Goal: Task Accomplishment & Management: Manage account settings

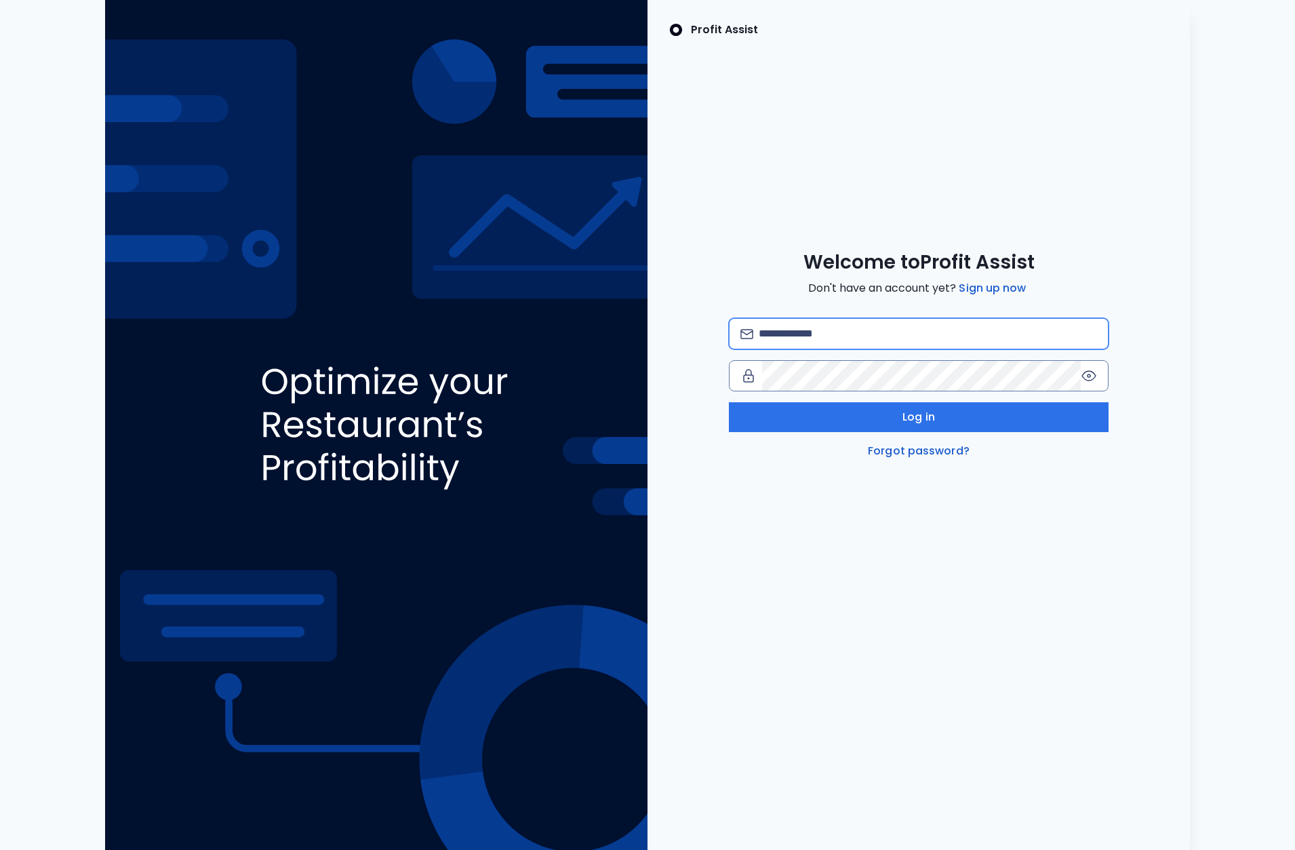
click at [836, 329] on input "email" at bounding box center [928, 334] width 338 height 30
type input "**********"
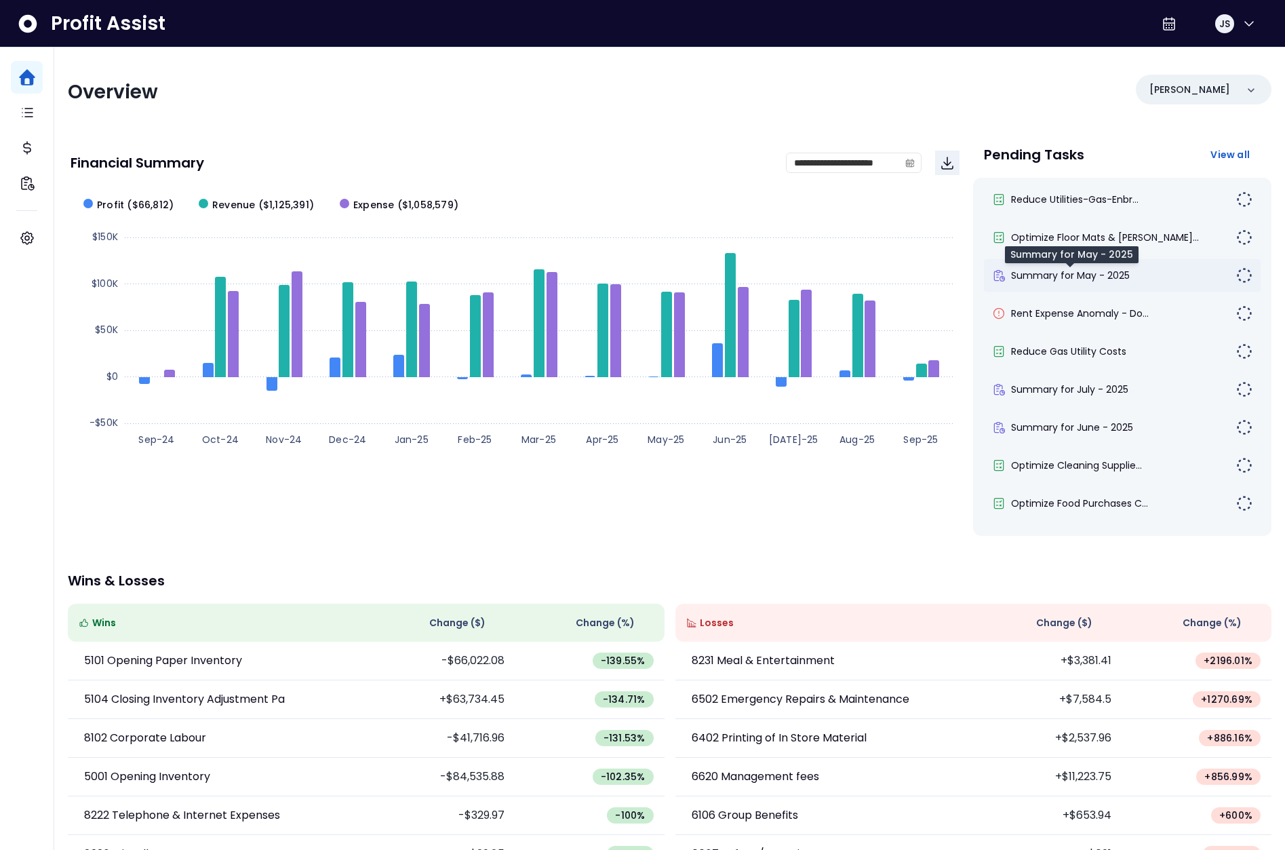
click at [1080, 276] on span "Summary for May - 2025" at bounding box center [1070, 276] width 119 height 14
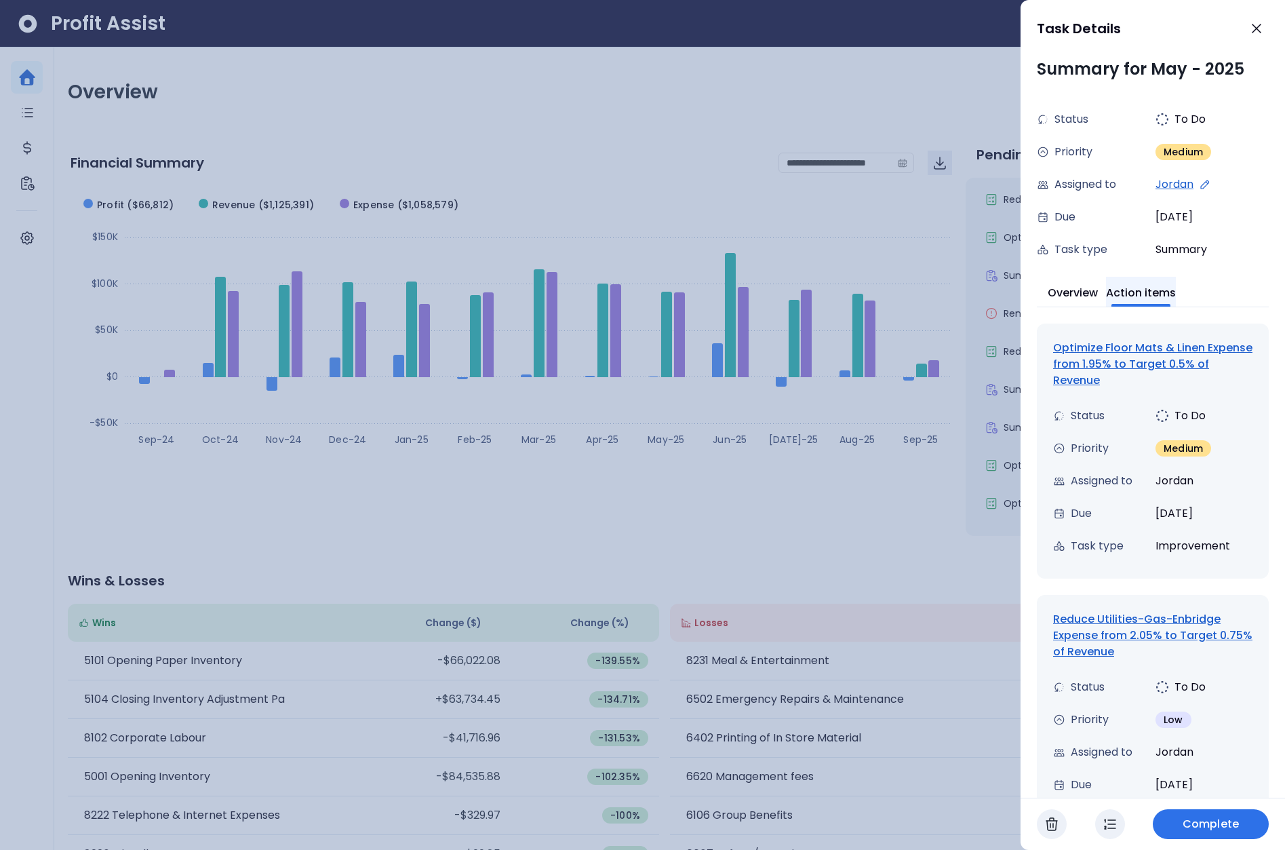
click at [1150, 283] on button "Action items" at bounding box center [1141, 292] width 70 height 30
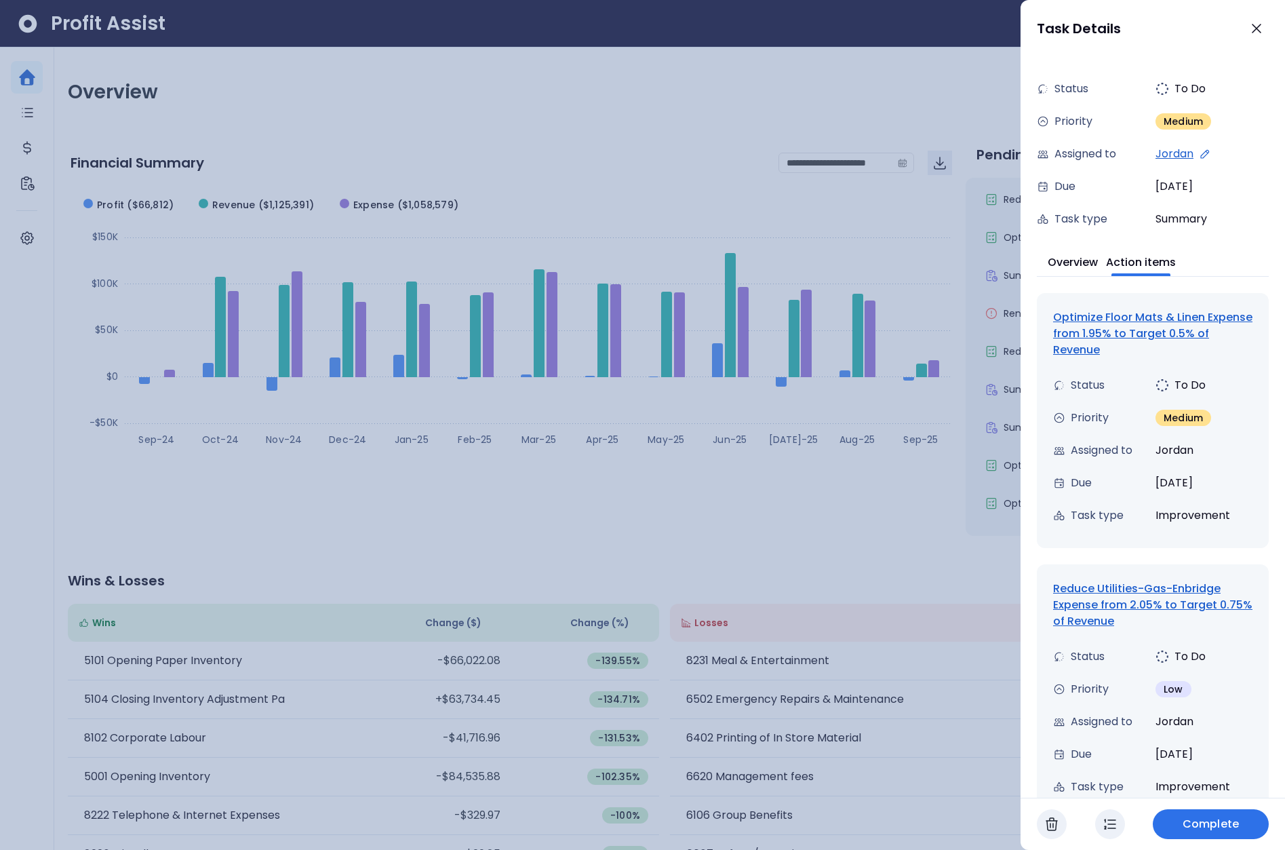
scroll to position [90, 0]
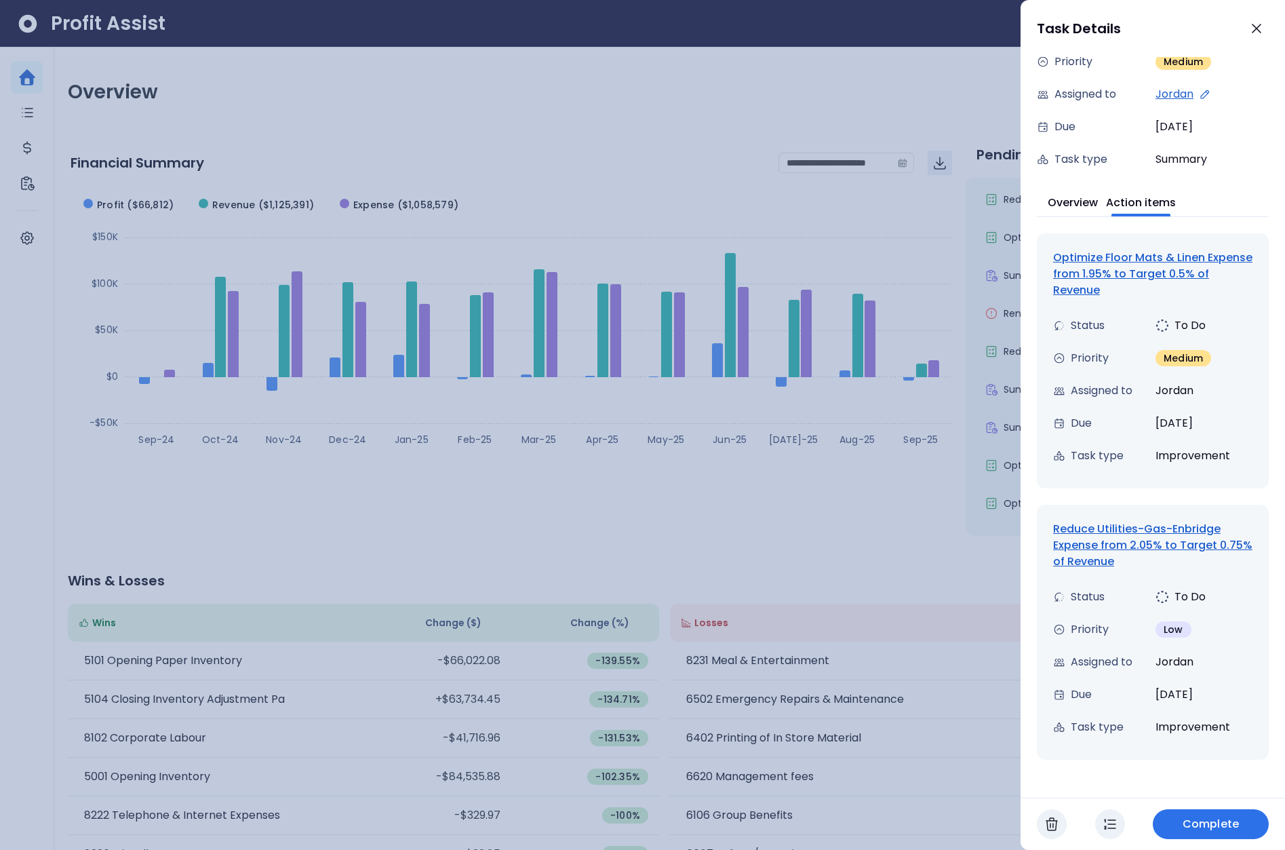
click at [1119, 266] on div "Optimize Floor Mats & Linen Expense from 1.95% to Target 0.5% of Revenue" at bounding box center [1152, 274] width 199 height 49
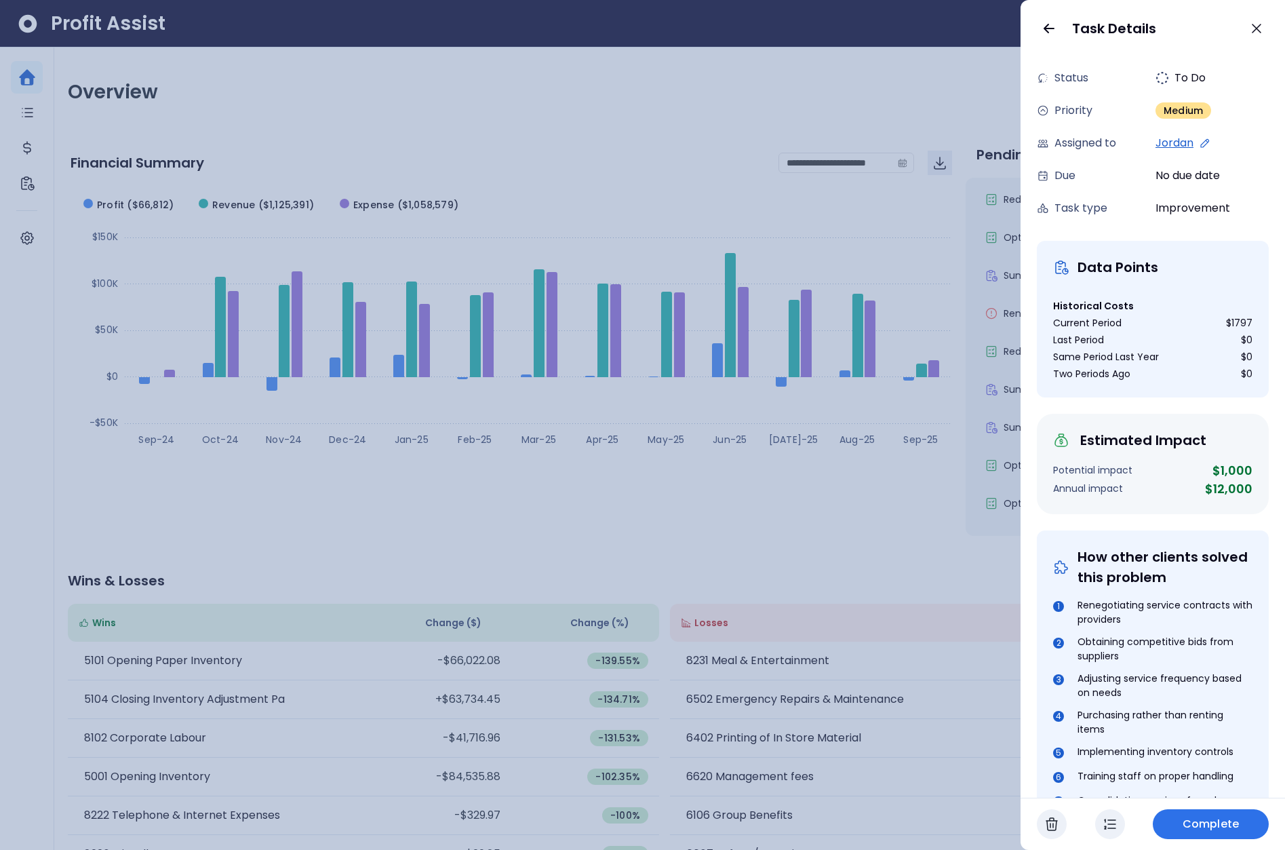
scroll to position [0, 0]
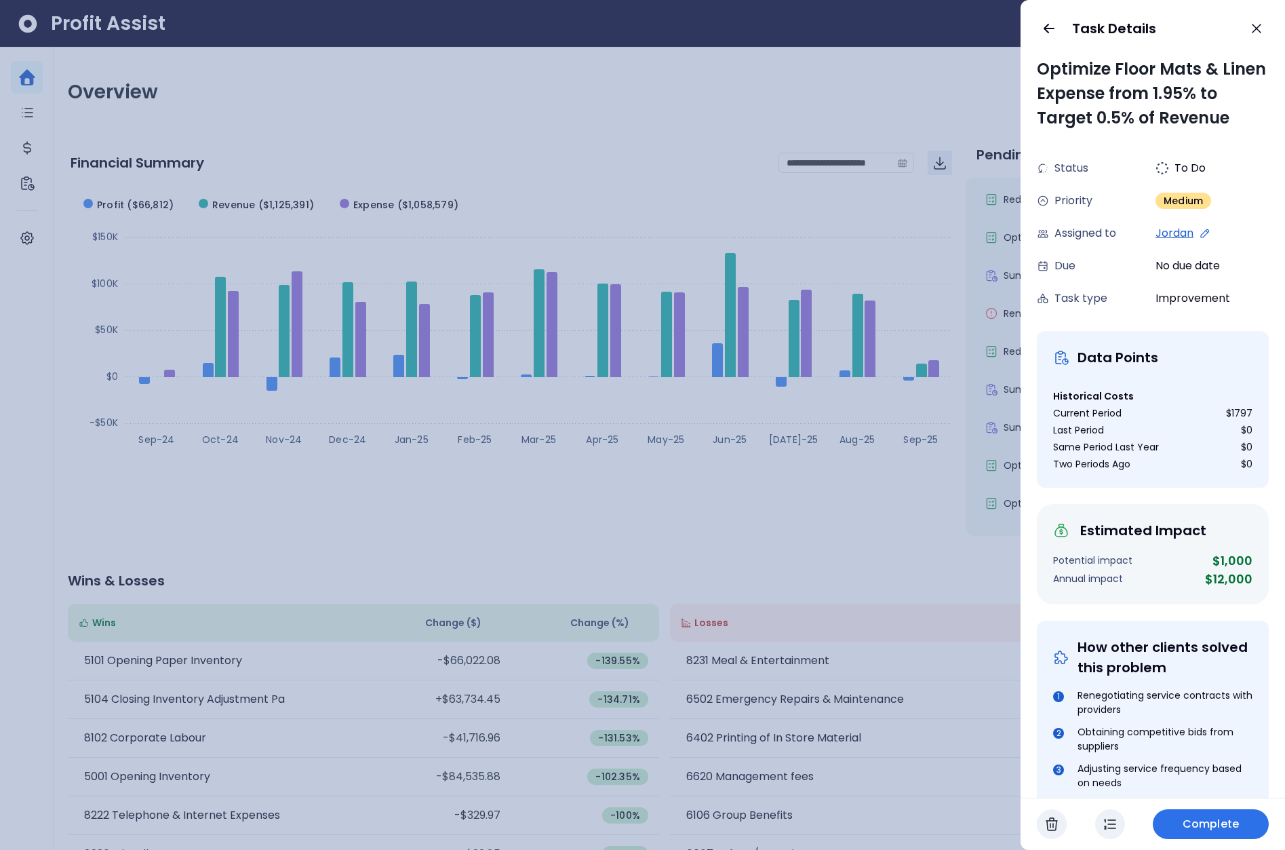
click at [1199, 235] on icon at bounding box center [1205, 233] width 12 height 12
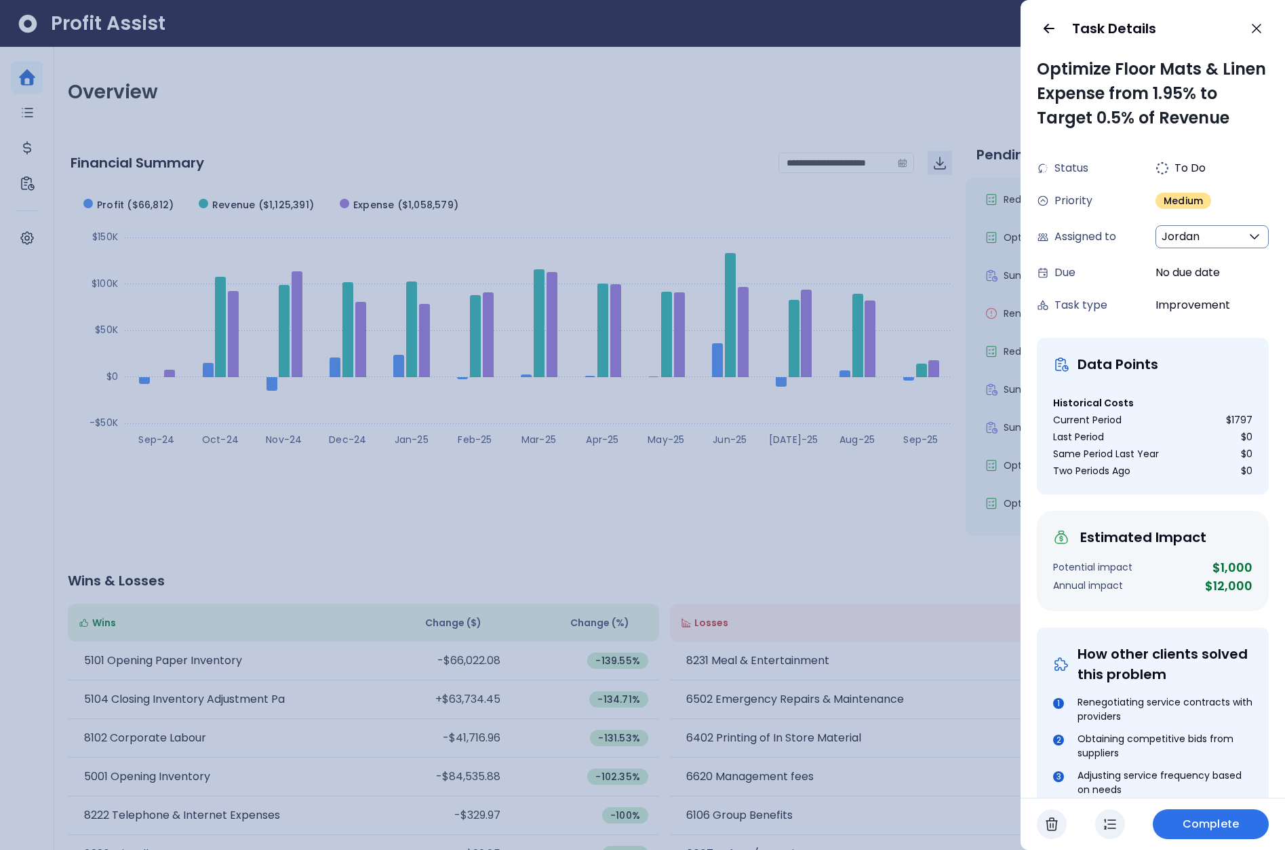
click at [1193, 237] on span "Jordan" at bounding box center [1181, 237] width 38 height 16
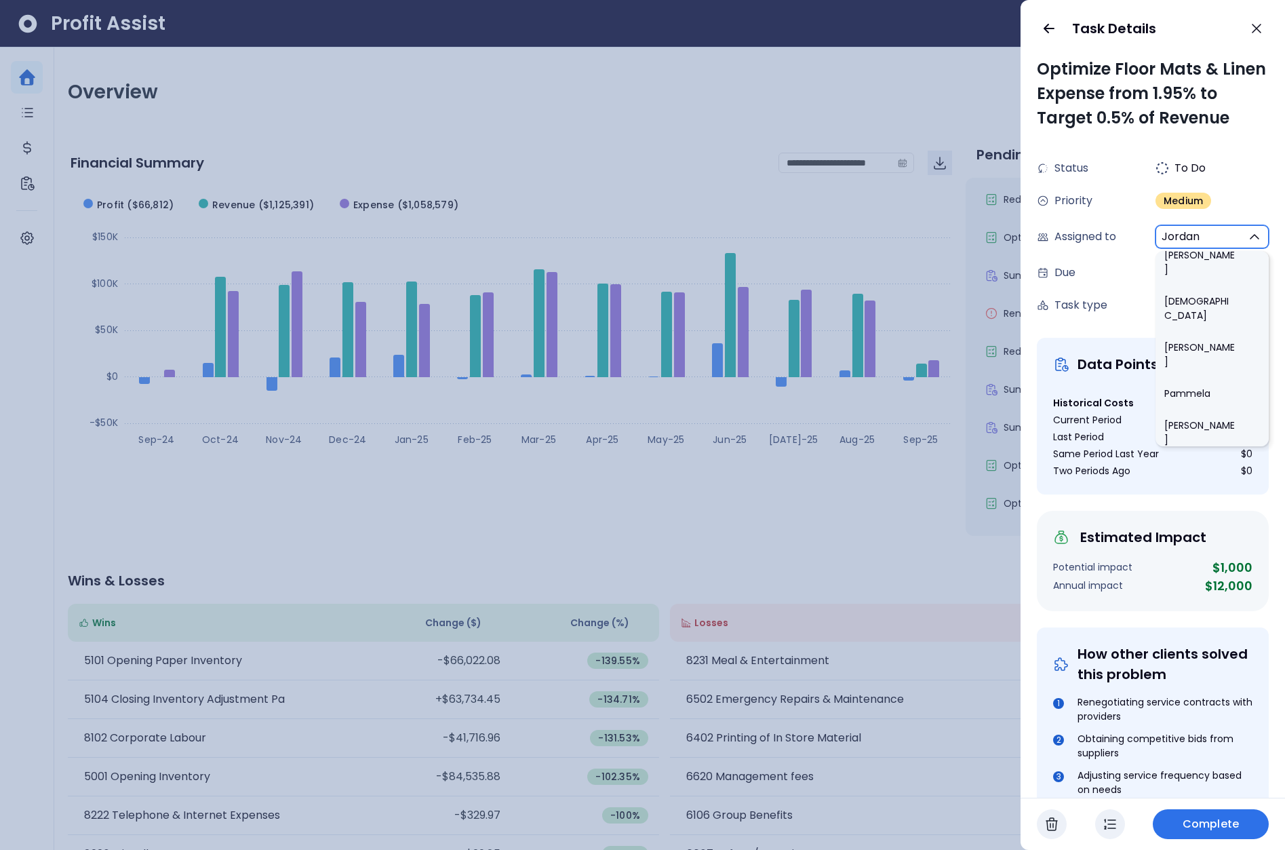
scroll to position [844, 0]
click at [1186, 676] on li "[PERSON_NAME]" at bounding box center [1212, 699] width 113 height 46
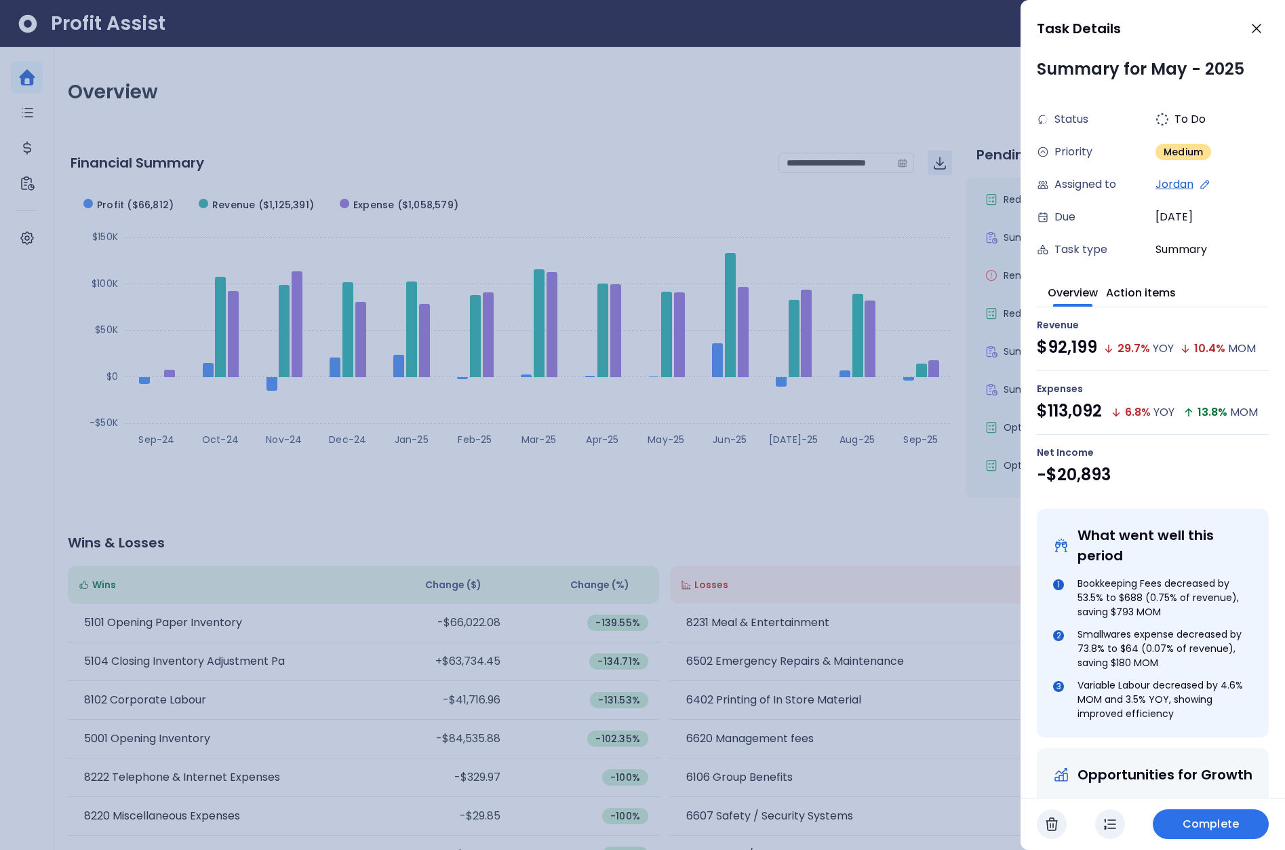
click at [1229, 283] on div "Overview Action items" at bounding box center [1153, 292] width 232 height 31
click at [1199, 184] on icon at bounding box center [1205, 184] width 12 height 12
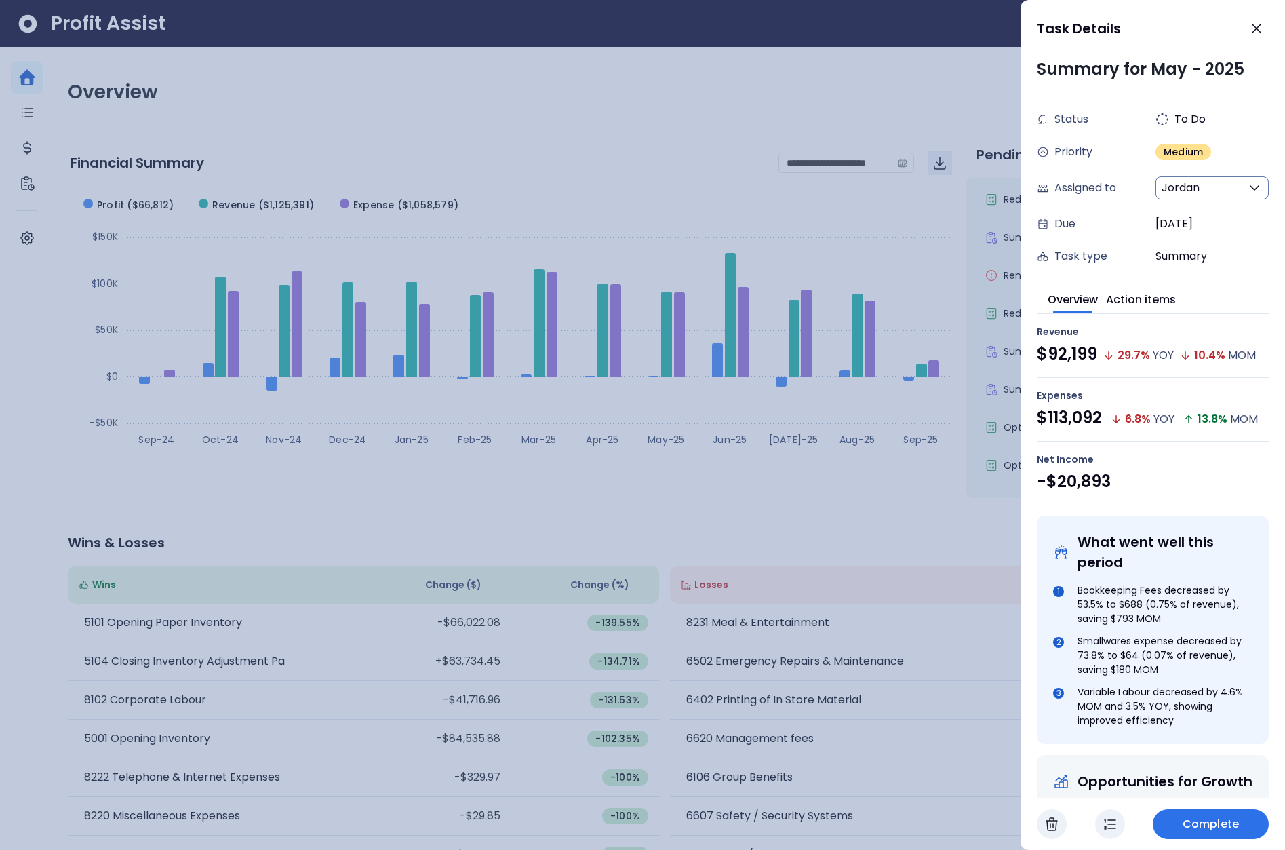
click at [1192, 189] on span "Jordan" at bounding box center [1181, 188] width 38 height 16
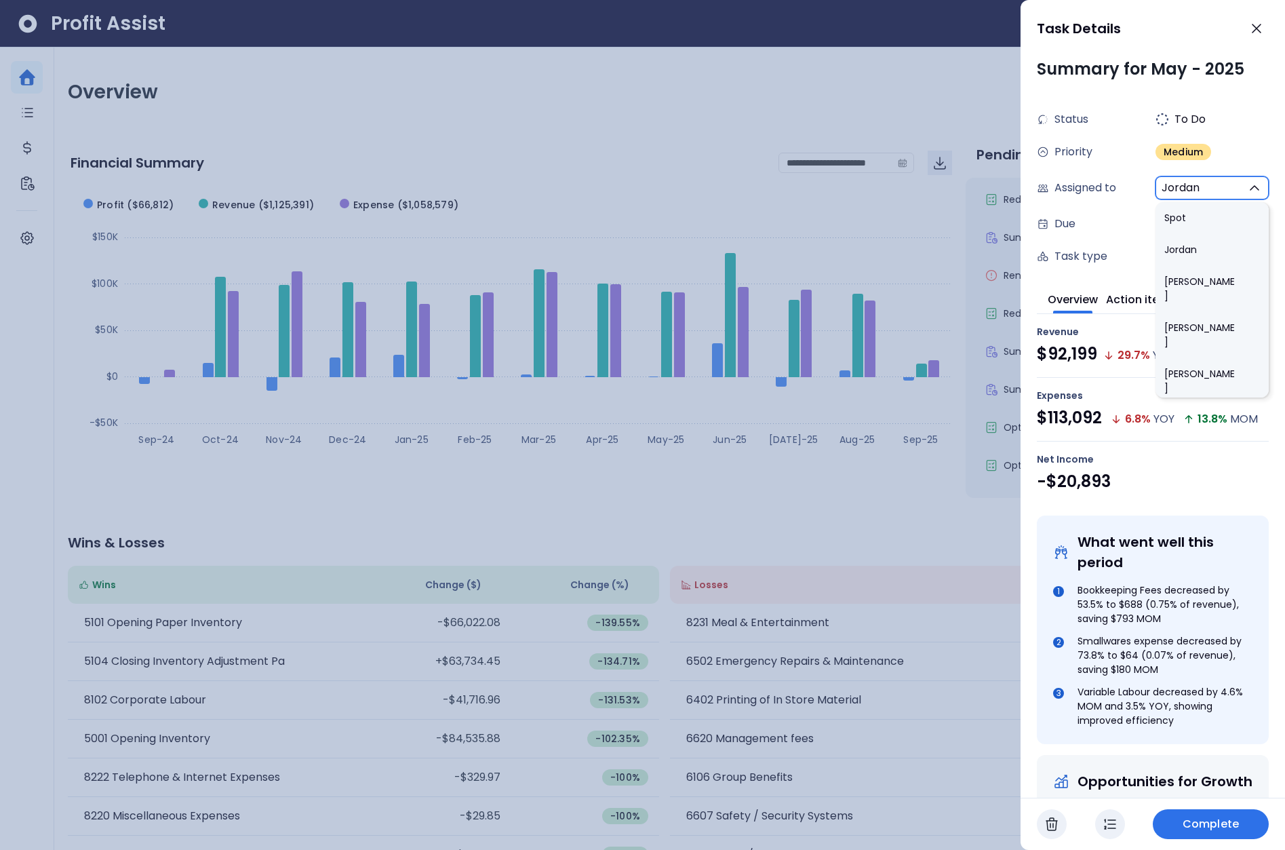
scroll to position [825, 0]
click at [1185, 647] on li "[PERSON_NAME]" at bounding box center [1212, 670] width 113 height 46
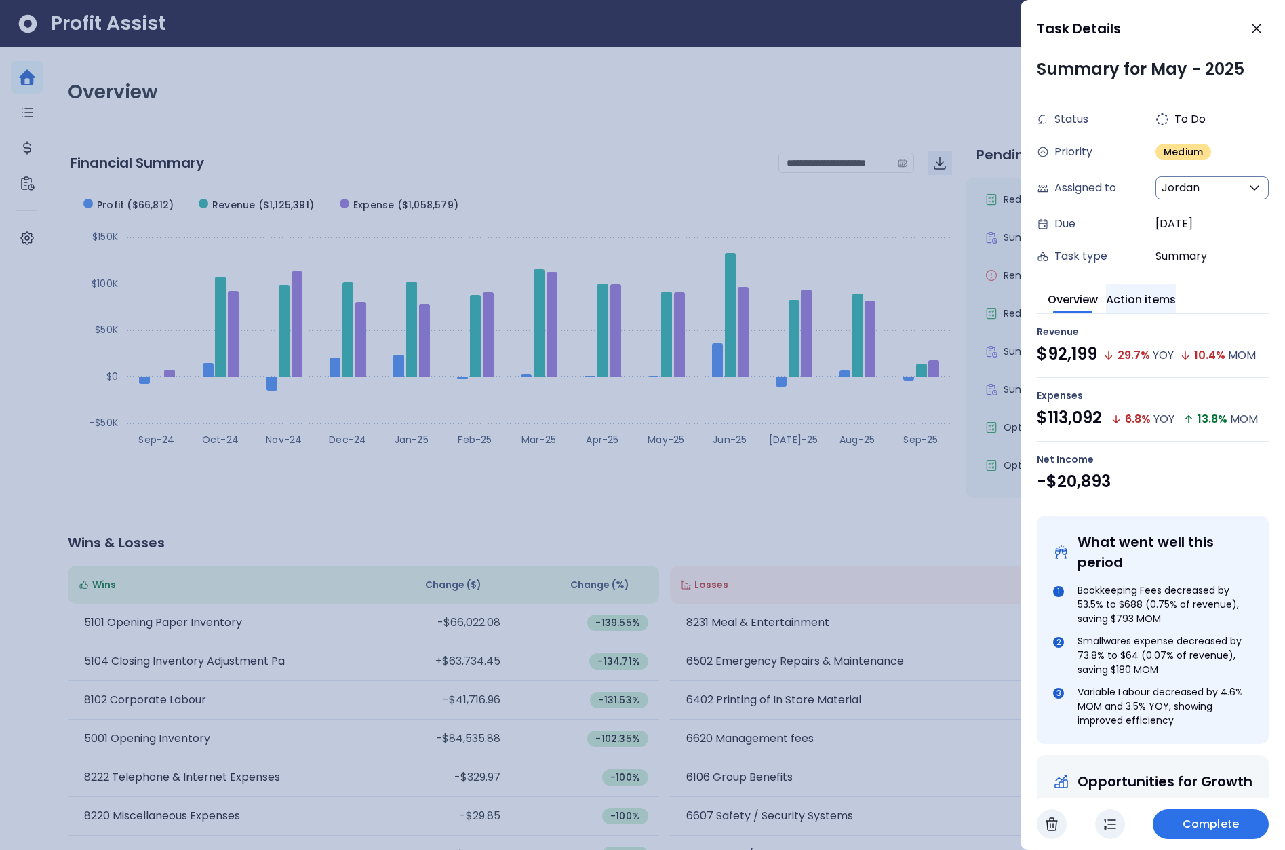
type input "***"
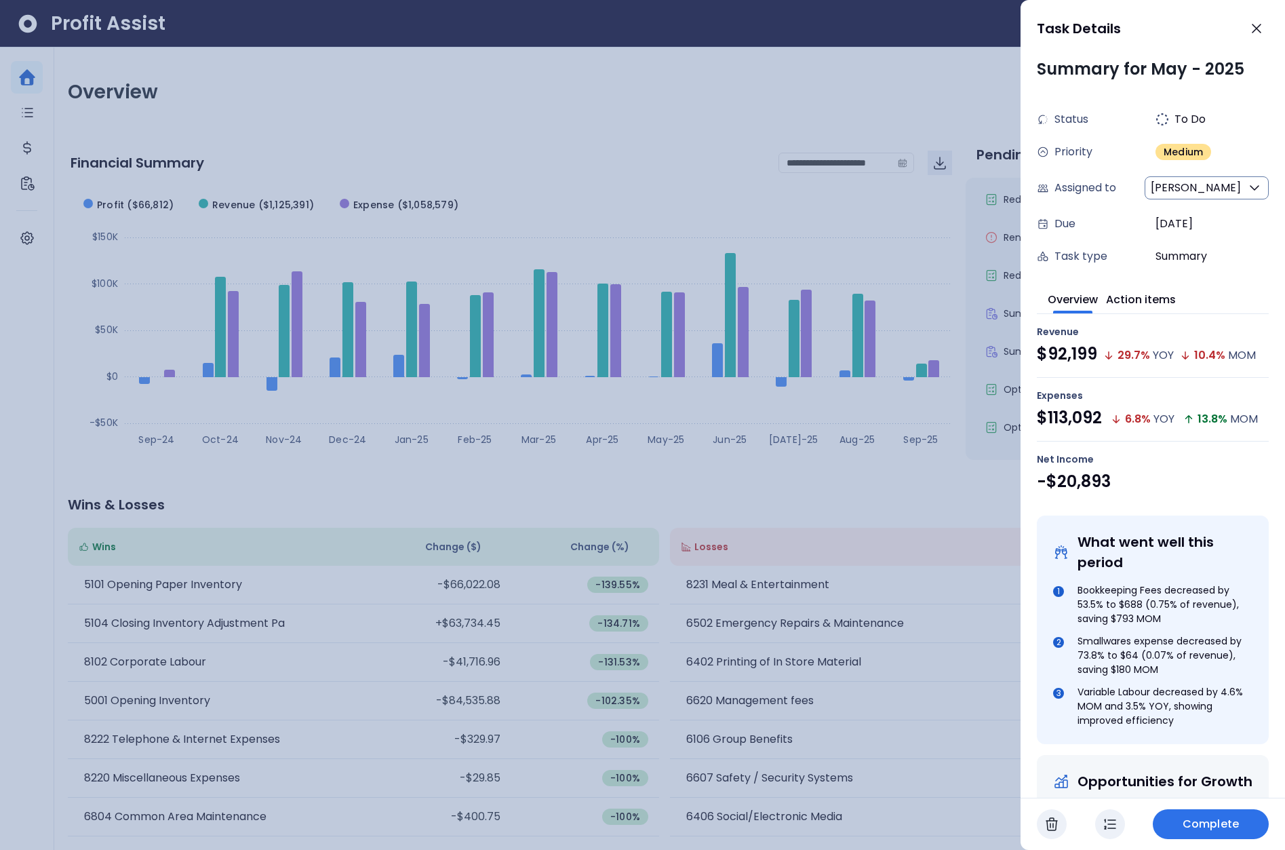
click at [1221, 276] on div "Overview Action items Revenue $92,199 29.7 % YOY 10.4 % MOM Expenses $113,092 6…" at bounding box center [1153, 651] width 232 height 756
click at [1056, 273] on div "Overview Action items Revenue $92,199 29.7 % YOY 10.4 % MOM Expenses $113,092 6…" at bounding box center [1153, 651] width 232 height 756
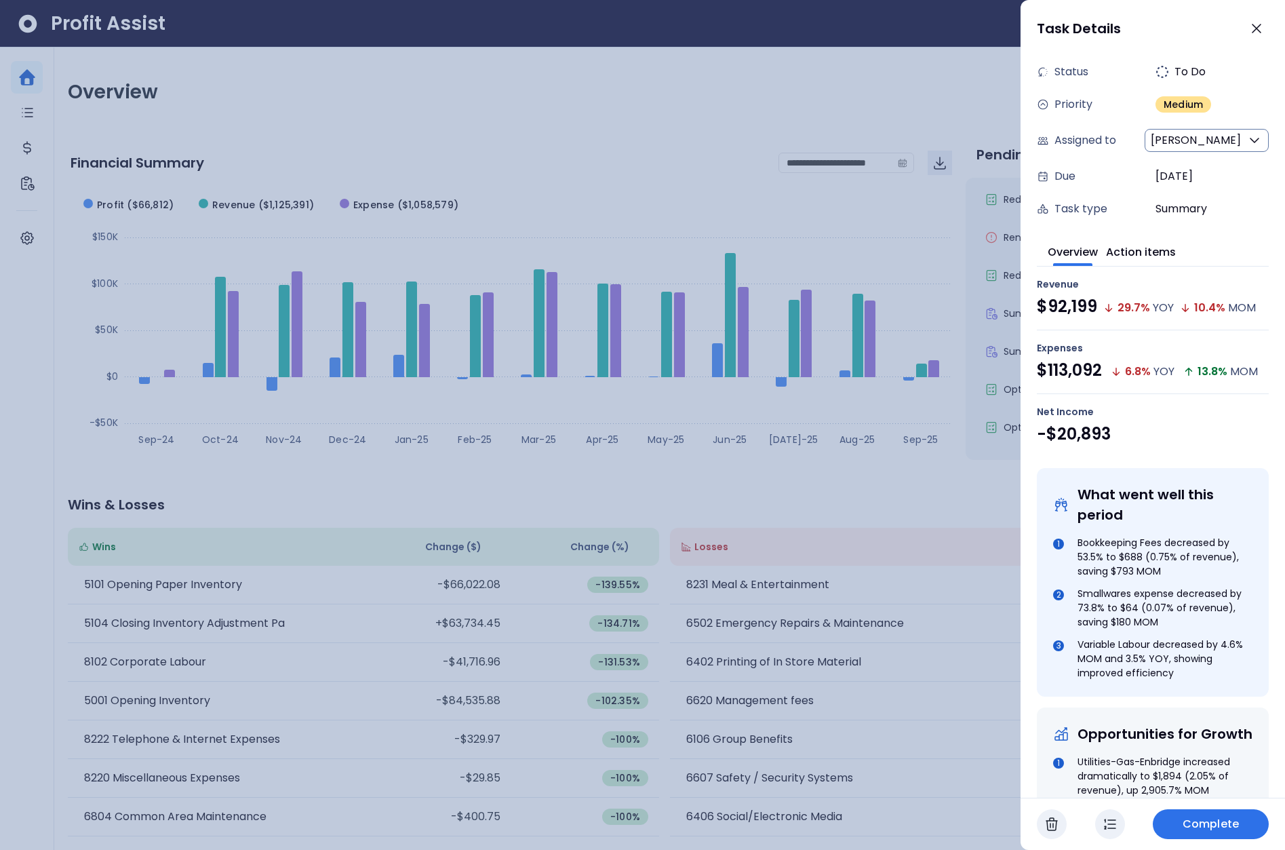
scroll to position [0, 0]
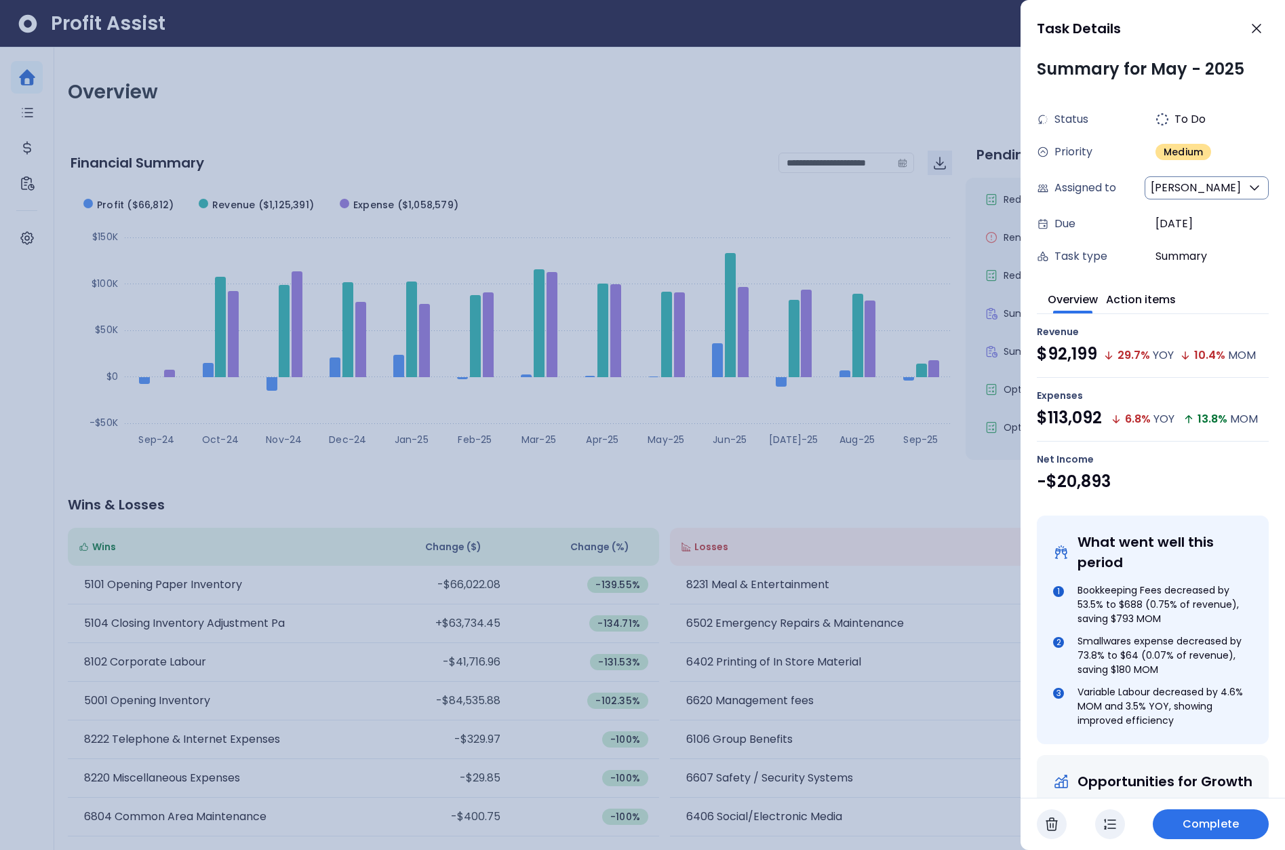
click at [1234, 316] on div "Revenue $92,199 29.7 % YOY 10.4 % MOM" at bounding box center [1153, 346] width 232 height 64
click at [968, 275] on div at bounding box center [642, 425] width 1285 height 850
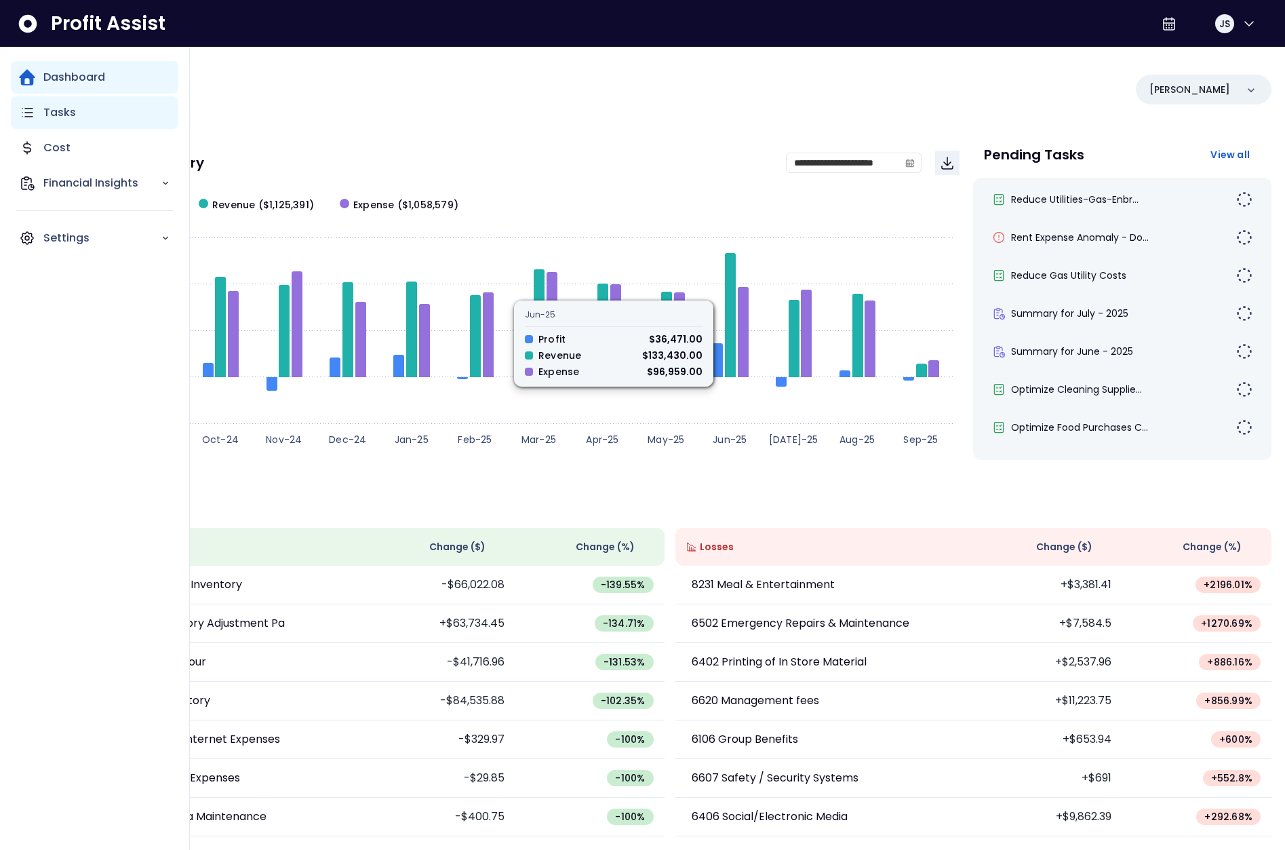
click at [39, 116] on div "Tasks" at bounding box center [95, 112] width 168 height 33
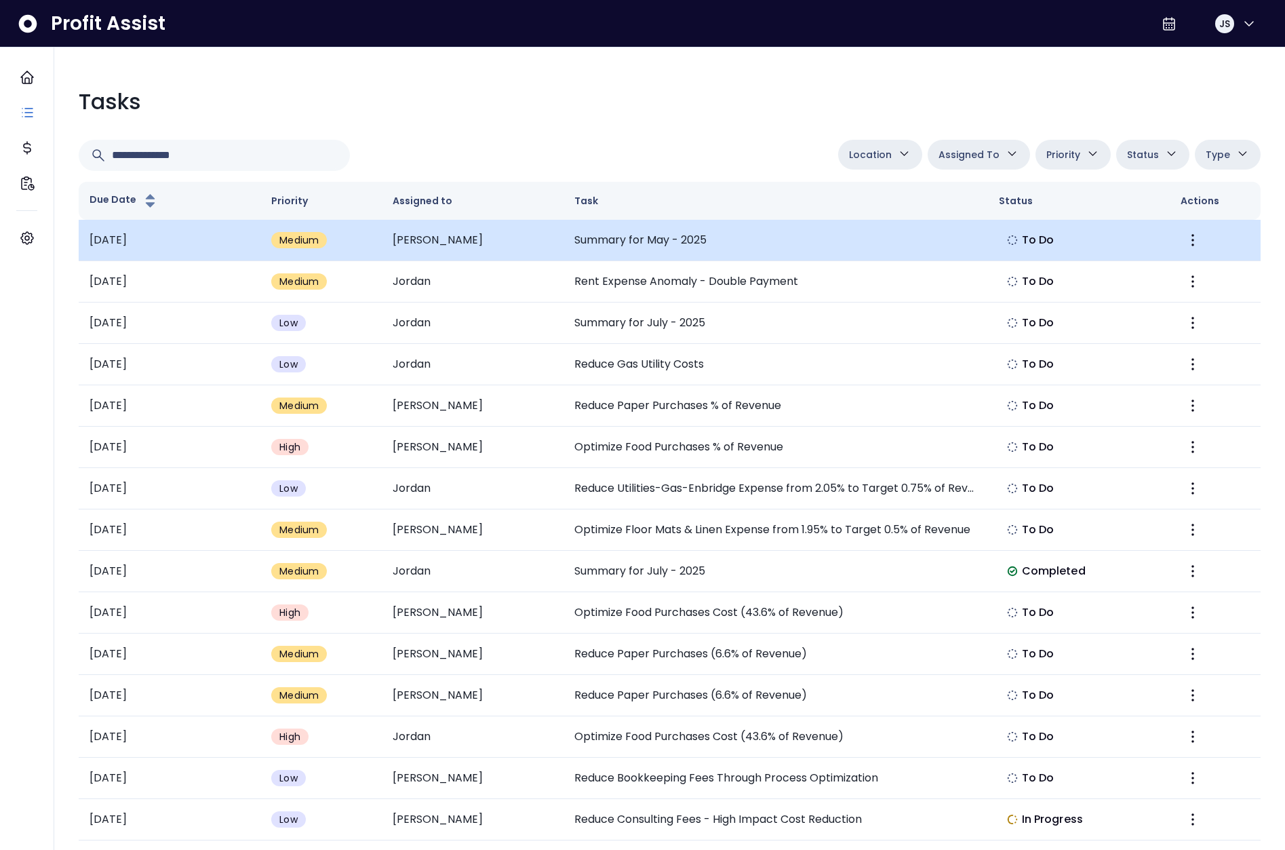
click at [629, 252] on td "Summary for May - 2025" at bounding box center [776, 240] width 425 height 41
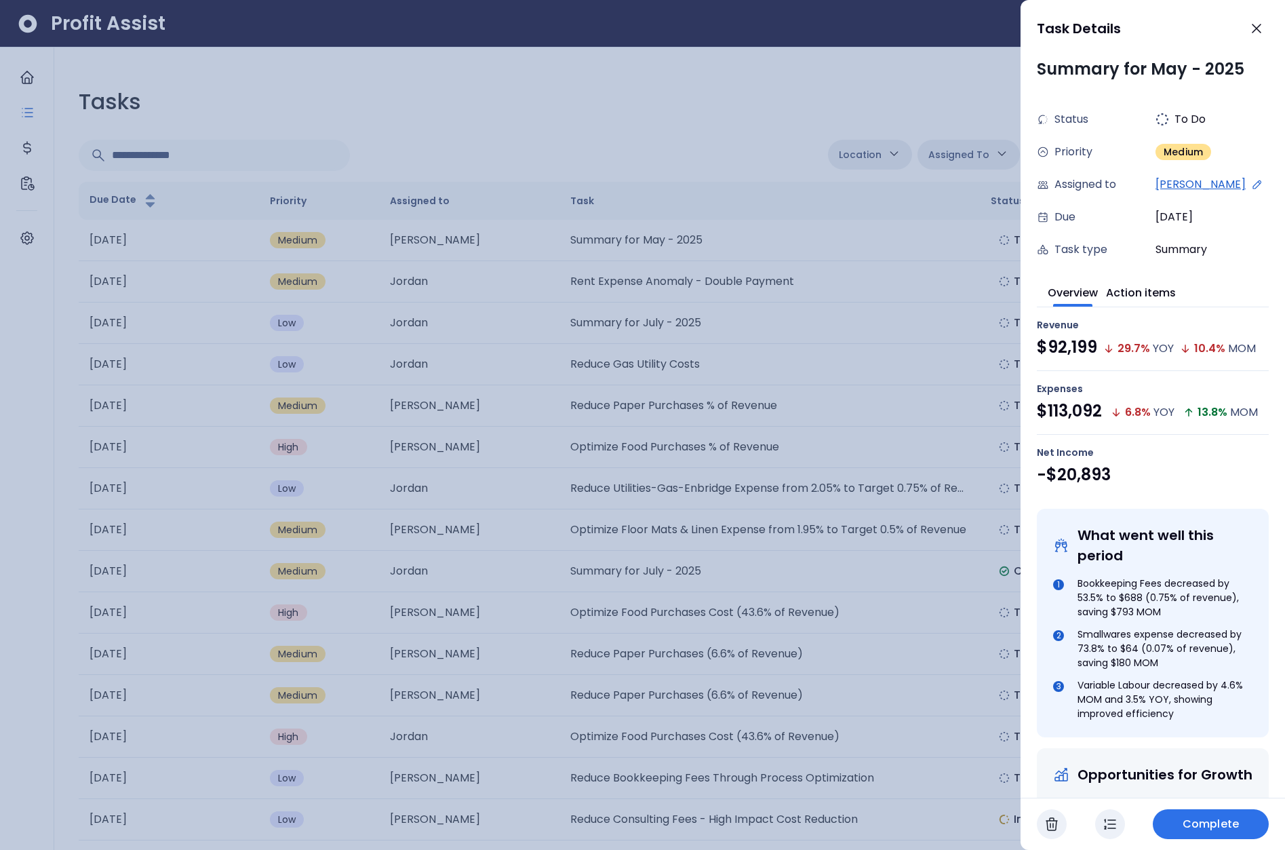
click at [1251, 184] on icon at bounding box center [1257, 184] width 12 height 12
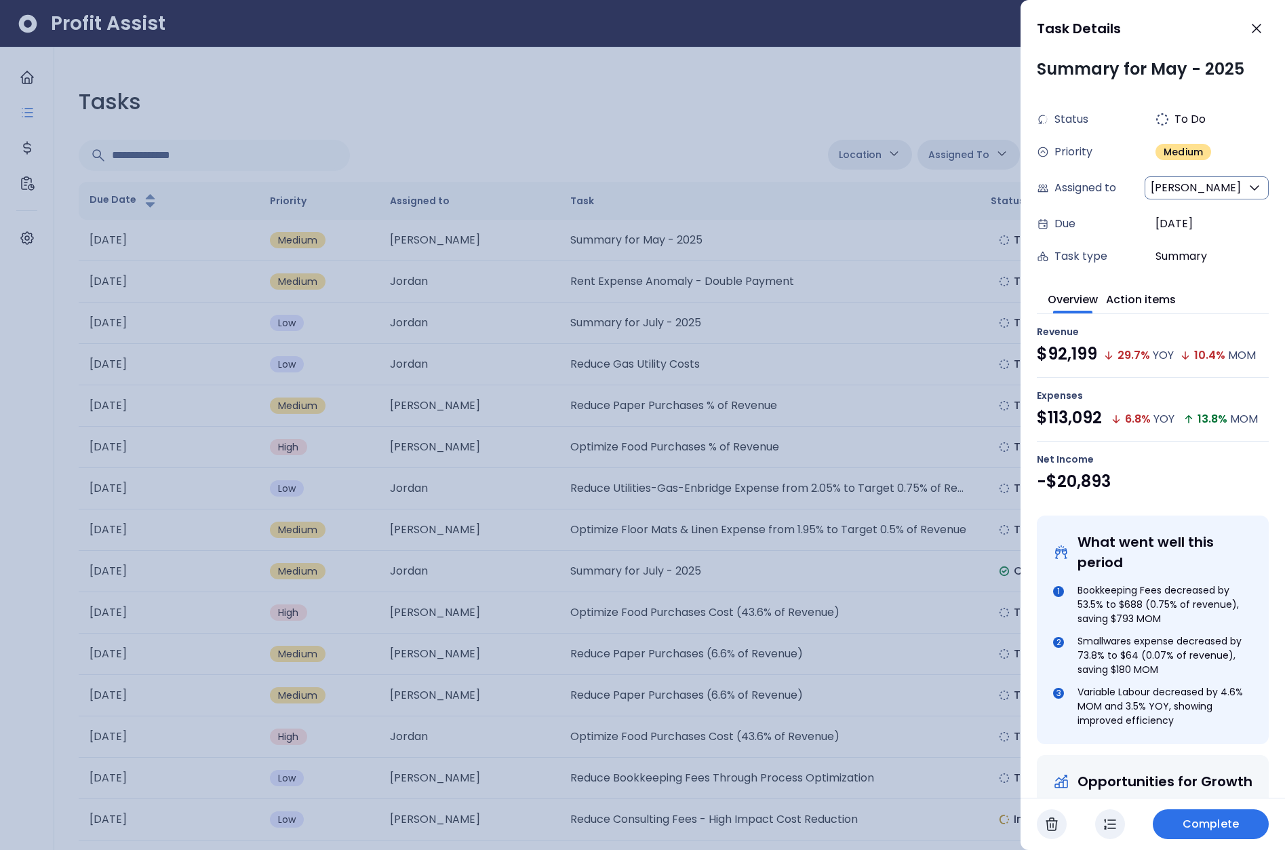
click at [1194, 188] on span "[PERSON_NAME]" at bounding box center [1196, 188] width 90 height 16
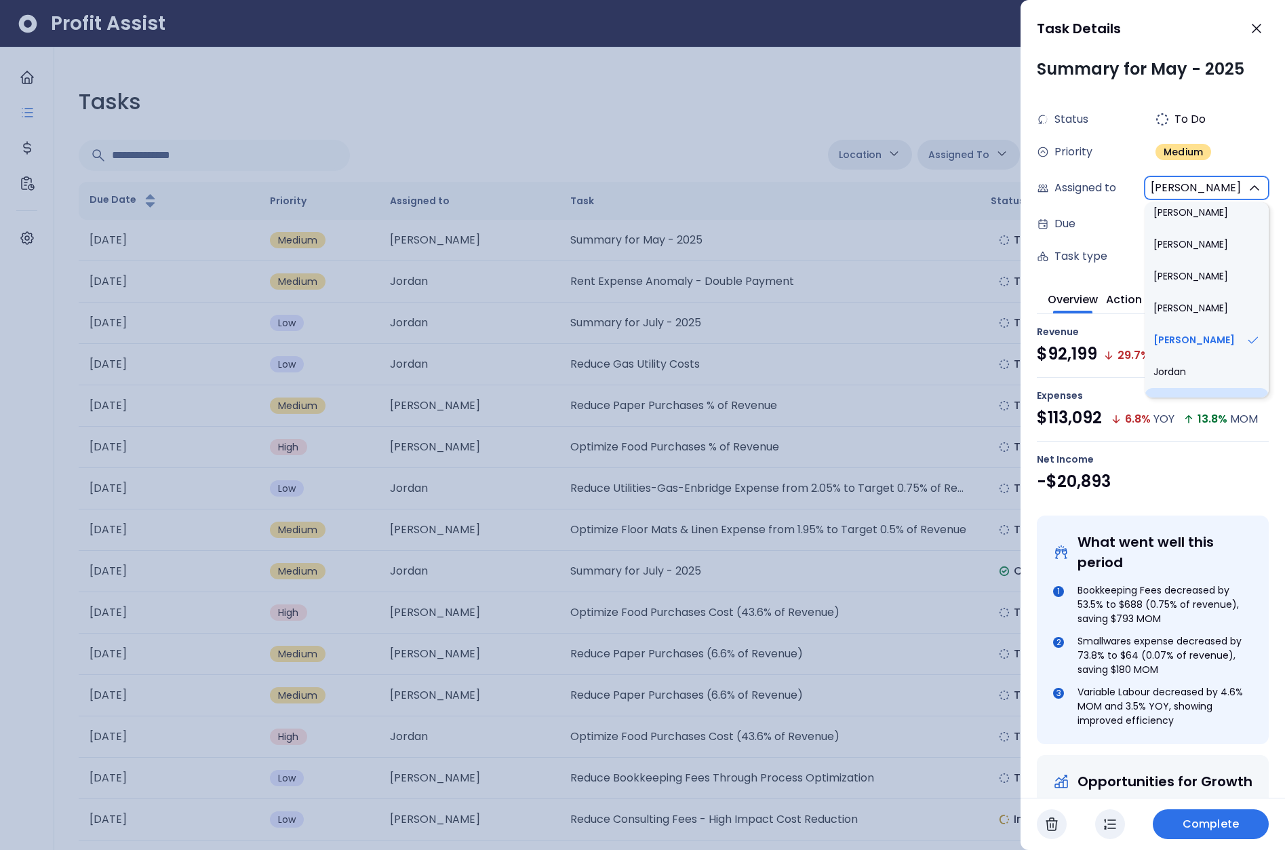
scroll to position [888, 0]
click at [1185, 317] on li "Jordan" at bounding box center [1207, 332] width 124 height 32
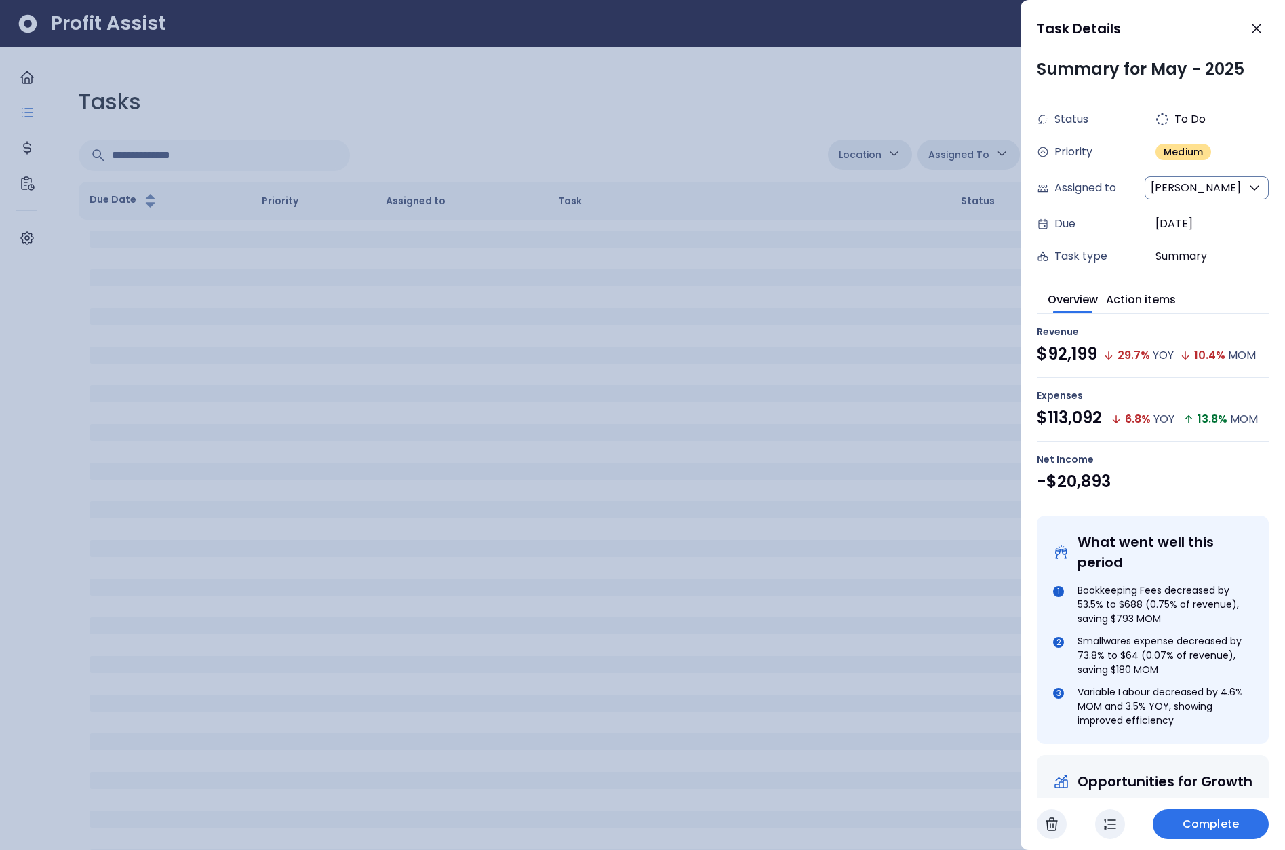
type input "***"
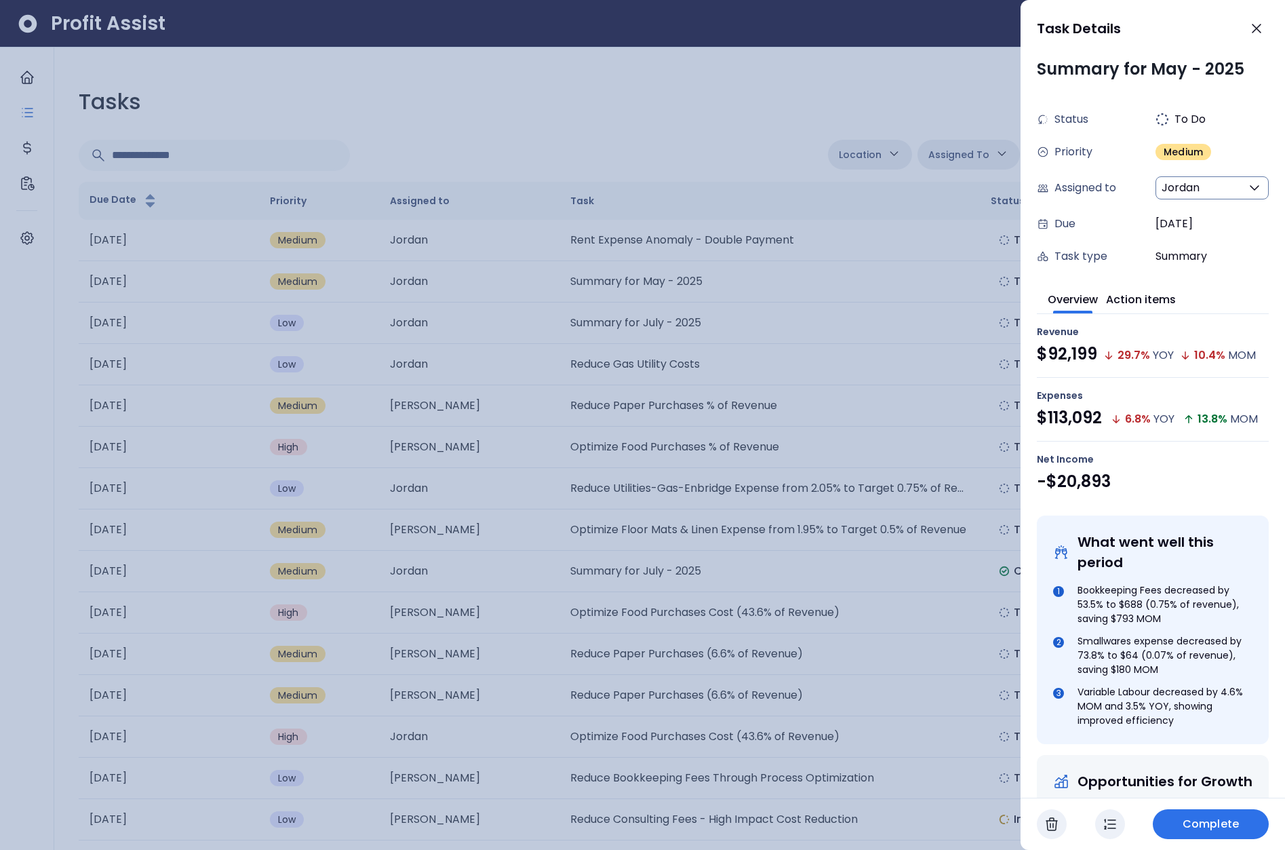
drag, startPoint x: 539, startPoint y: 125, endPoint x: 531, endPoint y: 125, distance: 8.2
click at [539, 125] on div at bounding box center [642, 425] width 1285 height 850
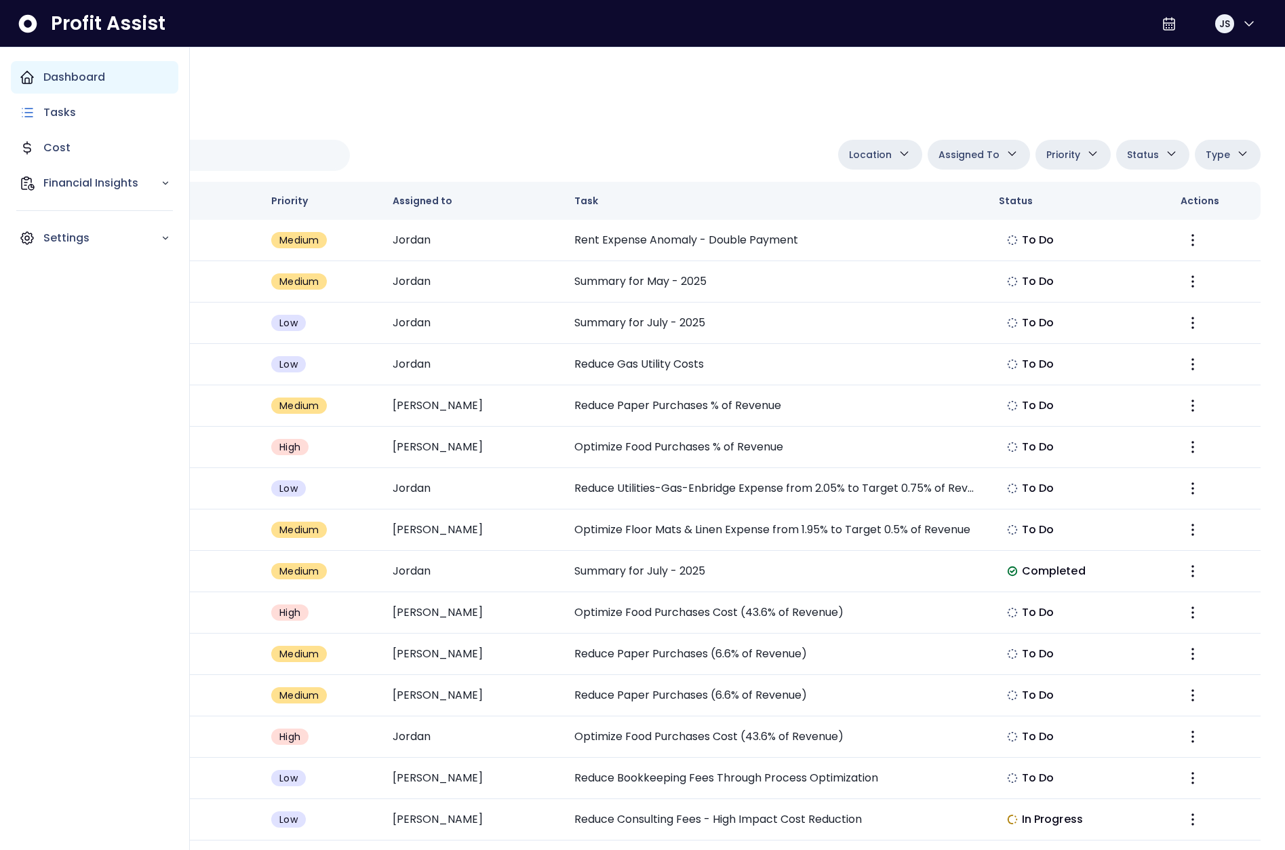
click at [17, 77] on div "Dashboard" at bounding box center [95, 77] width 168 height 33
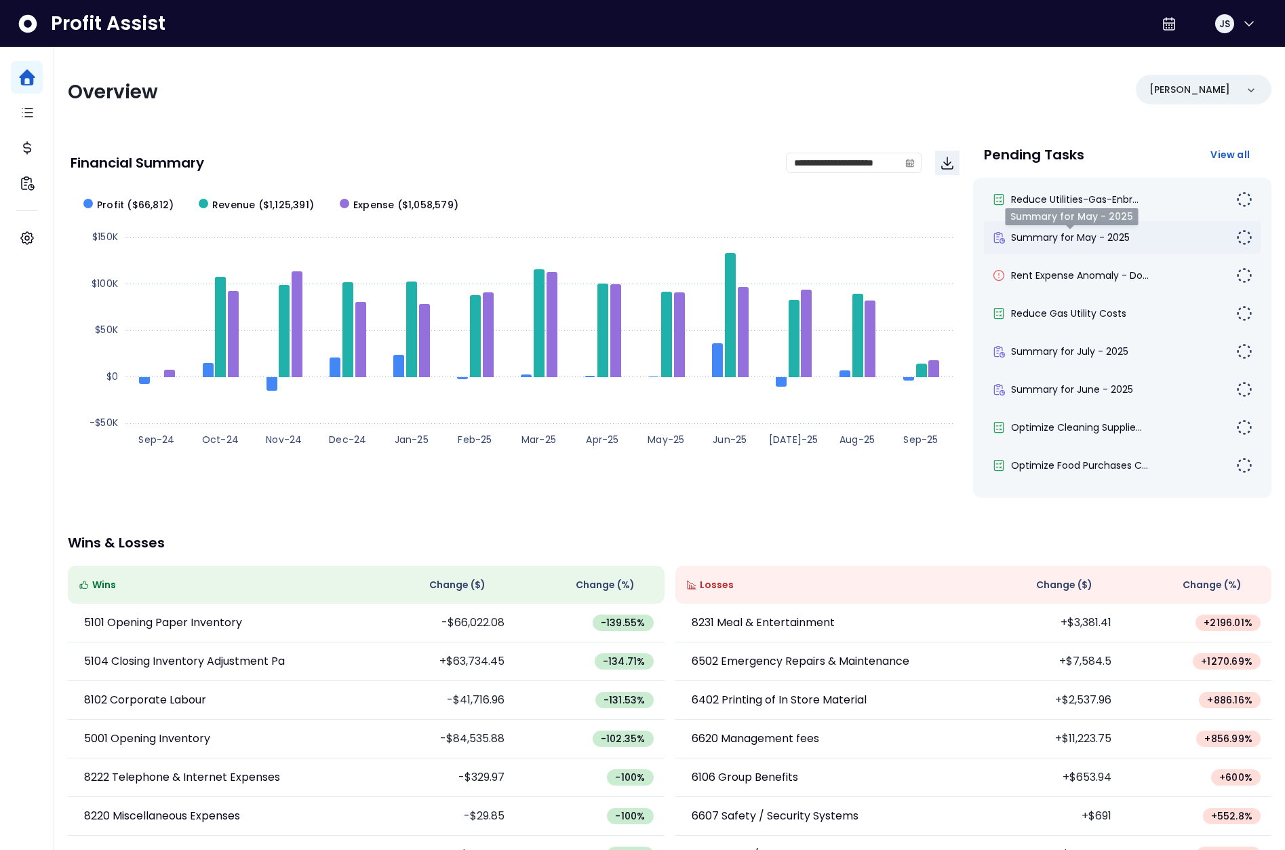
click at [1088, 243] on span "Summary for May - 2025" at bounding box center [1070, 238] width 119 height 14
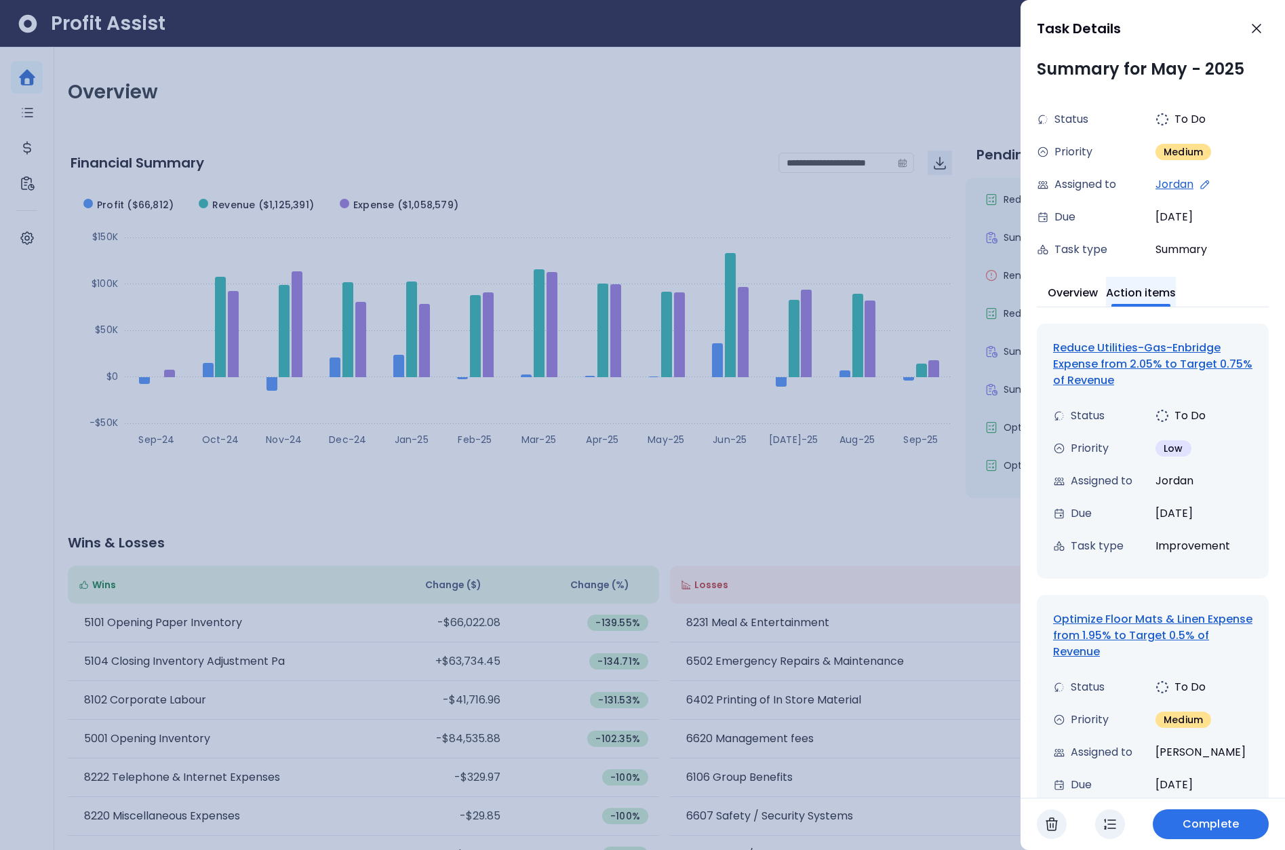
click at [1158, 292] on button "Action items" at bounding box center [1141, 292] width 70 height 30
click at [1147, 351] on div "Reduce Utilities-Gas-Enbridge Expense from 2.05% to Target 0.75% of Revenue" at bounding box center [1152, 364] width 199 height 49
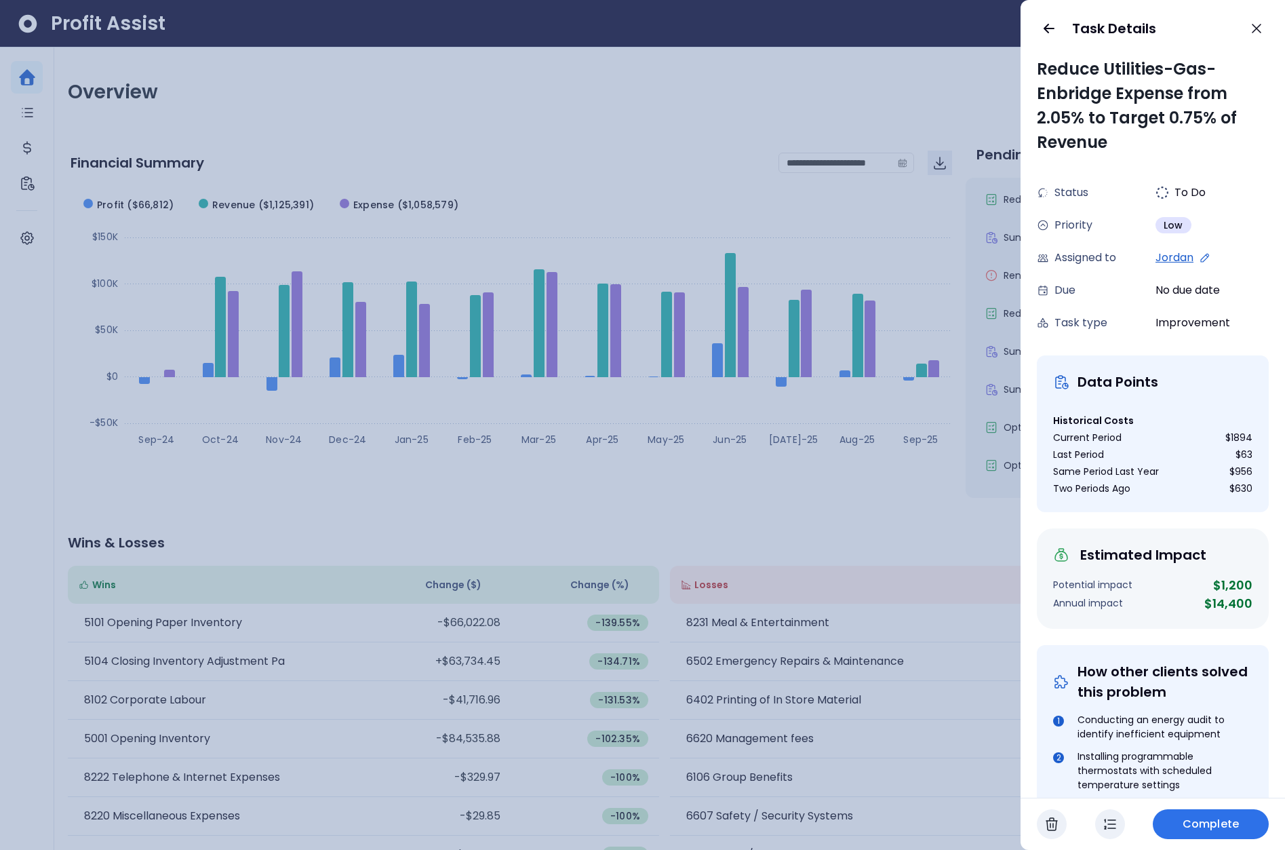
click at [1199, 254] on icon at bounding box center [1205, 258] width 12 height 12
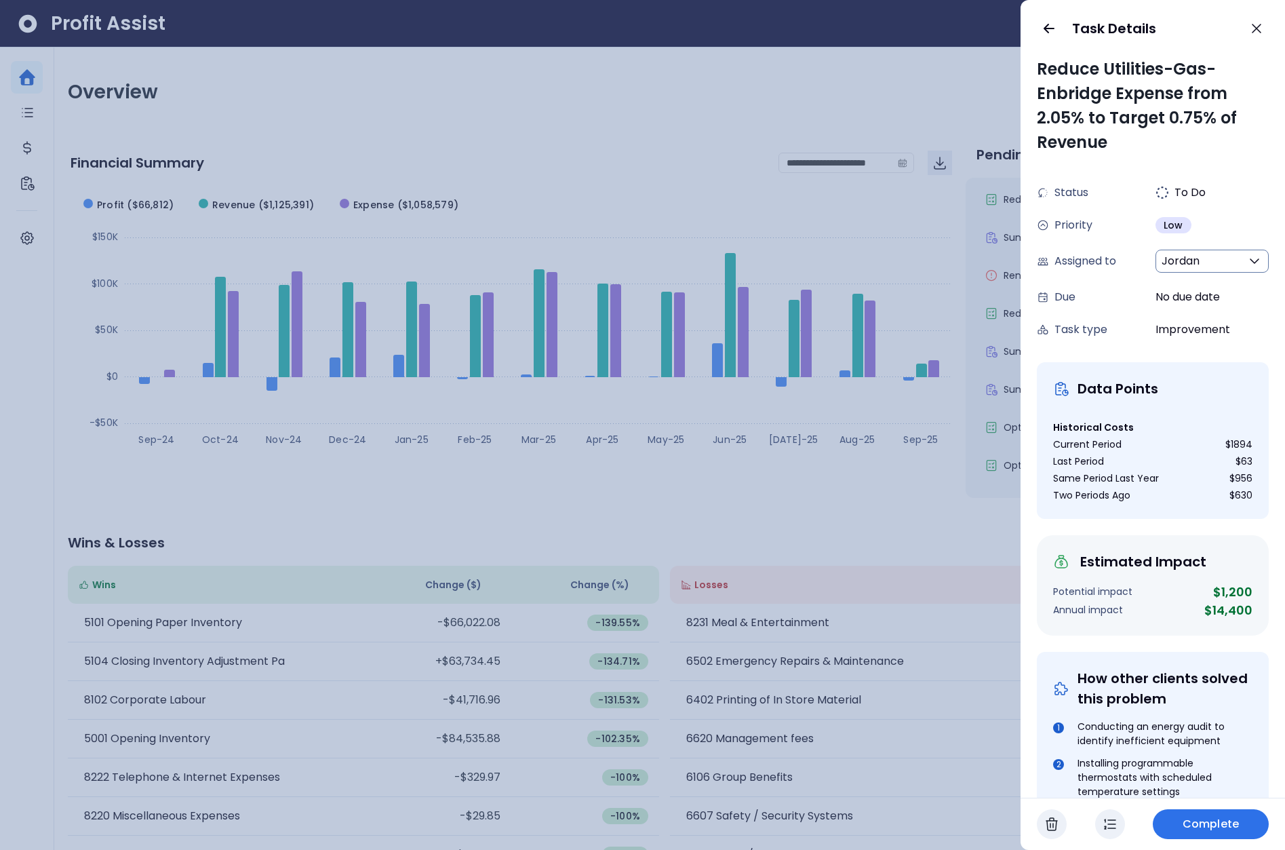
click at [1185, 263] on span "Jordan" at bounding box center [1181, 261] width 38 height 16
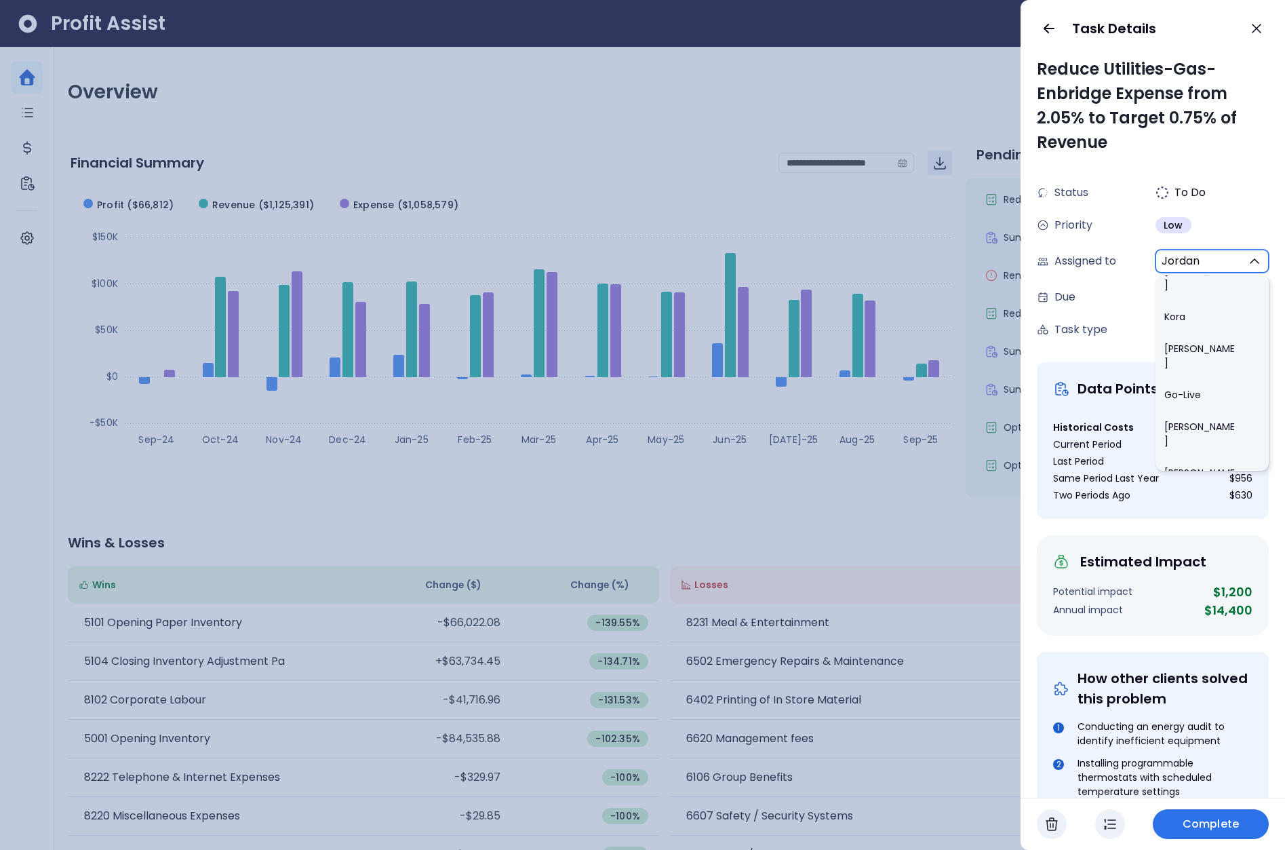
scroll to position [629, 0]
click at [1184, 469] on li "[PERSON_NAME]" at bounding box center [1212, 492] width 113 height 46
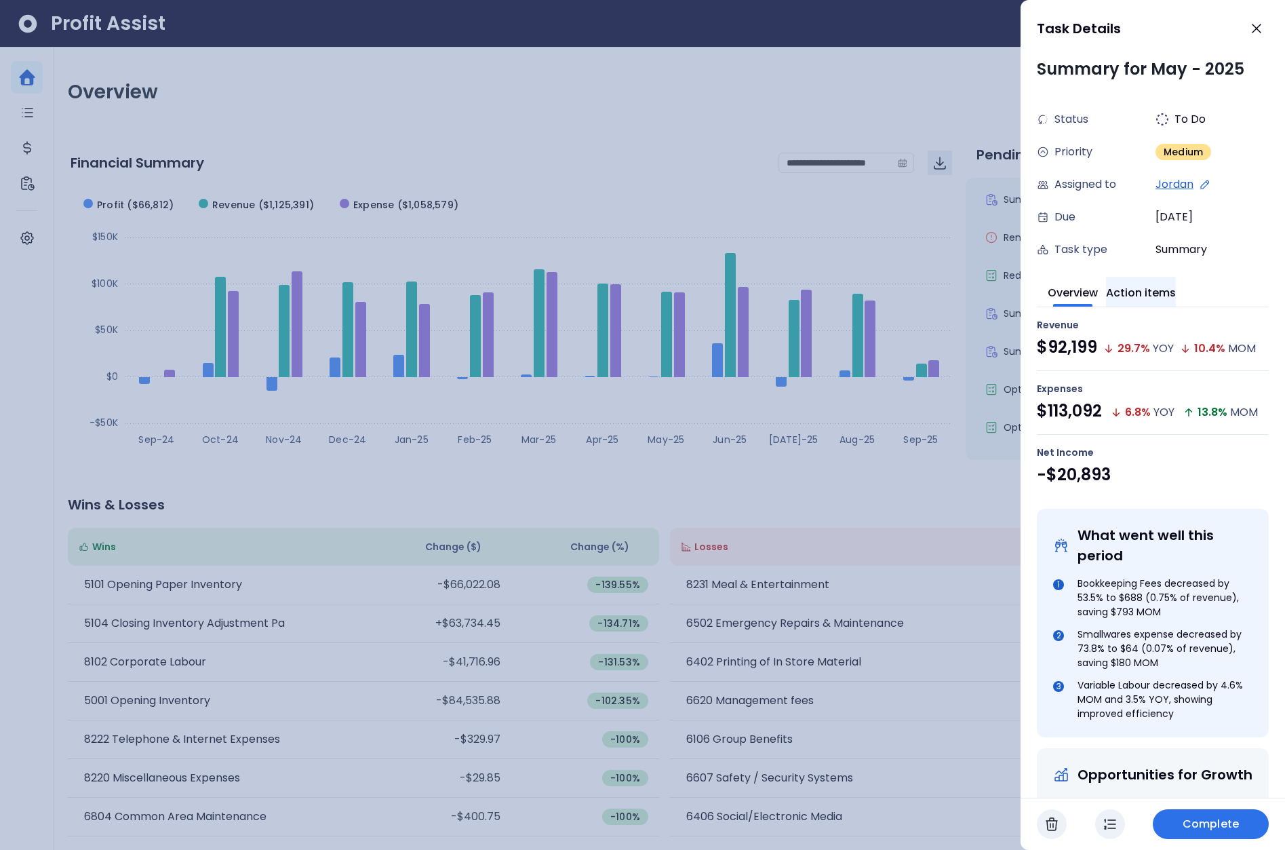
click at [1145, 292] on button "Action items" at bounding box center [1141, 292] width 70 height 30
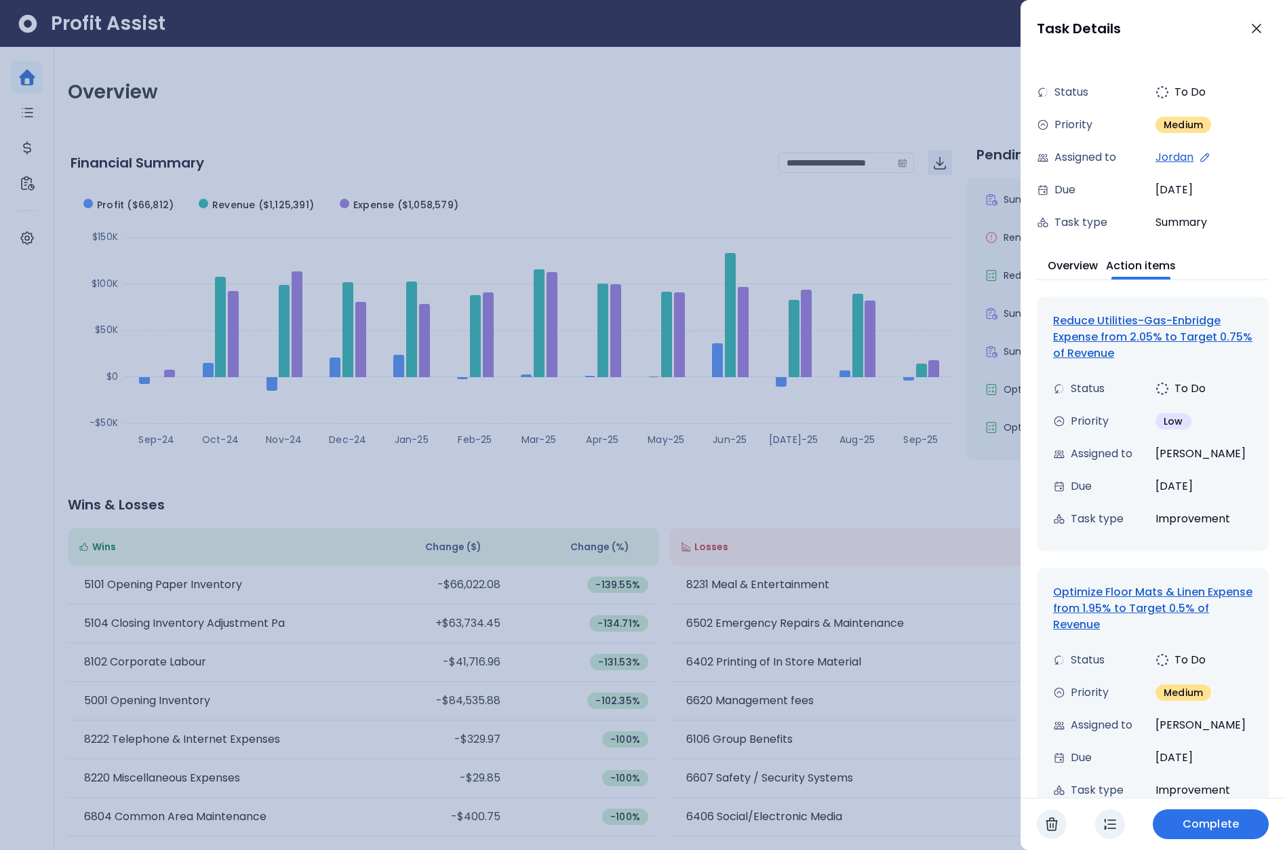
scroll to position [0, 0]
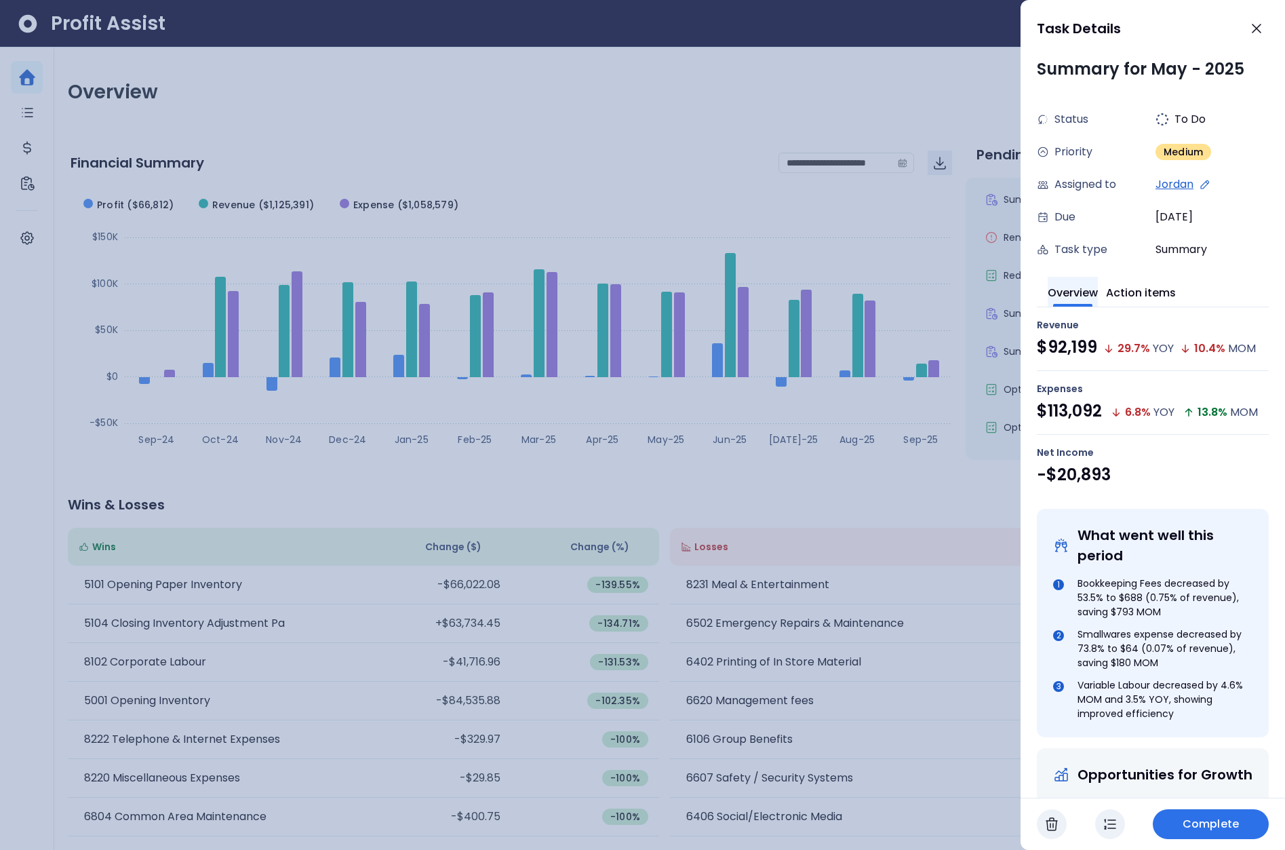
click at [1088, 298] on button "Overview" at bounding box center [1073, 292] width 50 height 30
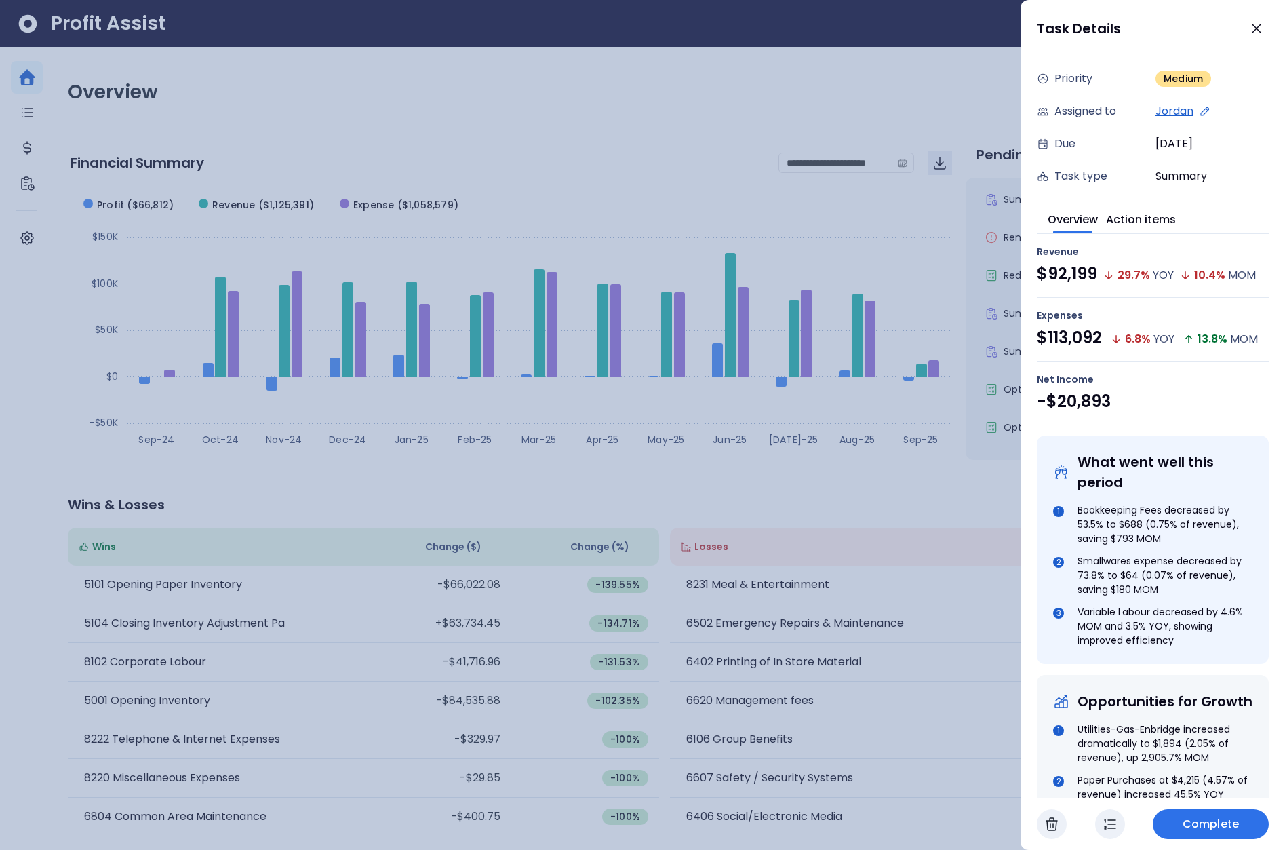
scroll to position [73, 0]
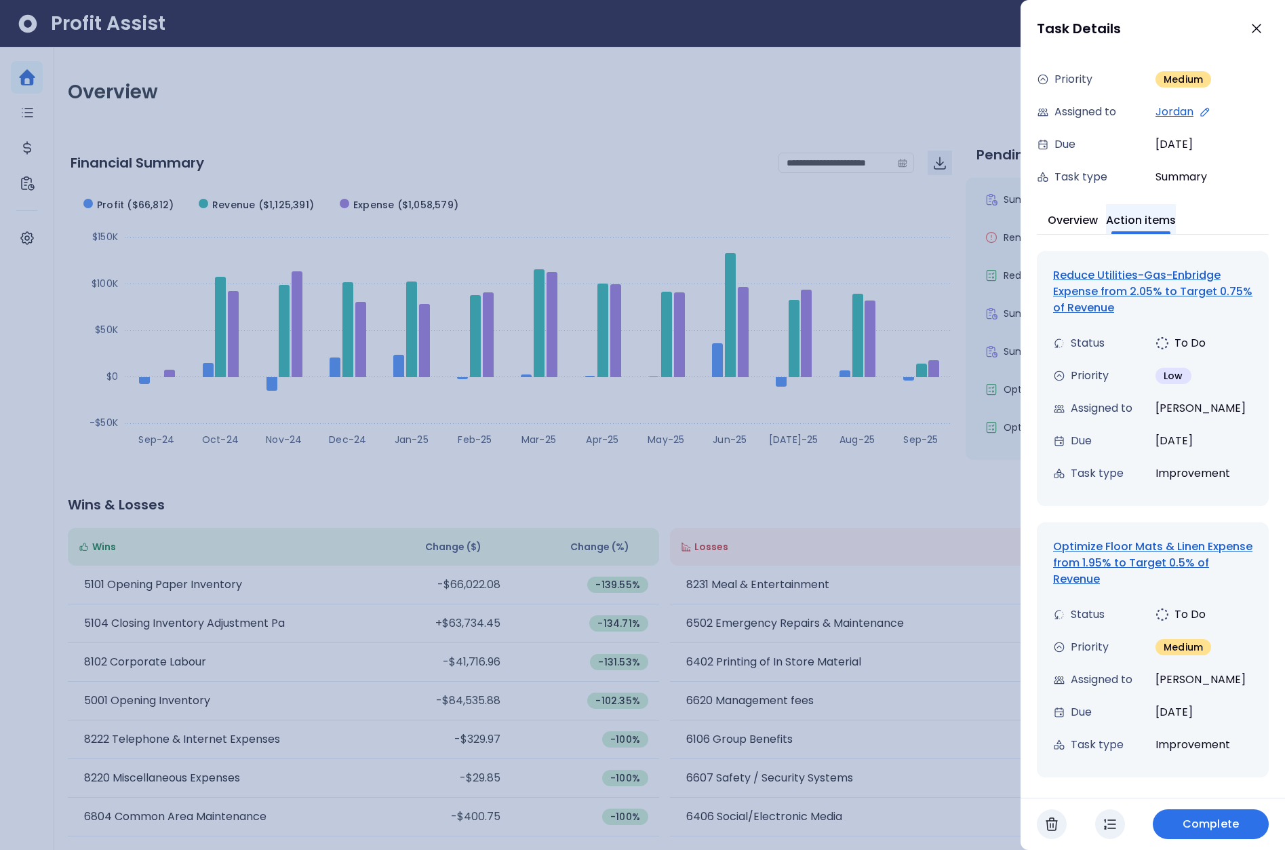
click at [1168, 216] on button "Action items" at bounding box center [1141, 219] width 70 height 30
drag, startPoint x: 1051, startPoint y: 271, endPoint x: 1135, endPoint y: 276, distance: 83.6
click at [1135, 276] on div "Reduce Utilities-Gas-Enbridge Expense from 2.05% to Target 0.75% of Revenue Sta…" at bounding box center [1153, 378] width 232 height 255
copy div "Reduce Utilities"
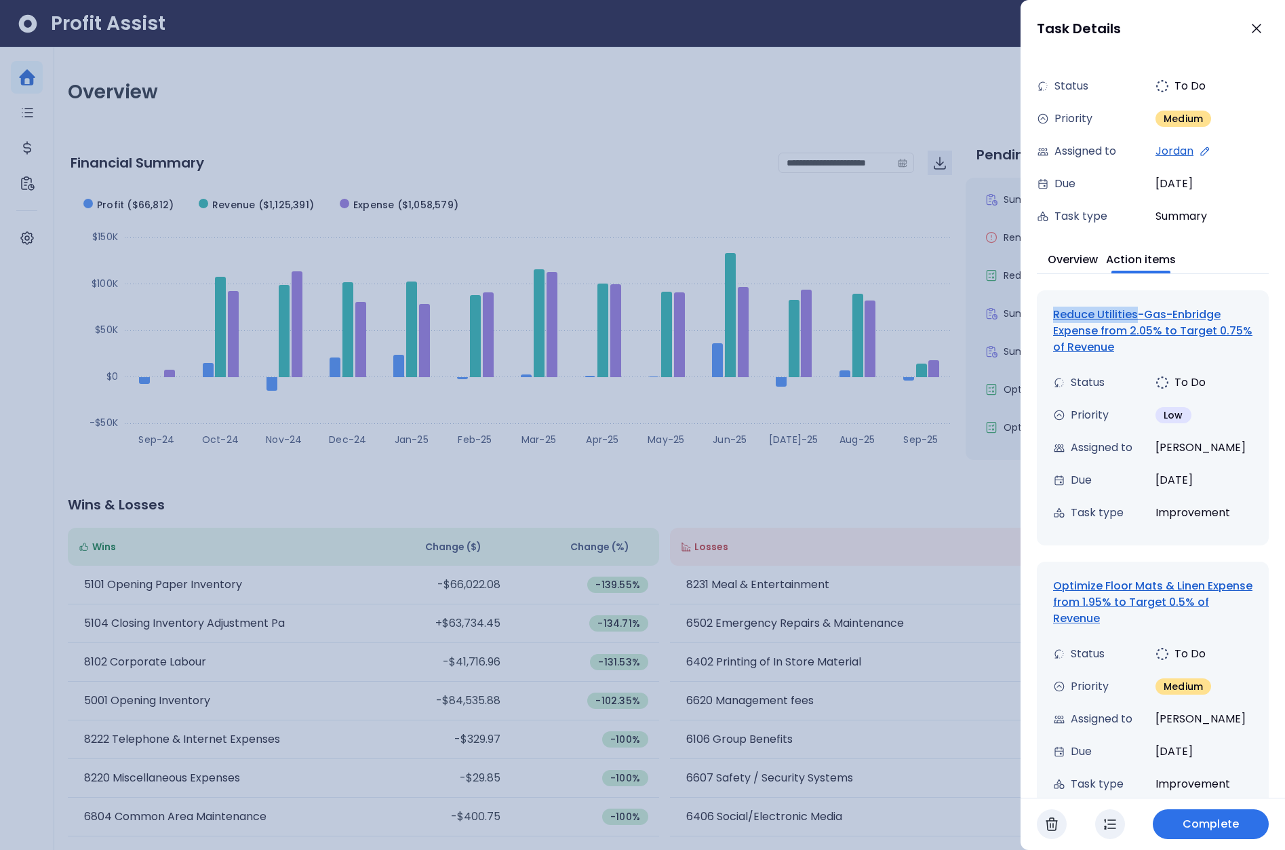
scroll to position [0, 0]
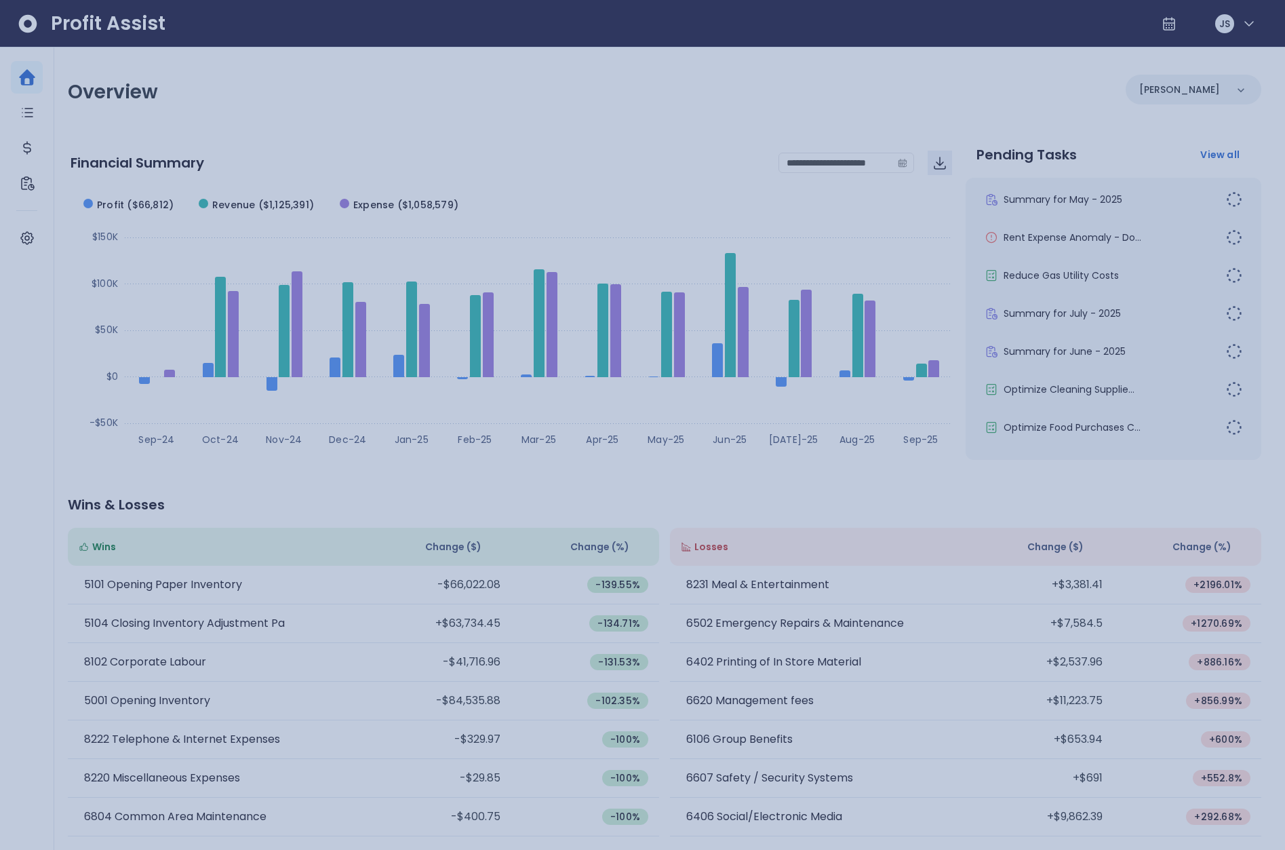
drag, startPoint x: 642, startPoint y: 133, endPoint x: 320, endPoint y: 144, distance: 321.7
click at [641, 133] on div at bounding box center [642, 425] width 1285 height 850
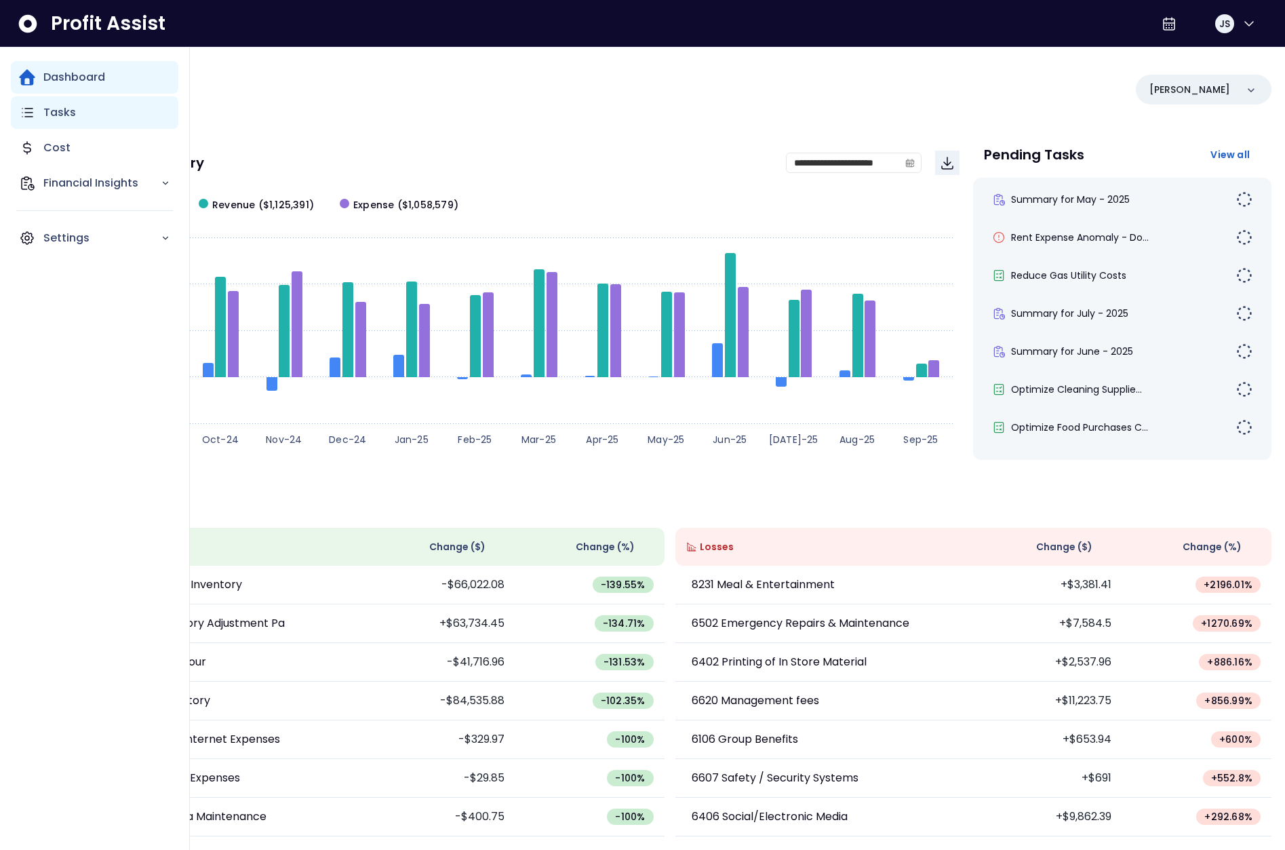
click at [21, 111] on icon "Main navigation" at bounding box center [27, 112] width 16 height 16
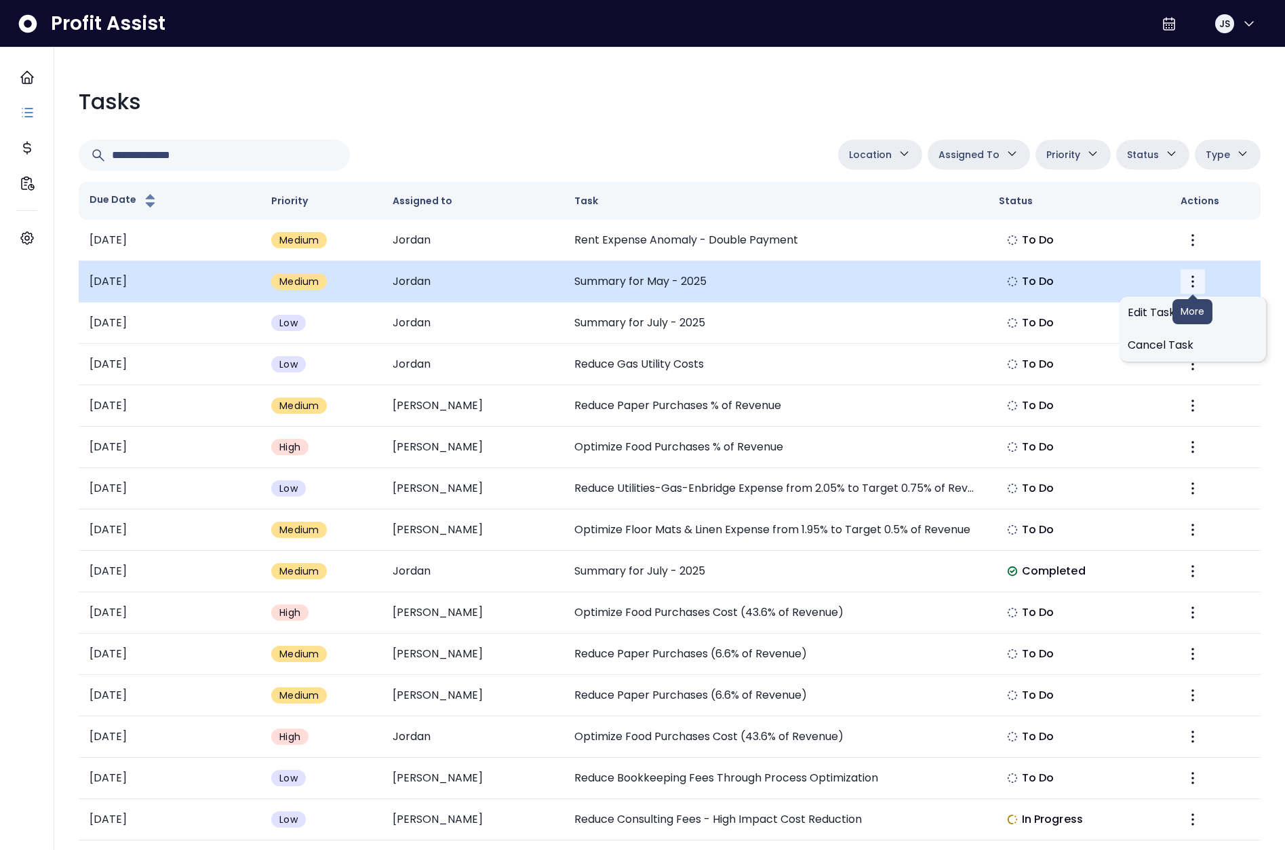
click at [1196, 282] on icon "More" at bounding box center [1193, 281] width 16 height 16
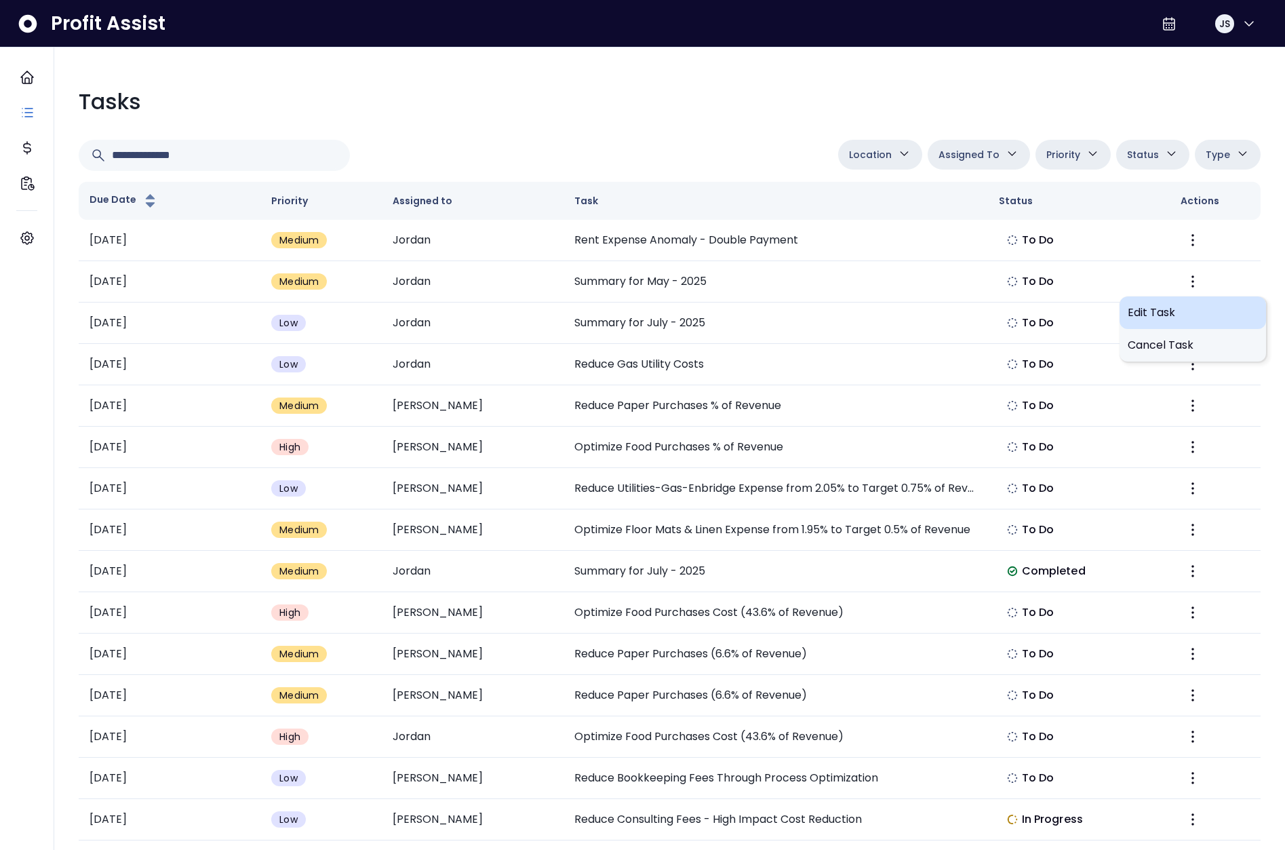
click at [1178, 313] on span "Edit Task" at bounding box center [1193, 312] width 130 height 16
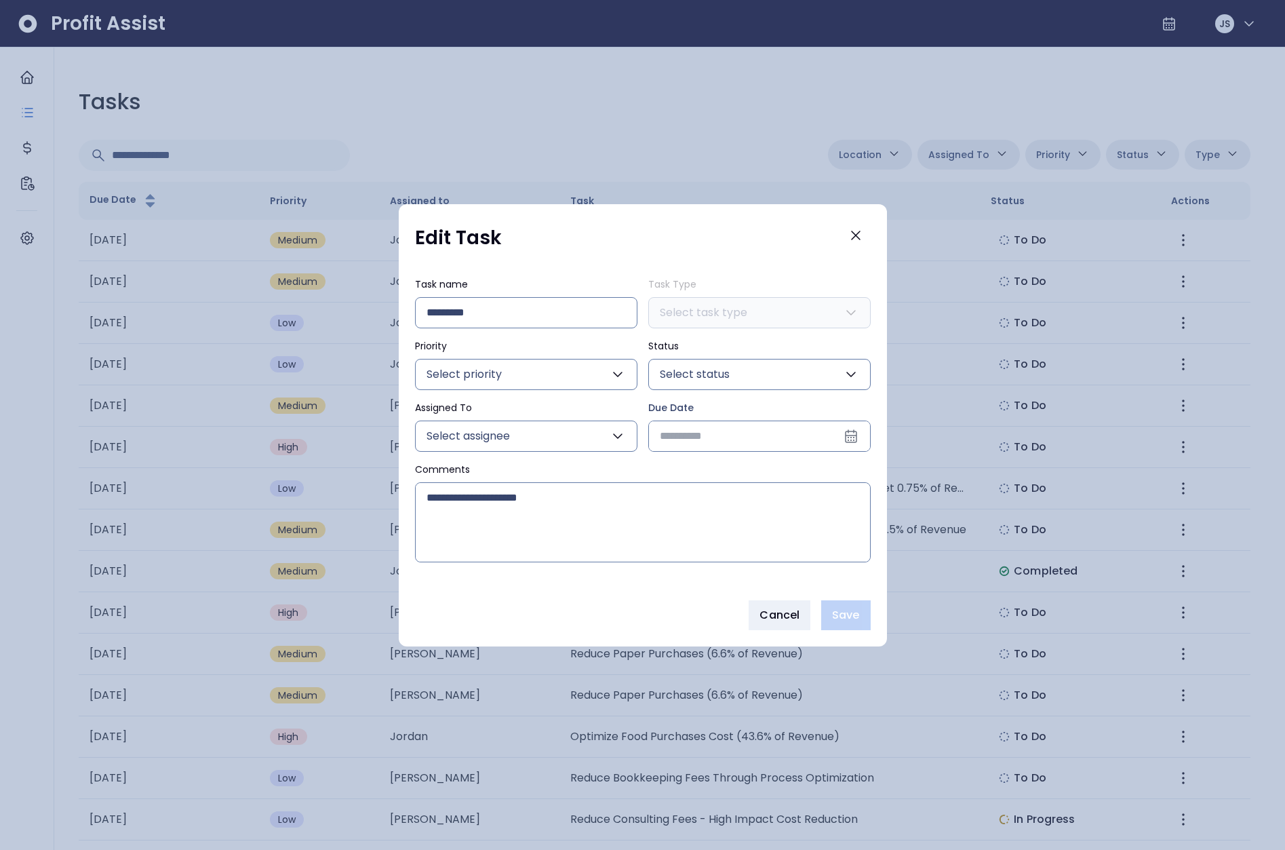
type input "**********"
type input "*******"
type input "******"
type input "****"
type input "***"
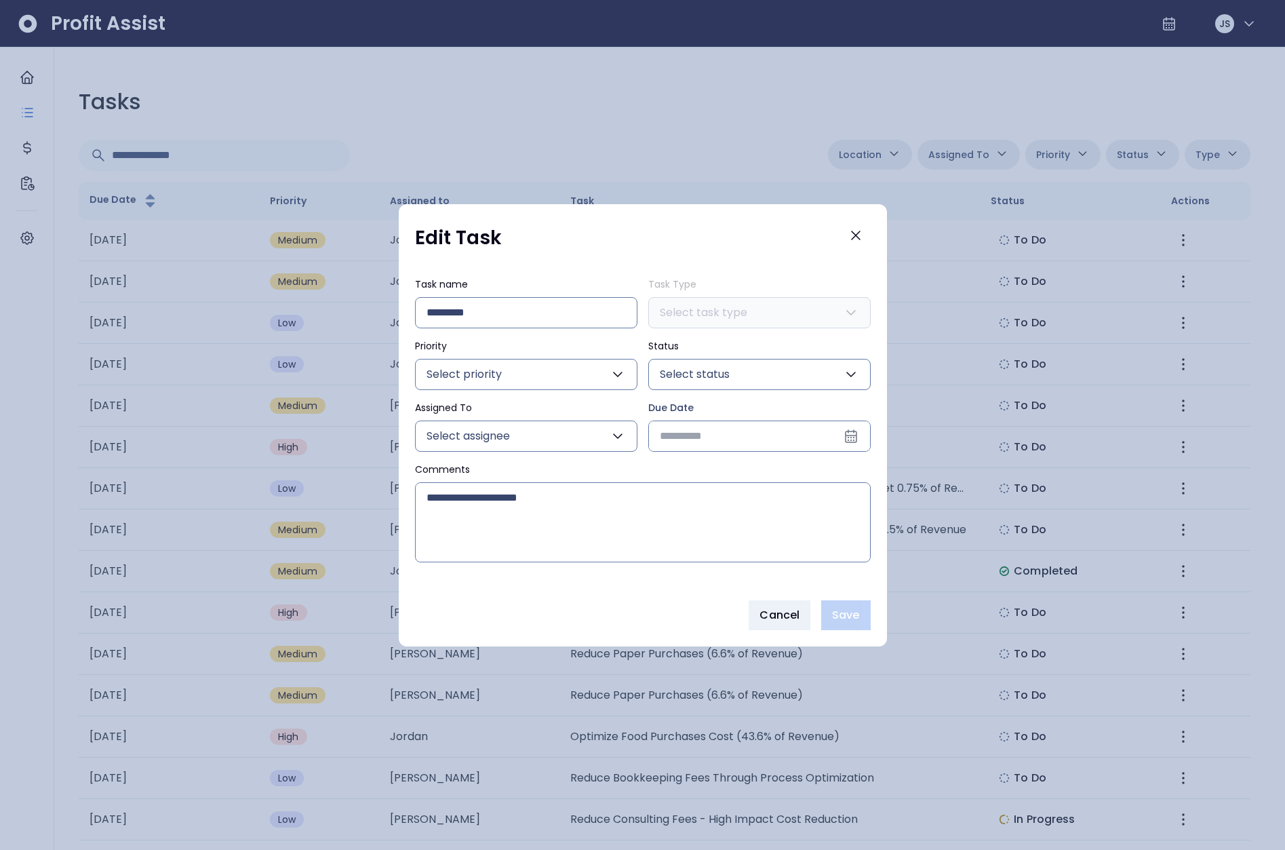
type input "**********"
click at [846, 229] on button "Close" at bounding box center [856, 235] width 30 height 30
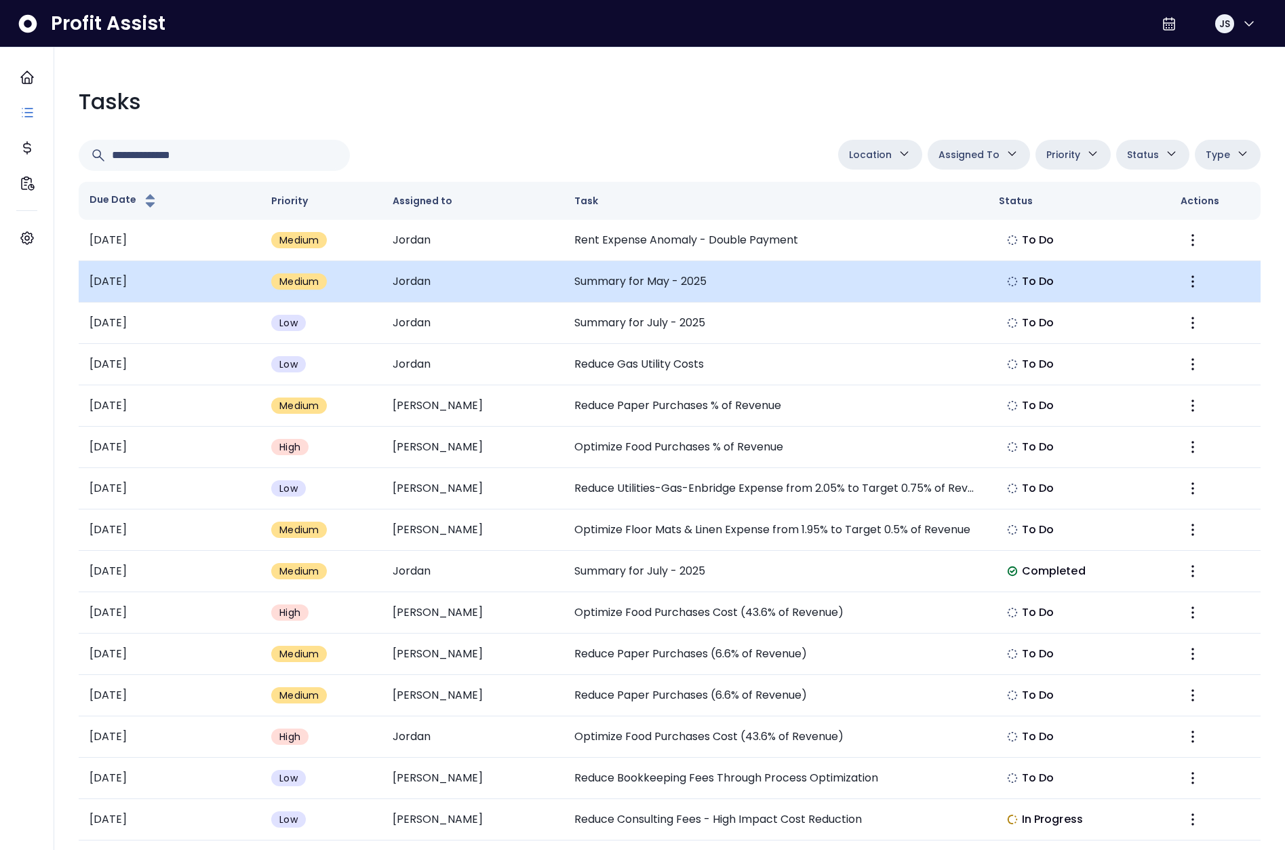
click at [680, 280] on td "Summary for May - 2025" at bounding box center [776, 281] width 425 height 41
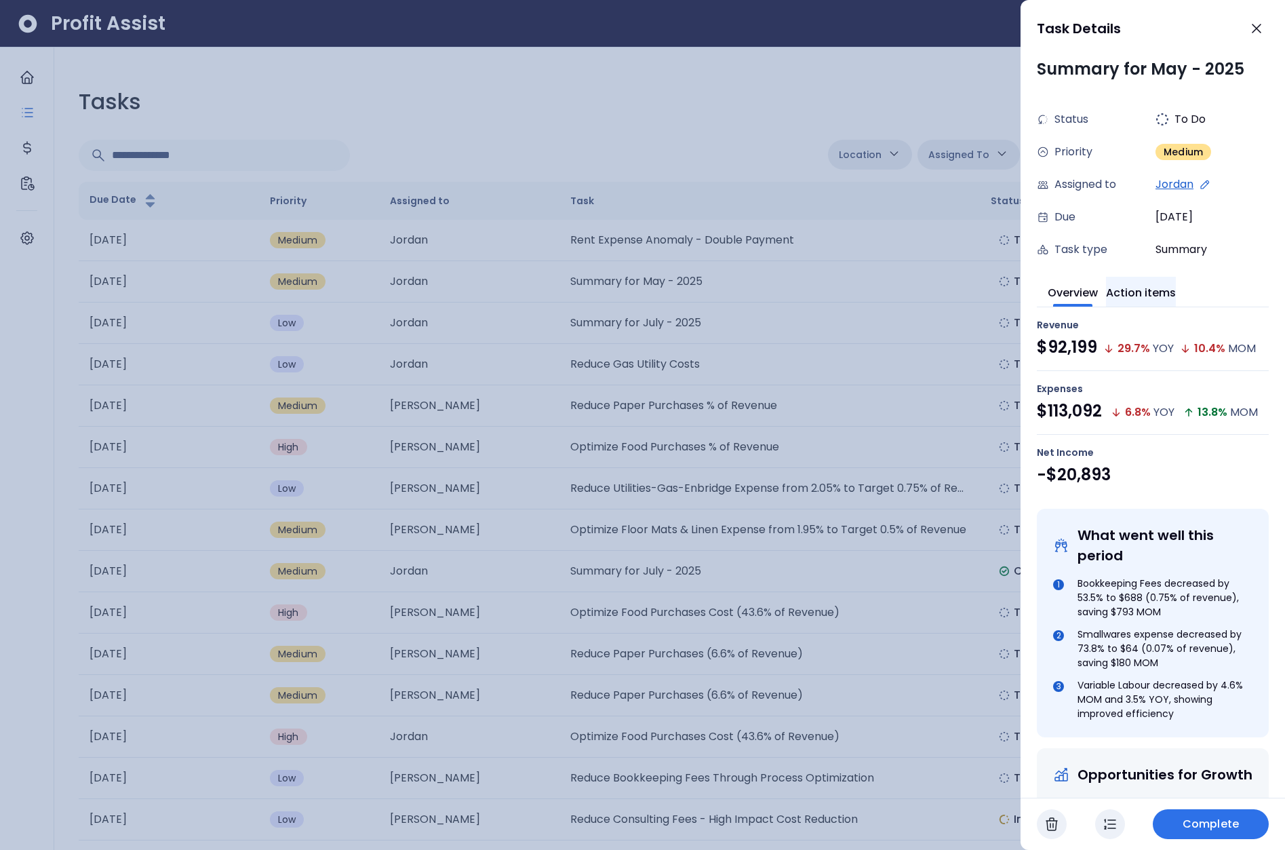
click at [1156, 292] on button "Action items" at bounding box center [1141, 292] width 70 height 30
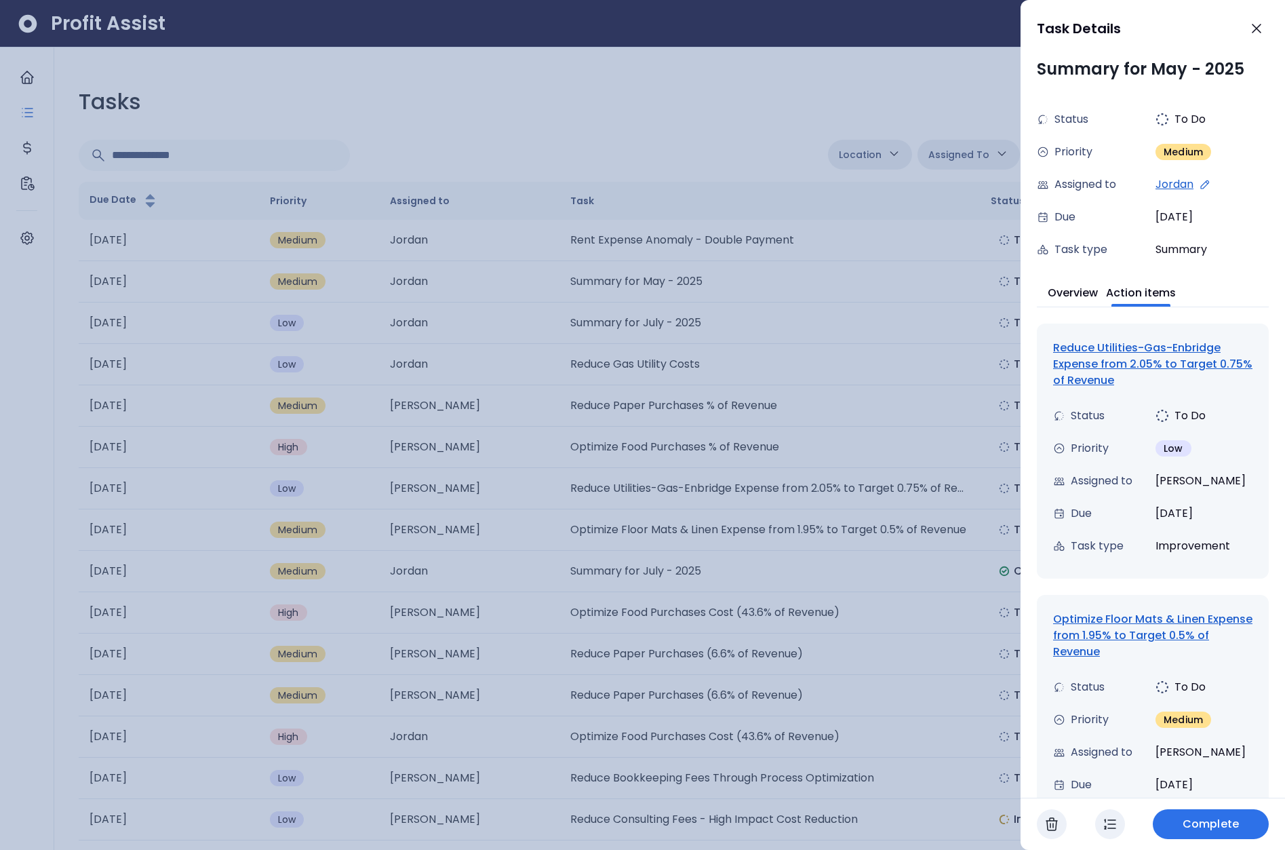
click at [1151, 355] on div "Reduce Utilities-Gas-Enbridge Expense from 2.05% to Target 0.75% of Revenue" at bounding box center [1152, 364] width 199 height 49
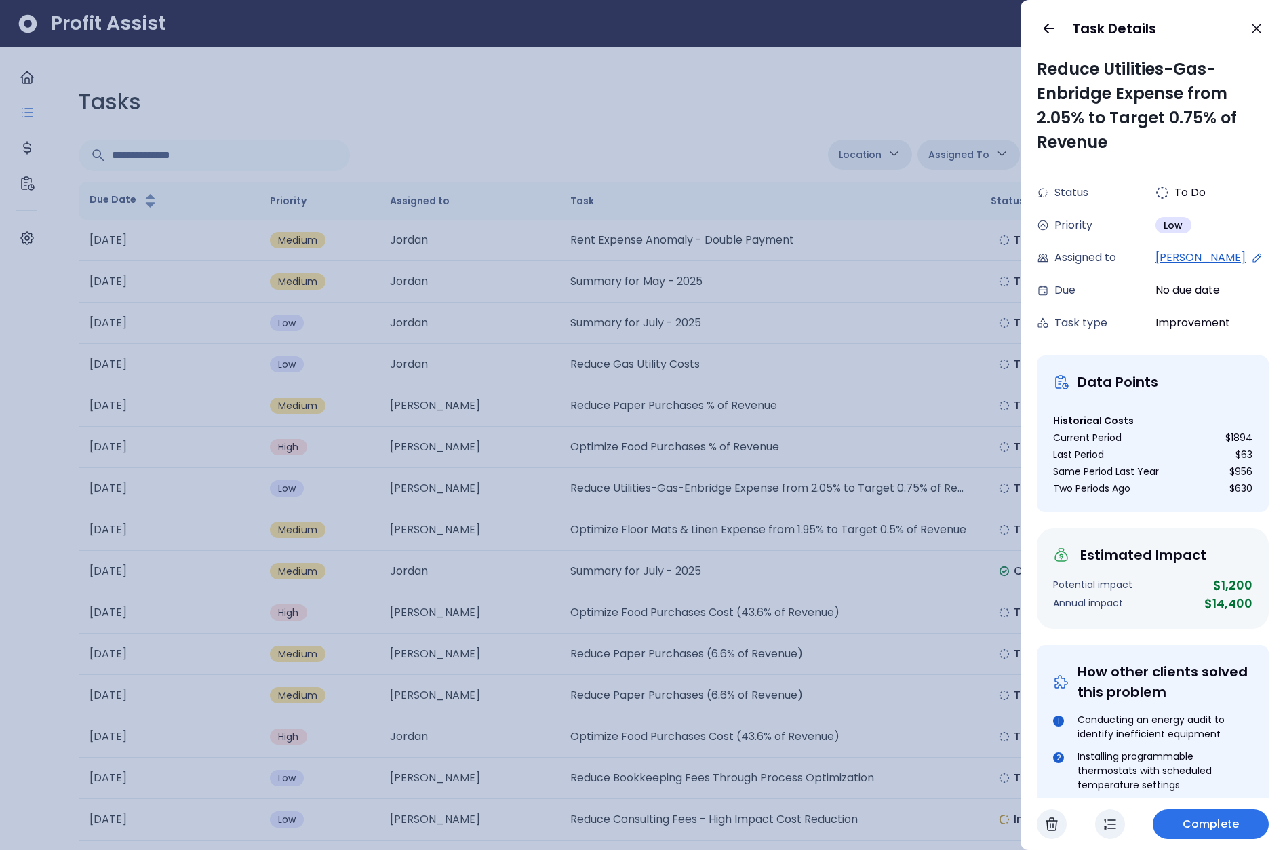
click at [467, 165] on div at bounding box center [642, 425] width 1285 height 850
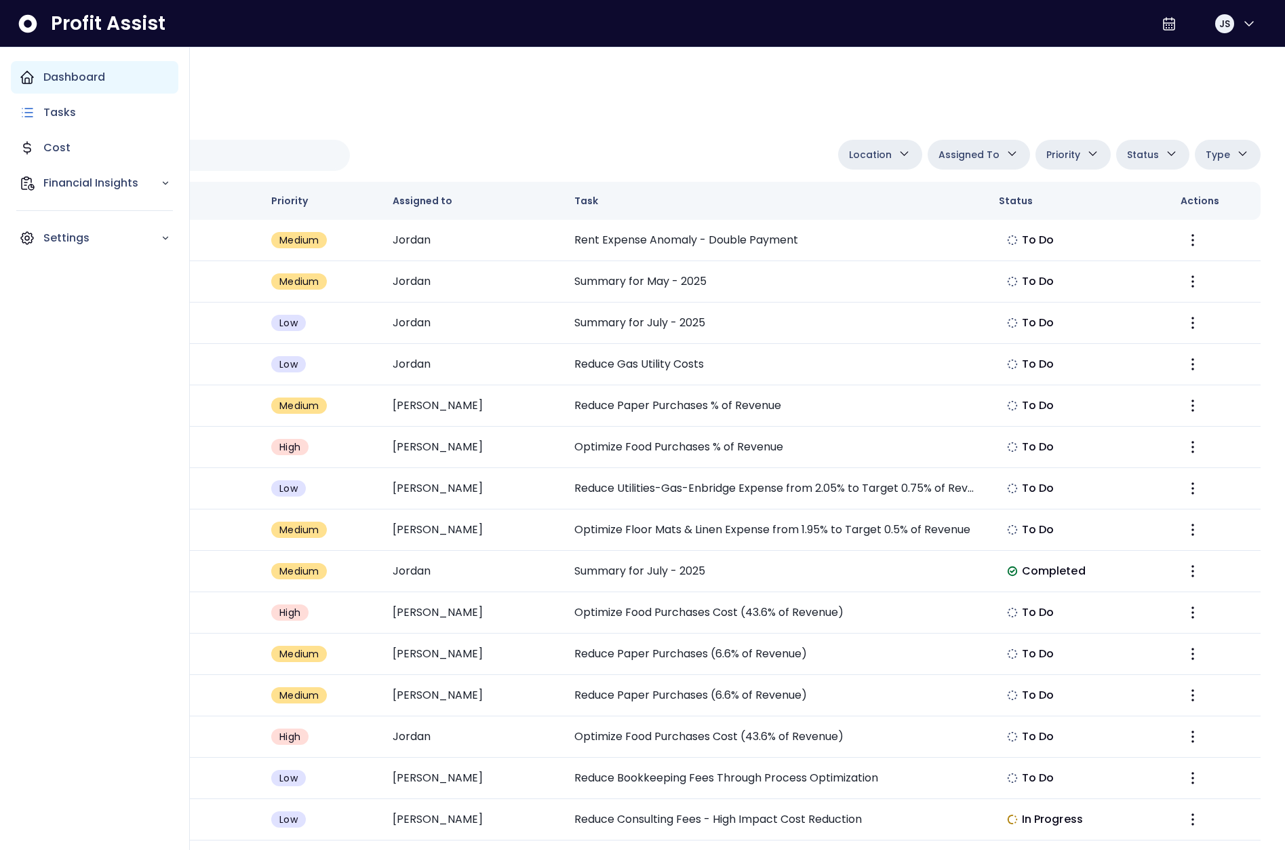
click at [24, 81] on icon "Main navigation" at bounding box center [27, 77] width 16 height 16
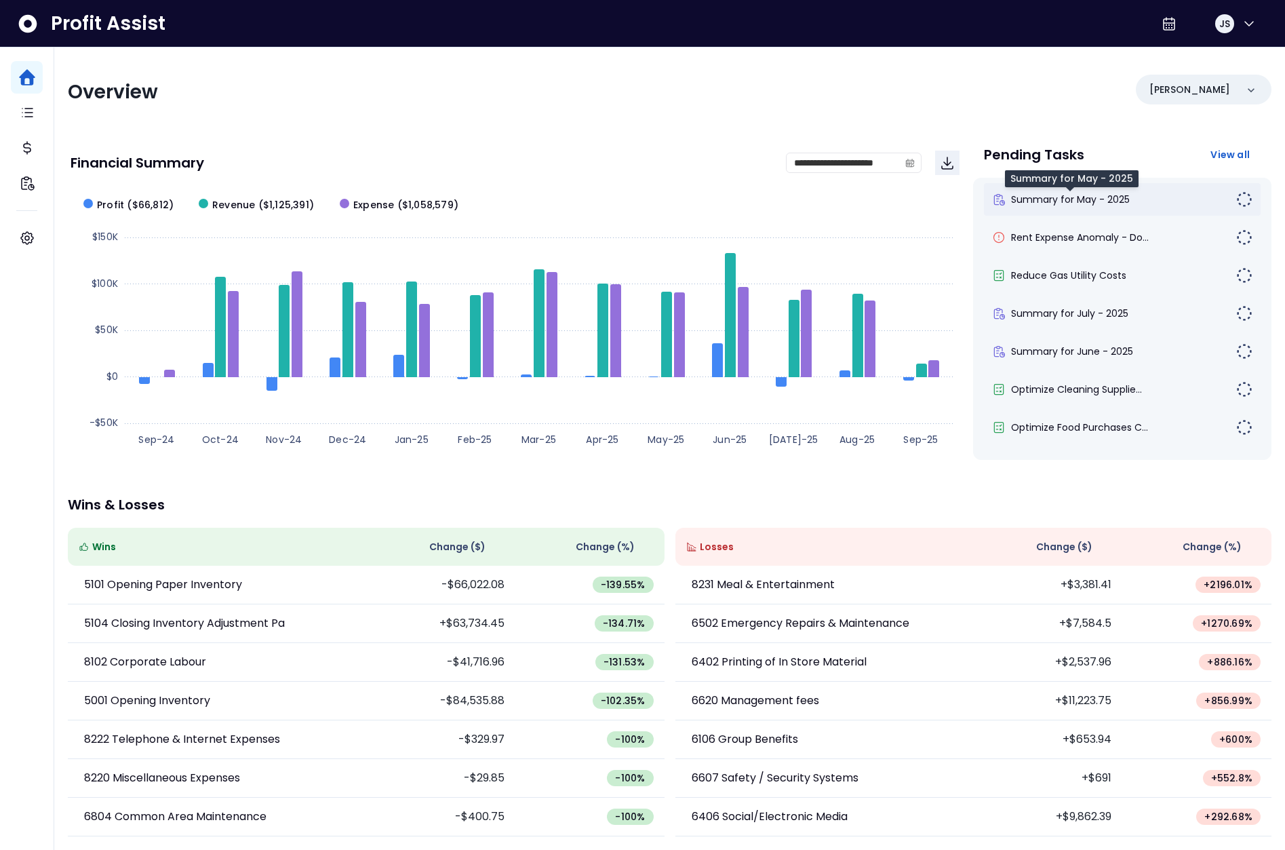
click at [1080, 200] on span "Summary for May - 2025" at bounding box center [1070, 200] width 119 height 14
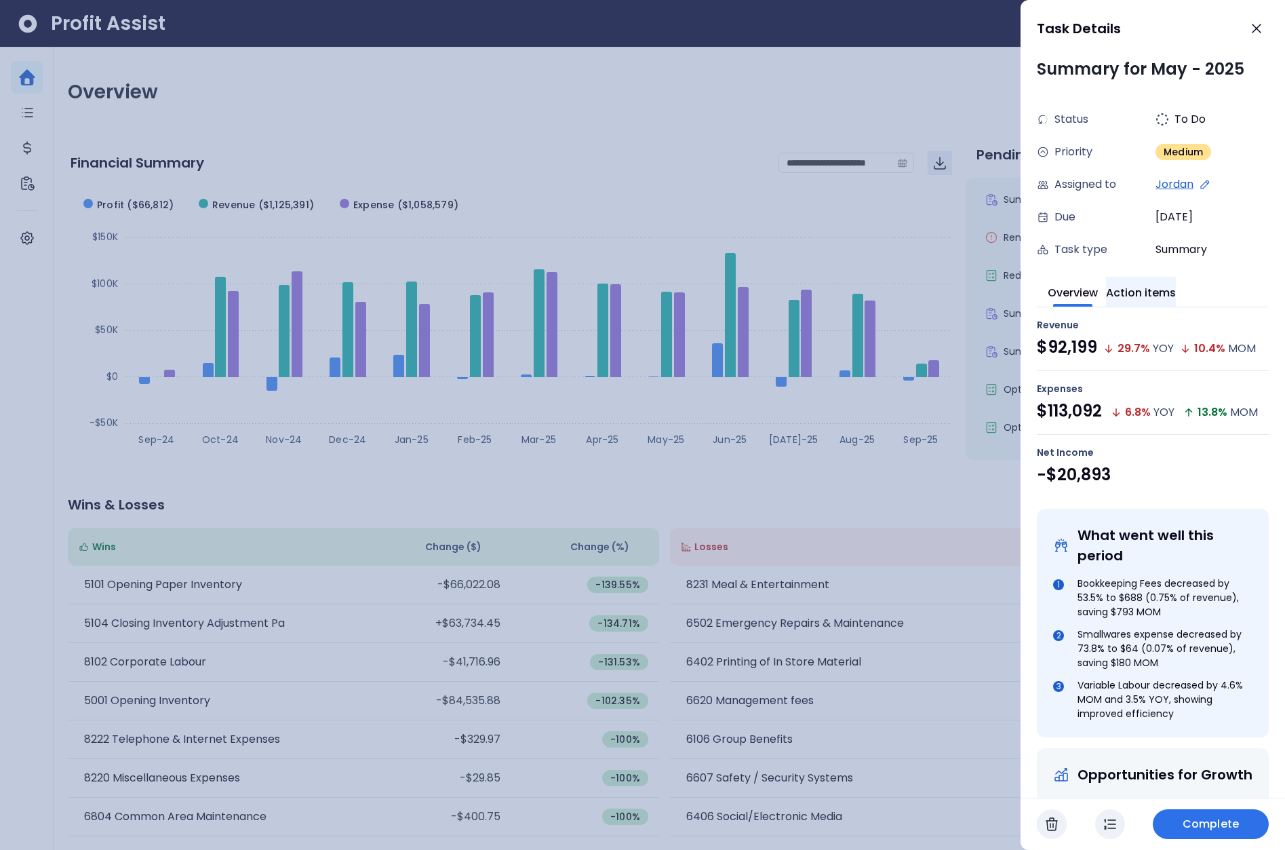
click at [1147, 300] on button "Action items" at bounding box center [1141, 292] width 70 height 30
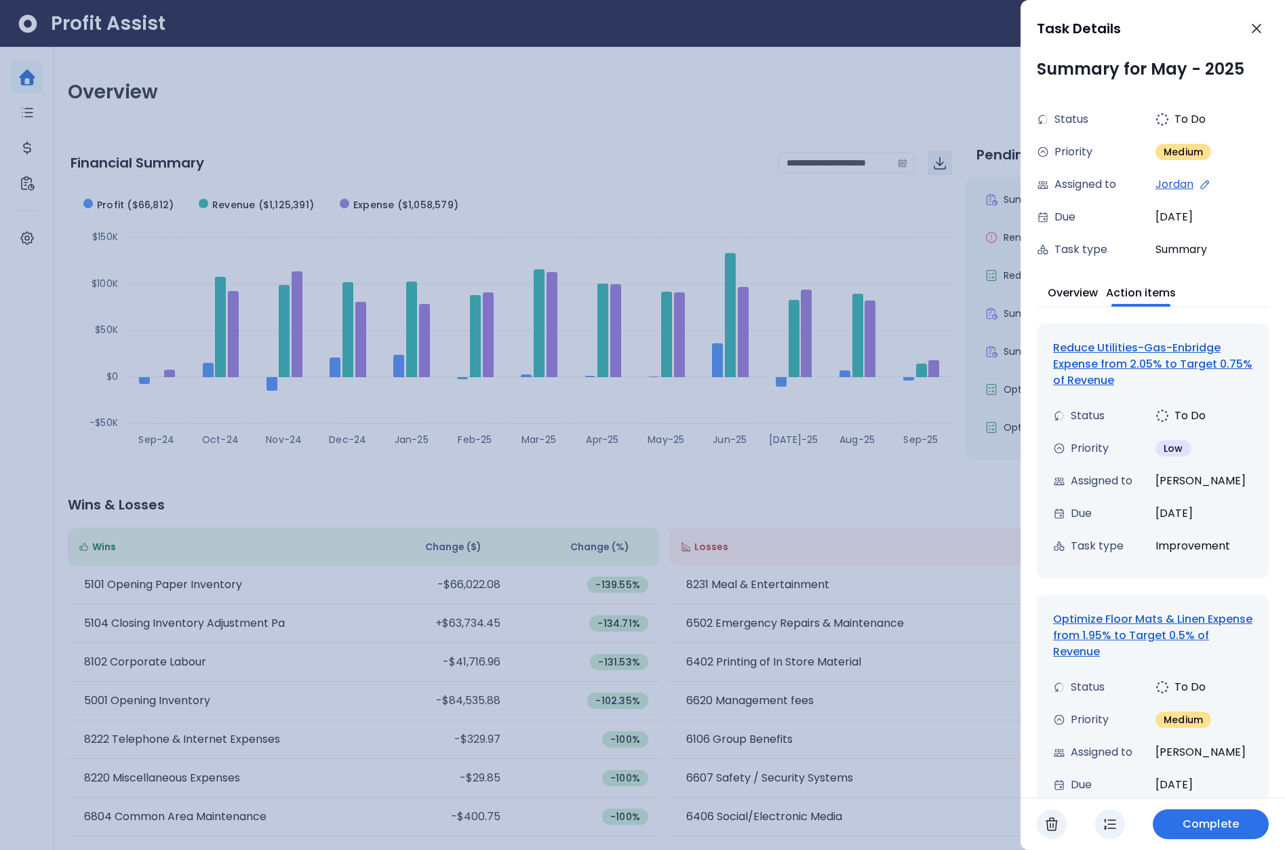
click at [1130, 345] on div "Reduce Utilities-Gas-Enbridge Expense from 2.05% to Target 0.75% of Revenue" at bounding box center [1152, 364] width 199 height 49
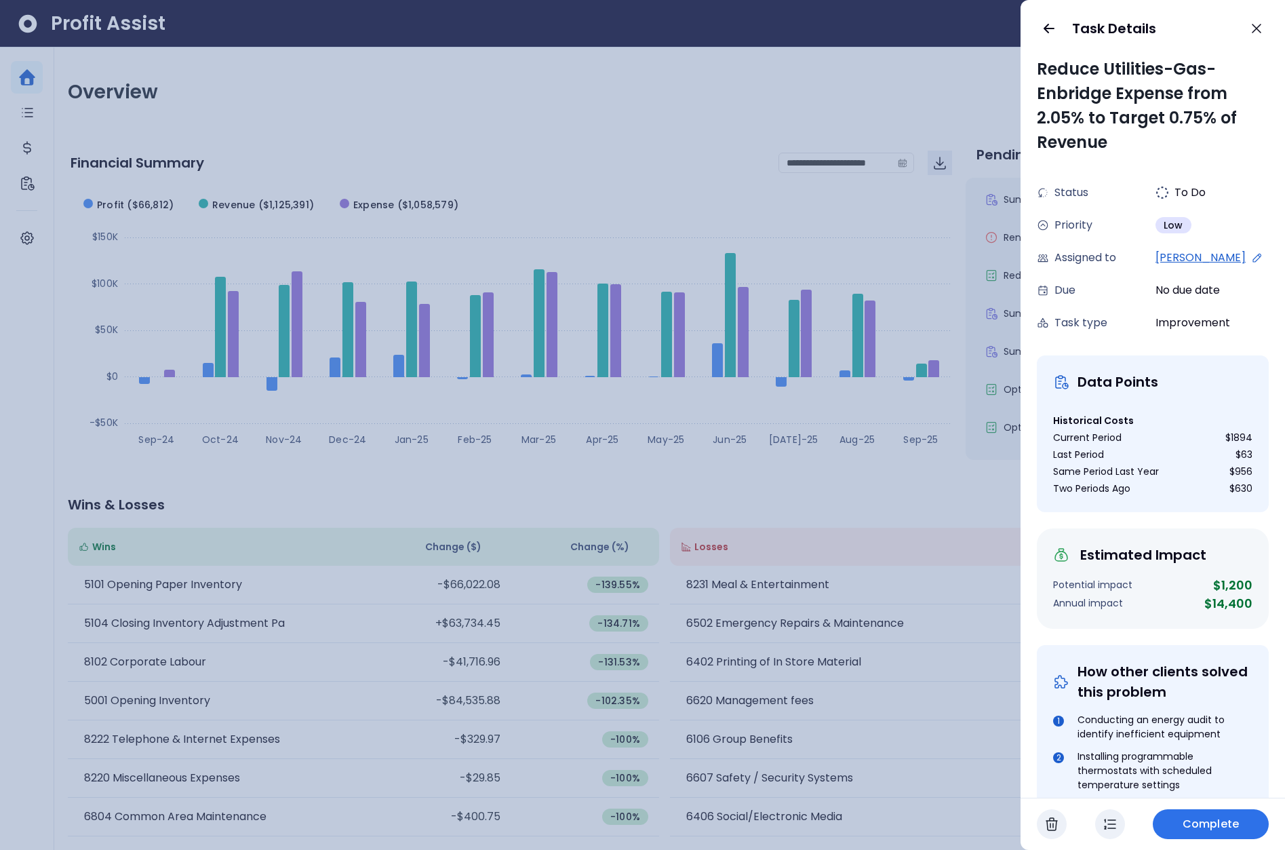
drag, startPoint x: 683, startPoint y: 224, endPoint x: 618, endPoint y: 216, distance: 64.9
click at [676, 224] on div at bounding box center [642, 425] width 1285 height 850
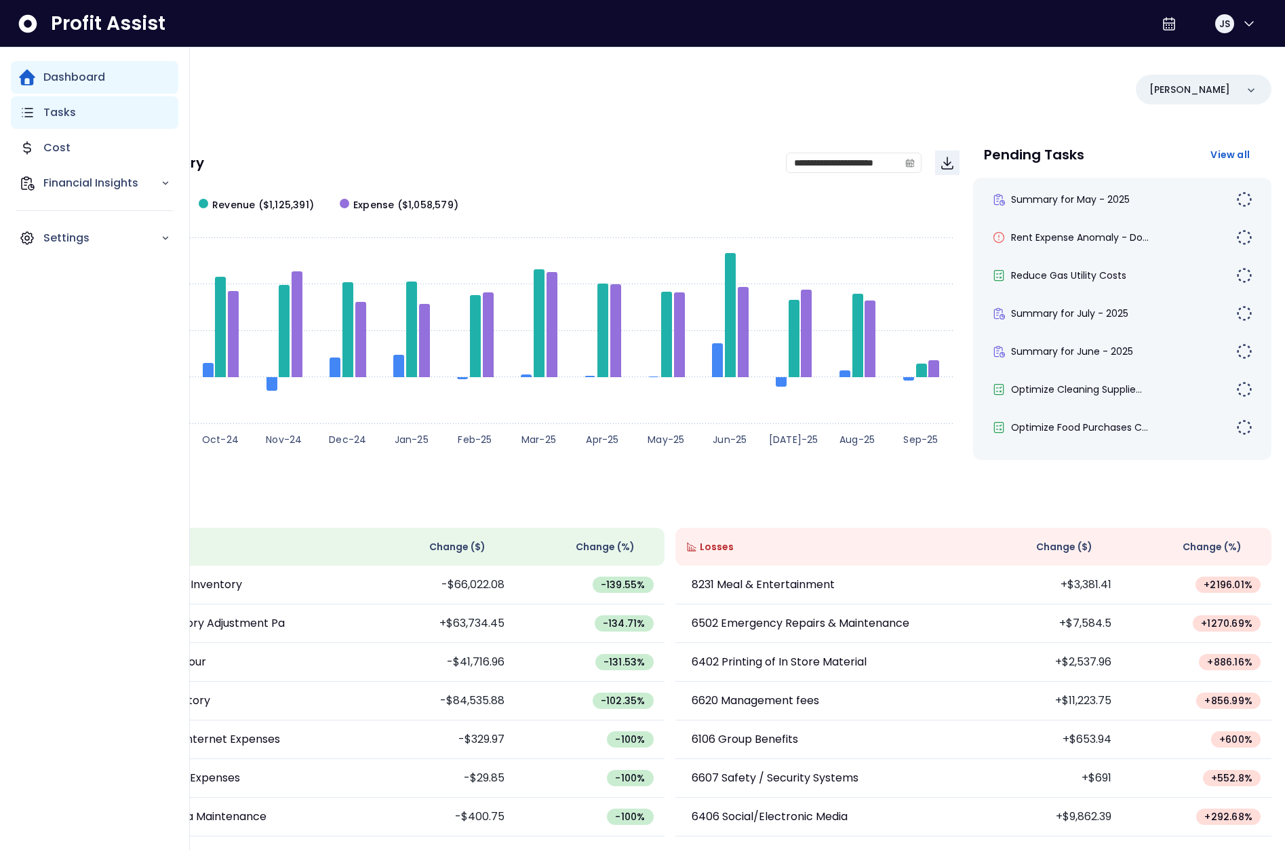
click at [37, 116] on div "Tasks" at bounding box center [95, 112] width 168 height 33
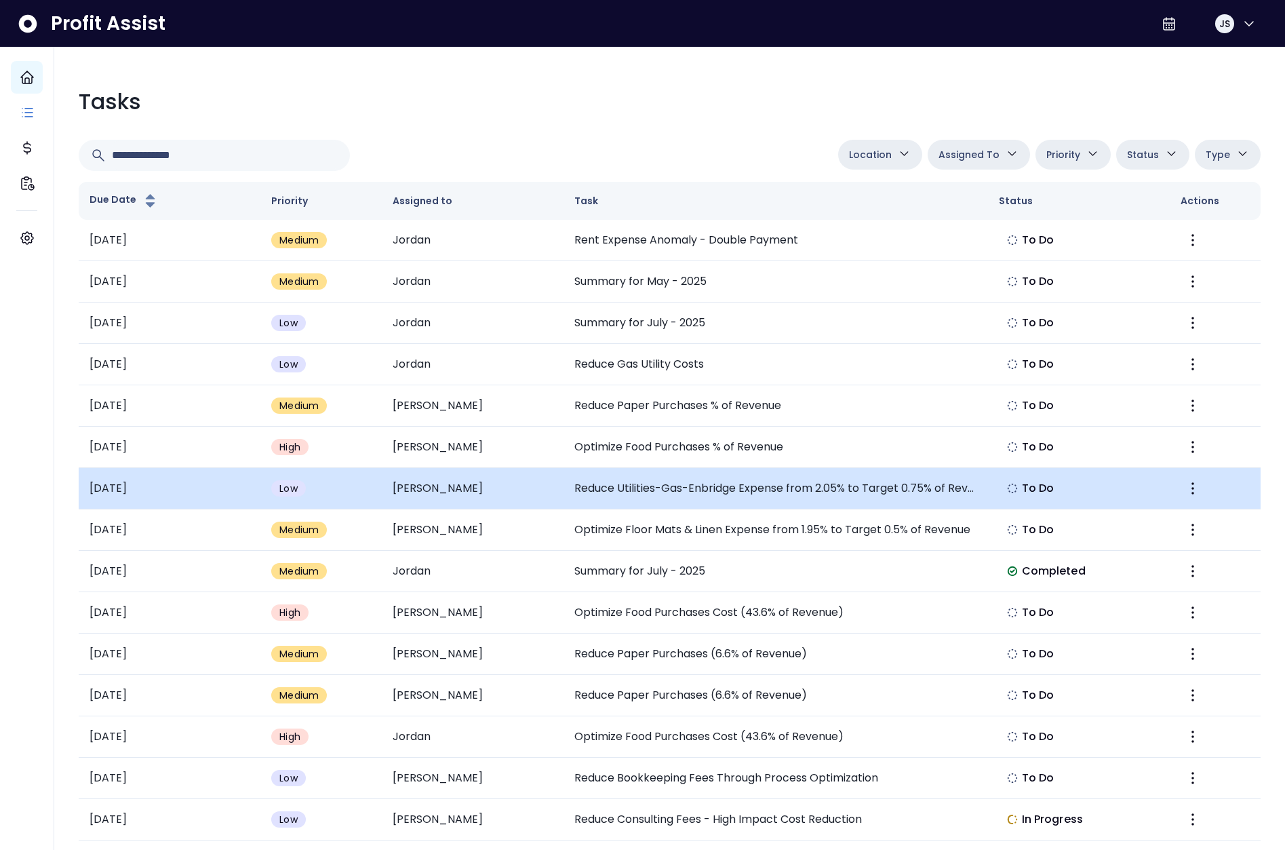
click at [657, 486] on td "Reduce Utilities-Gas-Enbridge Expense from 2.05% to Target 0.75% of Revenue" at bounding box center [776, 488] width 425 height 41
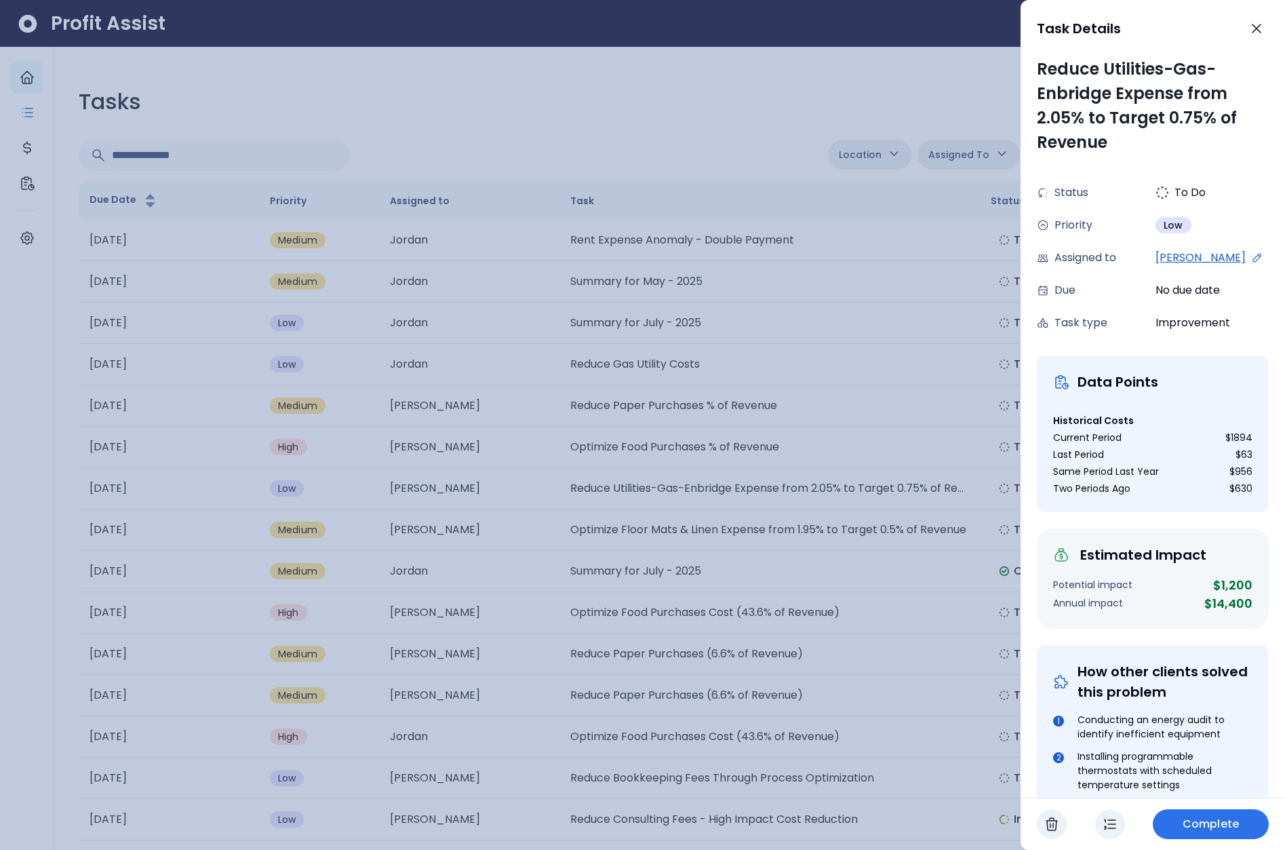
click at [810, 304] on div at bounding box center [642, 425] width 1285 height 850
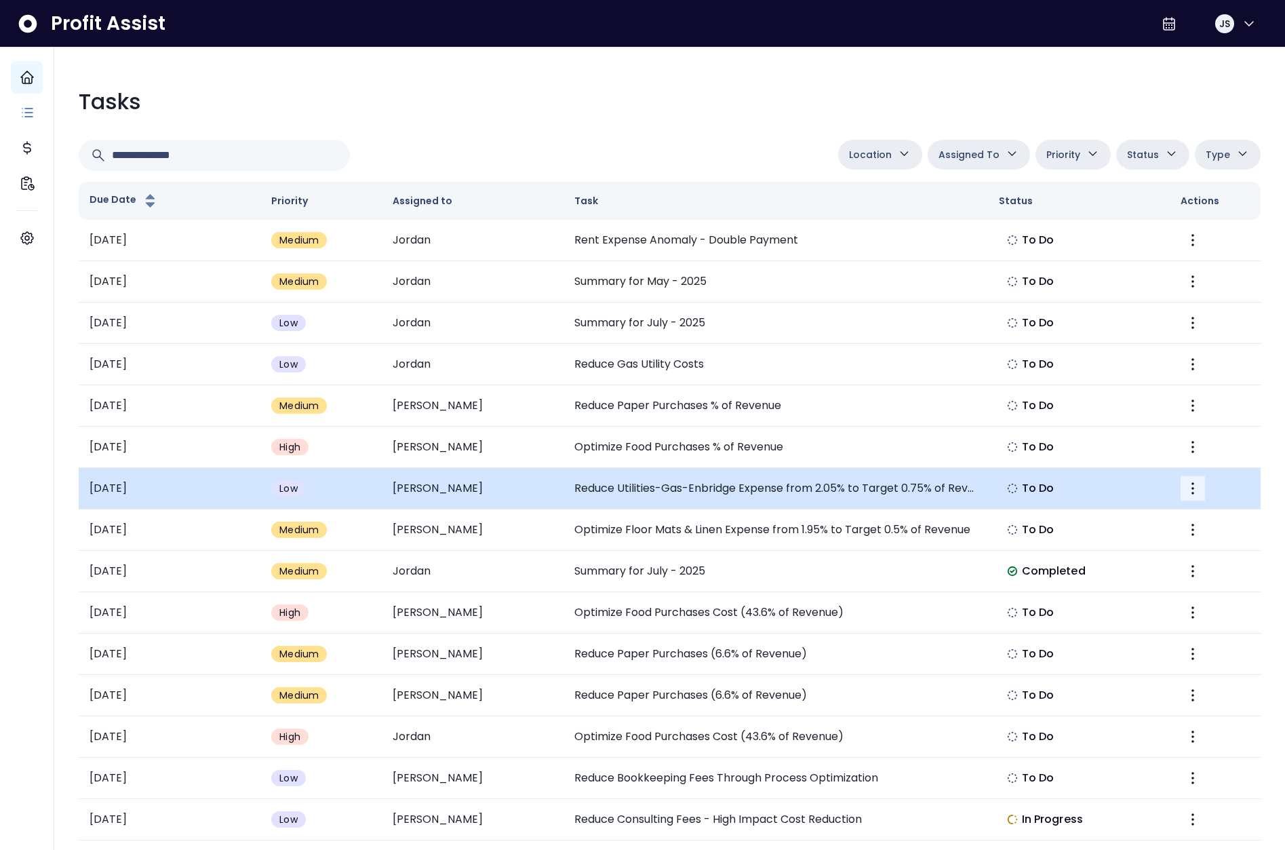
click at [1197, 490] on icon "More" at bounding box center [1193, 488] width 16 height 16
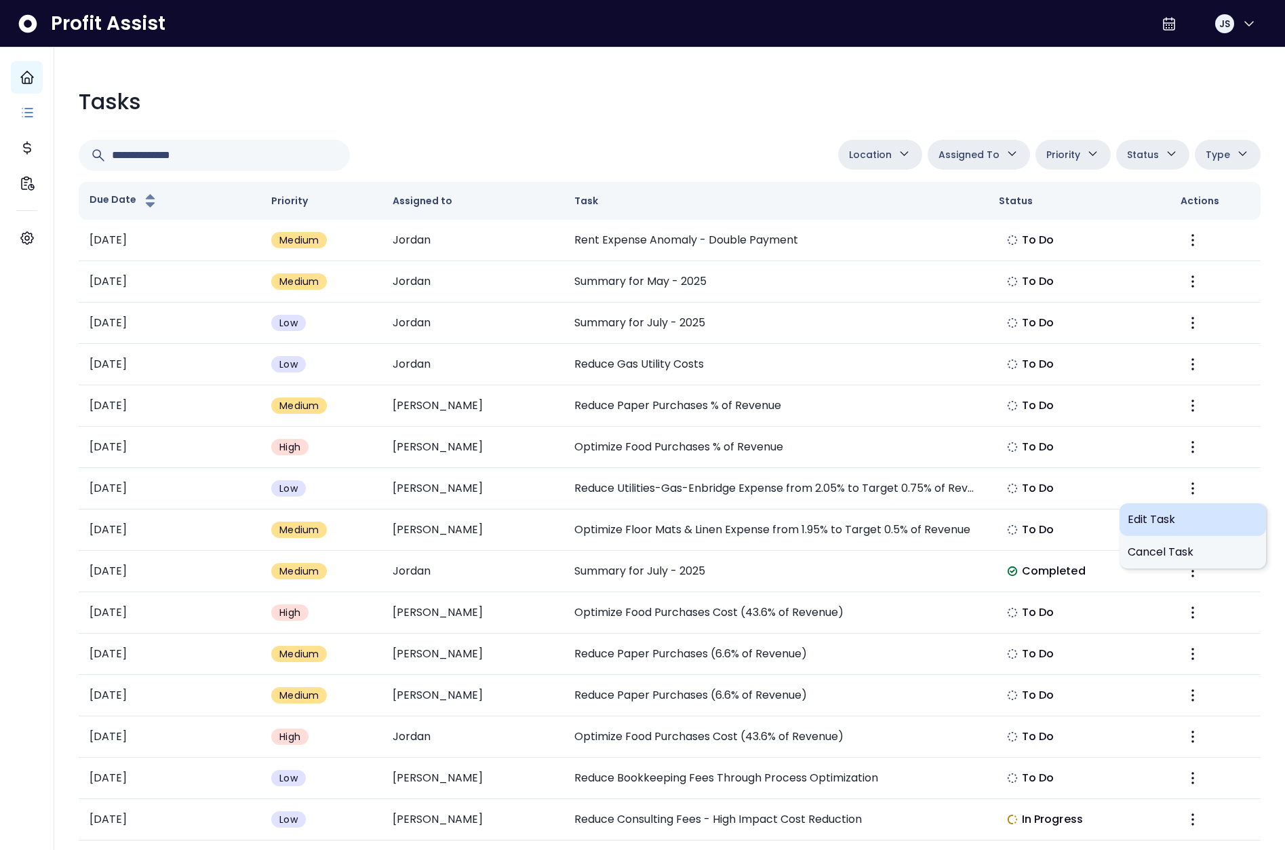
click at [1169, 515] on span "Edit Task" at bounding box center [1193, 519] width 130 height 16
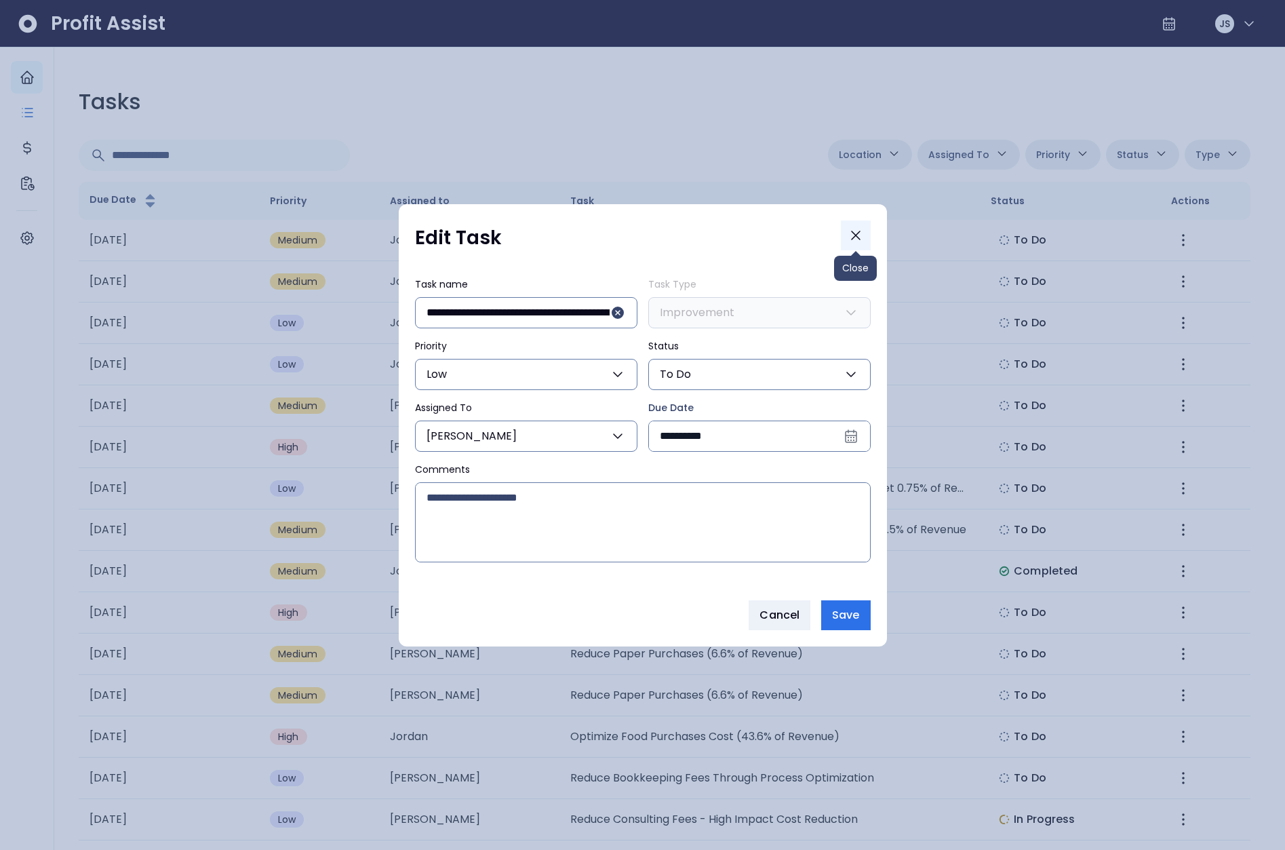
click at [853, 230] on icon "Close" at bounding box center [856, 235] width 16 height 16
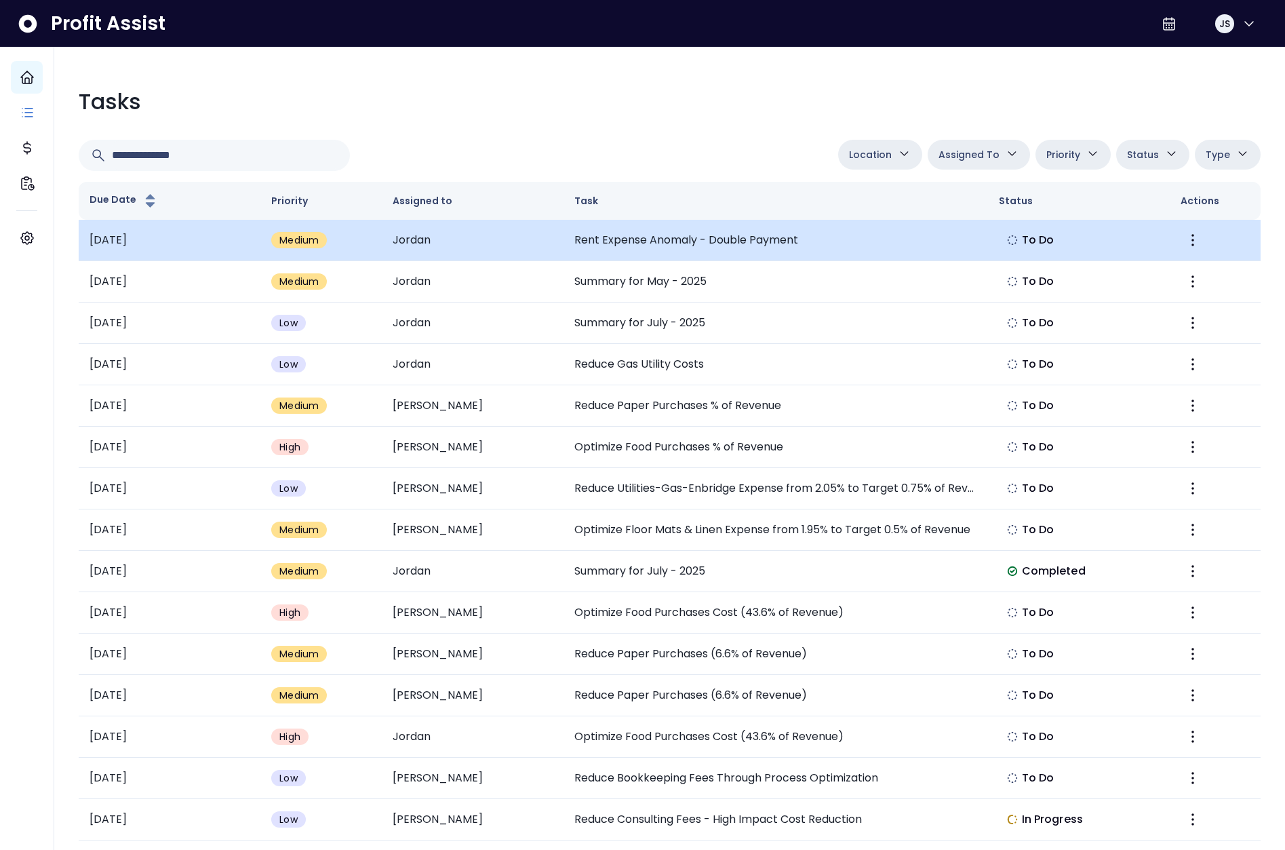
click at [631, 242] on td "Rent Expense Anomaly - Double Payment" at bounding box center [776, 240] width 425 height 41
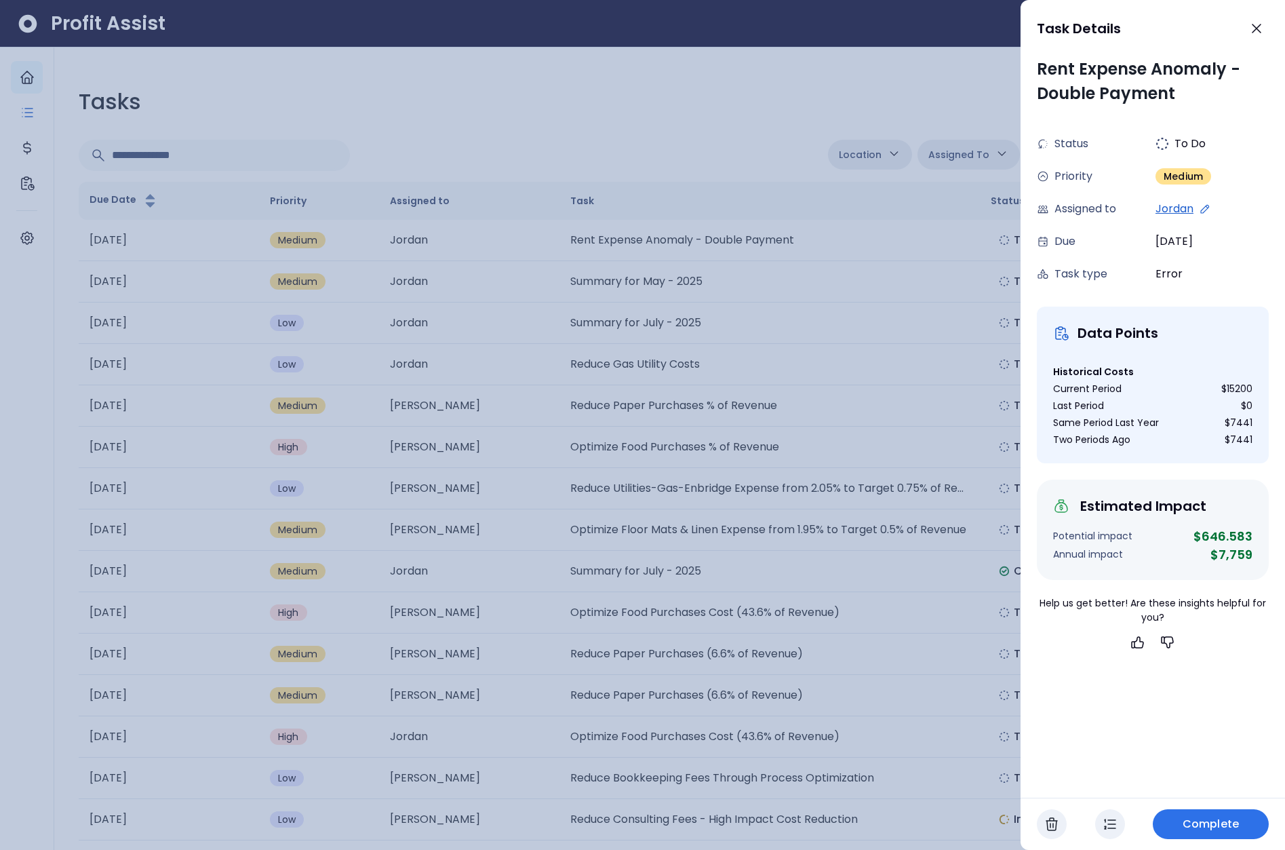
click at [854, 309] on div at bounding box center [642, 425] width 1285 height 850
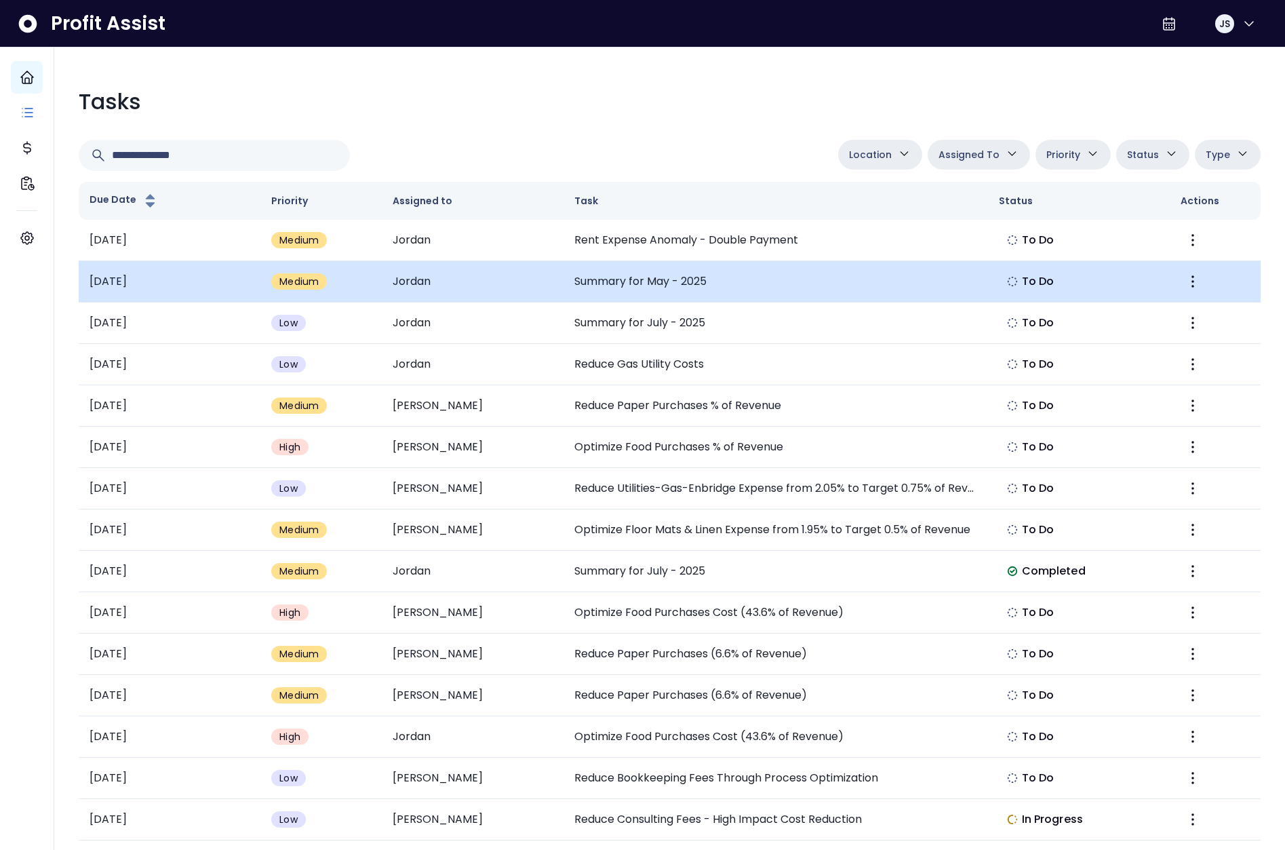
click at [621, 271] on td "Summary for May - 2025" at bounding box center [776, 281] width 425 height 41
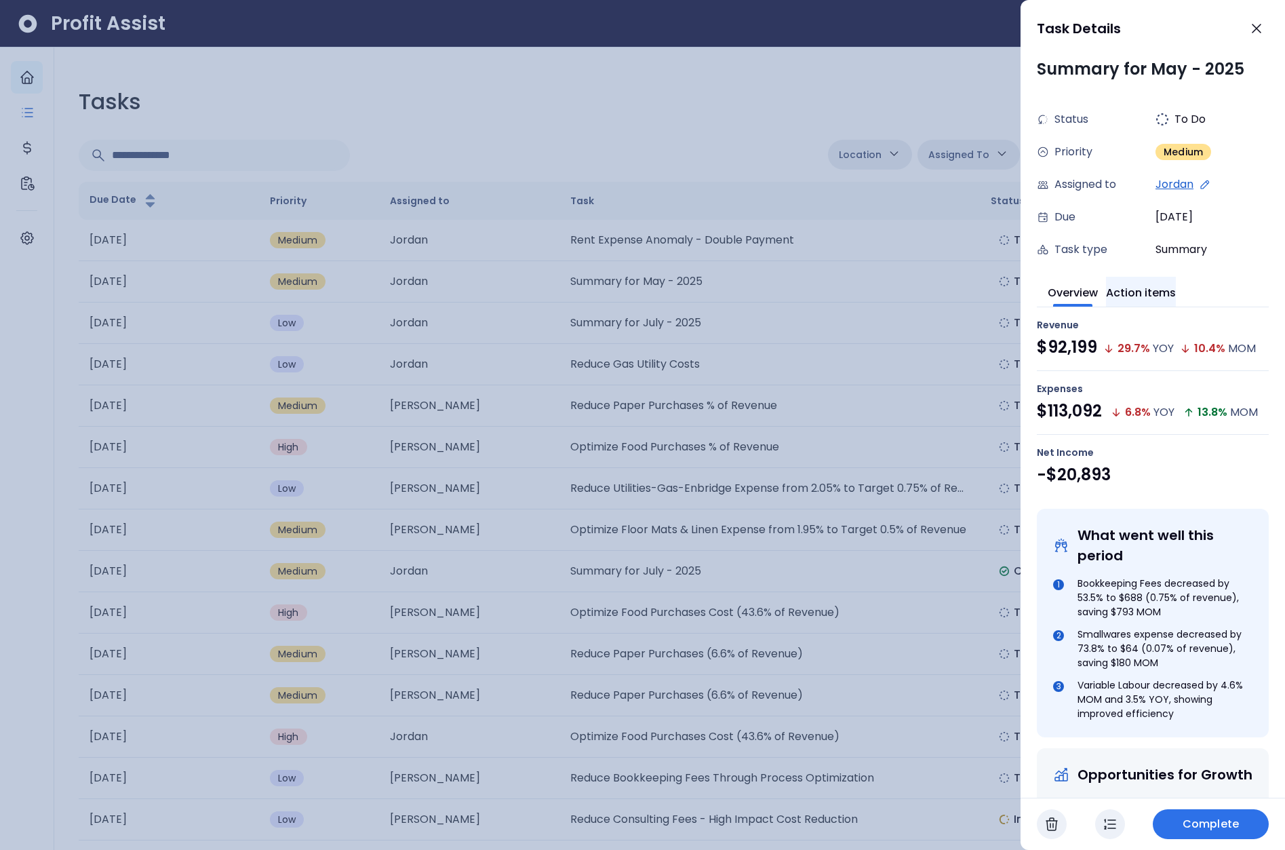
click at [1165, 295] on button "Action items" at bounding box center [1141, 292] width 70 height 30
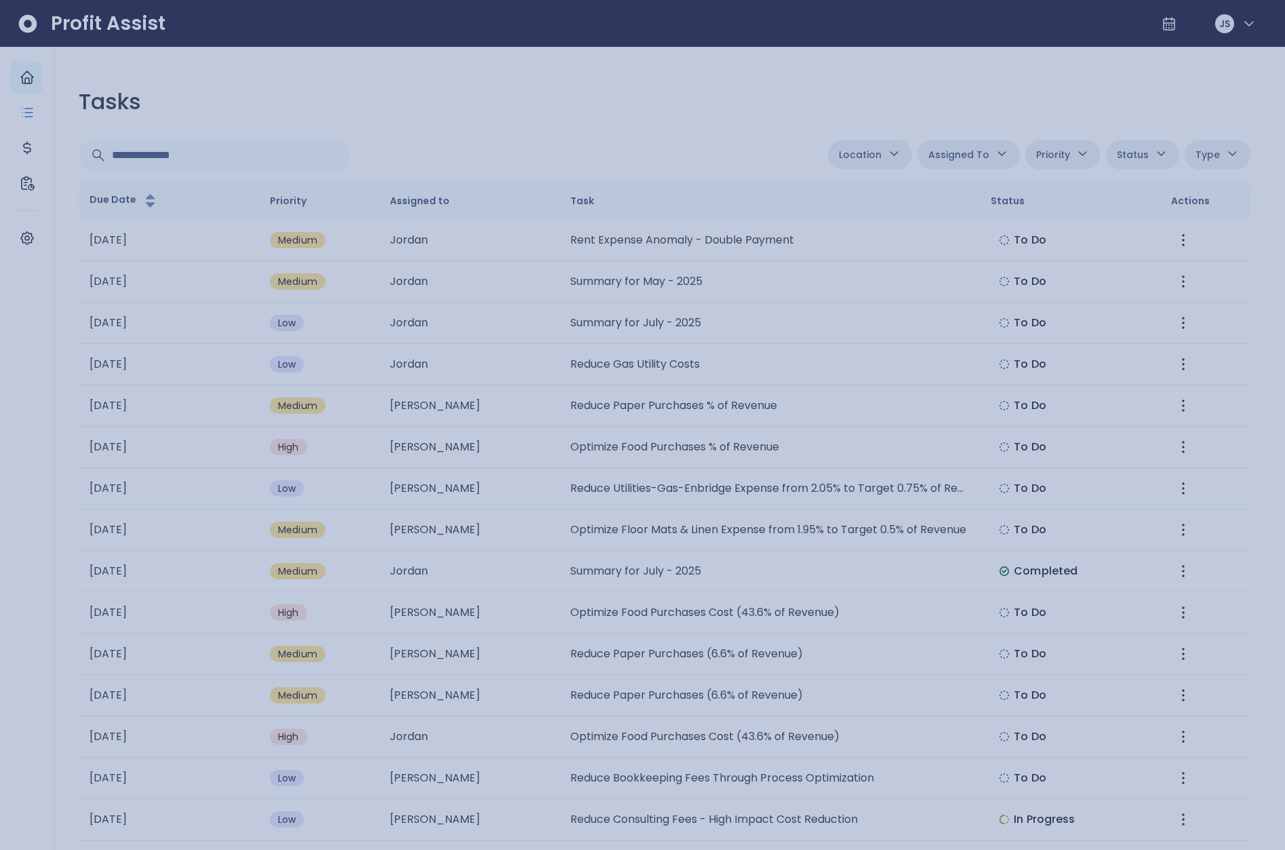
drag, startPoint x: 72, startPoint y: 98, endPoint x: 54, endPoint y: 91, distance: 18.9
click at [73, 97] on div at bounding box center [642, 425] width 1285 height 850
click at [30, 77] on icon "Main navigation" at bounding box center [27, 77] width 16 height 16
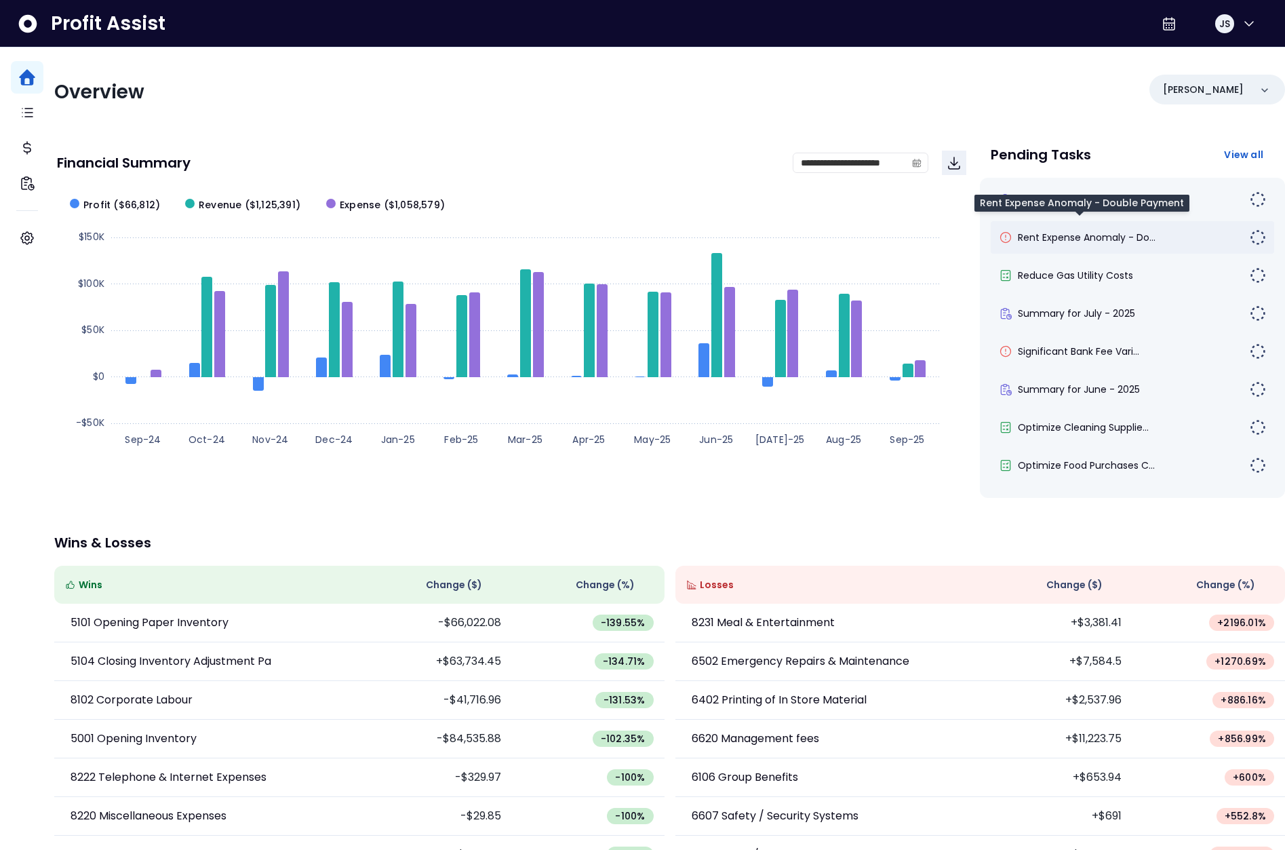
click at [1120, 242] on span "Rent Expense Anomaly - Do..." at bounding box center [1087, 238] width 138 height 14
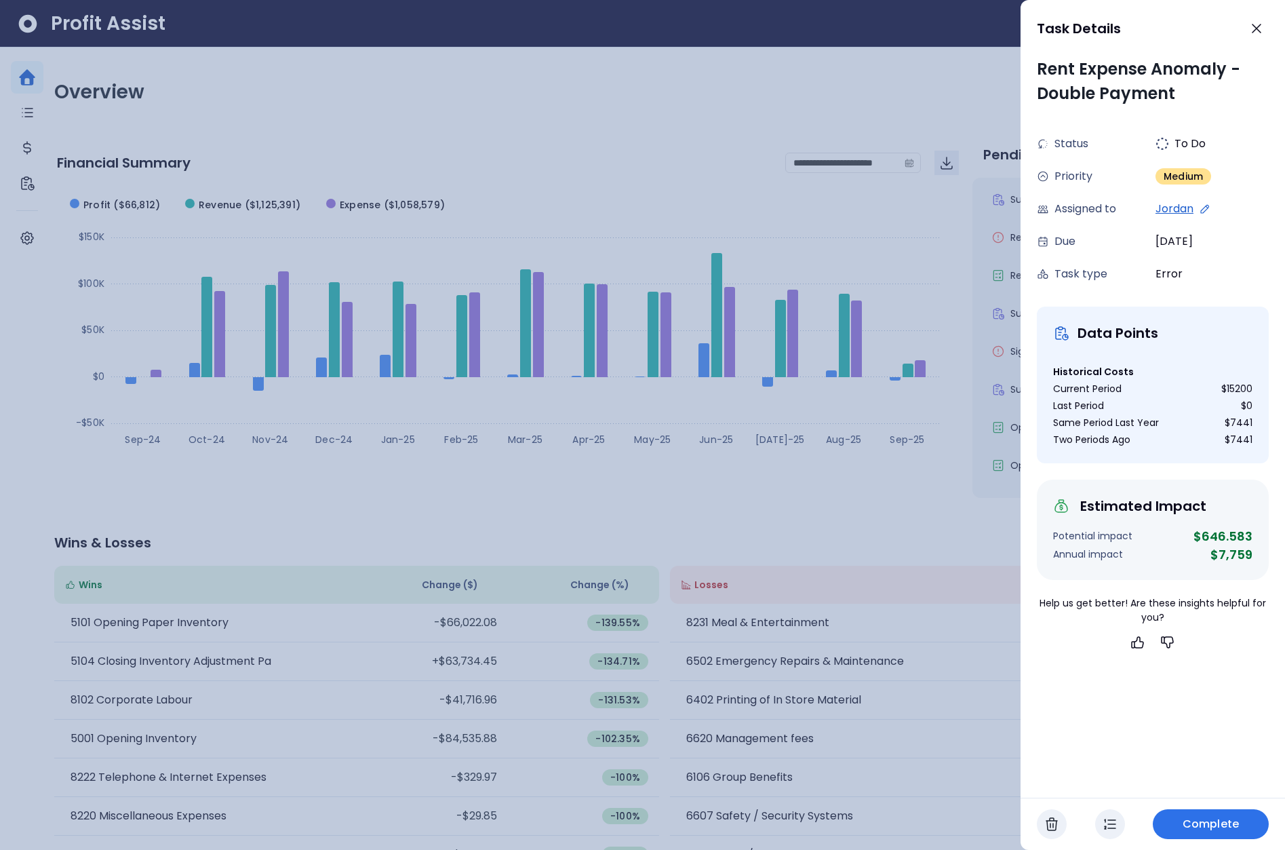
click at [962, 330] on div at bounding box center [642, 425] width 1285 height 850
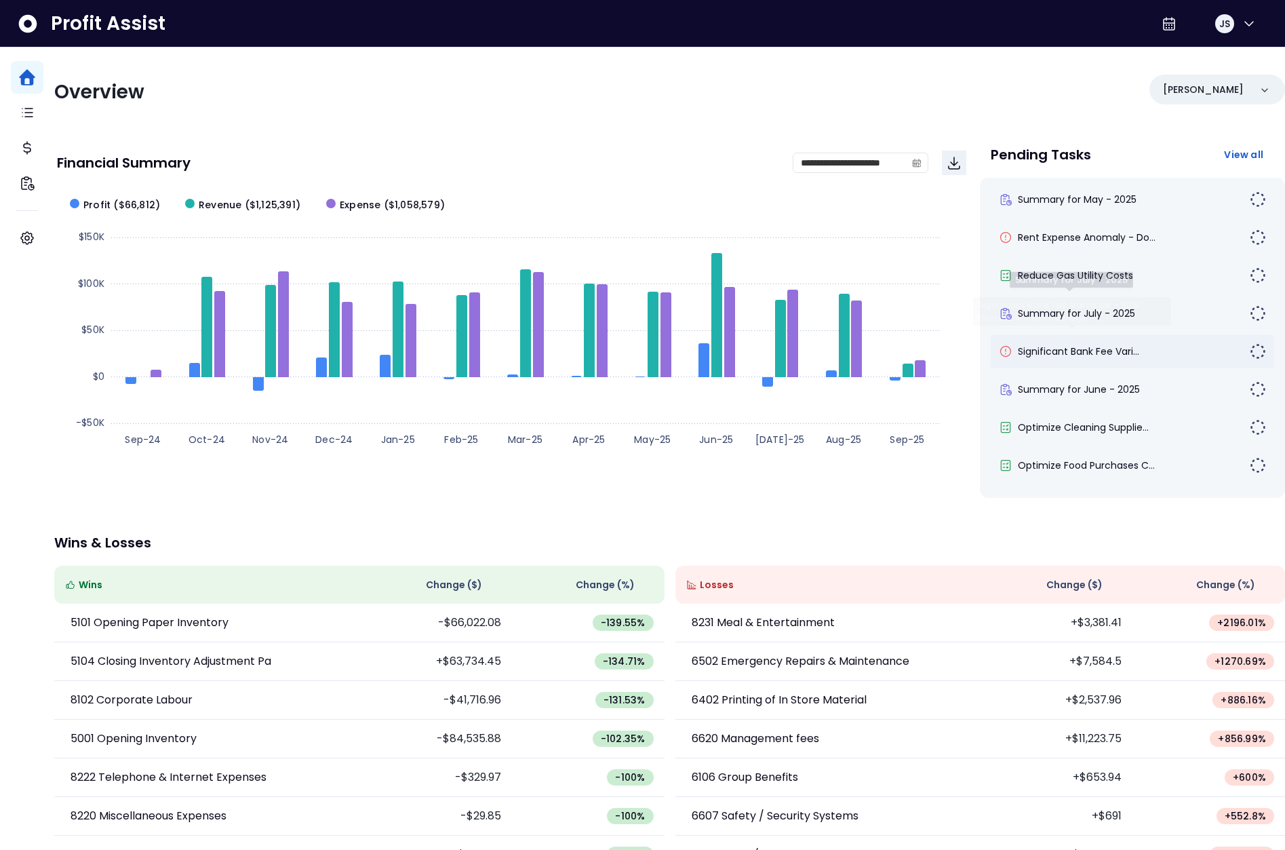
click at [1073, 345] on span "Significant Bank Fee Vari..." at bounding box center [1078, 352] width 121 height 14
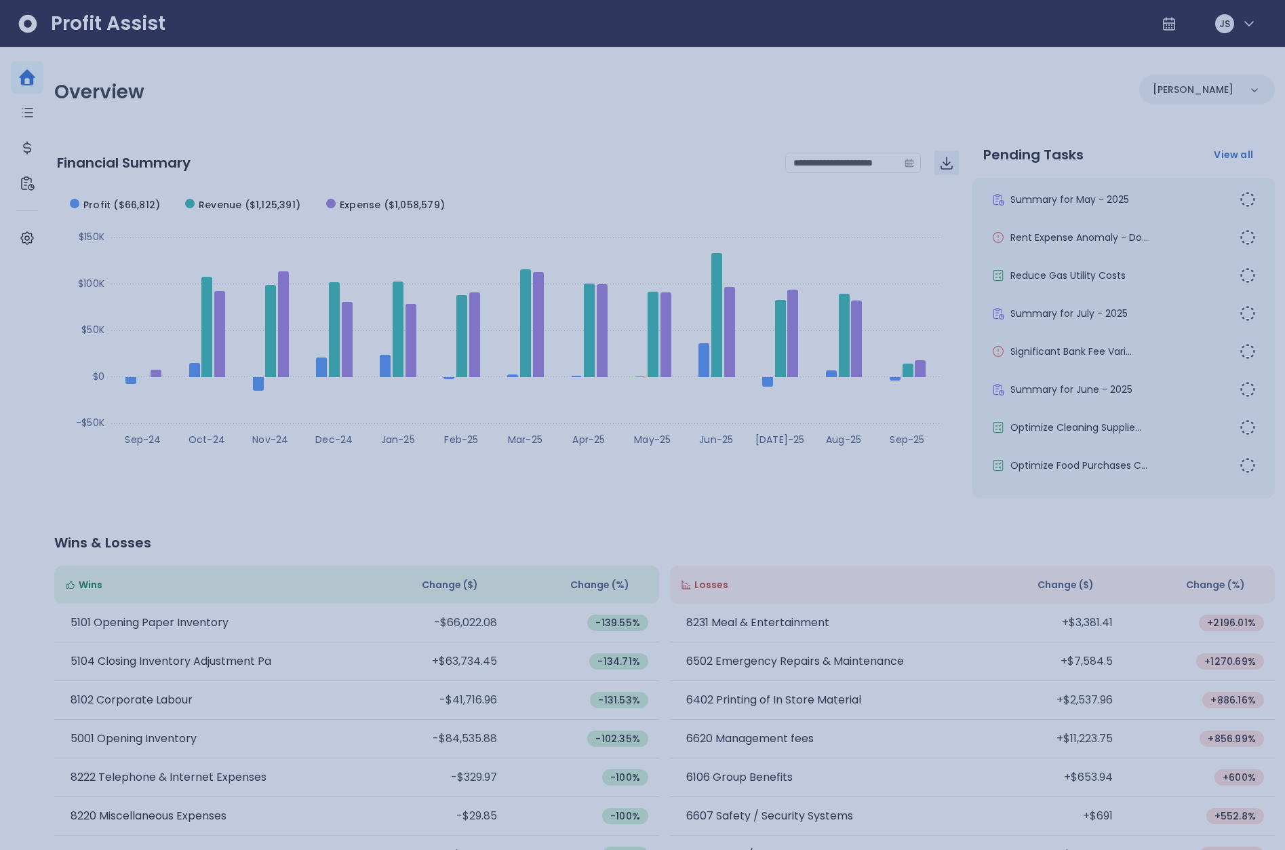
click at [970, 334] on div at bounding box center [642, 425] width 1285 height 850
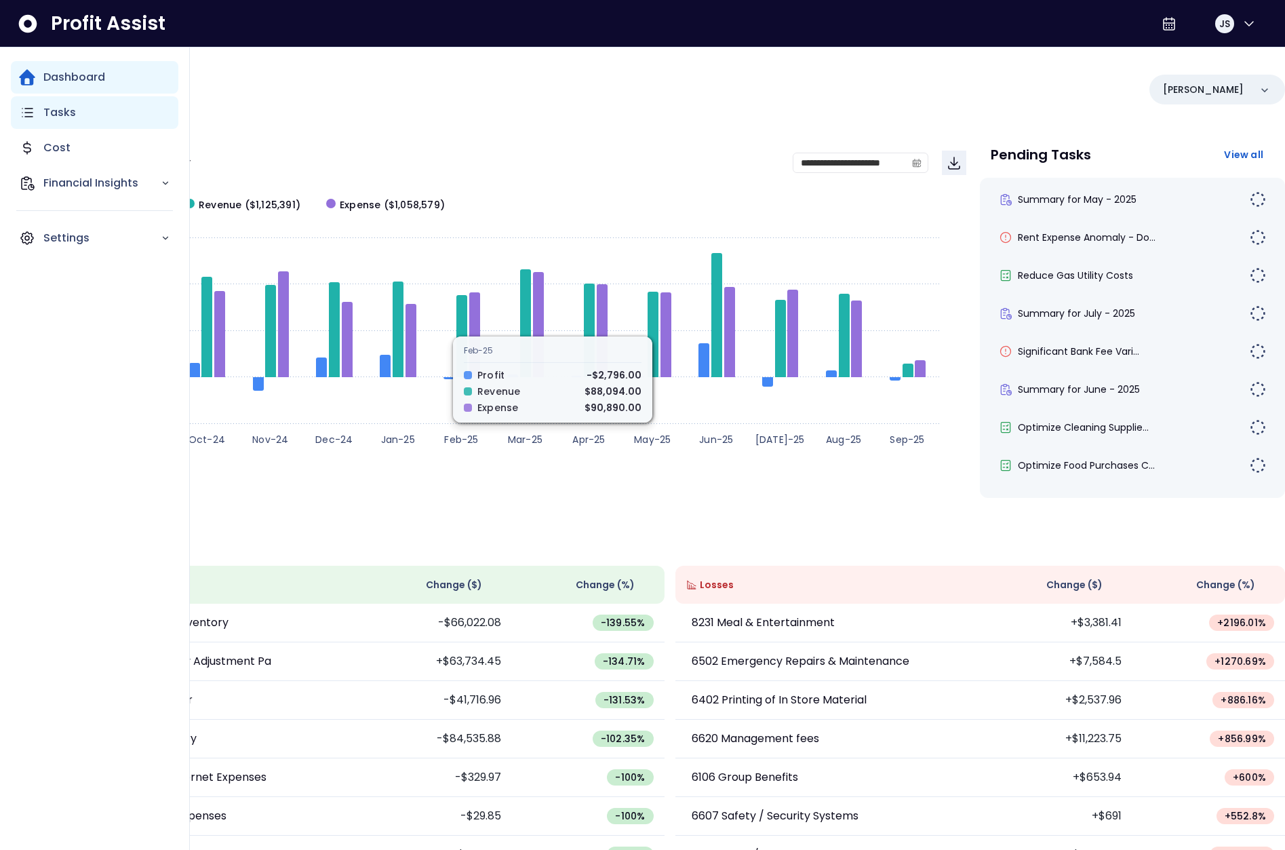
click at [45, 118] on p "Tasks" at bounding box center [59, 112] width 33 height 16
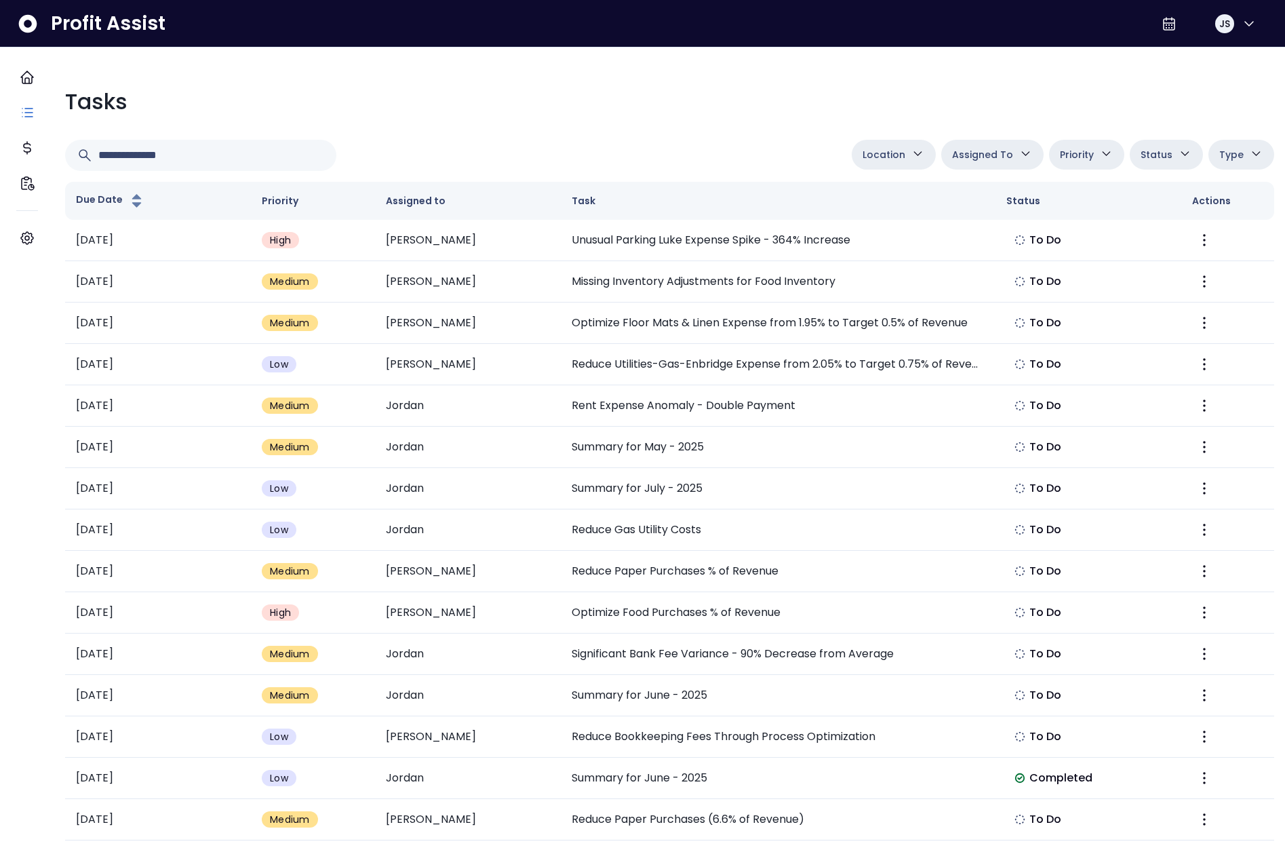
click at [1160, 159] on button "Status" at bounding box center [1166, 155] width 73 height 30
click at [1225, 154] on span "Type" at bounding box center [1231, 154] width 24 height 16
click at [1228, 155] on span "Type" at bounding box center [1231, 154] width 24 height 16
click at [1227, 157] on span "Type" at bounding box center [1231, 154] width 24 height 16
click at [1176, 248] on li "Error" at bounding box center [1222, 243] width 102 height 28
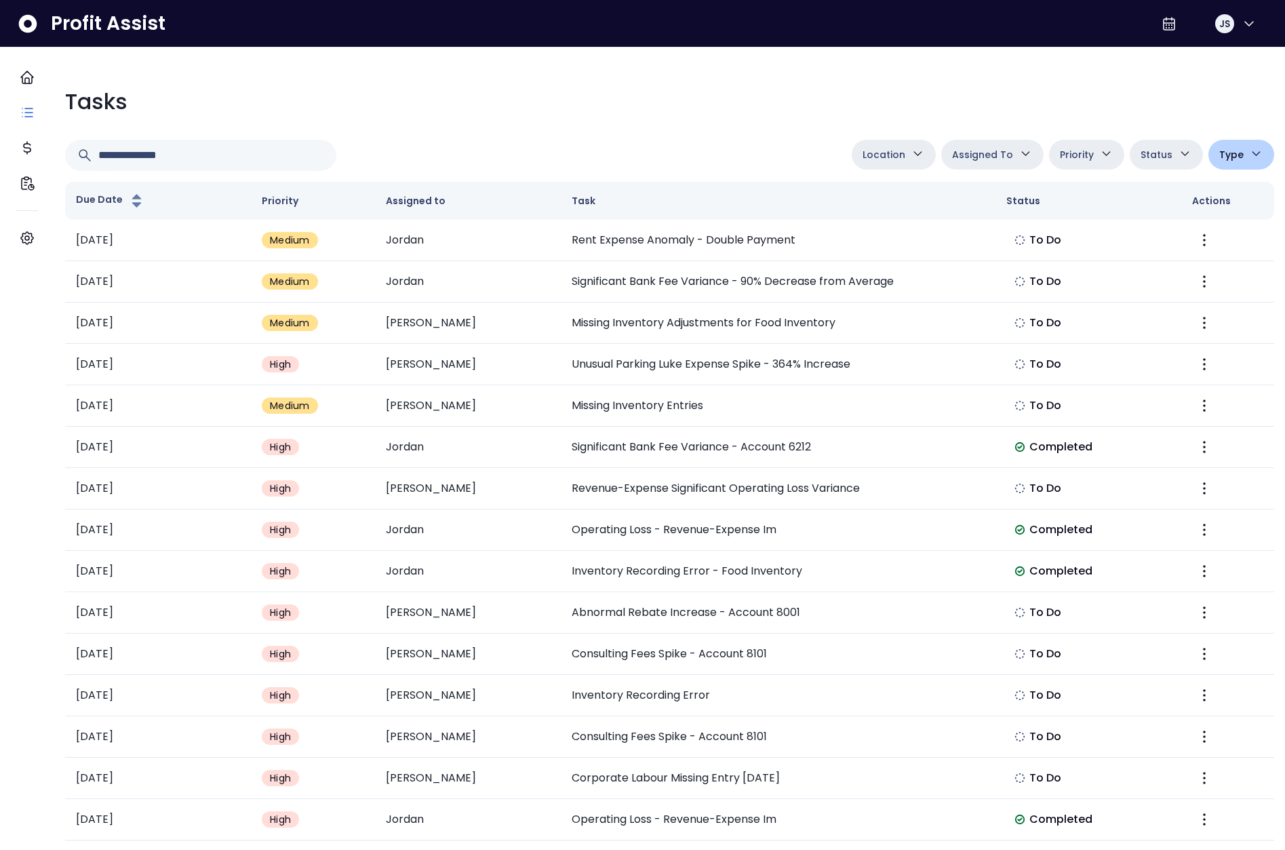
click at [688, 136] on div "Tasks Location [PERSON_NAME][GEOGRAPHIC_DATA] [GEOGRAPHIC_DATA] [PERSON_NAME] Q…" at bounding box center [669, 587] width 1231 height 1024
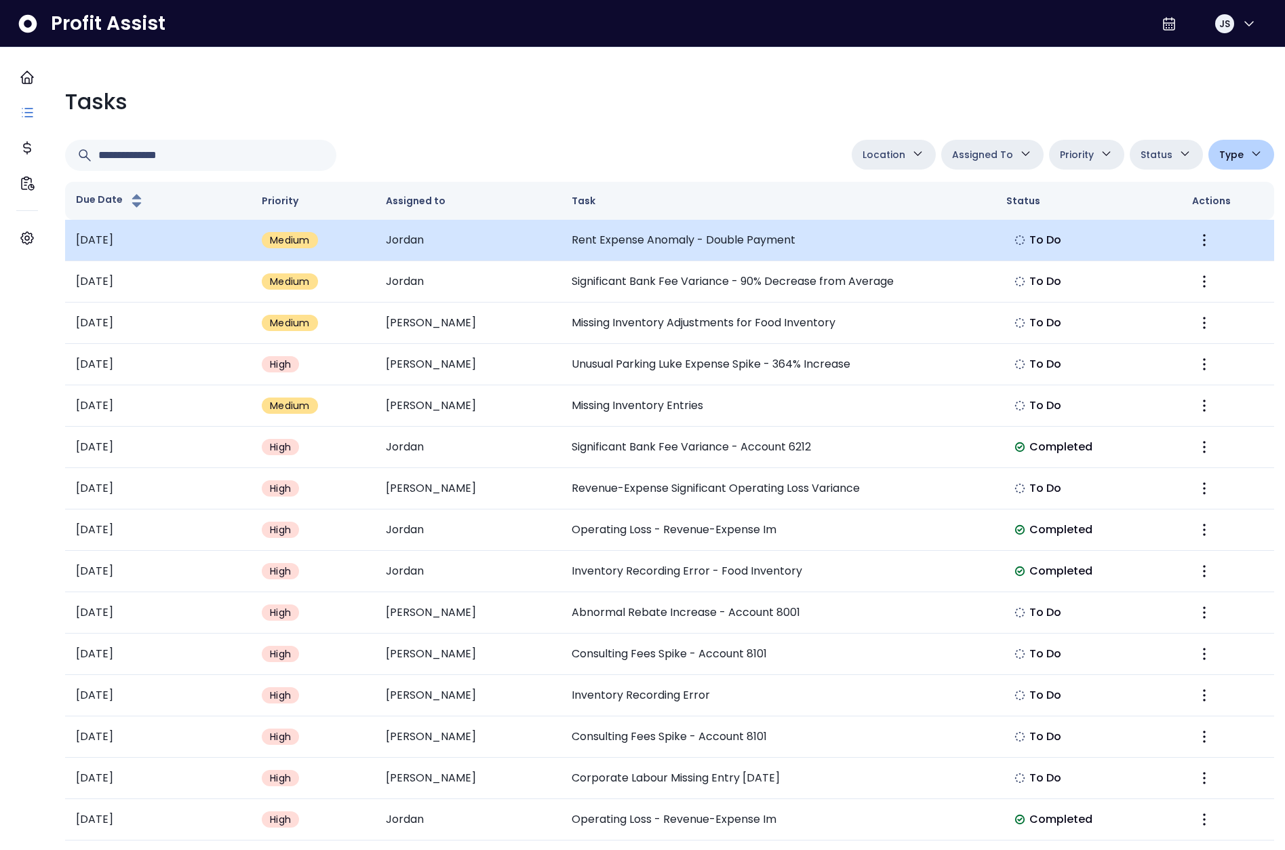
click at [586, 240] on td "Rent Expense Anomaly - Double Payment" at bounding box center [778, 240] width 434 height 41
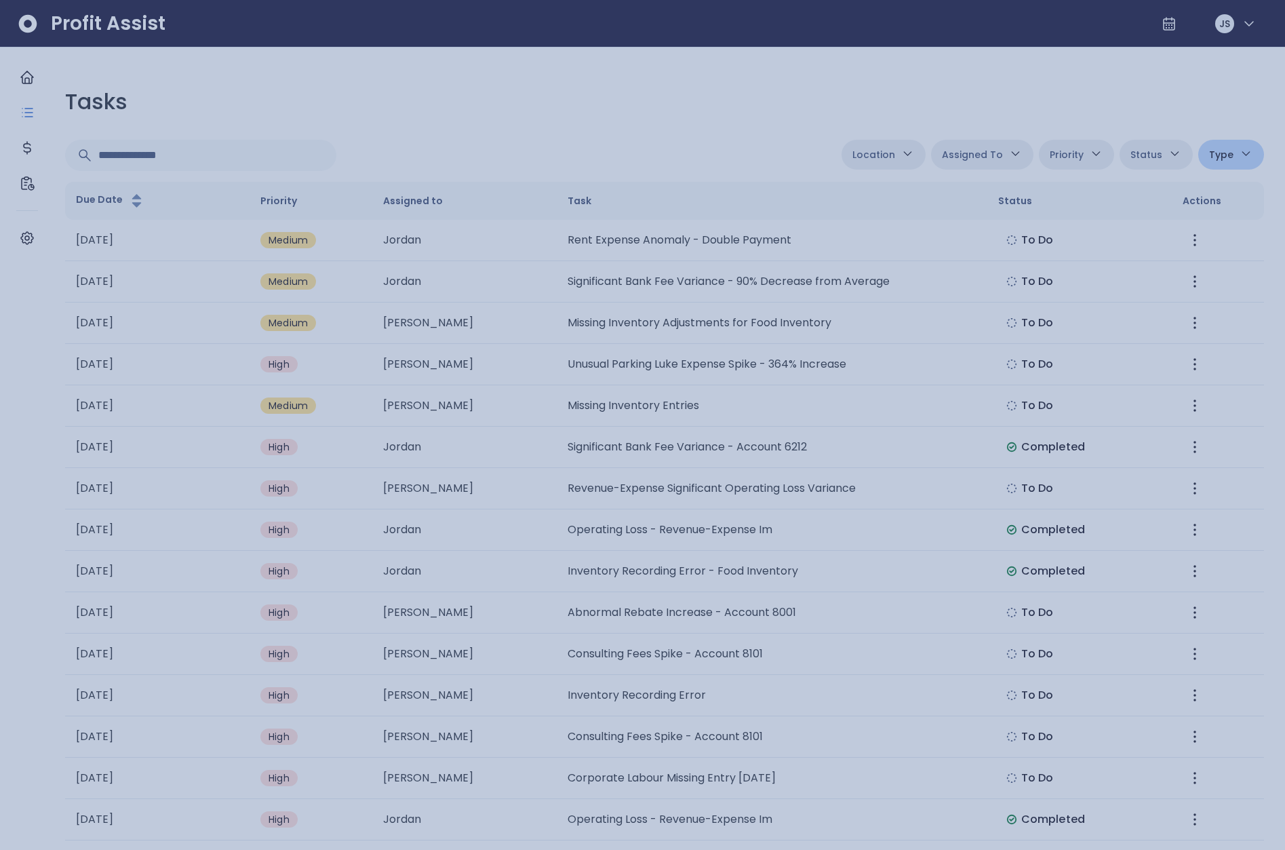
click at [714, 295] on div at bounding box center [642, 425] width 1285 height 850
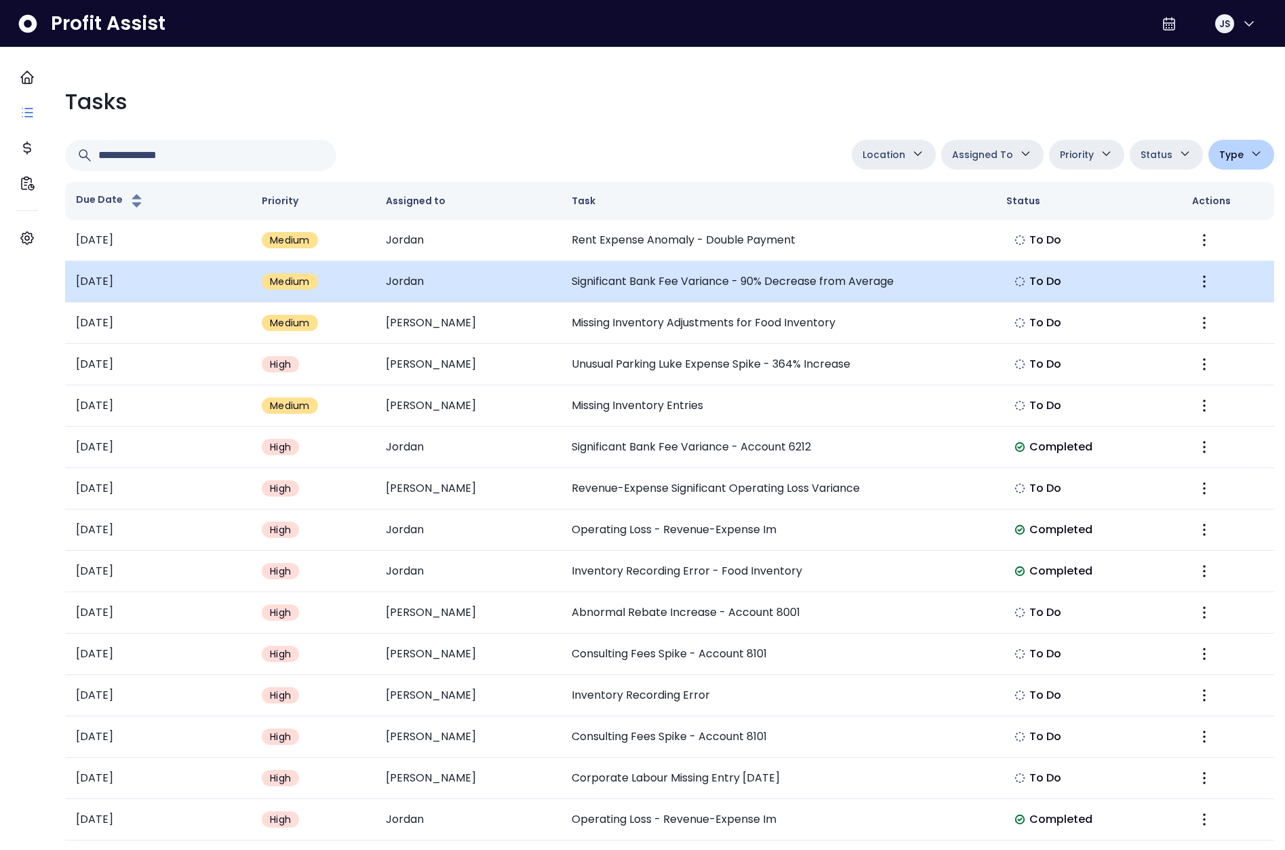
click at [735, 283] on td "Significant Bank Fee Variance - 90% Decrease from Average" at bounding box center [778, 281] width 434 height 41
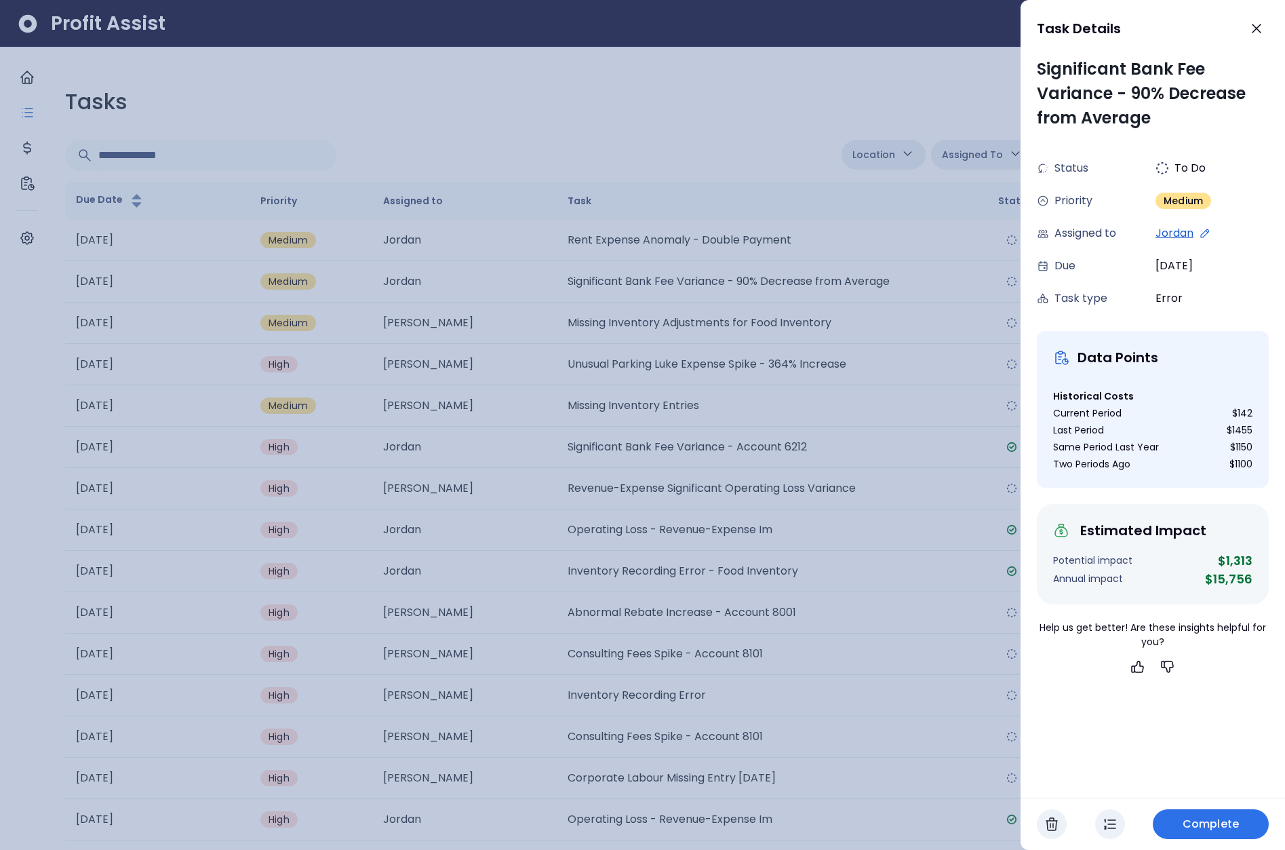
click at [733, 317] on div at bounding box center [642, 425] width 1285 height 850
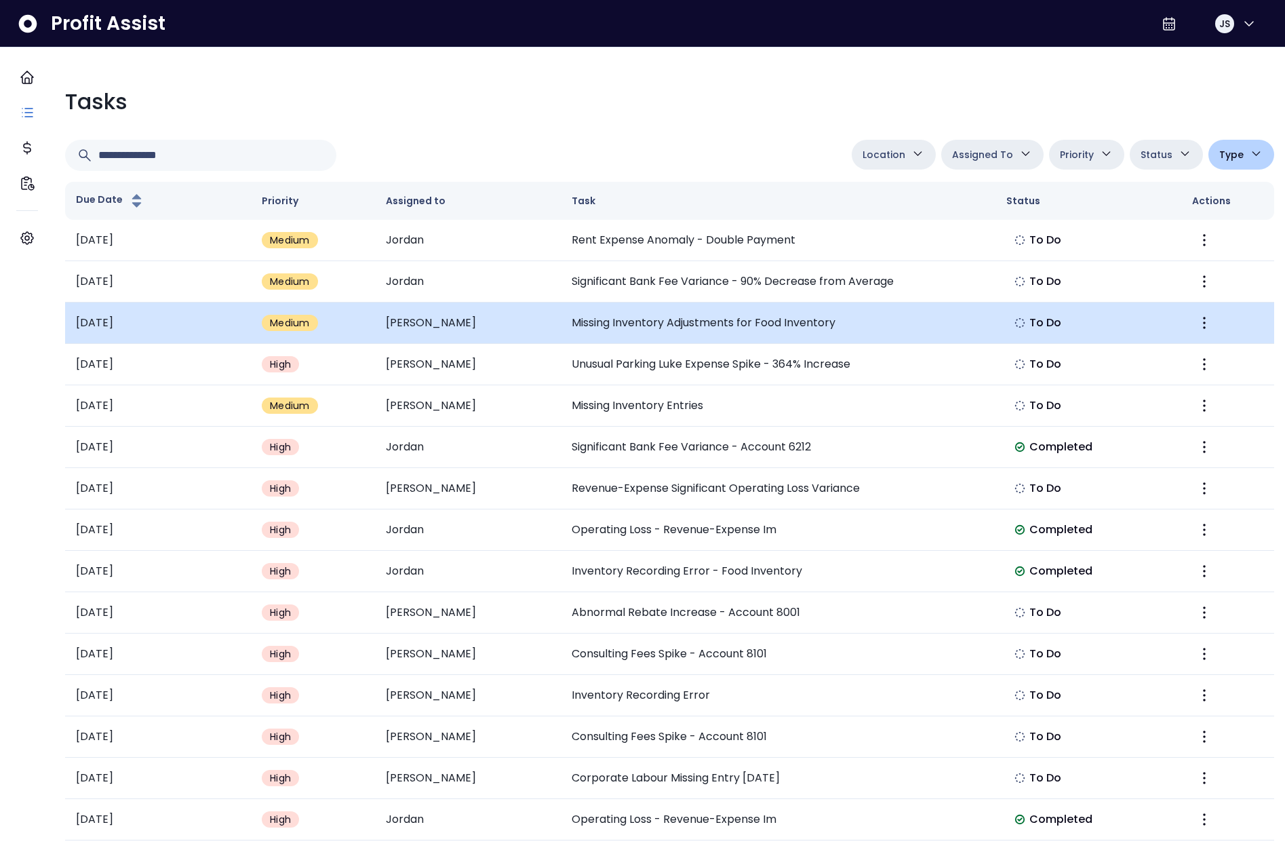
click at [707, 331] on td "Missing Inventory Adjustments for Food Inventory" at bounding box center [778, 322] width 434 height 41
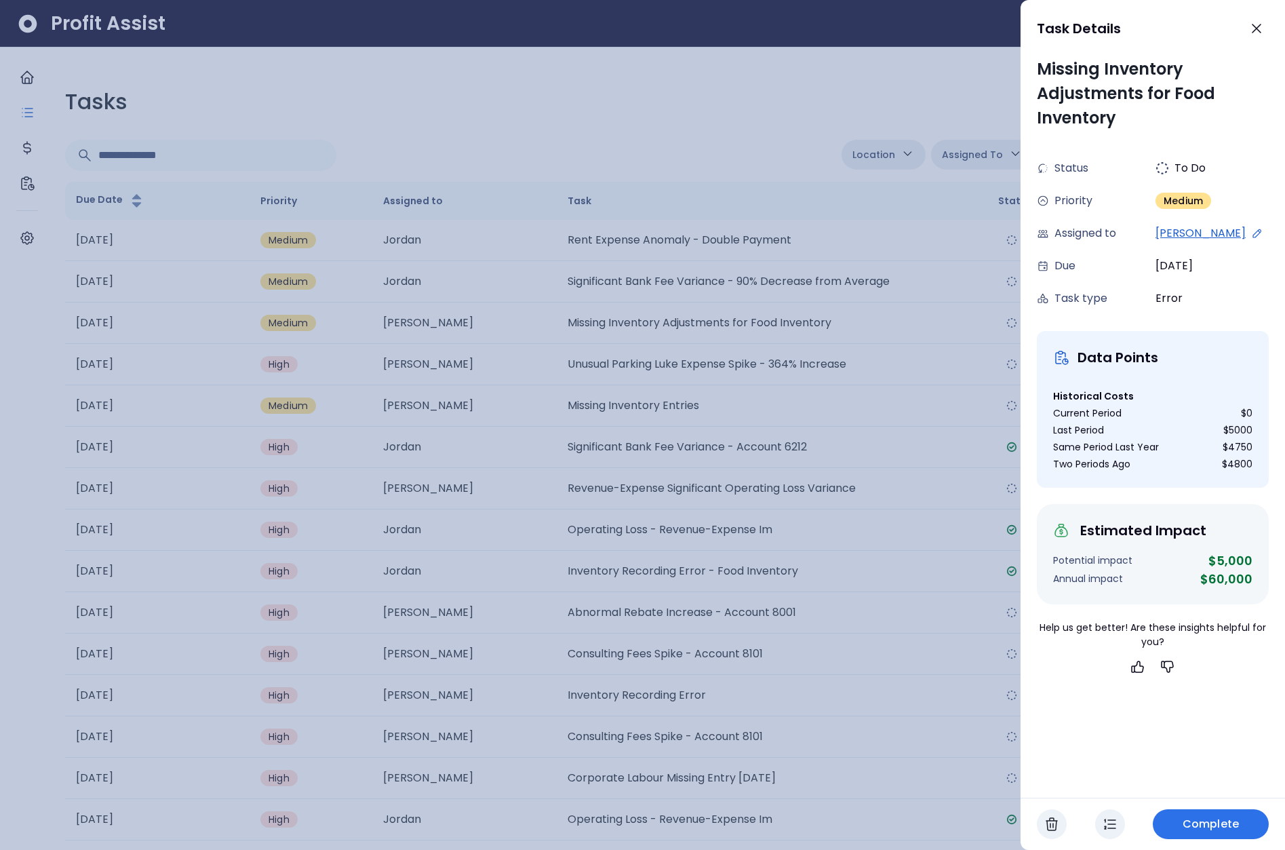
click at [745, 354] on div at bounding box center [642, 425] width 1285 height 850
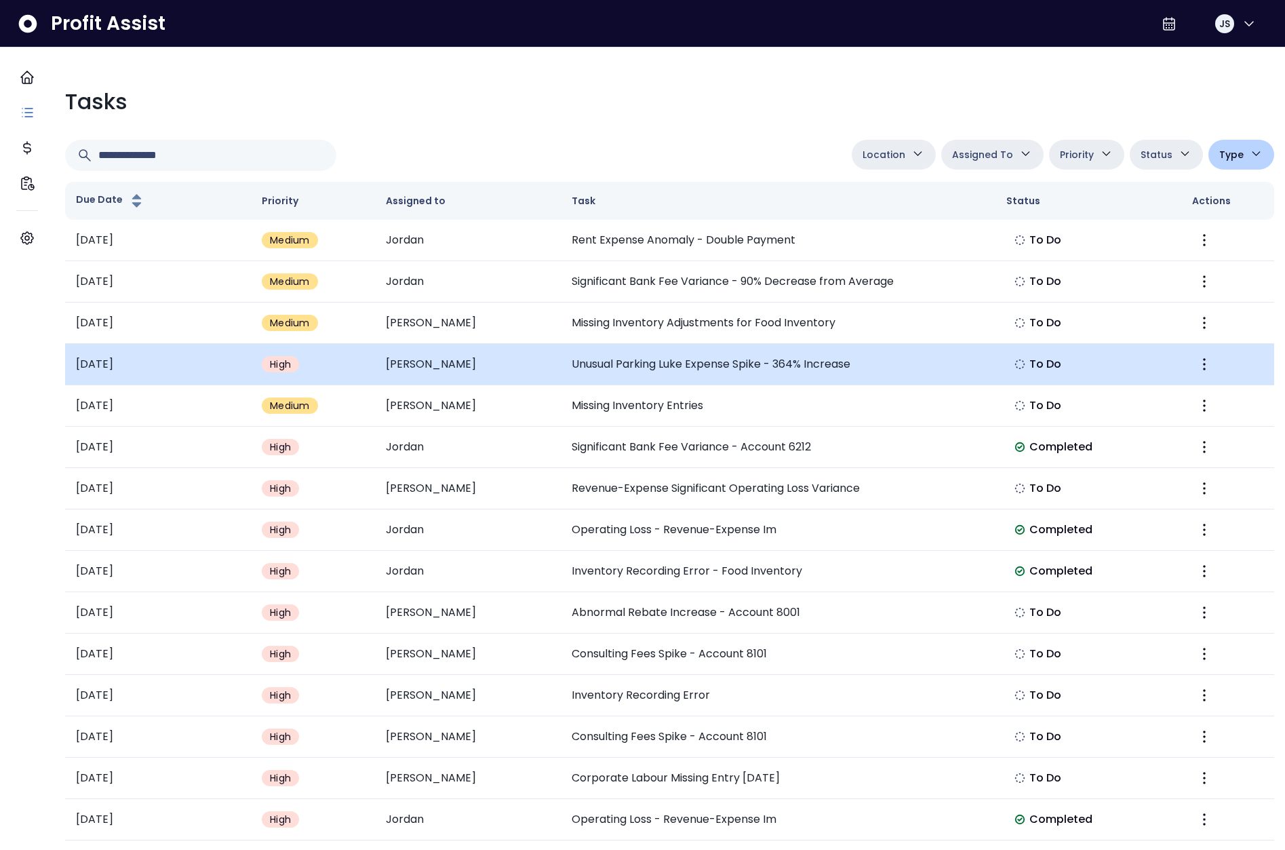
click at [707, 355] on td "Unusual Parking Luke Expense Spike - 364% Increase" at bounding box center [778, 364] width 434 height 41
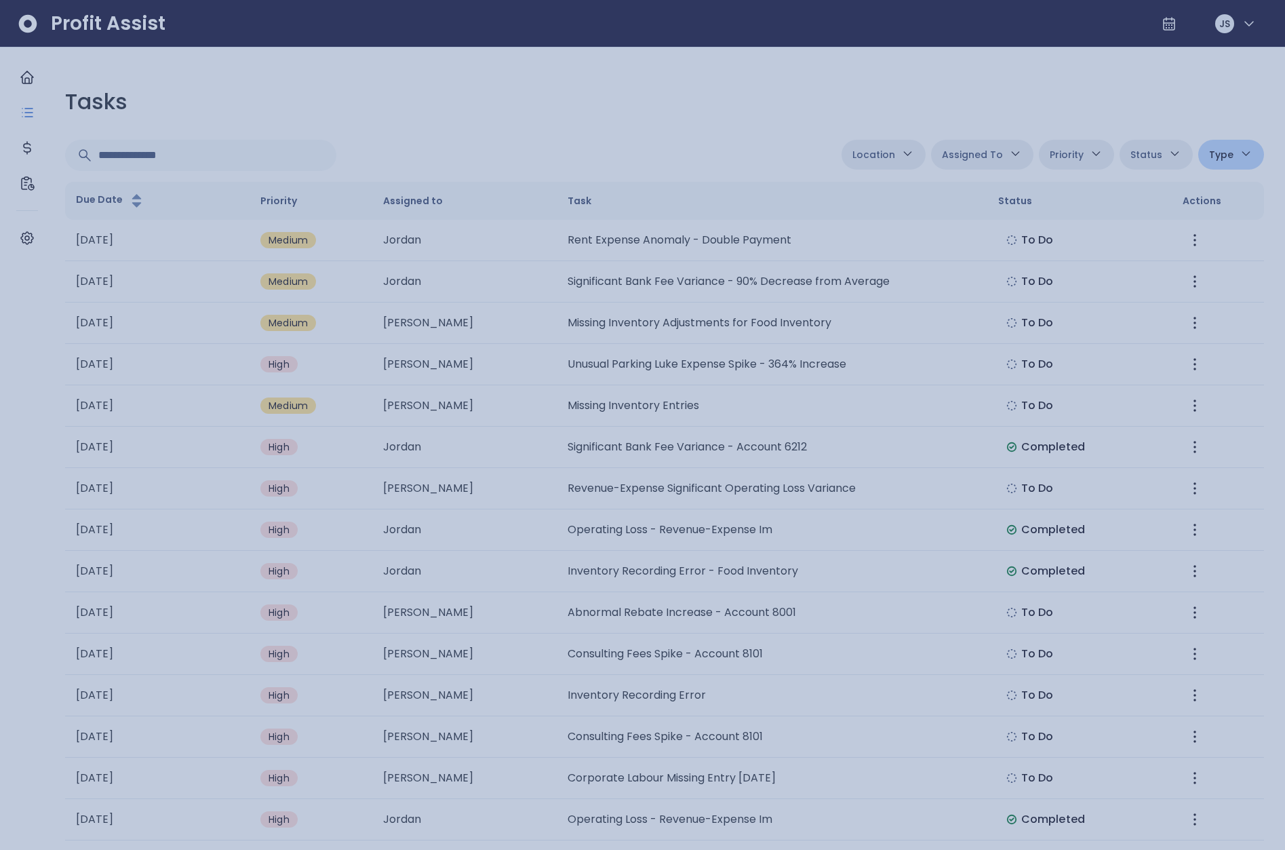
click at [840, 361] on div at bounding box center [642, 425] width 1285 height 850
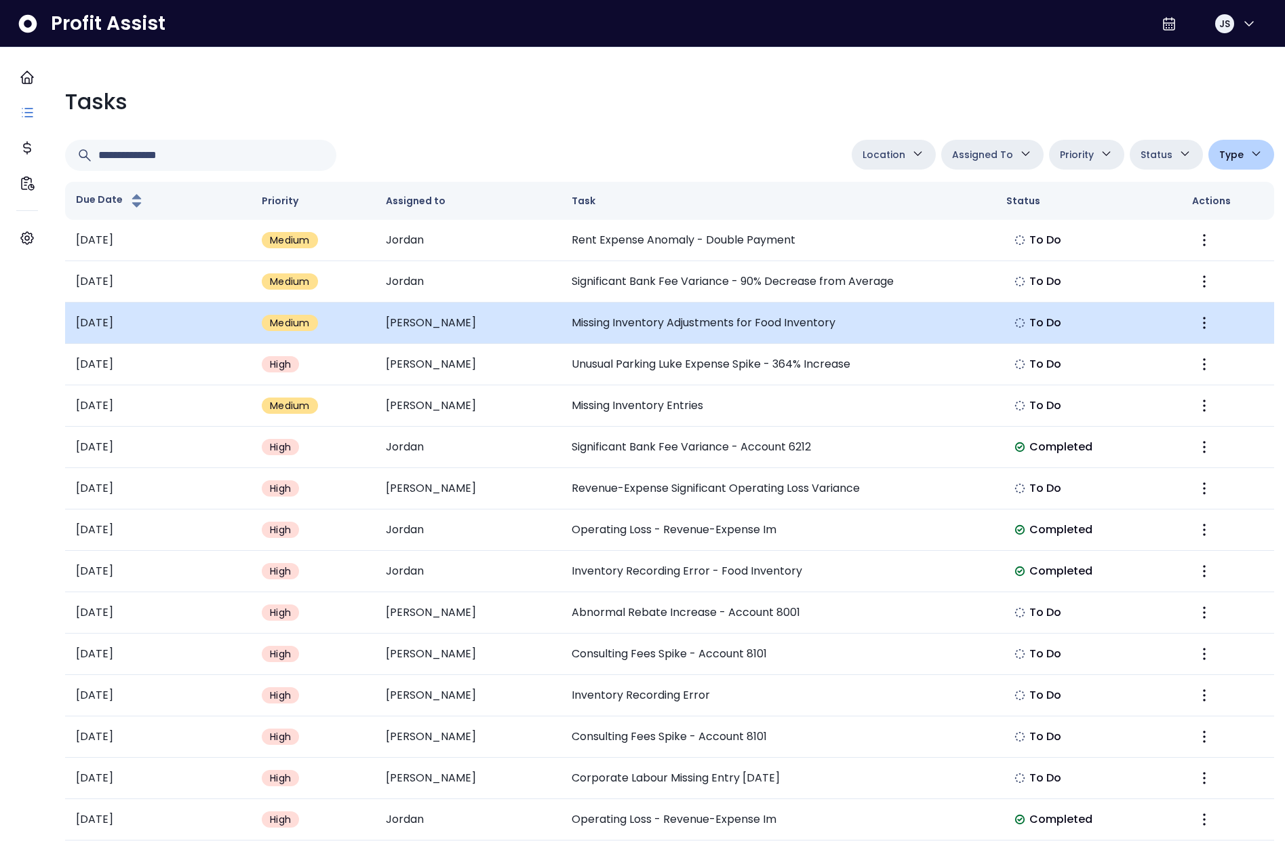
click at [890, 318] on td "Missing Inventory Adjustments for Food Inventory" at bounding box center [778, 322] width 434 height 41
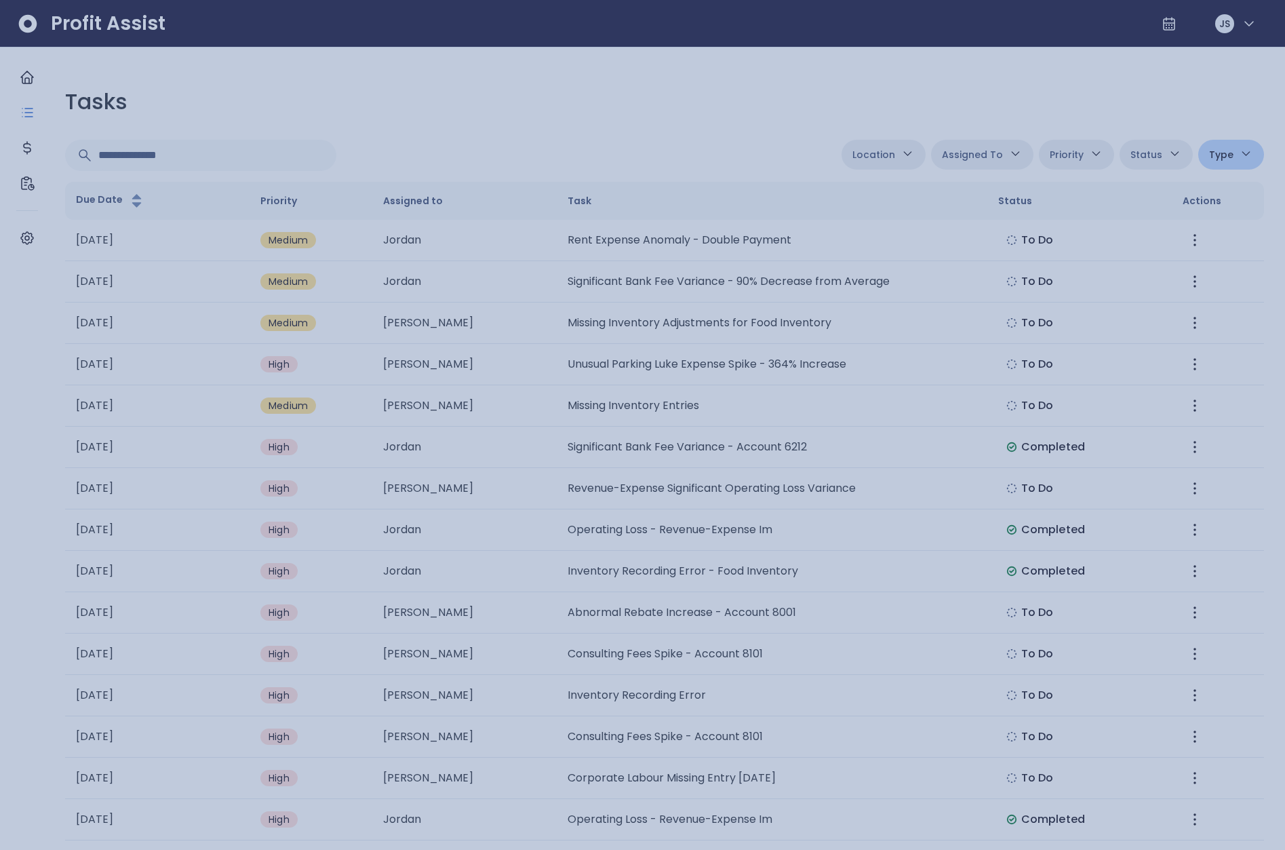
click at [802, 269] on div at bounding box center [642, 425] width 1285 height 850
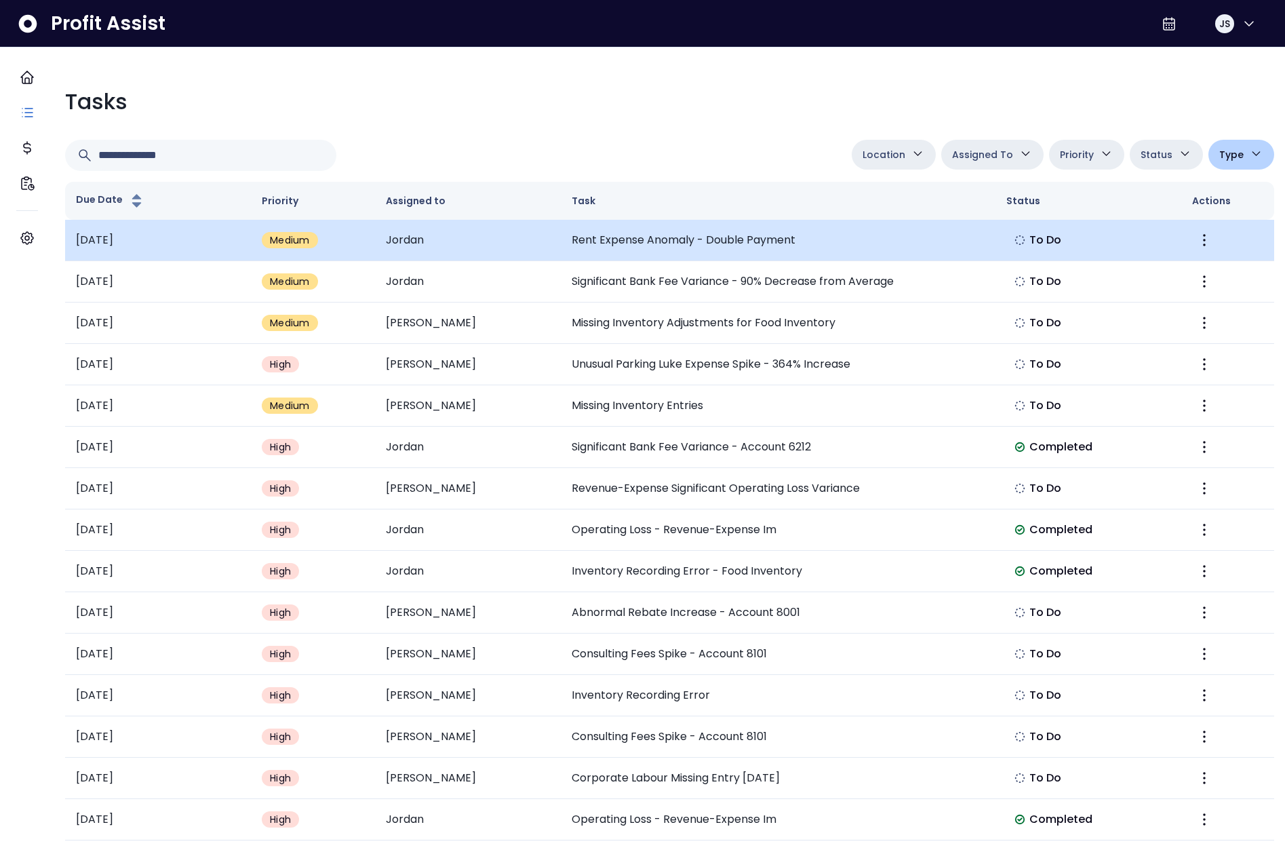
click at [772, 249] on td "Rent Expense Anomaly - Double Payment" at bounding box center [778, 240] width 434 height 41
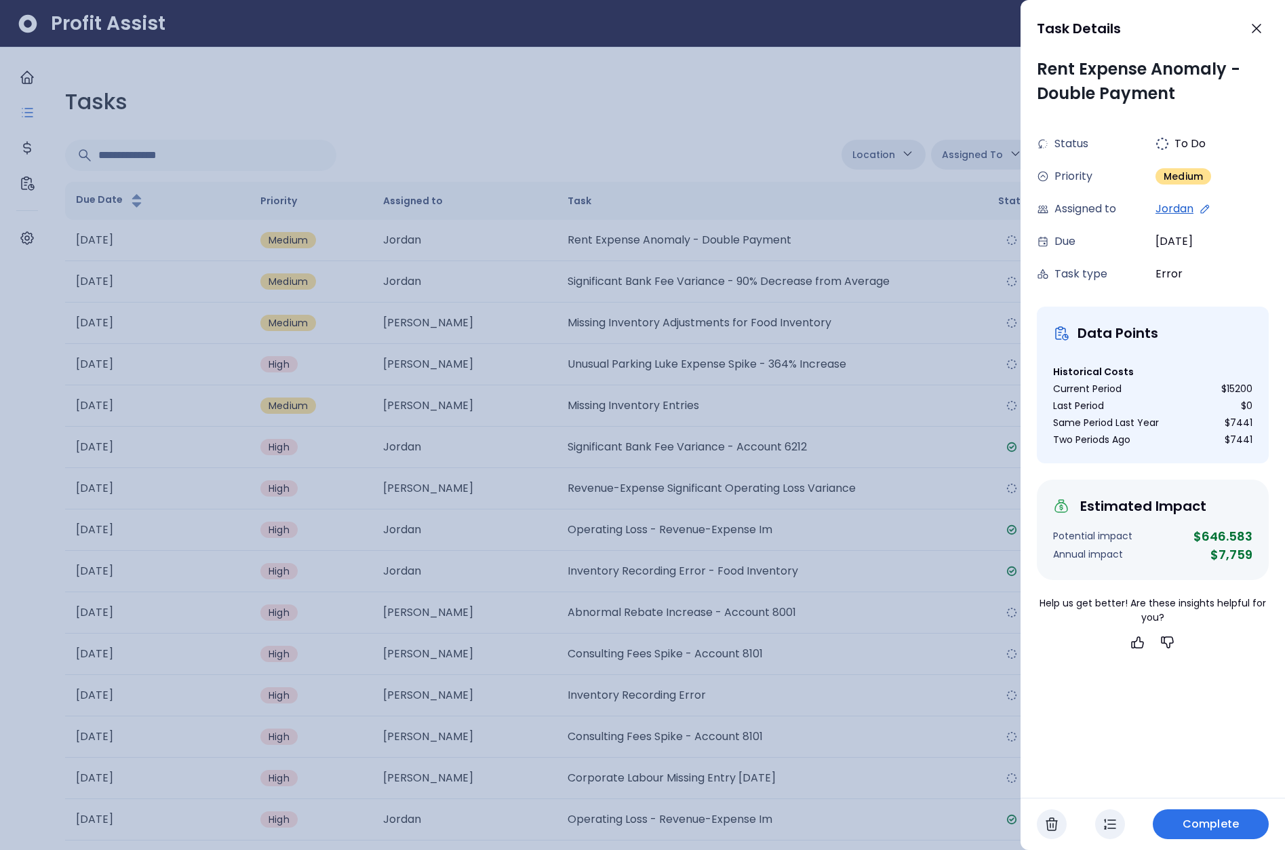
click at [861, 323] on div at bounding box center [642, 425] width 1285 height 850
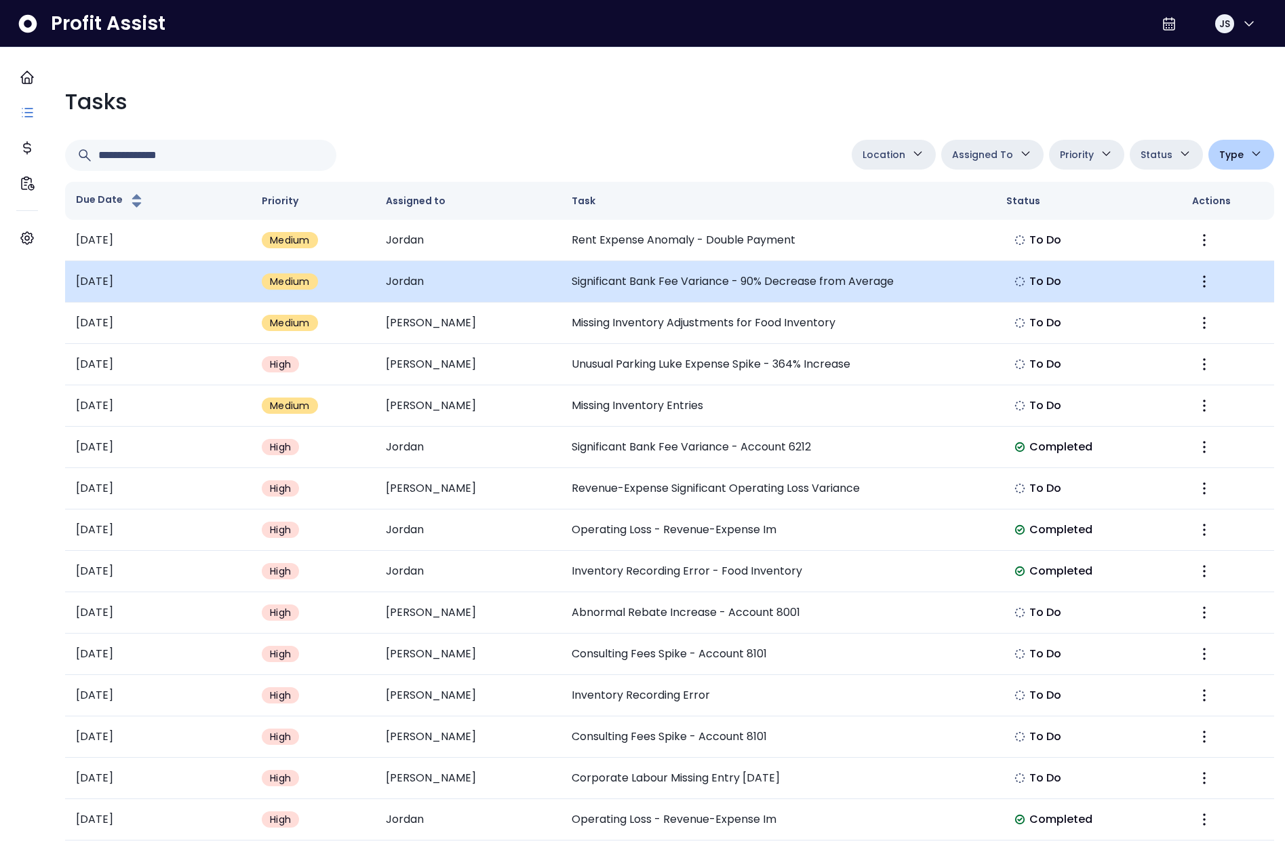
click at [798, 286] on td "Significant Bank Fee Variance - 90% Decrease from Average" at bounding box center [778, 281] width 434 height 41
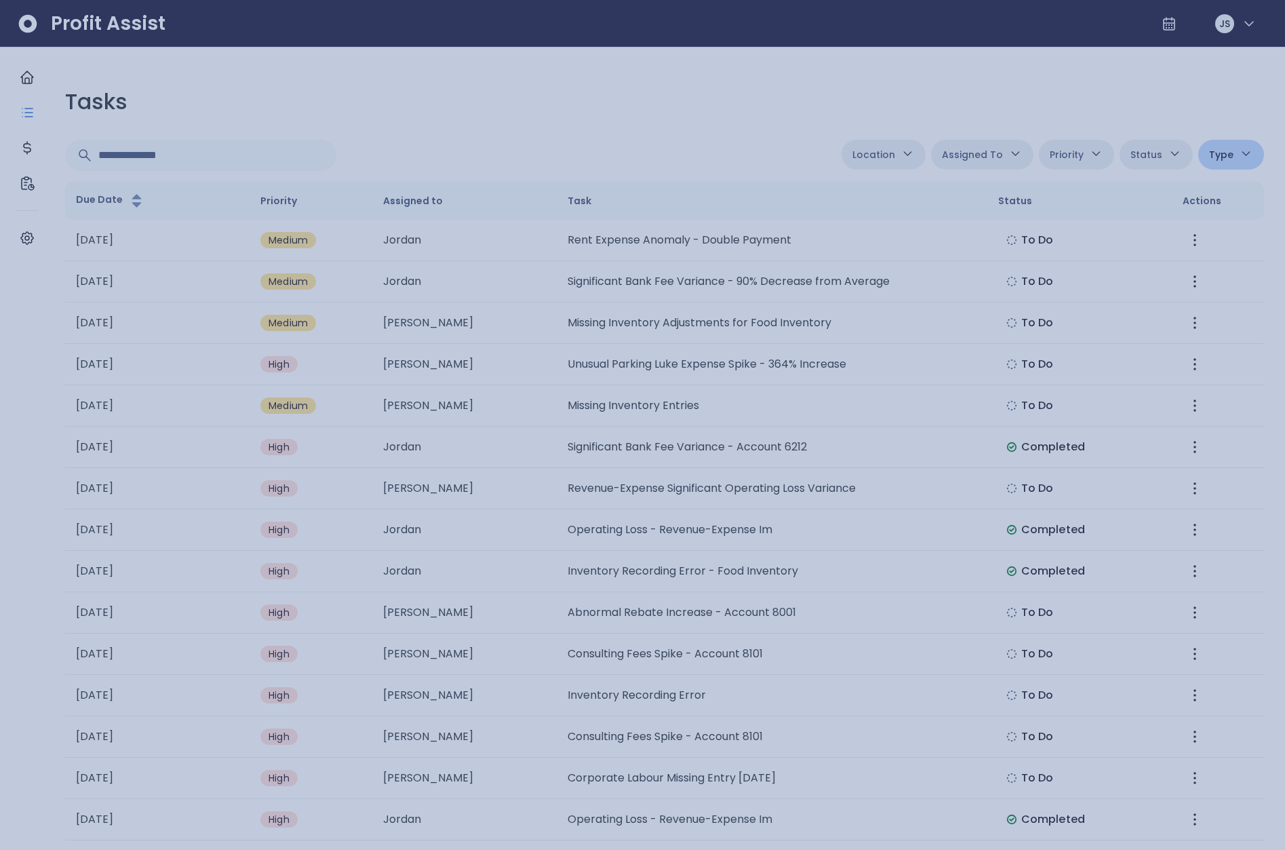
click at [814, 346] on div at bounding box center [642, 425] width 1285 height 850
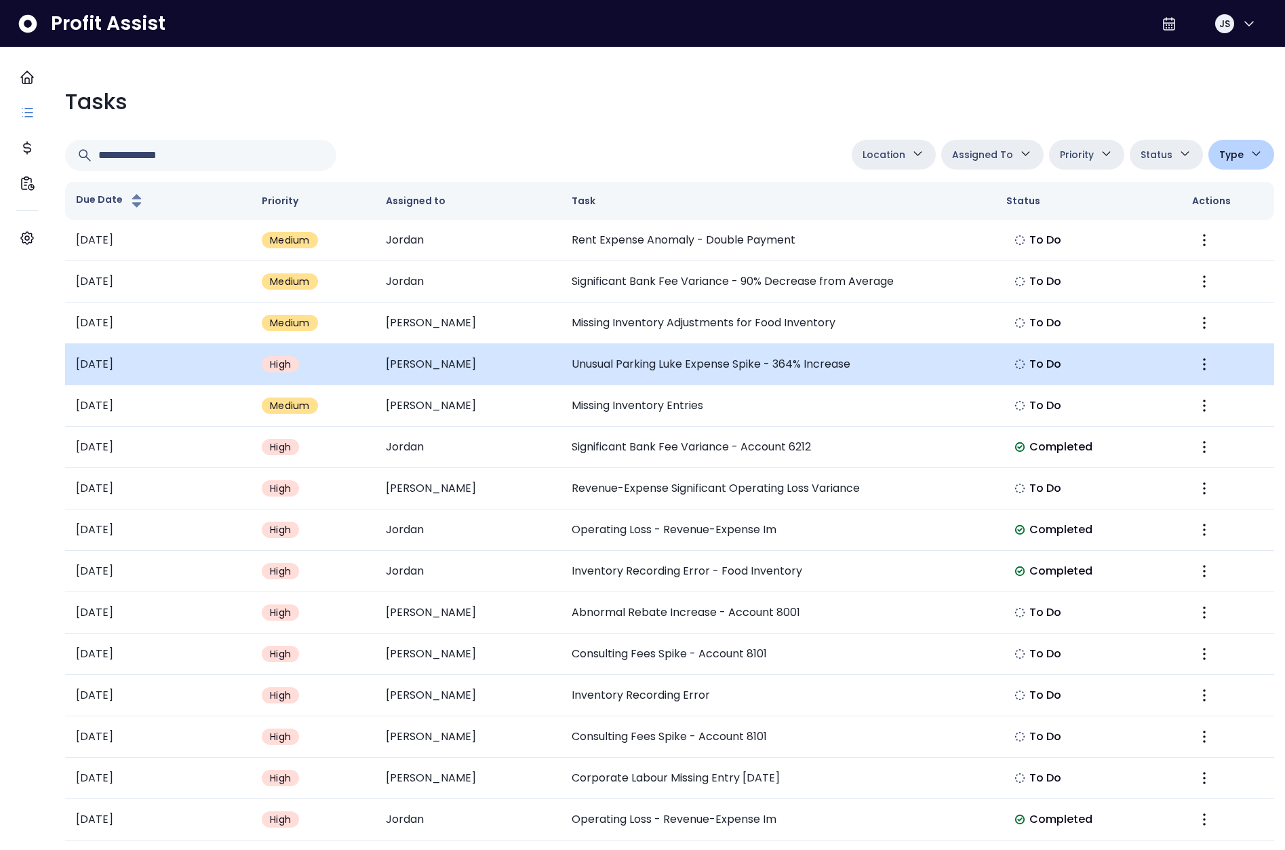
click at [774, 344] on td "Unusual Parking Luke Expense Spike - 364% Increase" at bounding box center [778, 364] width 434 height 41
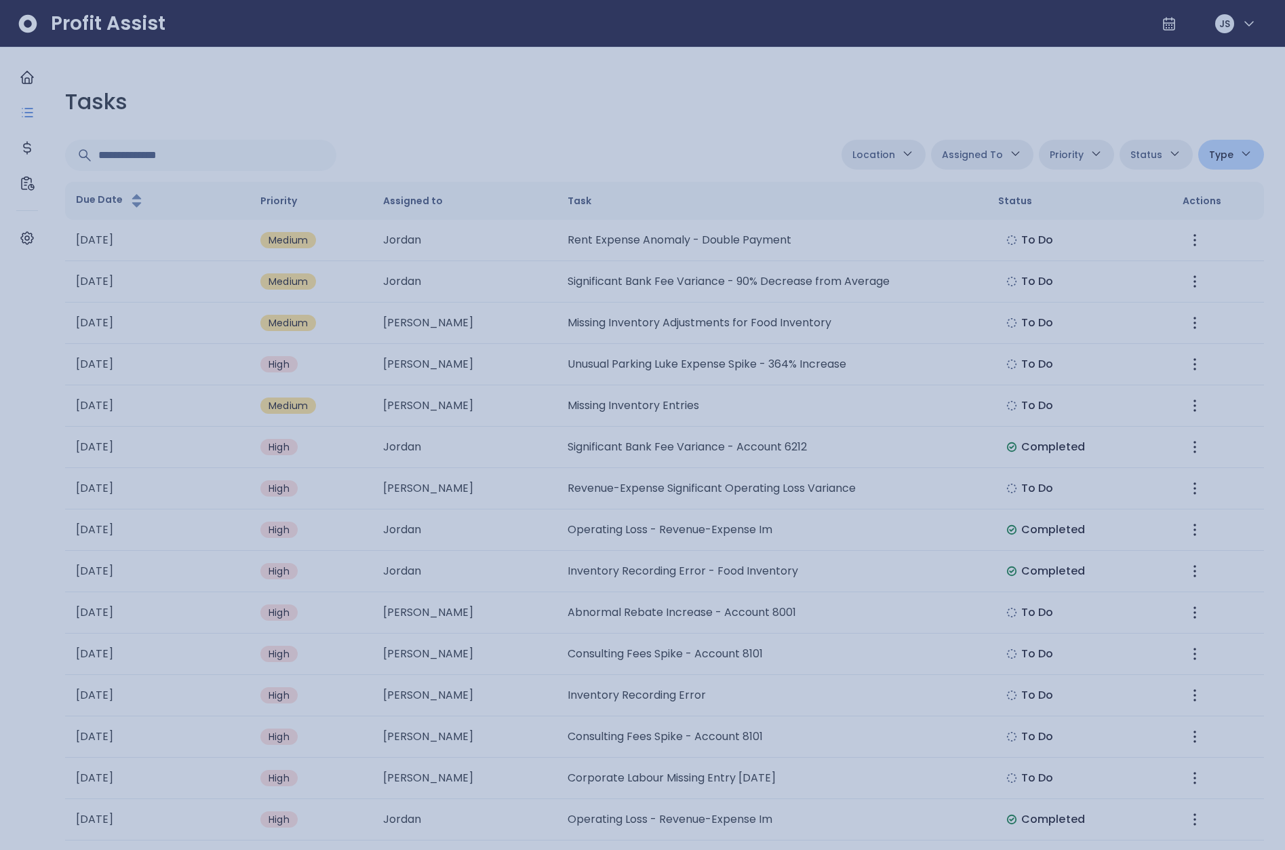
click at [791, 322] on div at bounding box center [642, 425] width 1285 height 850
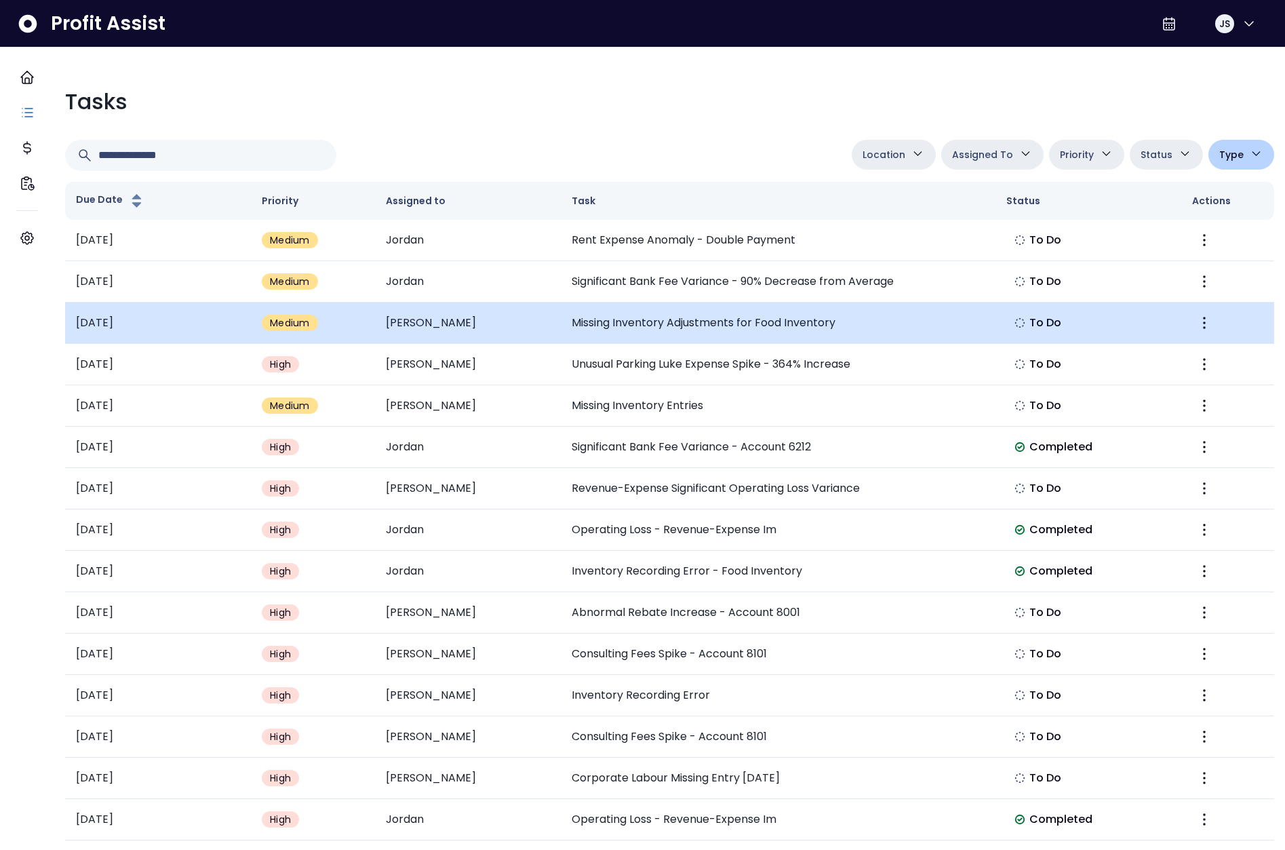
click at [787, 320] on td "Missing Inventory Adjustments for Food Inventory" at bounding box center [778, 322] width 434 height 41
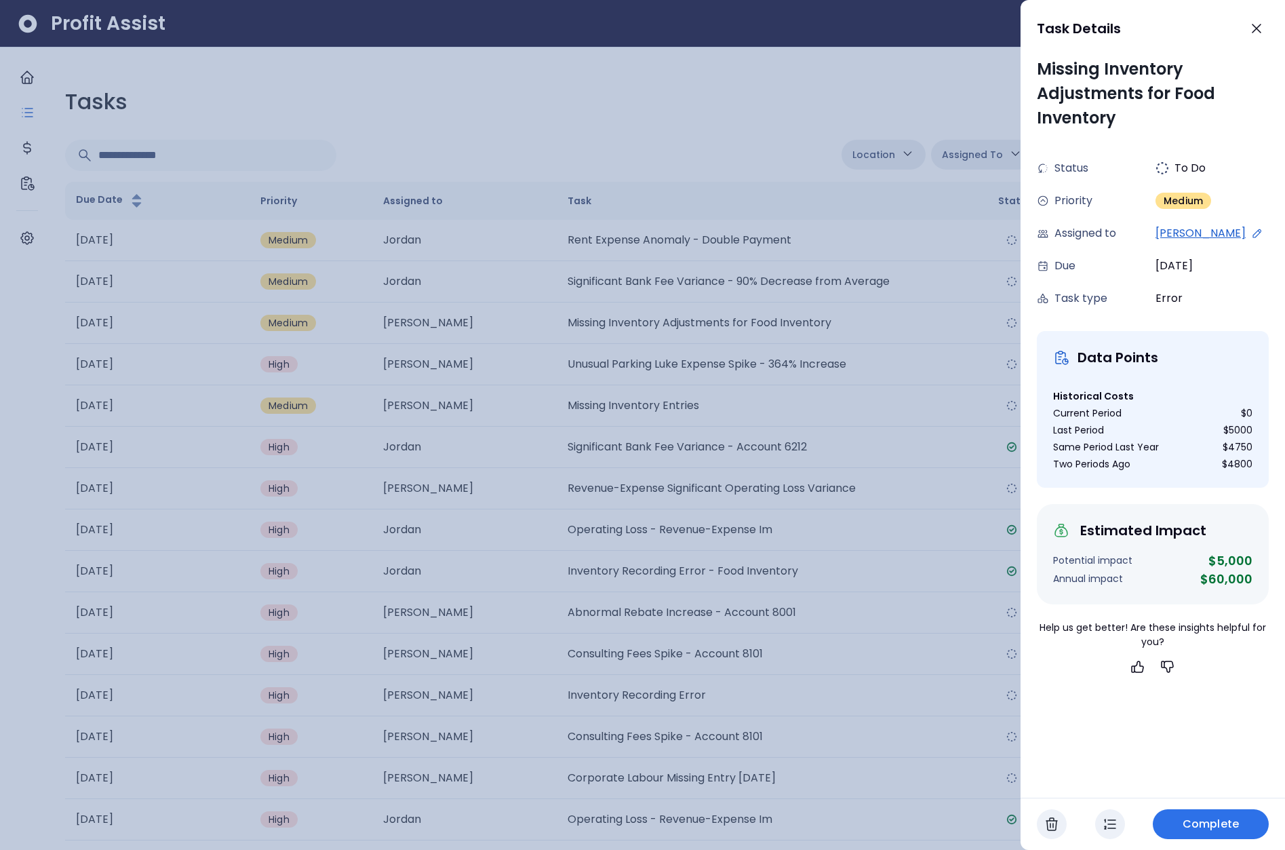
click at [741, 383] on div at bounding box center [642, 425] width 1285 height 850
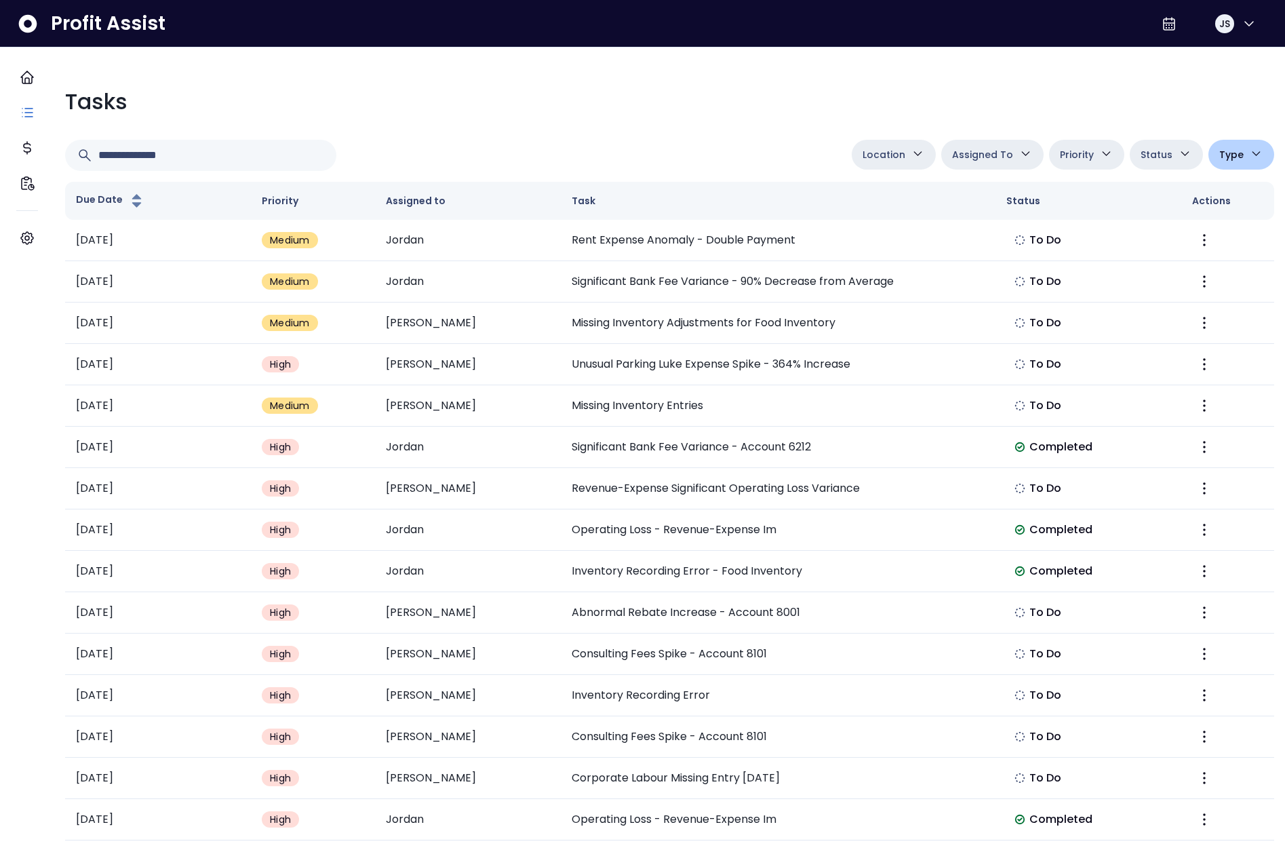
click at [1219, 157] on span "Type" at bounding box center [1231, 154] width 24 height 16
click at [1199, 215] on li "Summary" at bounding box center [1222, 215] width 102 height 28
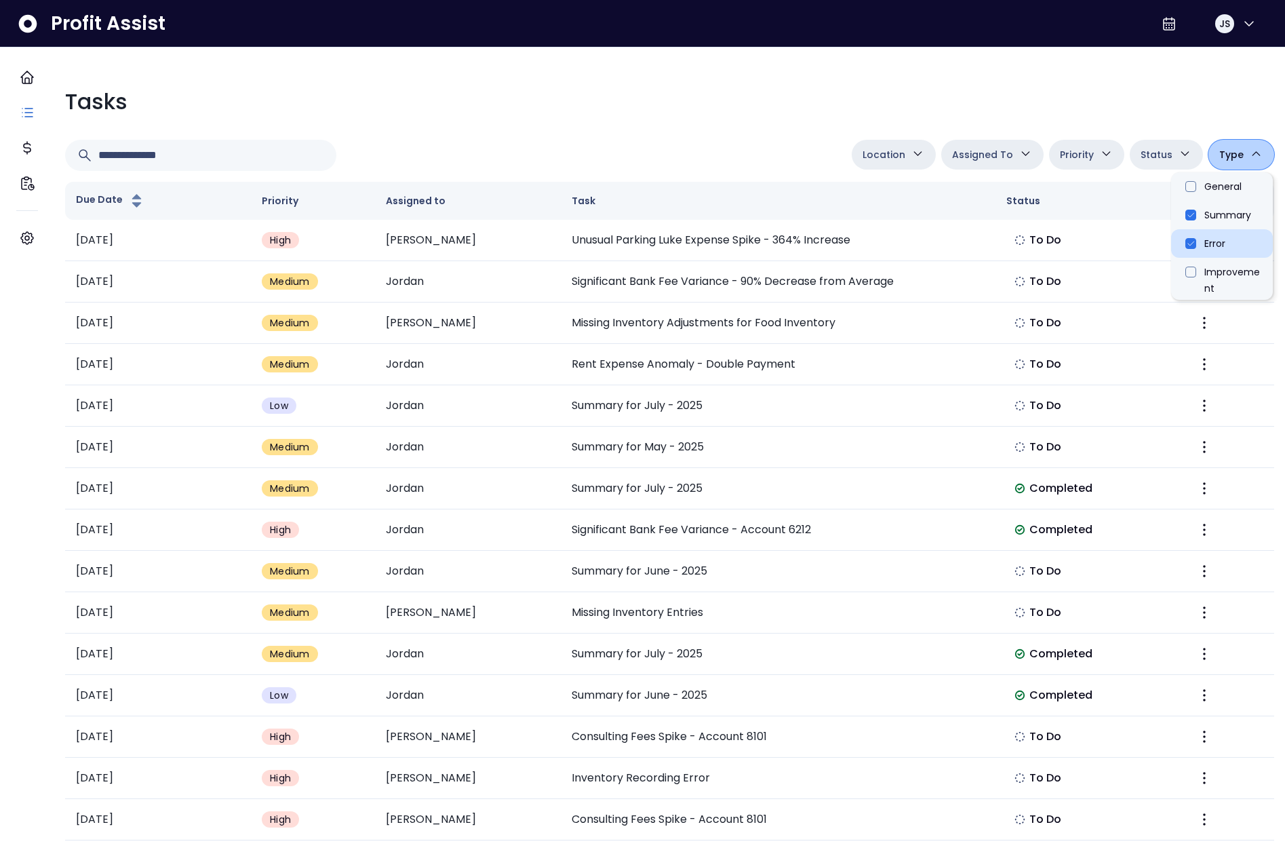
click at [1179, 239] on li "Error" at bounding box center [1222, 243] width 102 height 28
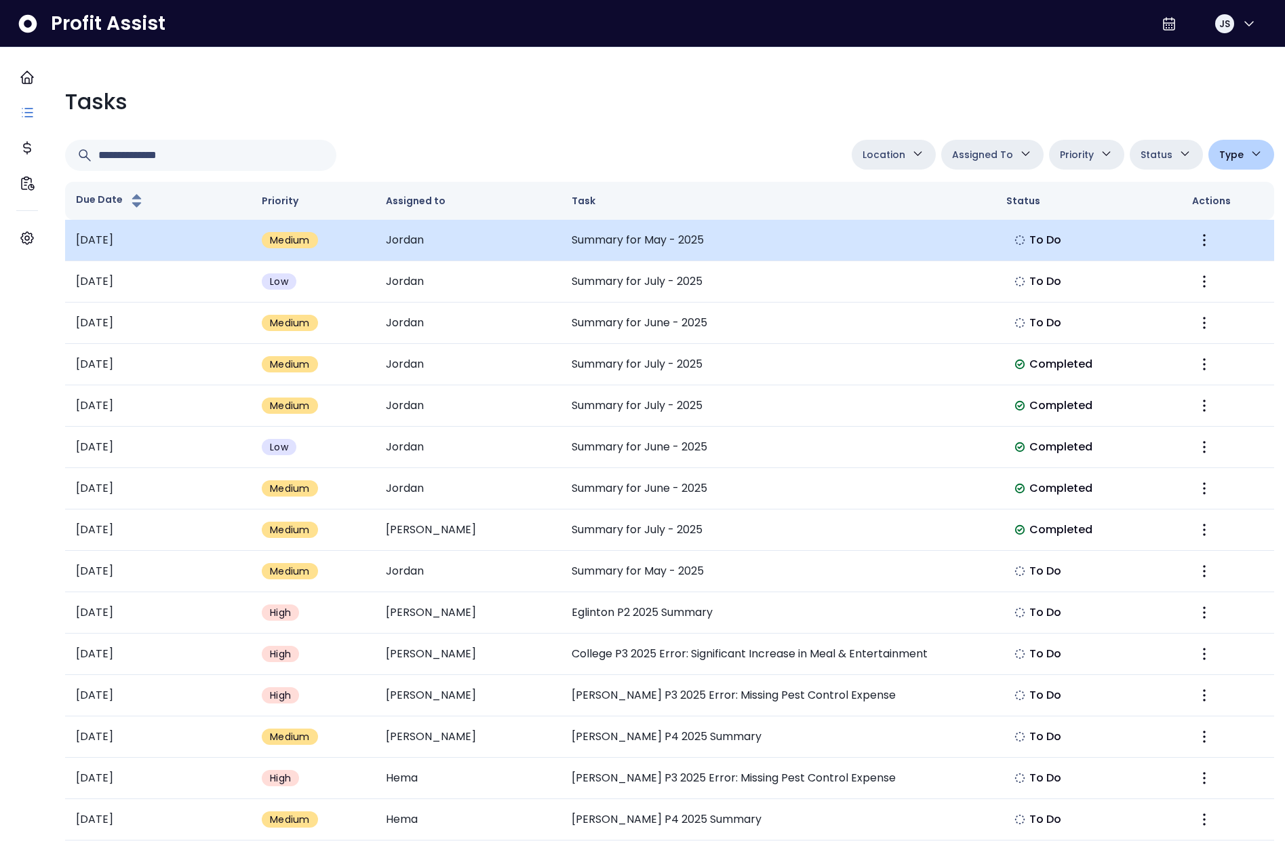
click at [674, 238] on td "Summary for May - 2025" at bounding box center [778, 240] width 434 height 41
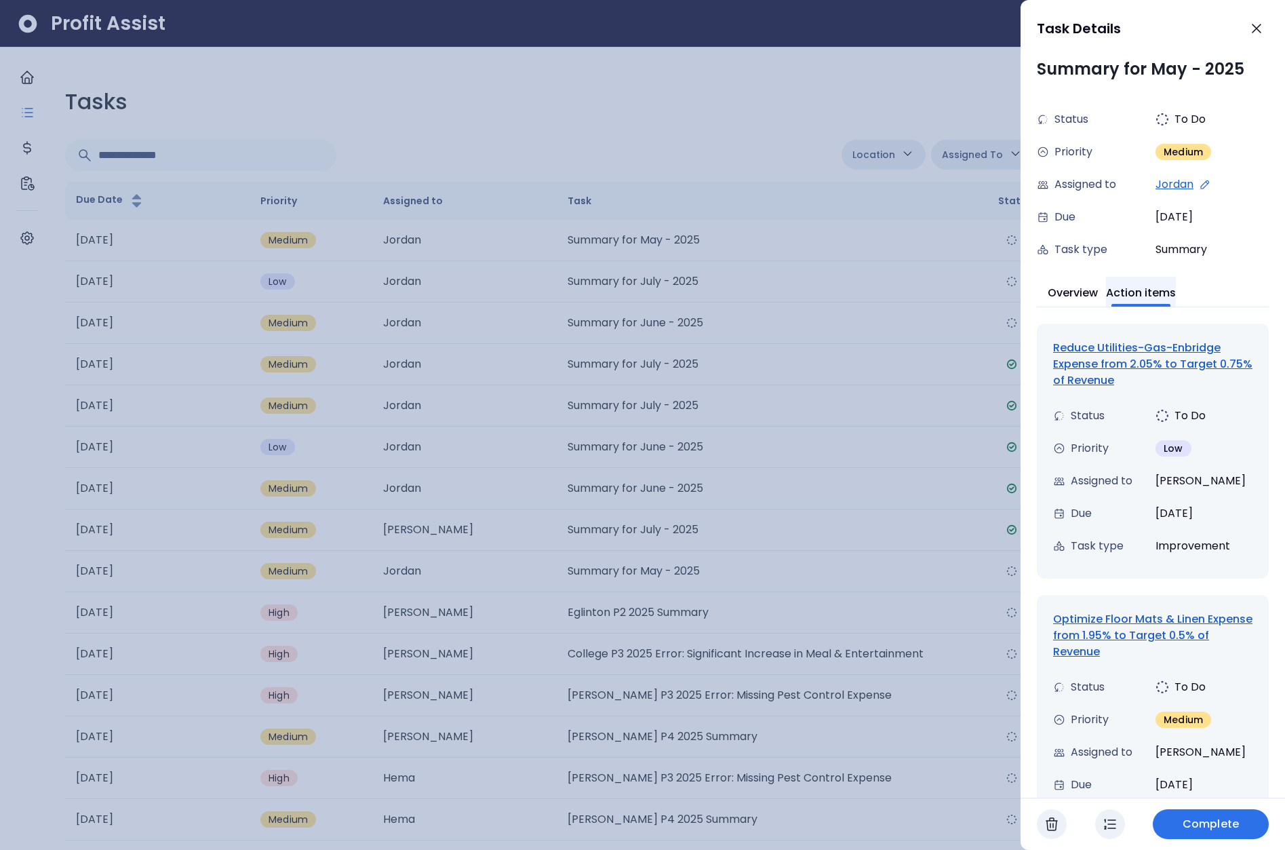
click at [1154, 295] on button "Action items" at bounding box center [1141, 292] width 70 height 30
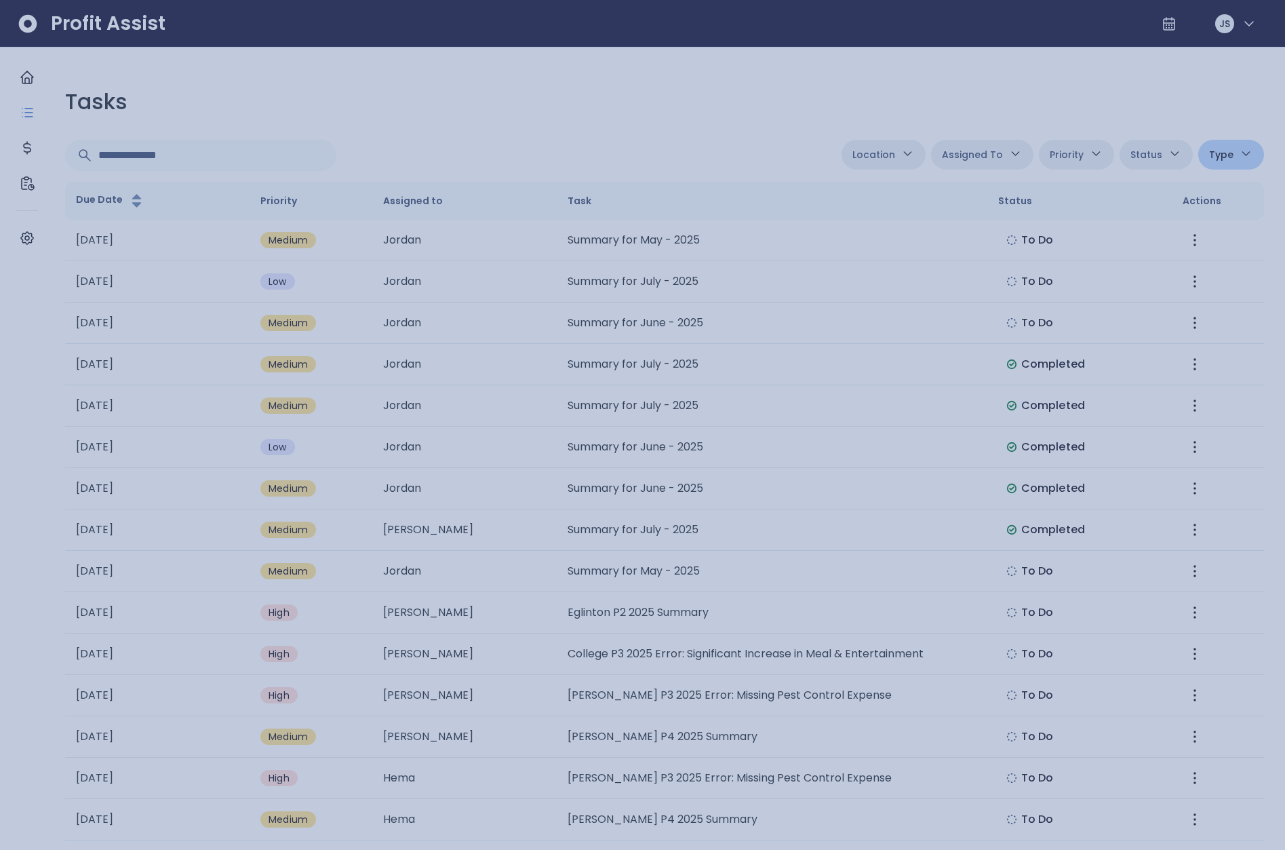
click at [877, 283] on div at bounding box center [642, 425] width 1285 height 850
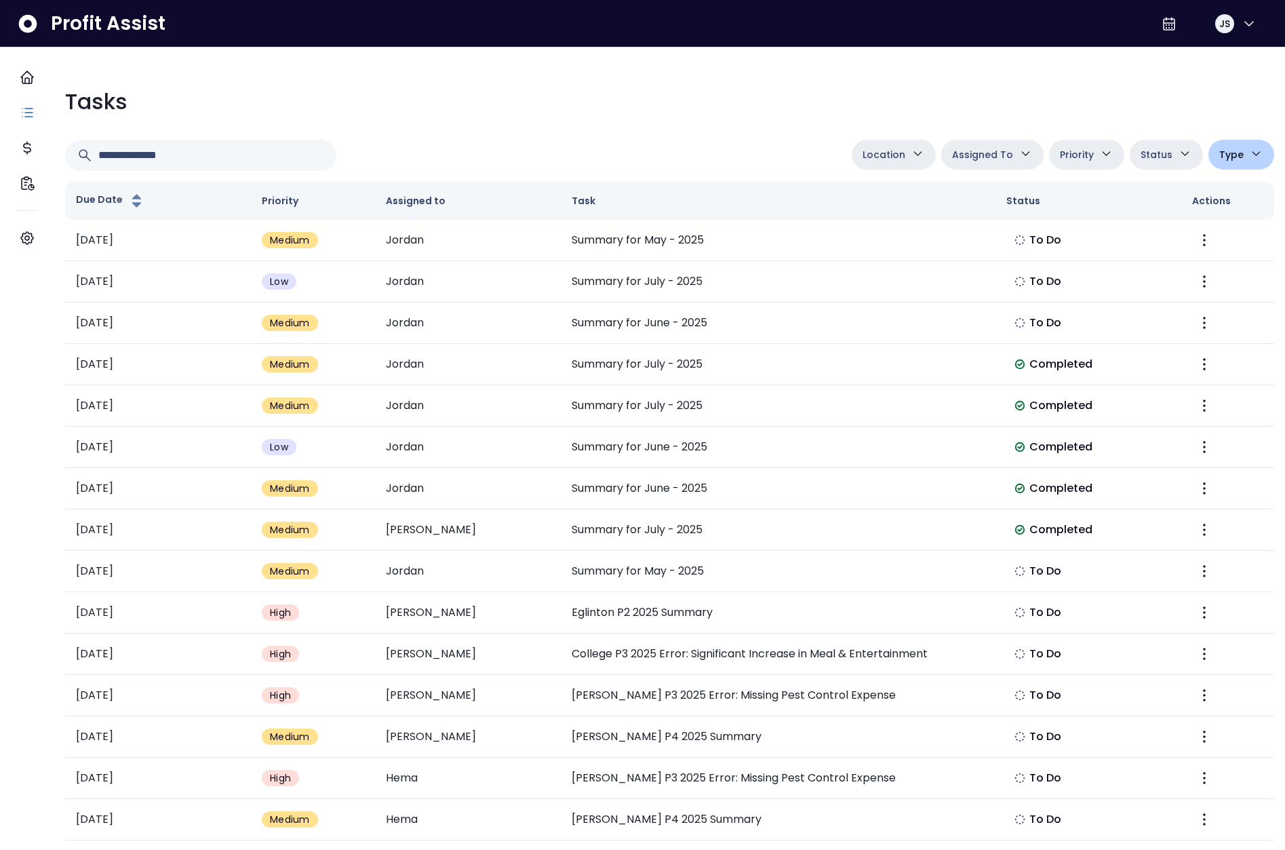
click at [1230, 164] on button "Type" at bounding box center [1241, 155] width 66 height 30
click at [1194, 267] on li "Improvement" at bounding box center [1222, 279] width 102 height 42
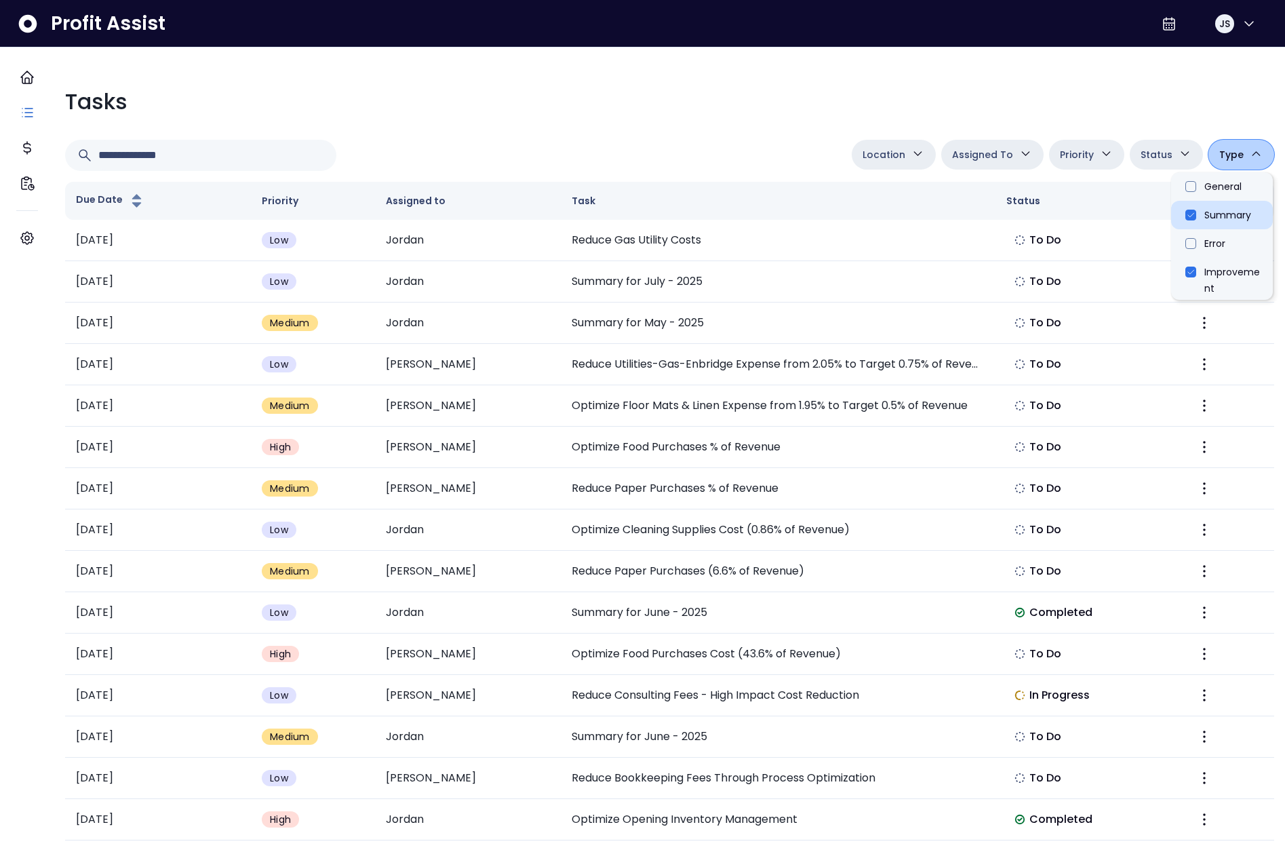
click at [1184, 218] on li "Summary" at bounding box center [1222, 215] width 102 height 28
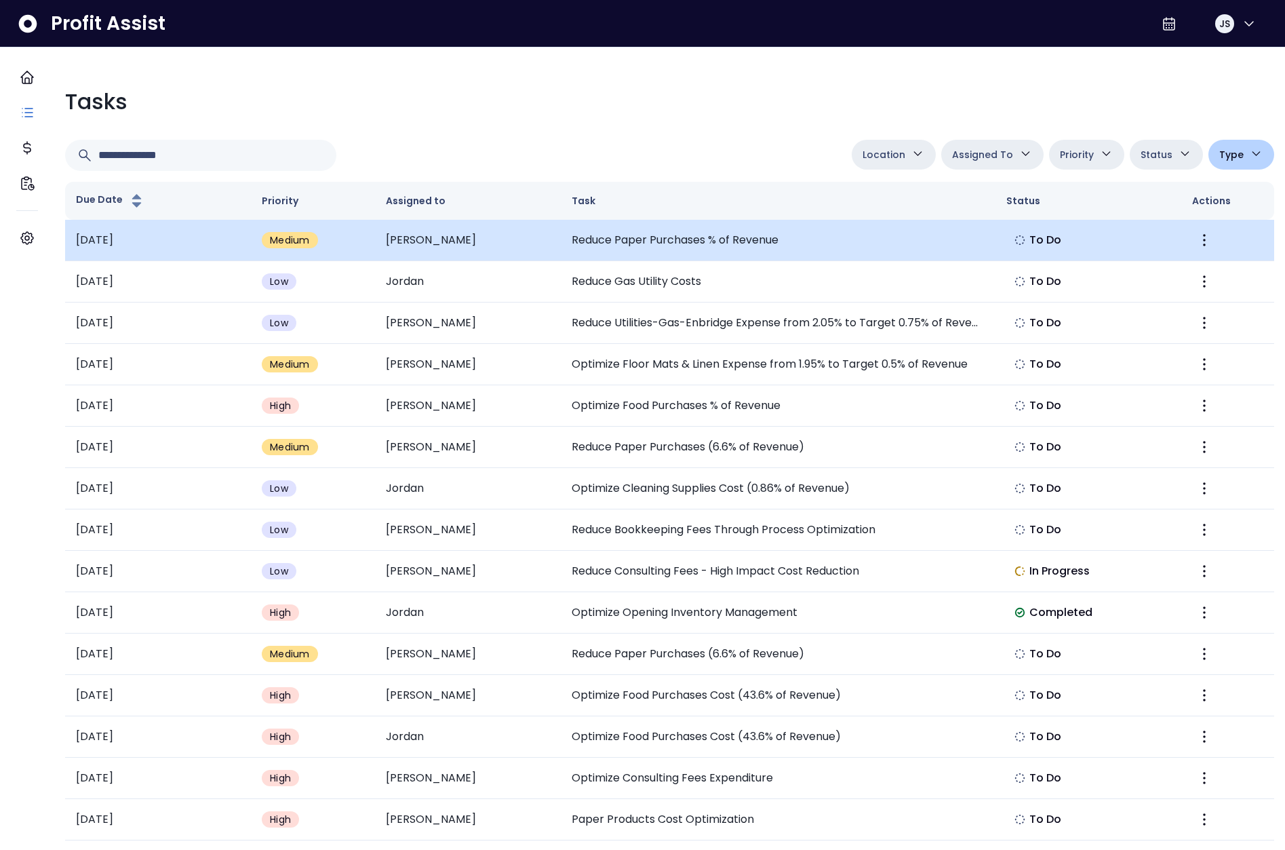
click at [699, 240] on td "Reduce Paper Purchases % of Revenue" at bounding box center [778, 240] width 434 height 41
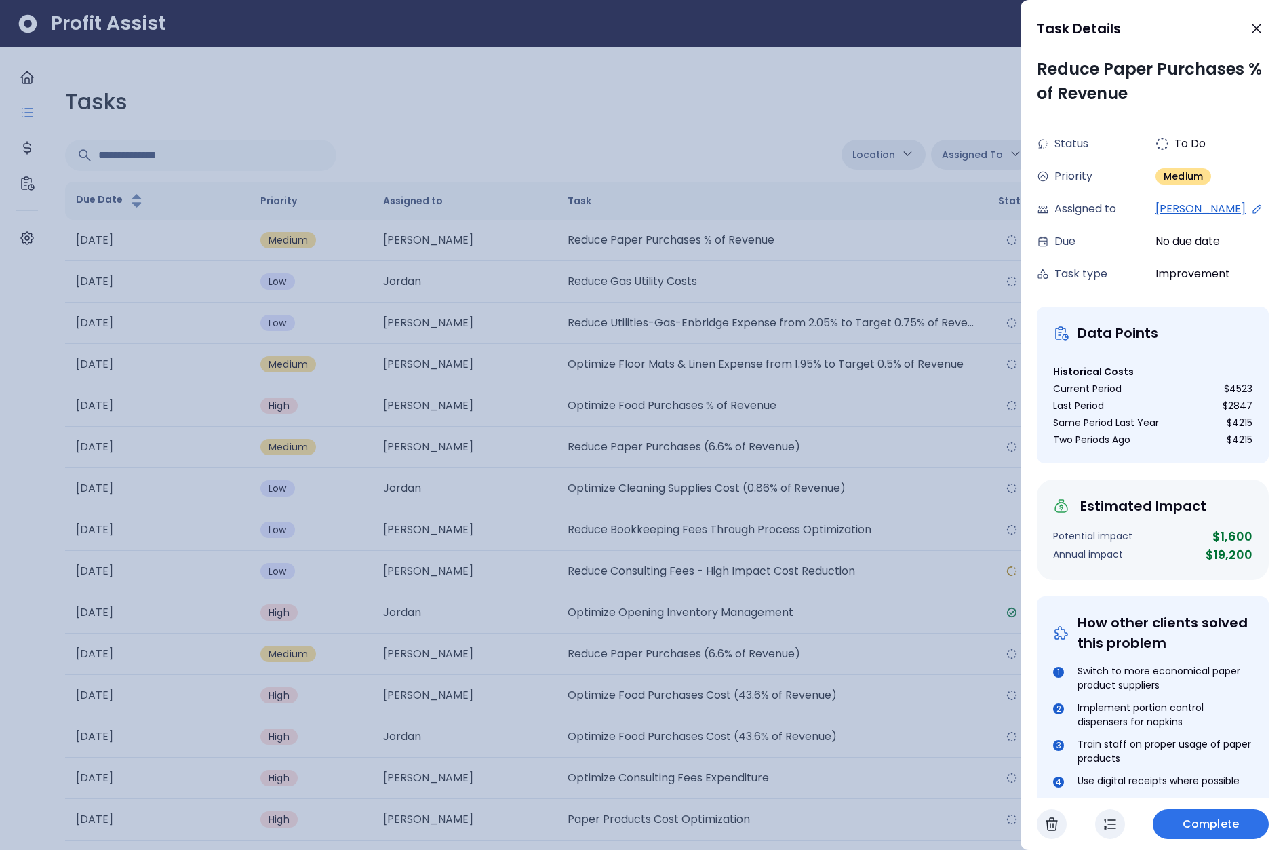
click at [684, 133] on div at bounding box center [642, 425] width 1285 height 850
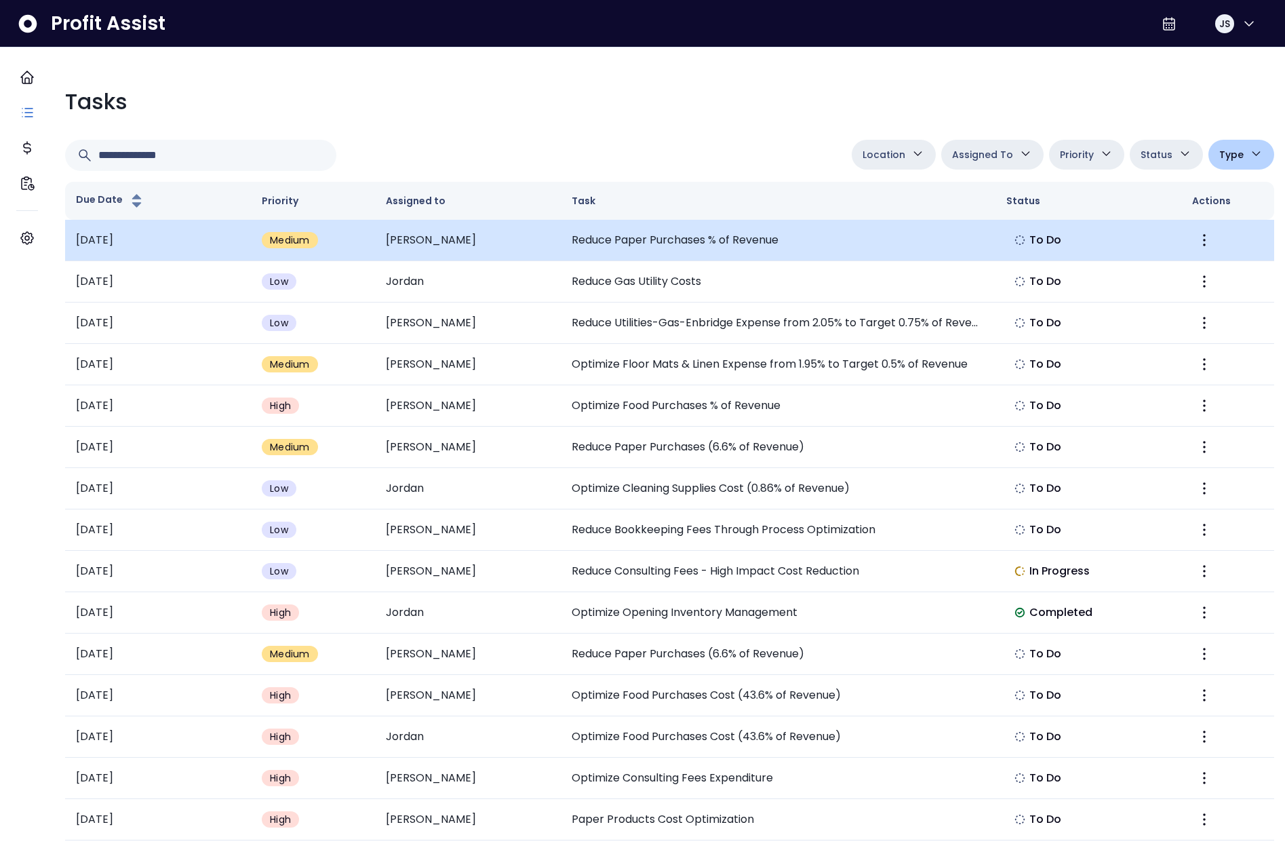
click at [768, 243] on td "Reduce Paper Purchases % of Revenue" at bounding box center [778, 240] width 434 height 41
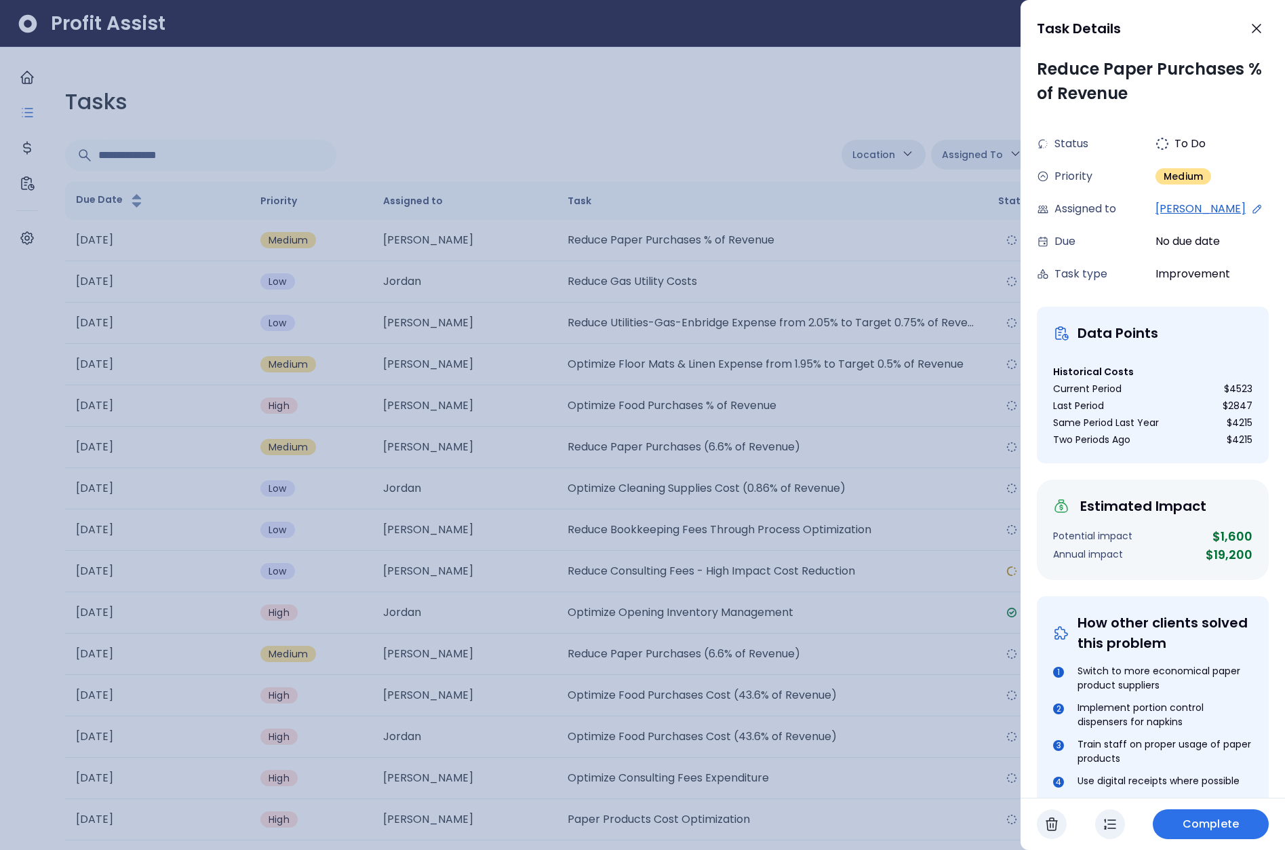
click at [1008, 349] on div at bounding box center [642, 425] width 1285 height 850
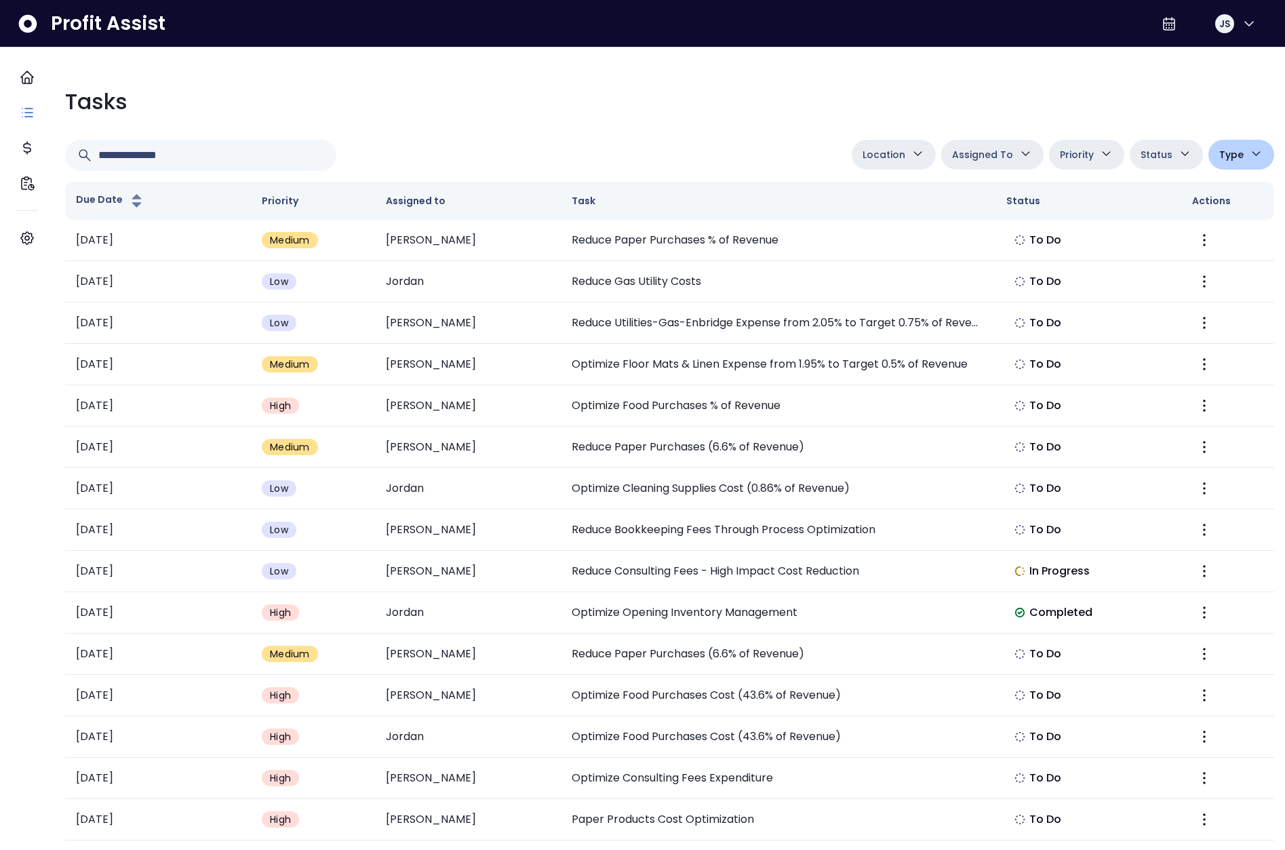
click at [1230, 161] on button "Type" at bounding box center [1241, 155] width 66 height 30
click at [1207, 245] on li "Error" at bounding box center [1222, 243] width 102 height 28
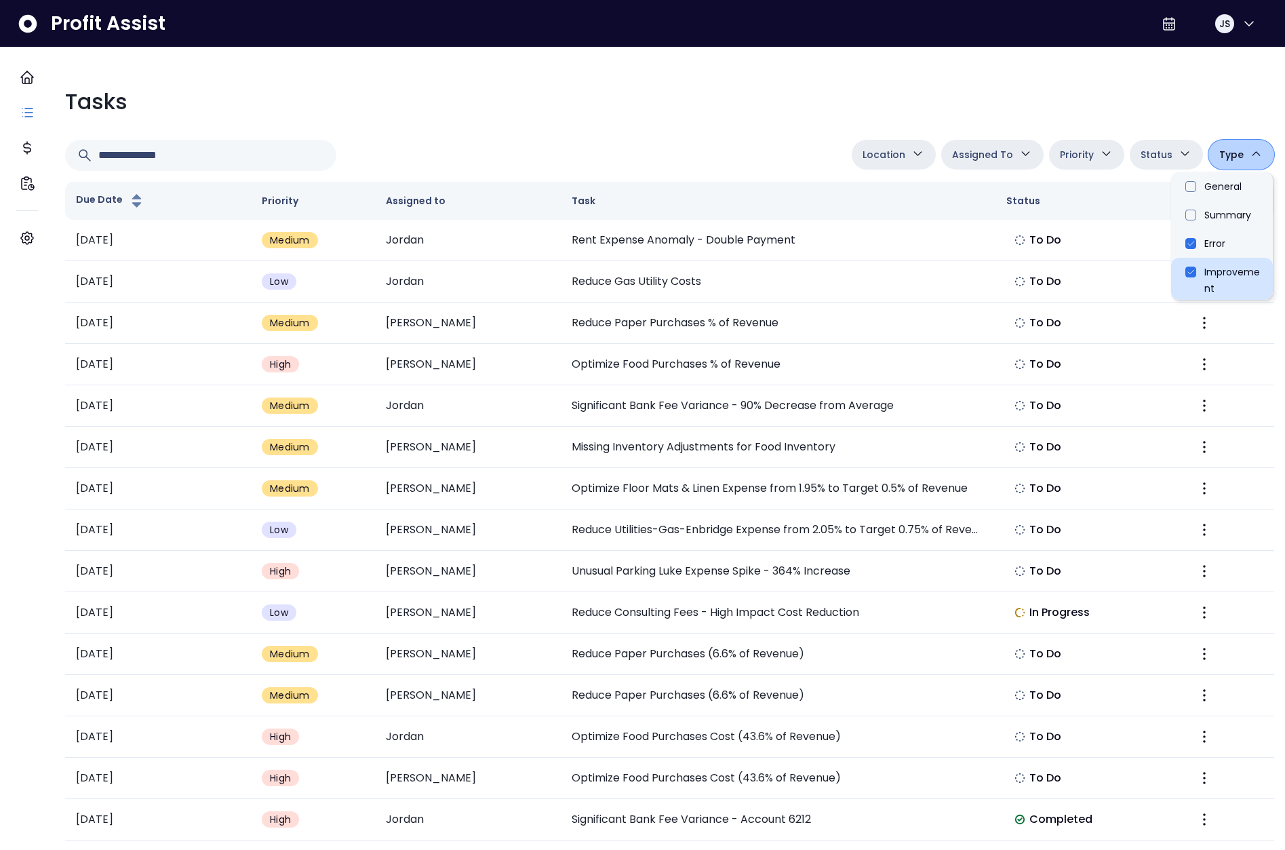
click at [1176, 272] on li "Improvement" at bounding box center [1222, 279] width 102 height 42
type input "*********"
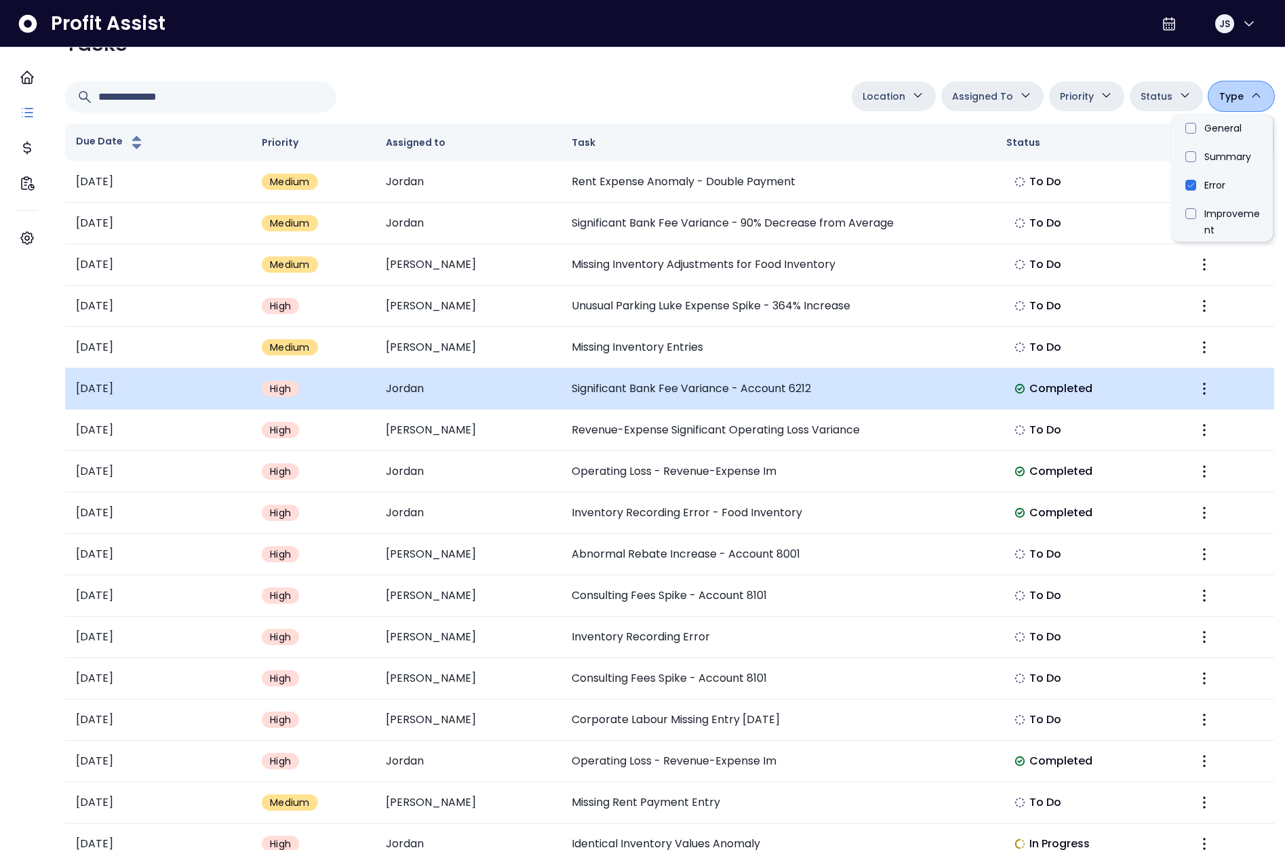
scroll to position [81, 0]
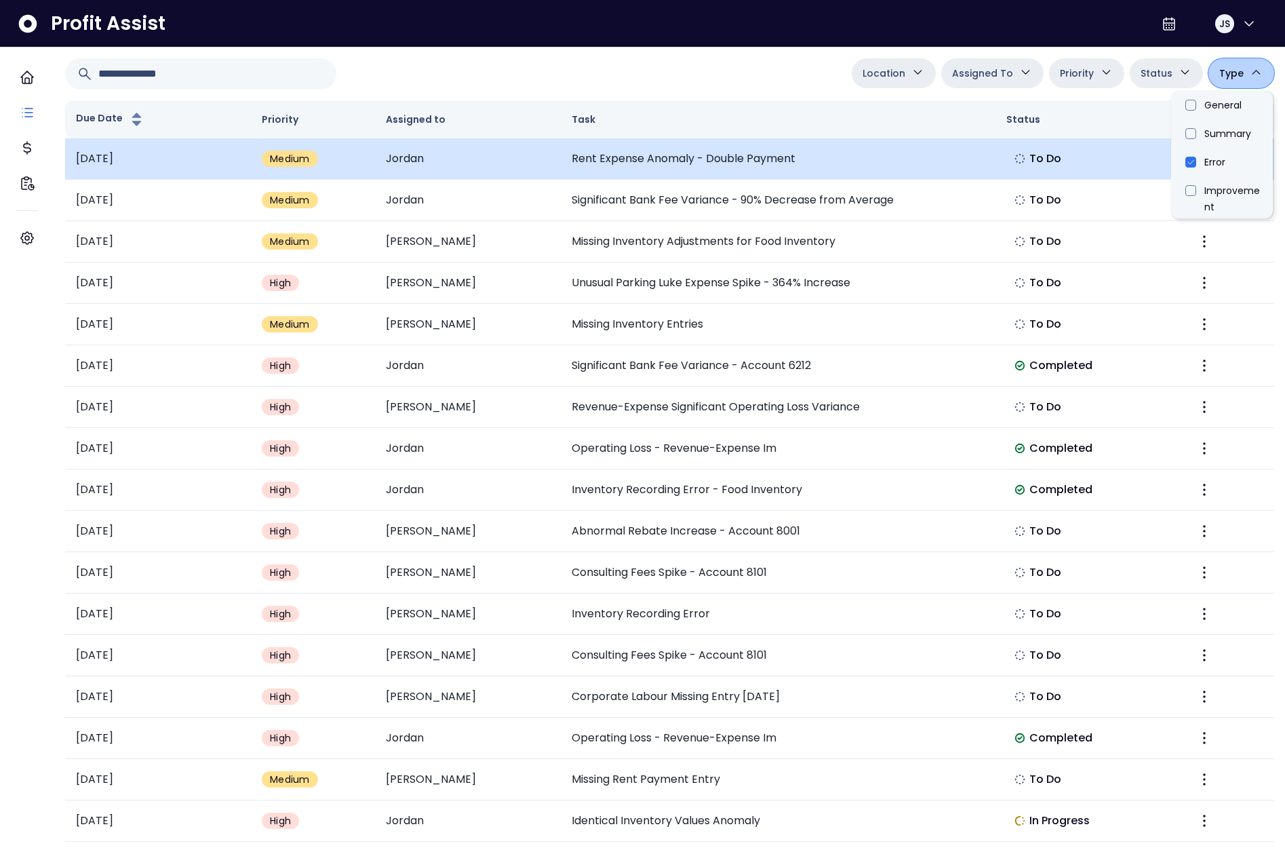
click at [726, 147] on td "Rent Expense Anomaly - Double Payment" at bounding box center [778, 158] width 434 height 41
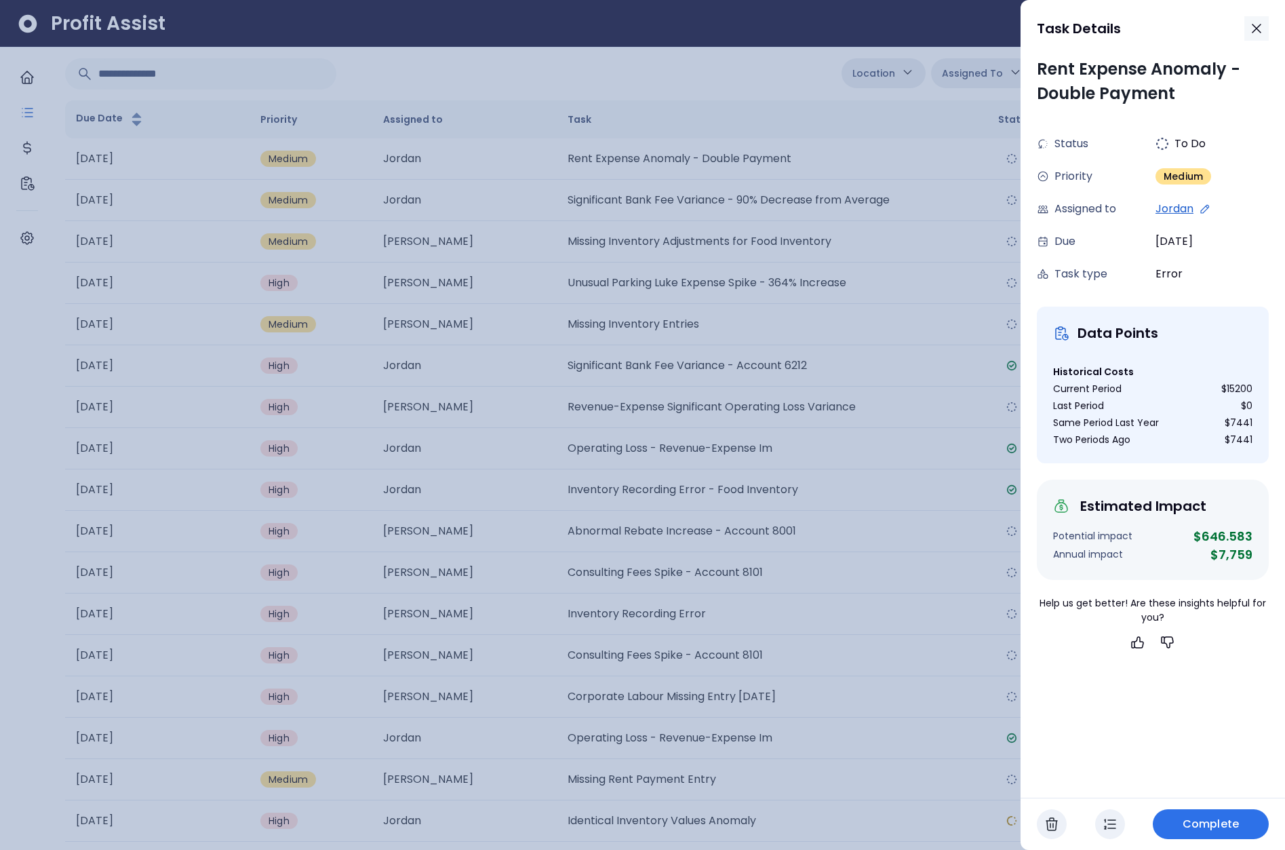
click at [1257, 29] on icon "button" at bounding box center [1257, 28] width 8 height 8
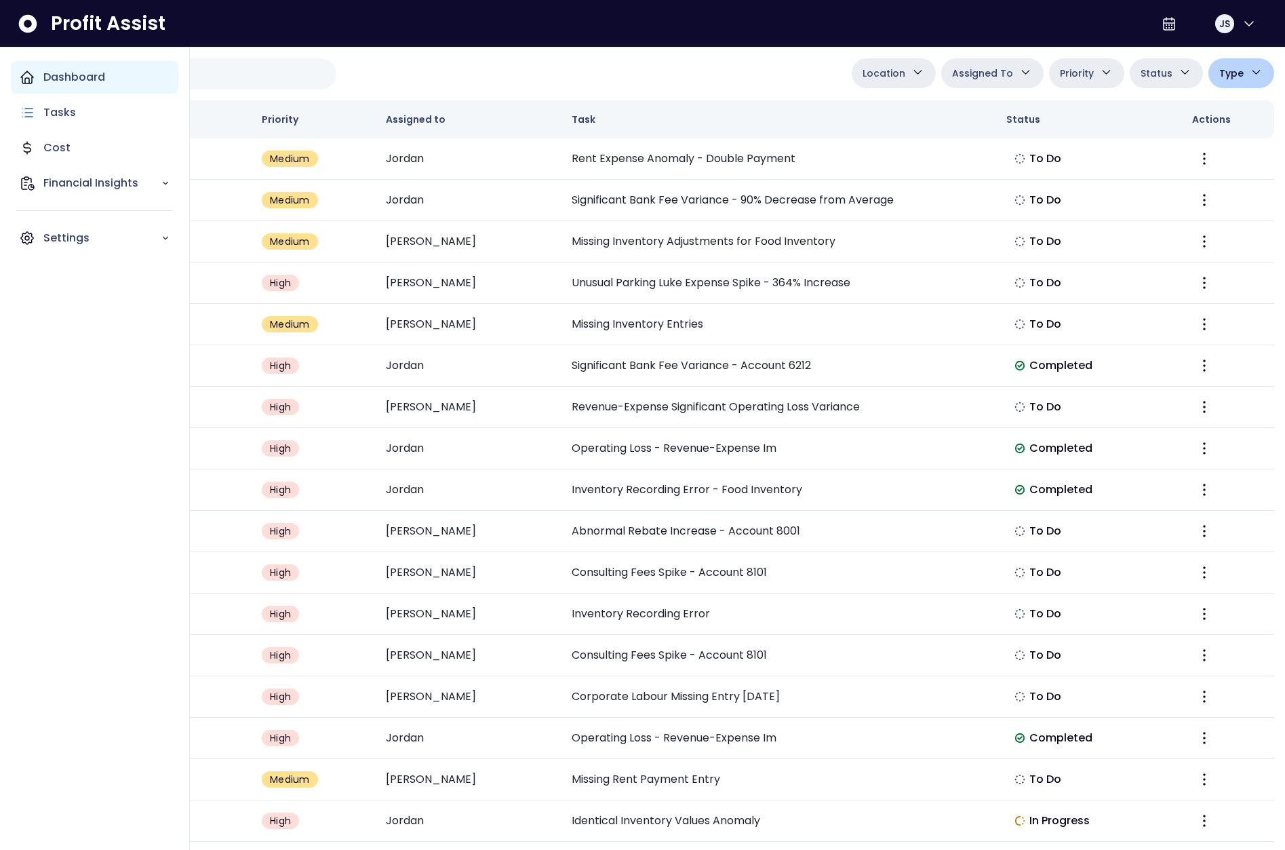
click at [14, 75] on div "Dashboard" at bounding box center [95, 77] width 168 height 33
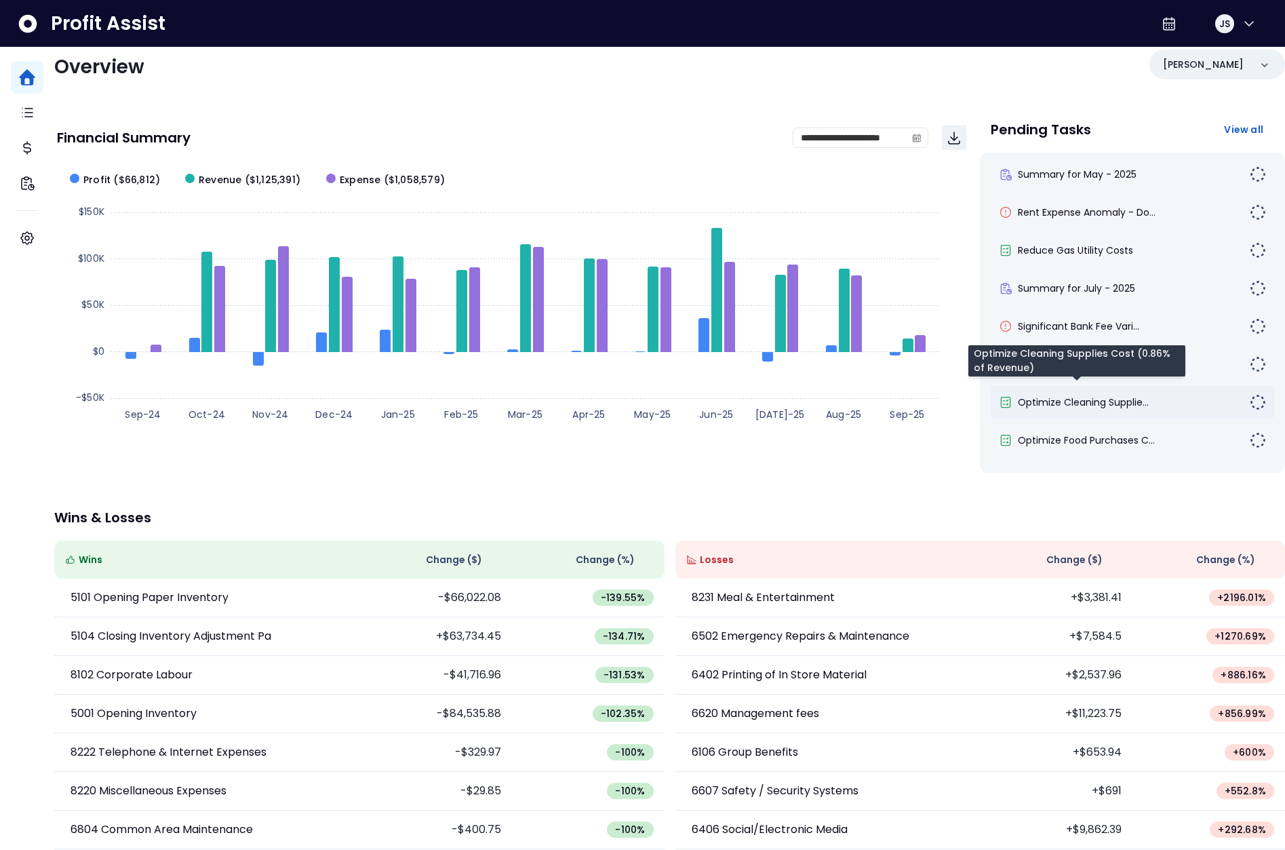
click at [1093, 409] on span "Optimize Cleaning Supplie..." at bounding box center [1083, 402] width 131 height 14
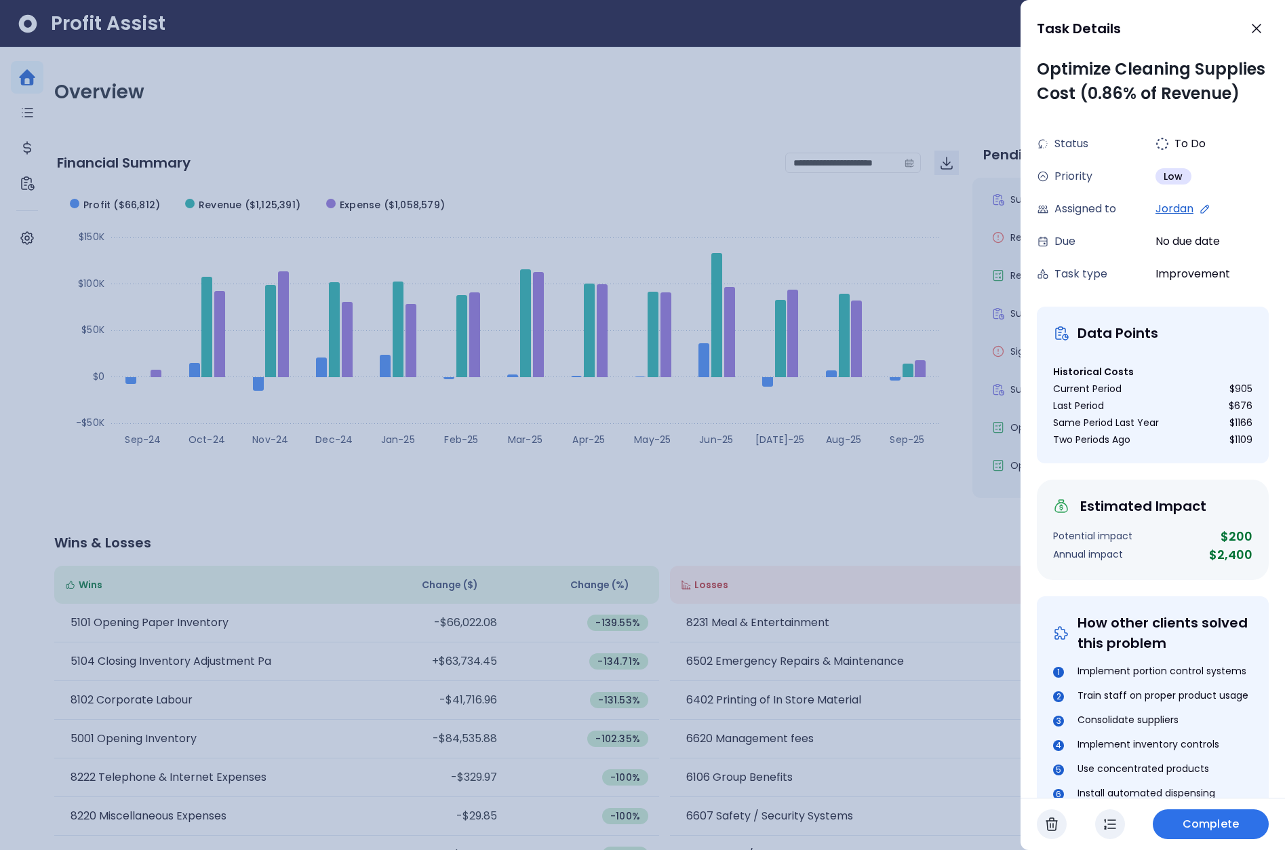
click at [1114, 823] on icon "button" at bounding box center [1110, 823] width 11 height 9
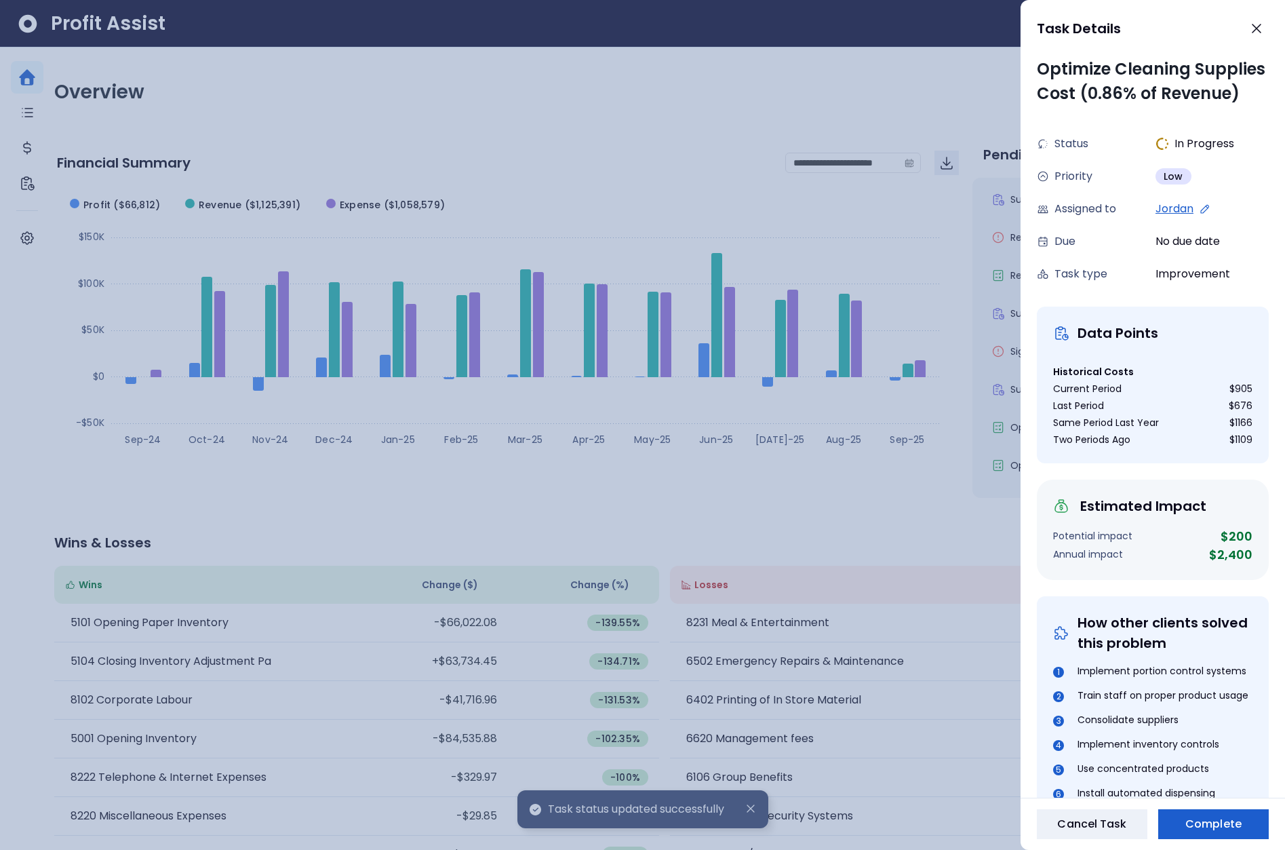
click at [1221, 823] on span "Complete" at bounding box center [1213, 824] width 56 height 16
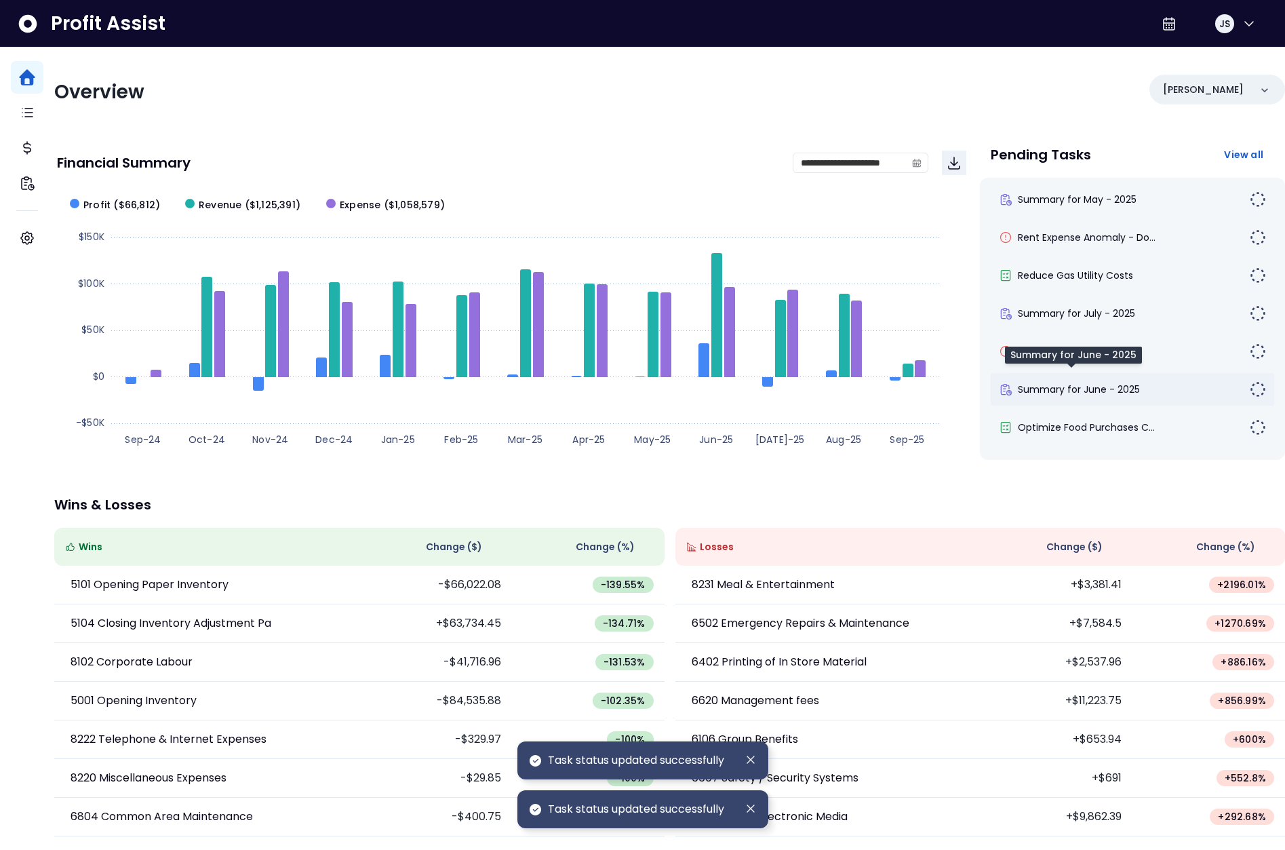
click at [1080, 393] on span "Summary for June - 2025" at bounding box center [1079, 389] width 122 height 14
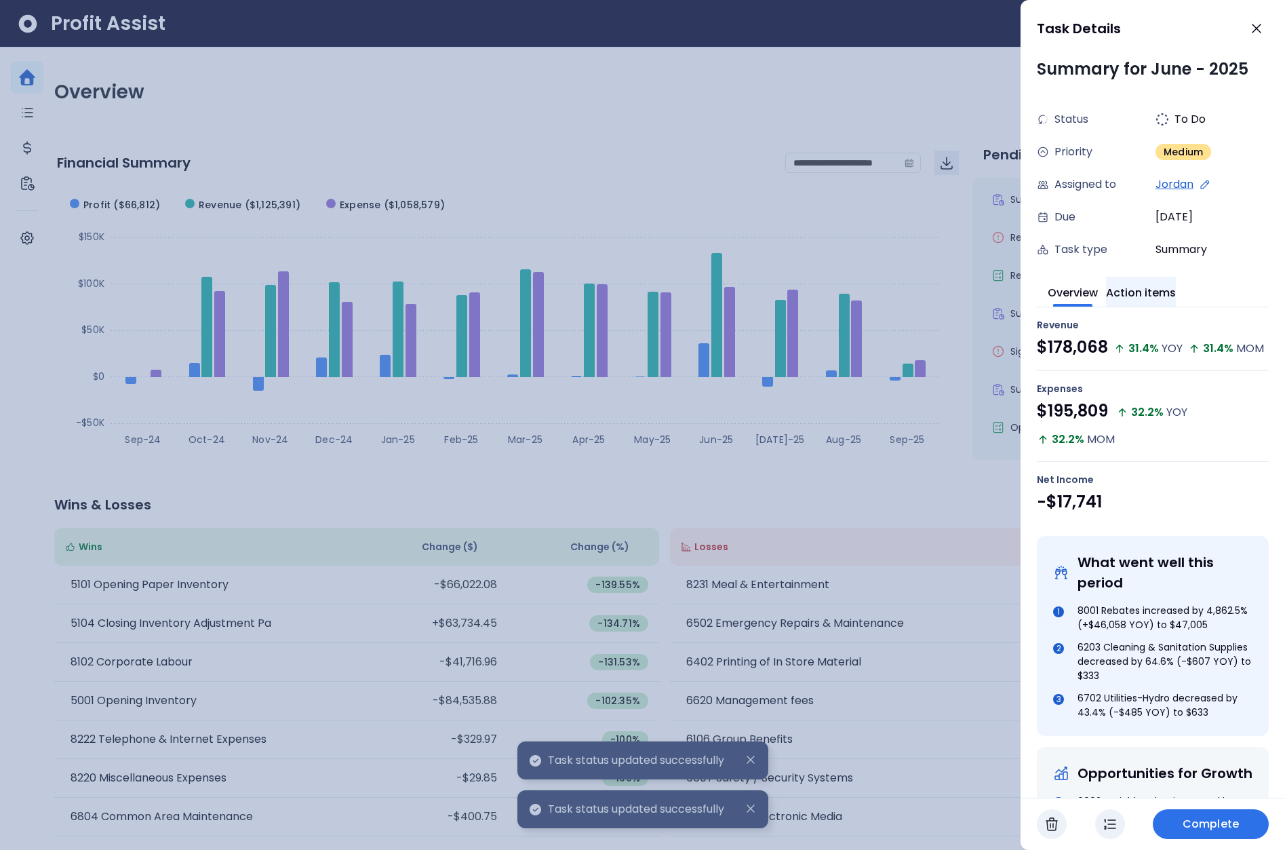
click at [1156, 290] on button "Action items" at bounding box center [1141, 292] width 70 height 30
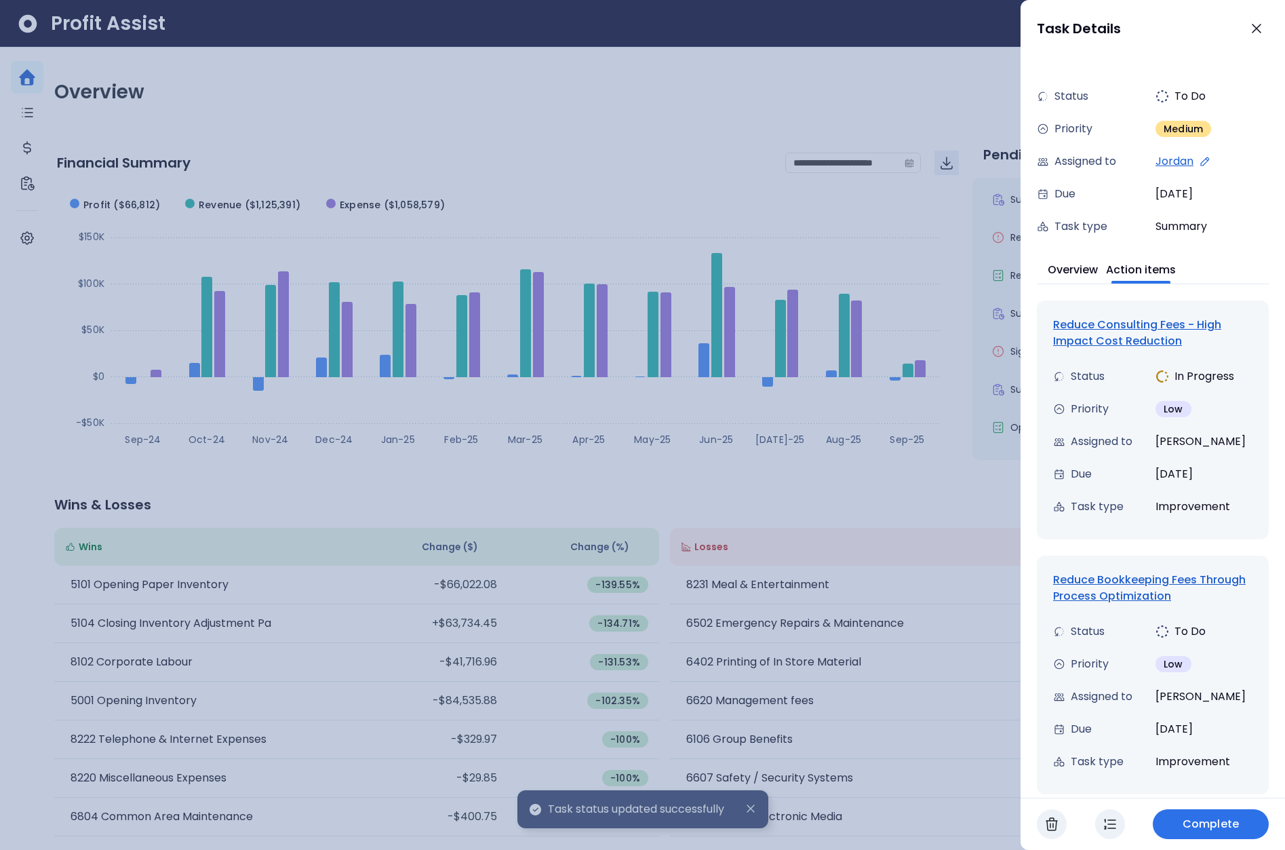
scroll to position [58, 0]
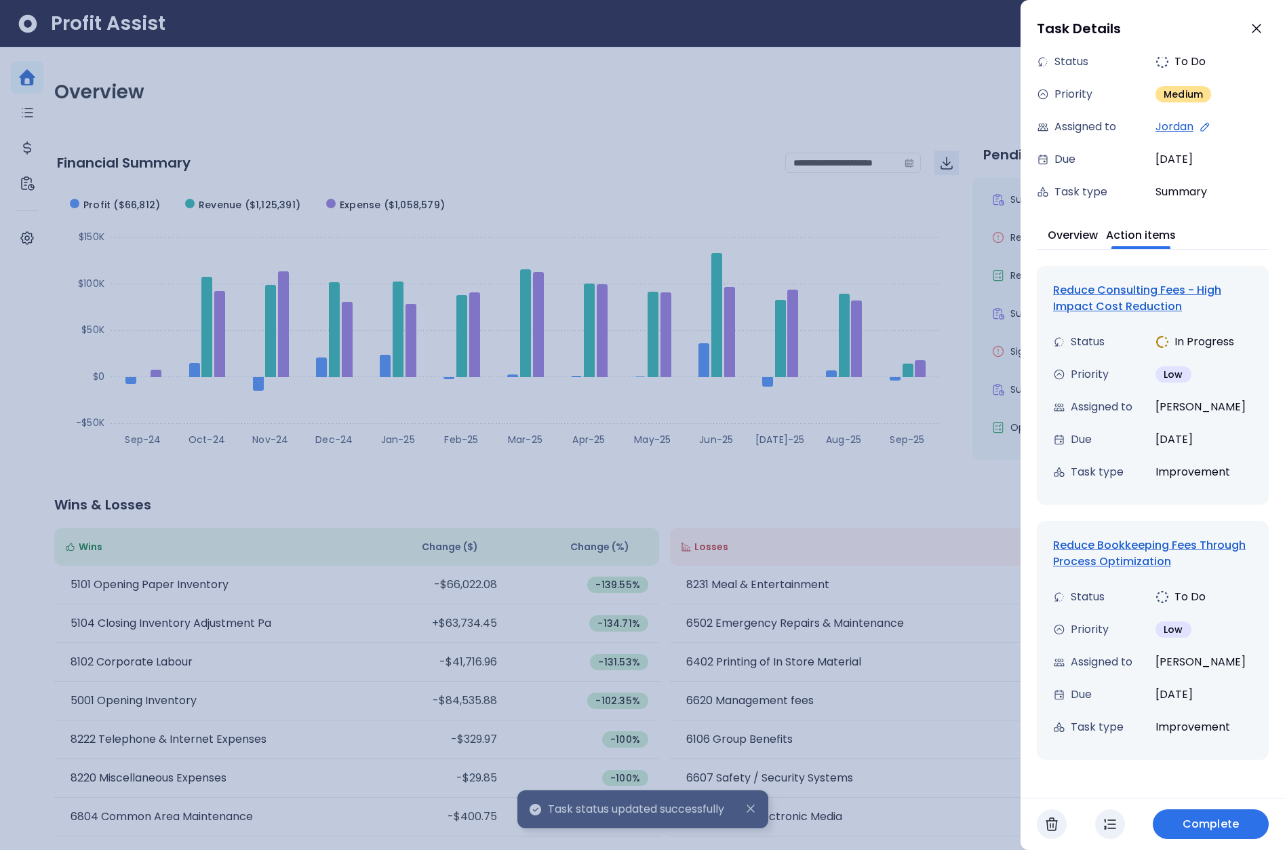
click at [1125, 300] on div "Reduce Consulting Fees - High Impact Cost Reduction" at bounding box center [1152, 298] width 199 height 33
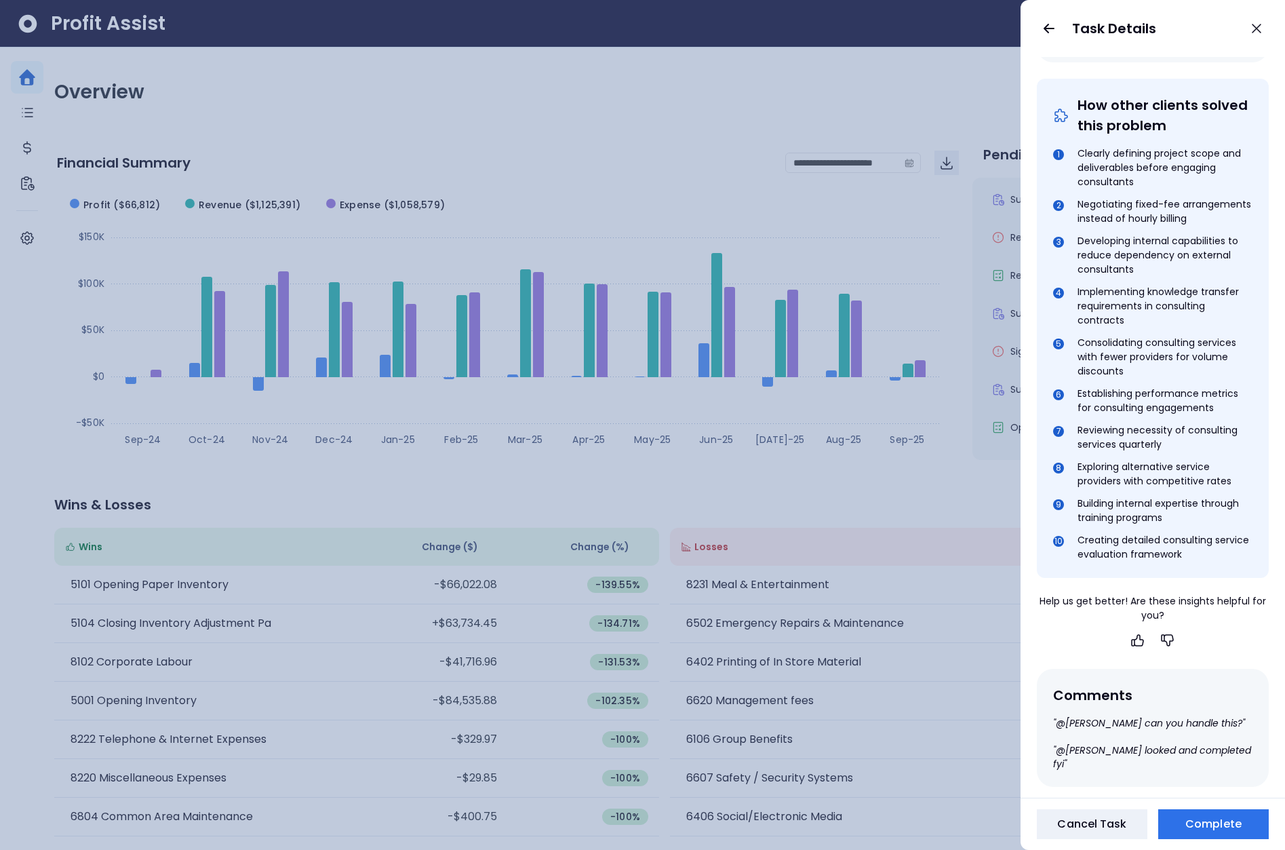
scroll to position [0, 0]
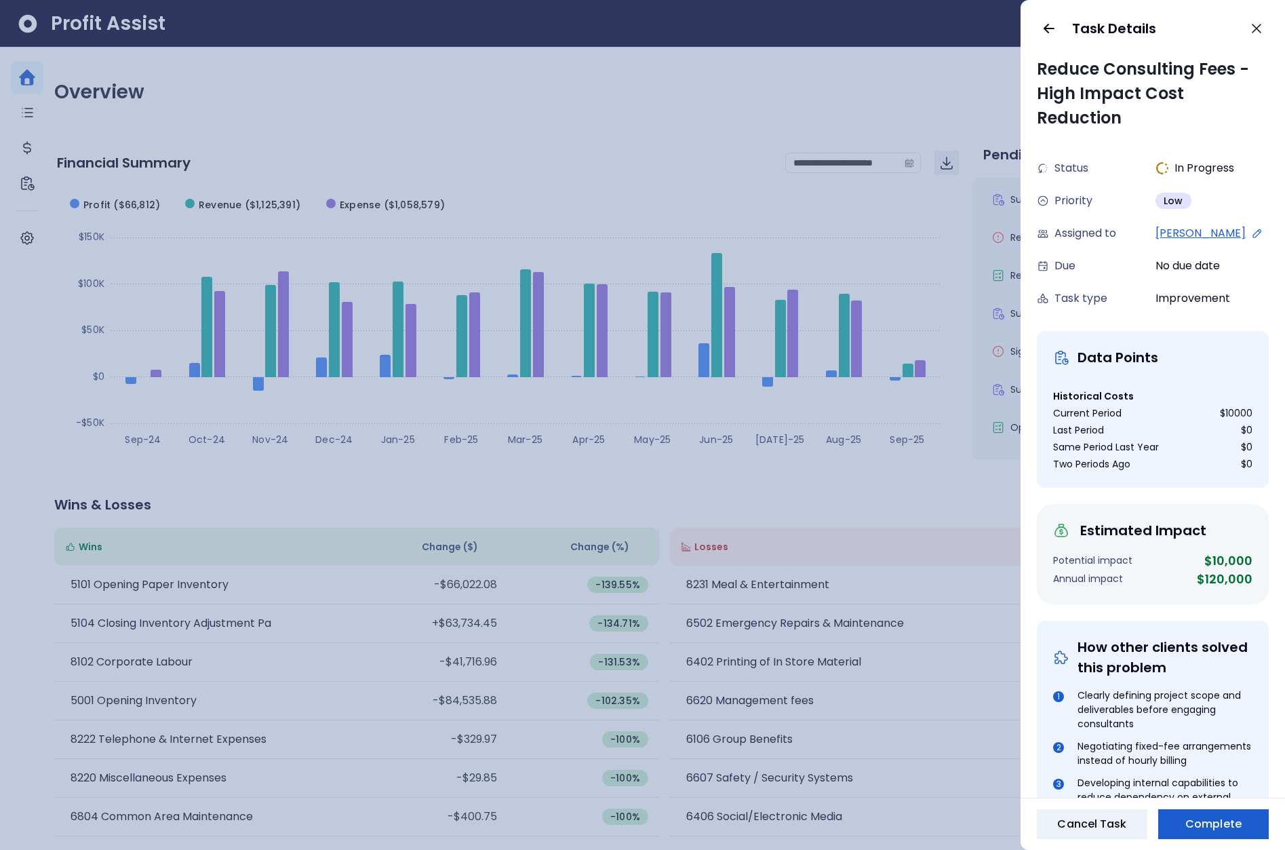
click at [1227, 813] on button "Complete" at bounding box center [1213, 824] width 111 height 30
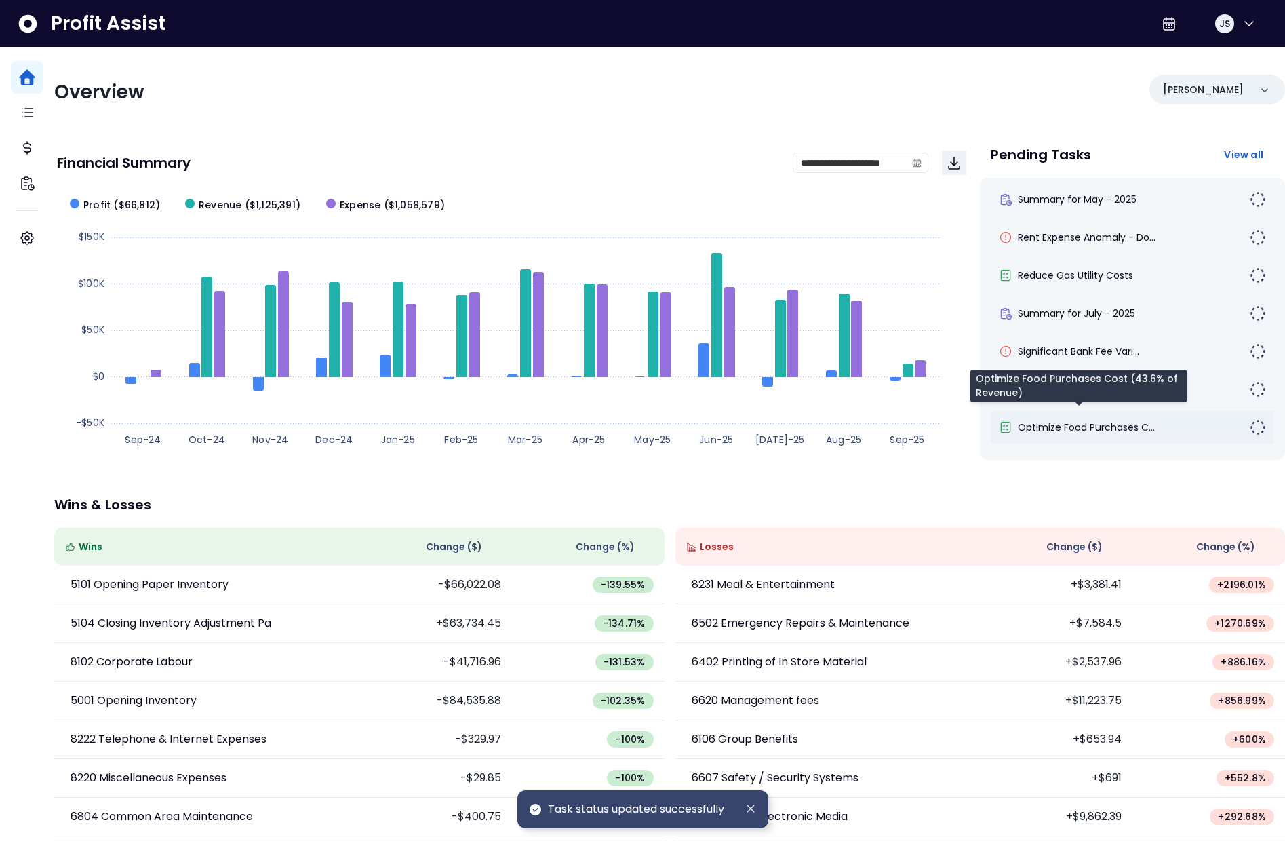
click at [1074, 423] on span "Optimize Food Purchases C..." at bounding box center [1086, 427] width 137 height 14
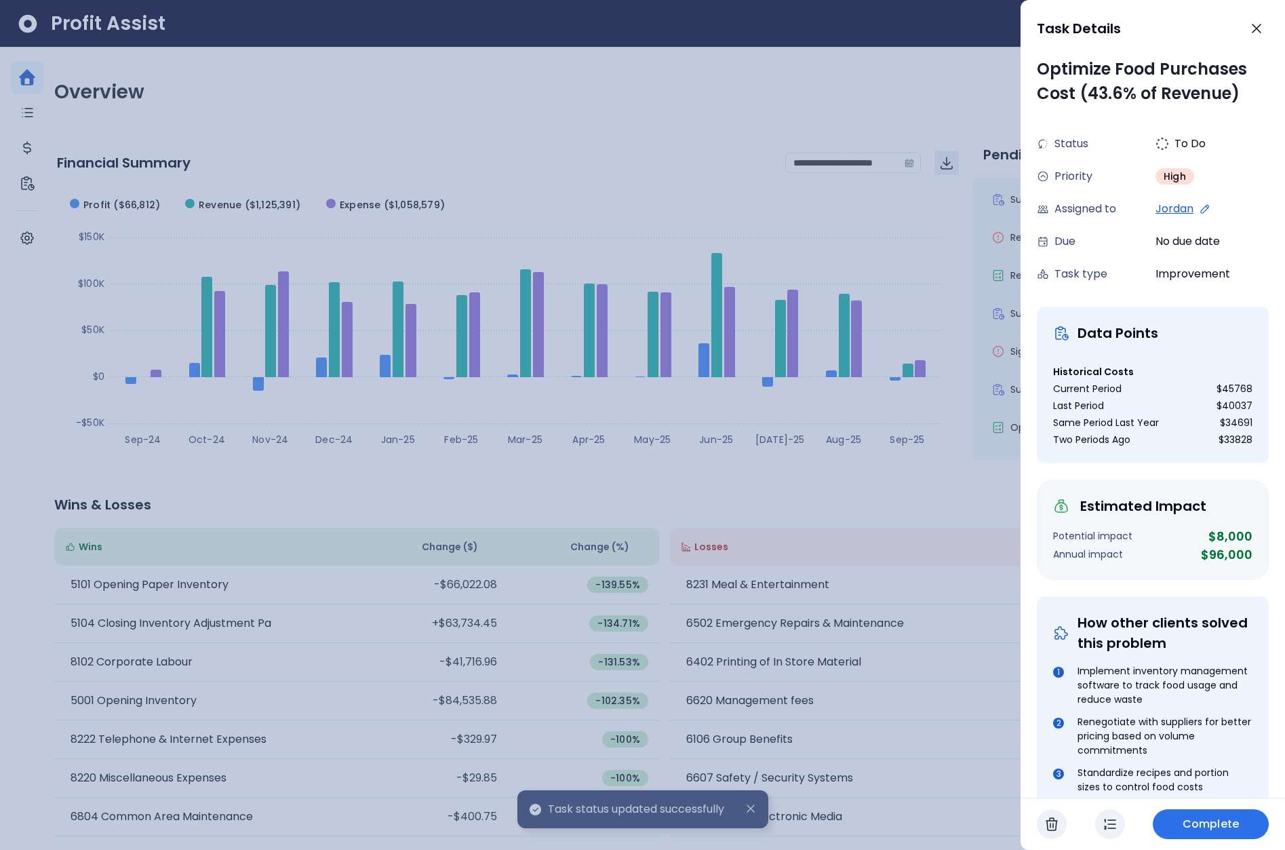
click at [1059, 827] on icon "button" at bounding box center [1052, 824] width 16 height 16
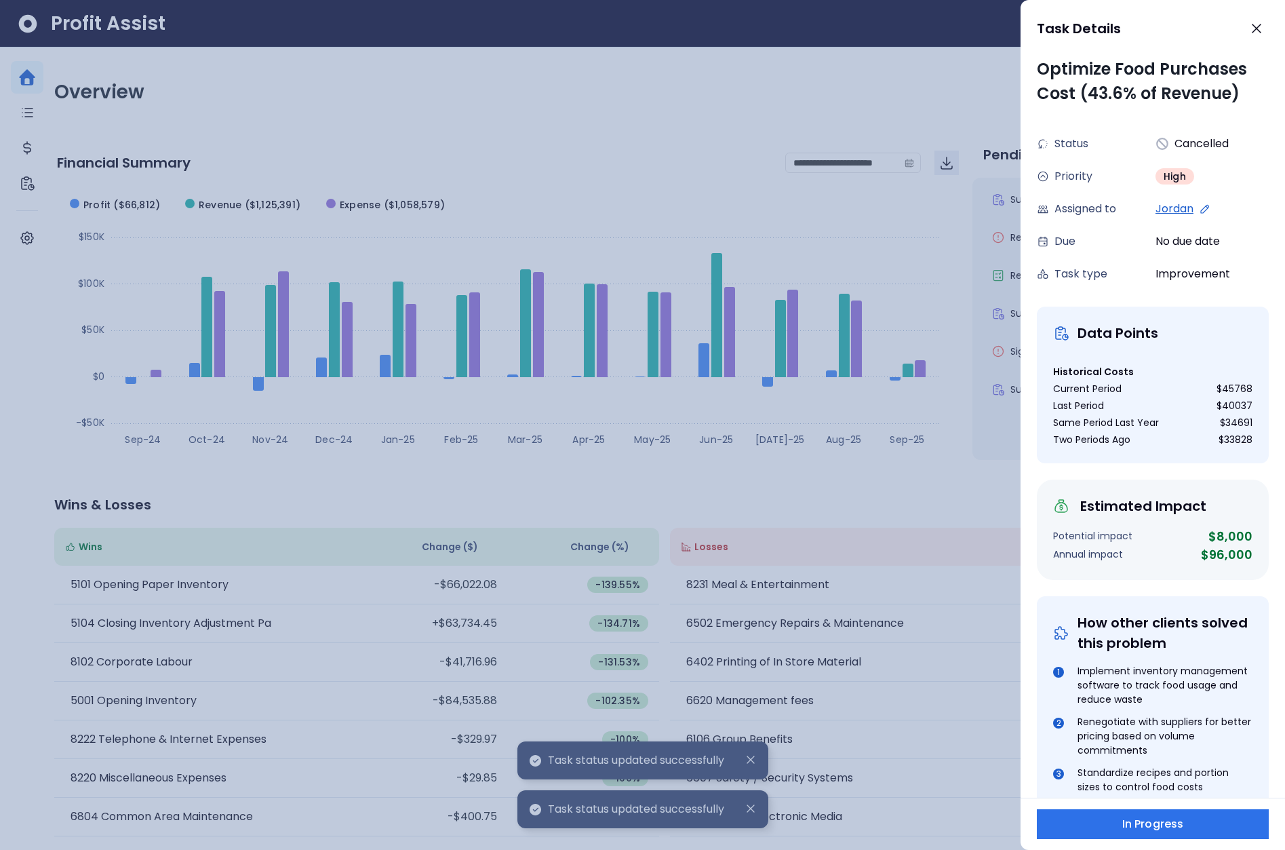
click at [972, 597] on div at bounding box center [642, 425] width 1285 height 850
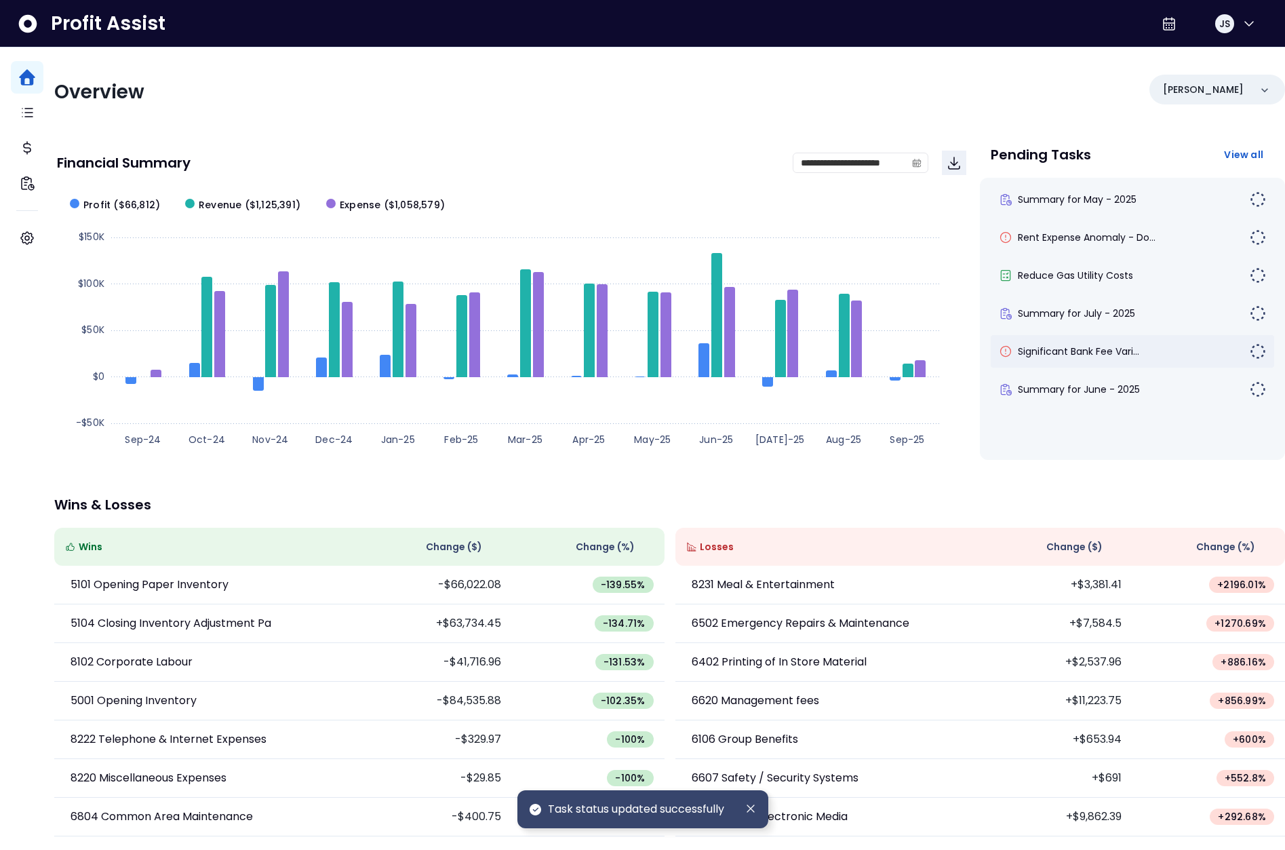
click at [1097, 362] on div "Significant Bank Fee Vari..." at bounding box center [1132, 351] width 283 height 33
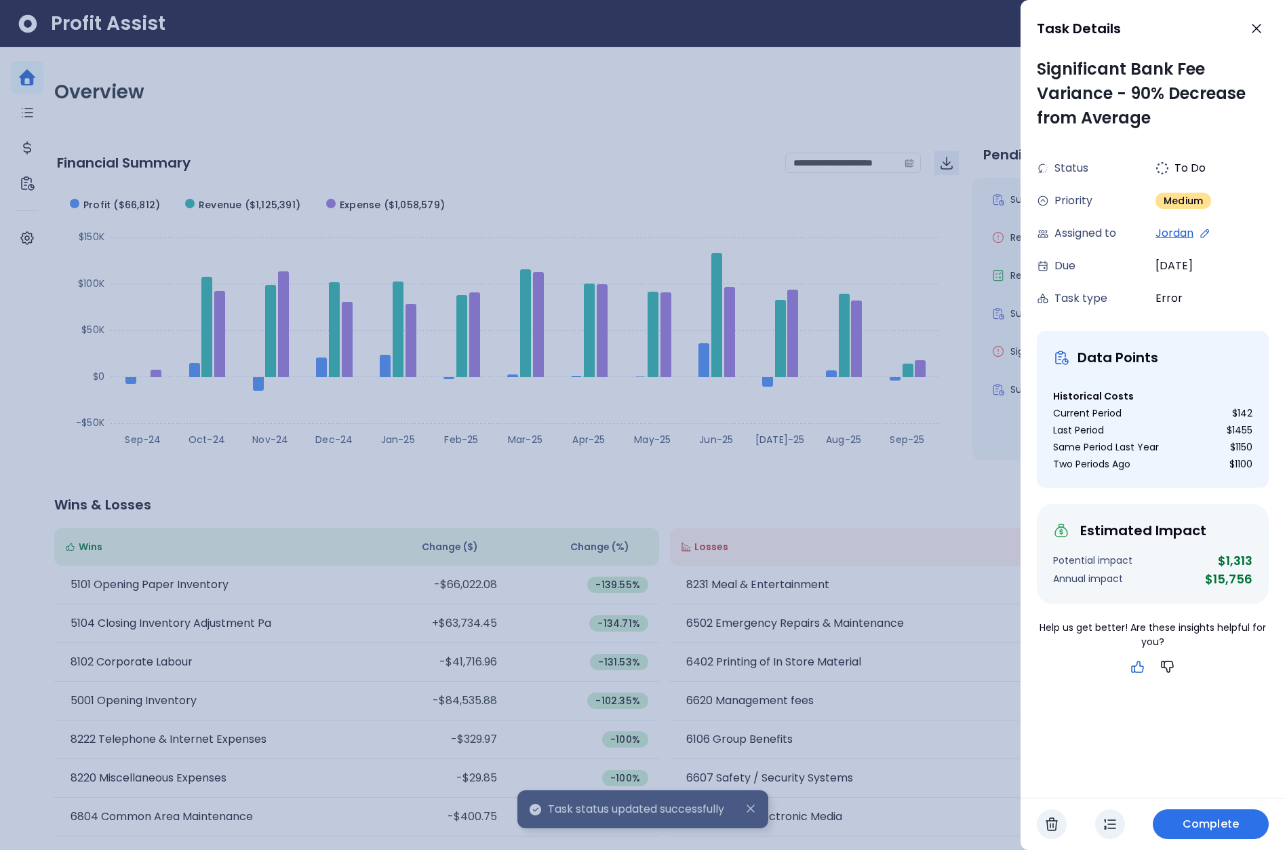
click at [1139, 671] on icon "button" at bounding box center [1138, 666] width 16 height 16
click at [1217, 824] on span "Complete" at bounding box center [1211, 824] width 56 height 16
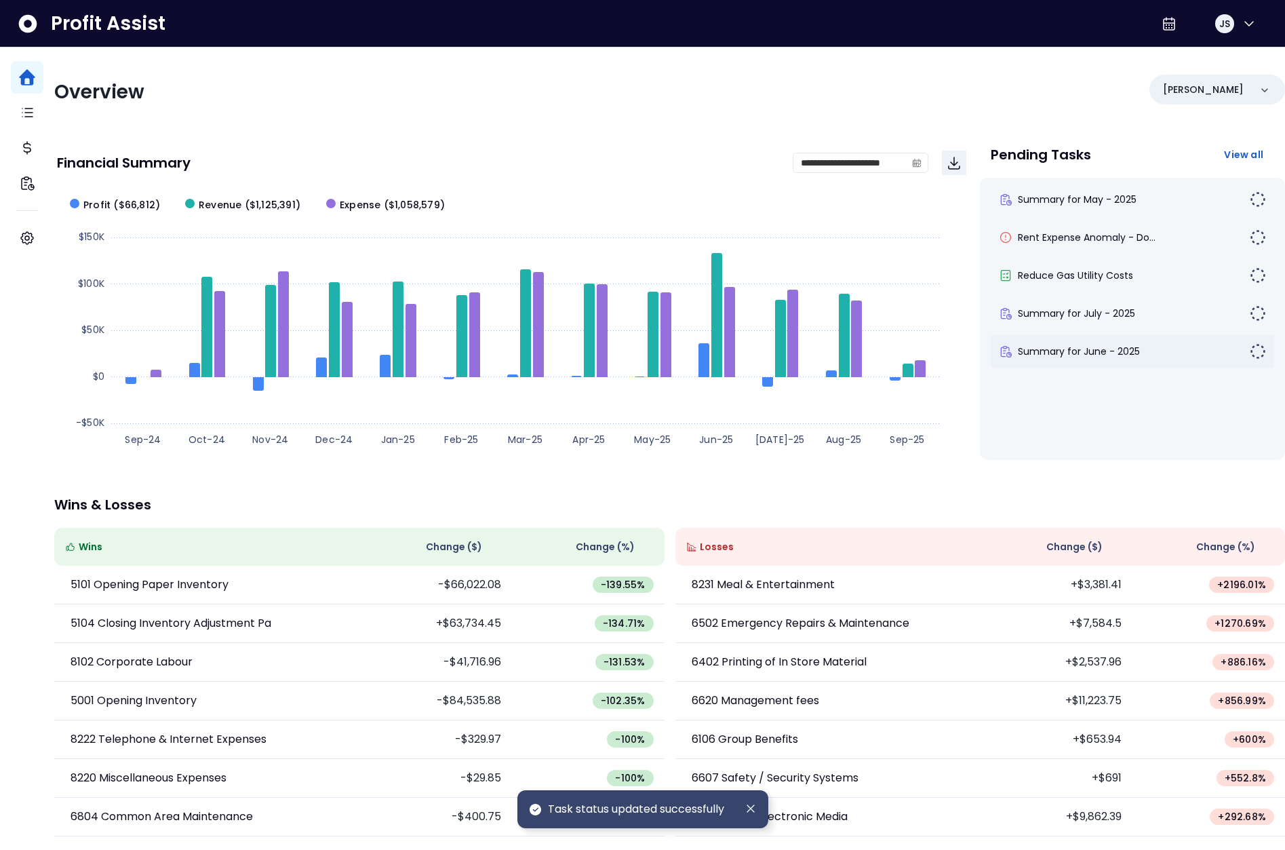
click at [1086, 359] on div "Summary for June - 2025" at bounding box center [1132, 351] width 283 height 33
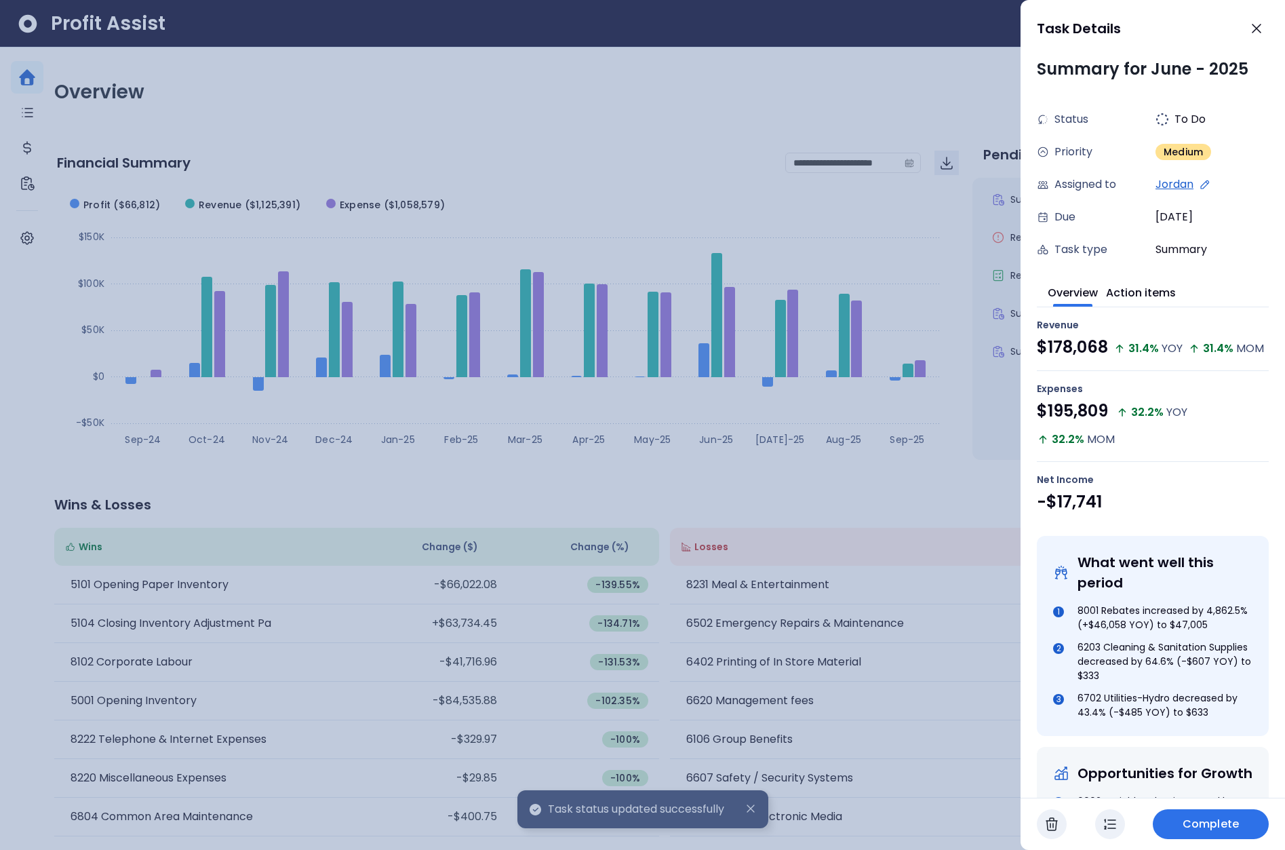
click at [1203, 829] on span "Complete" at bounding box center [1211, 824] width 56 height 16
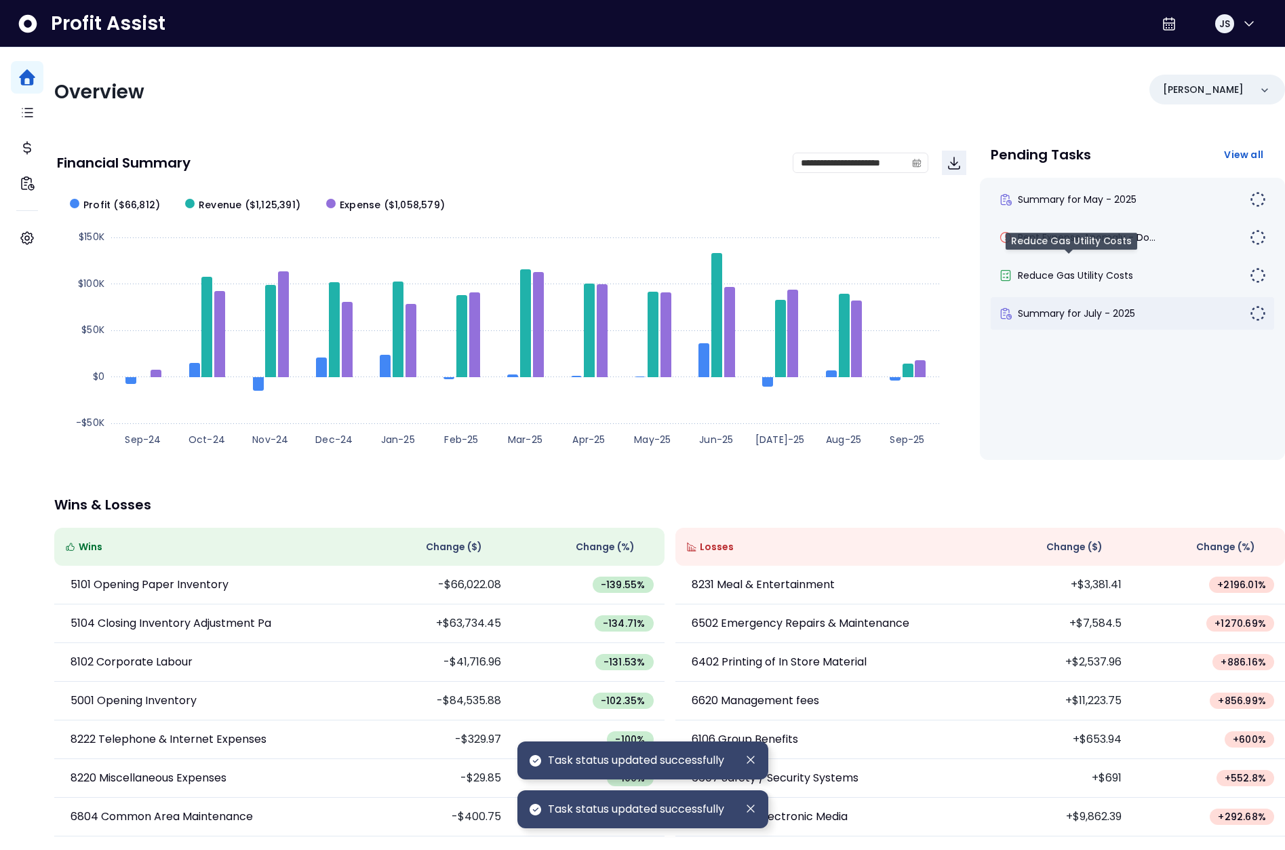
click at [1071, 311] on span "Summary for July - 2025" at bounding box center [1076, 314] width 117 height 14
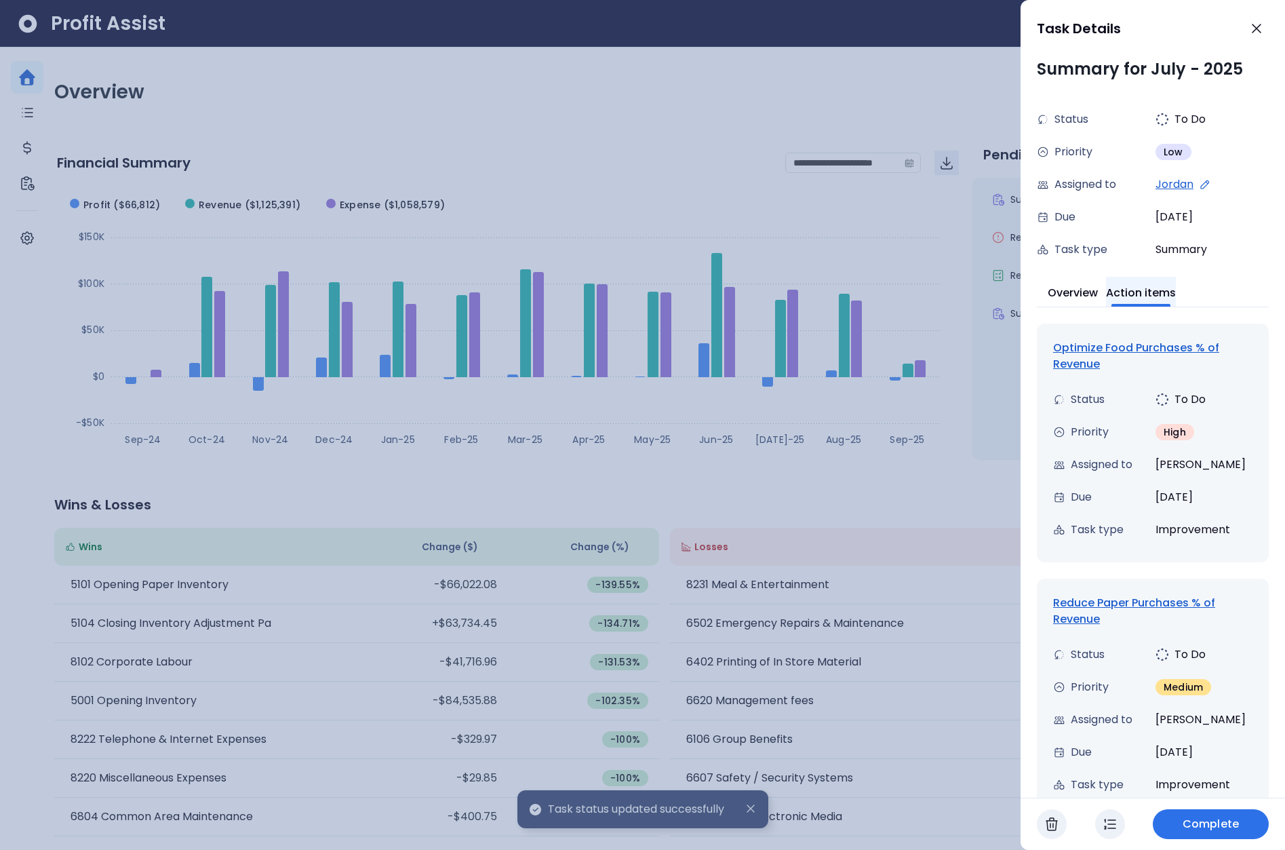
click at [1155, 302] on button "Action items" at bounding box center [1141, 292] width 70 height 30
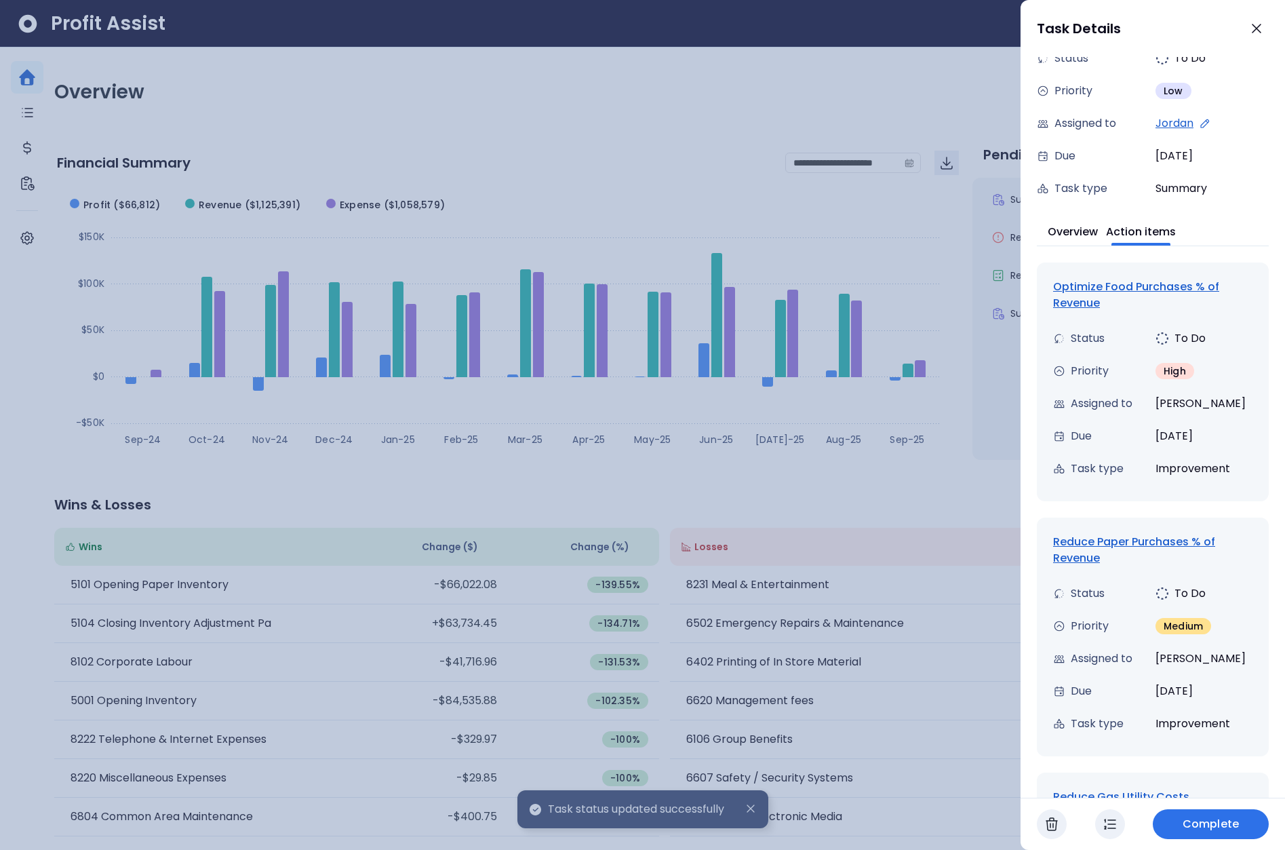
scroll to position [202, 0]
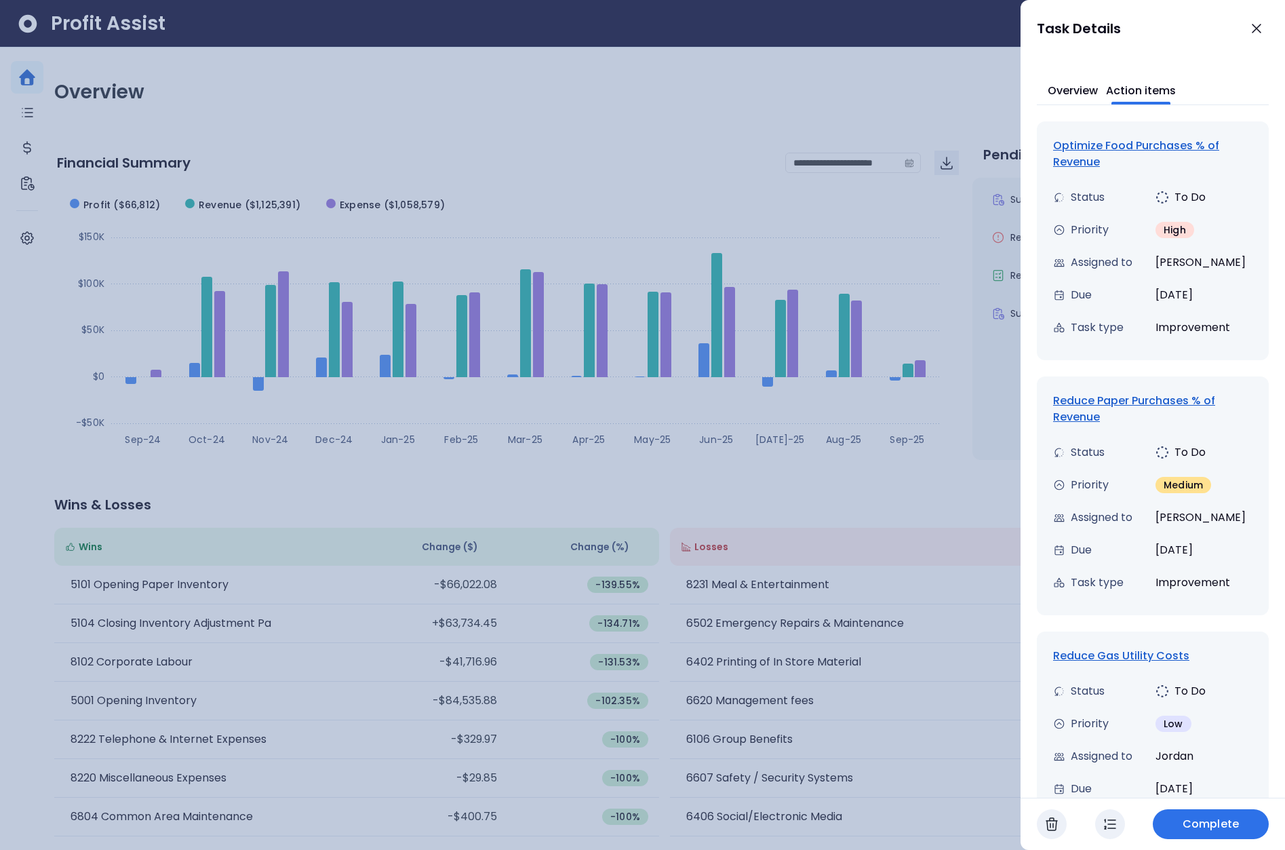
click at [1117, 816] on icon "button" at bounding box center [1110, 824] width 16 height 16
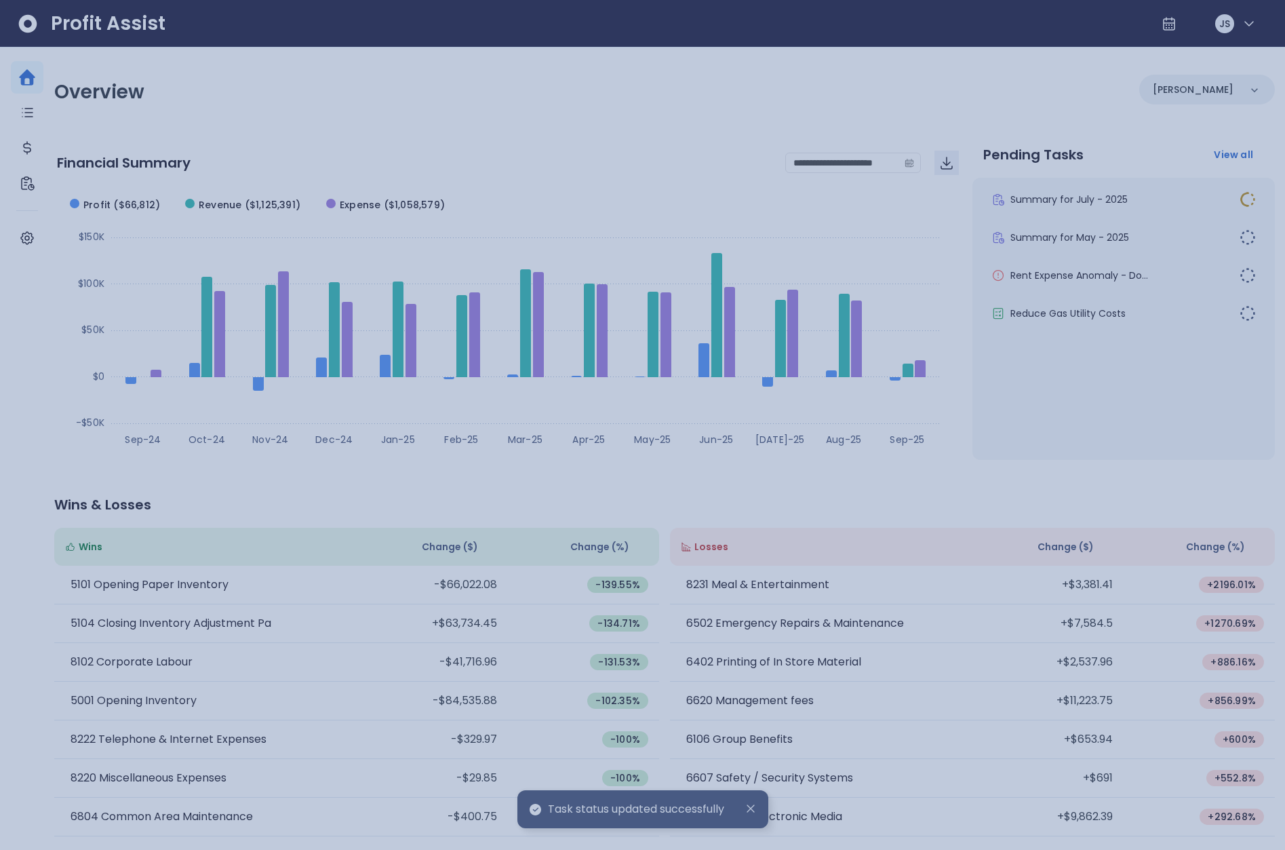
click at [962, 536] on div at bounding box center [642, 425] width 1285 height 850
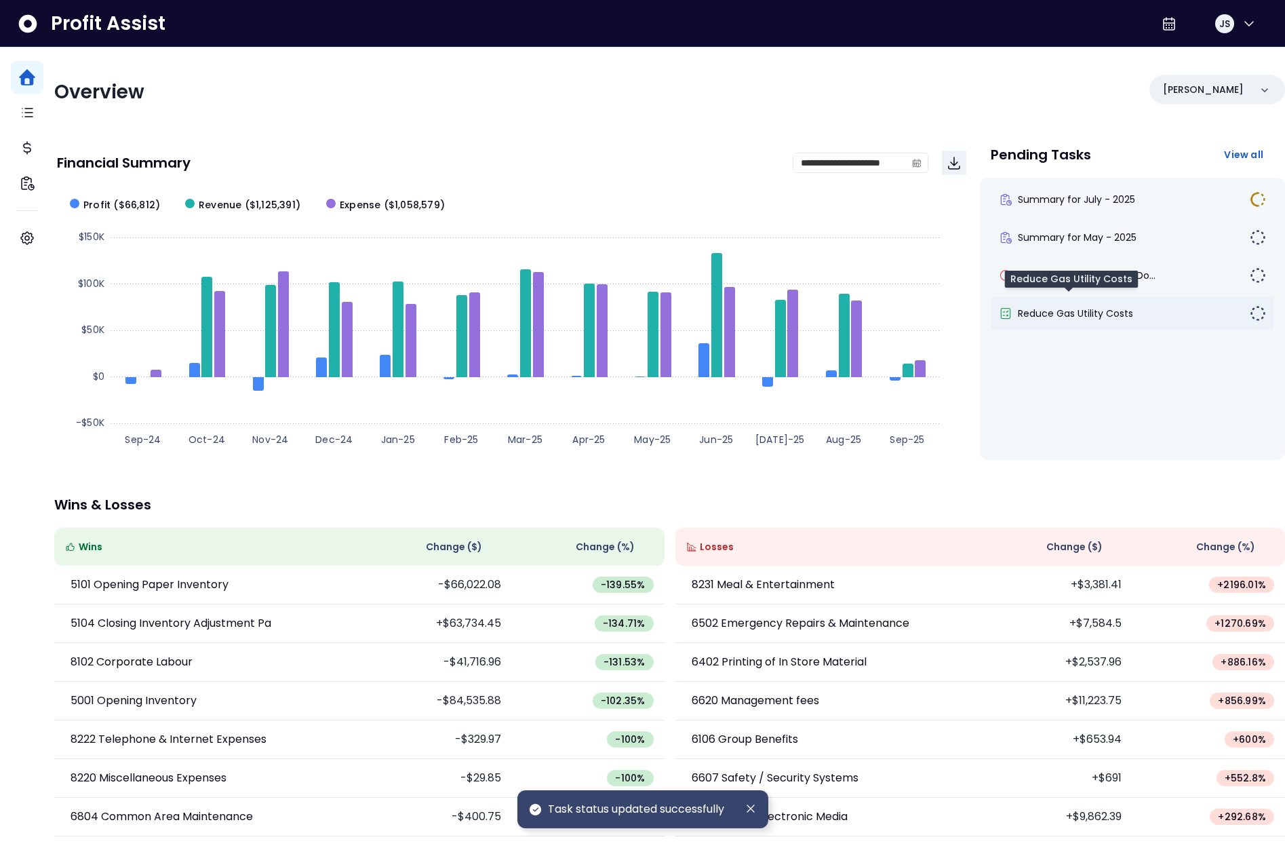
click at [1094, 313] on span "Reduce Gas Utility Costs" at bounding box center [1075, 314] width 115 height 14
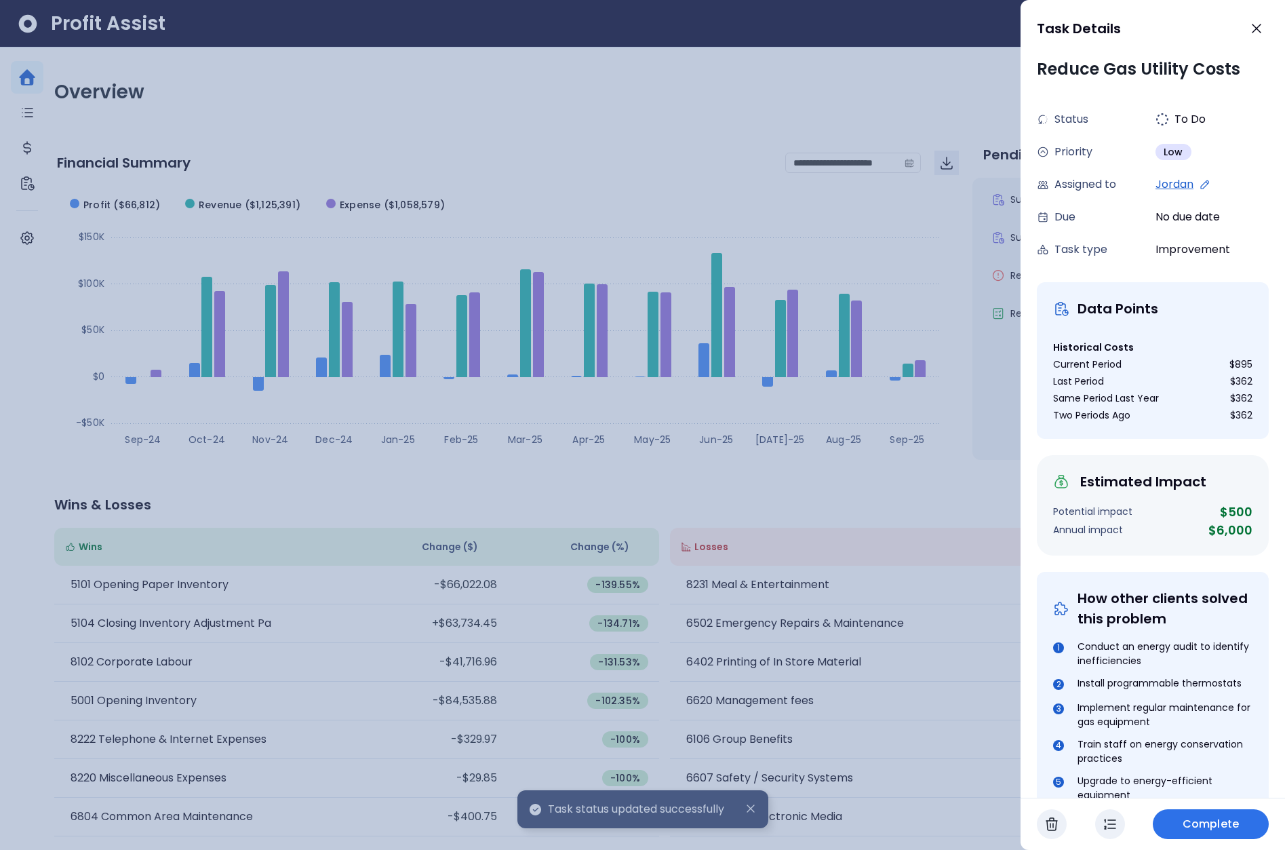
click at [1197, 816] on span "Complete" at bounding box center [1211, 824] width 56 height 16
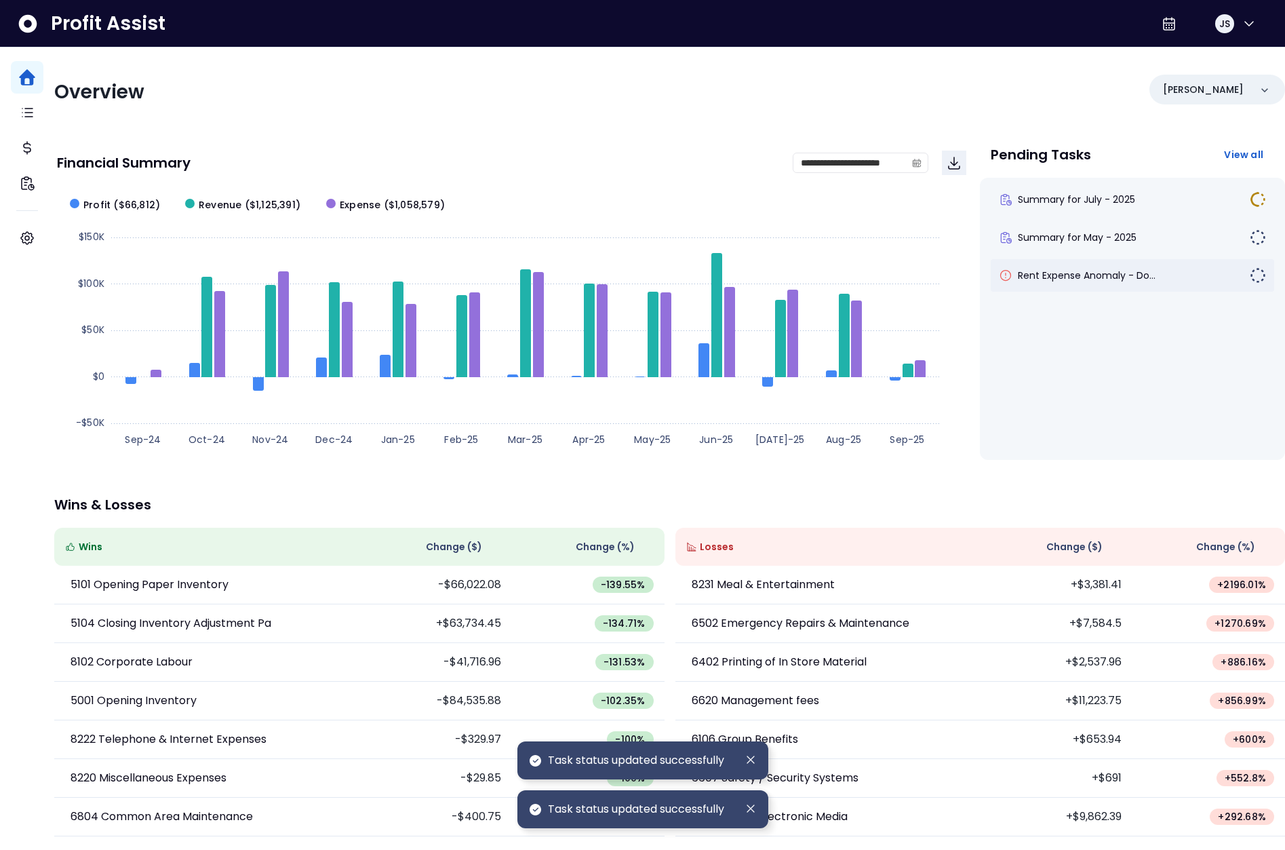
click at [1116, 283] on div "Rent Expense Anomaly - Do..." at bounding box center [1132, 275] width 283 height 33
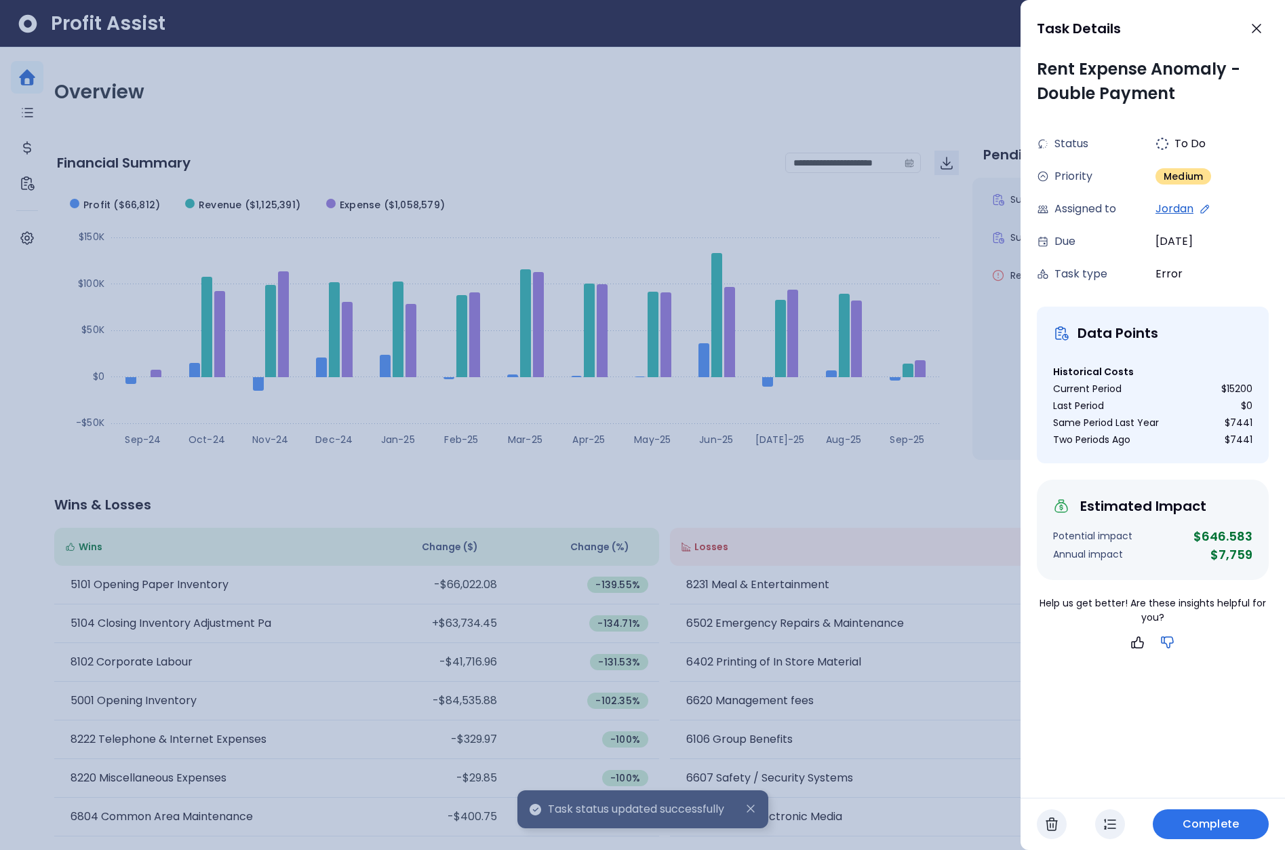
click at [1175, 640] on icon "button" at bounding box center [1168, 642] width 16 height 16
click at [1223, 820] on span "Complete" at bounding box center [1211, 824] width 56 height 16
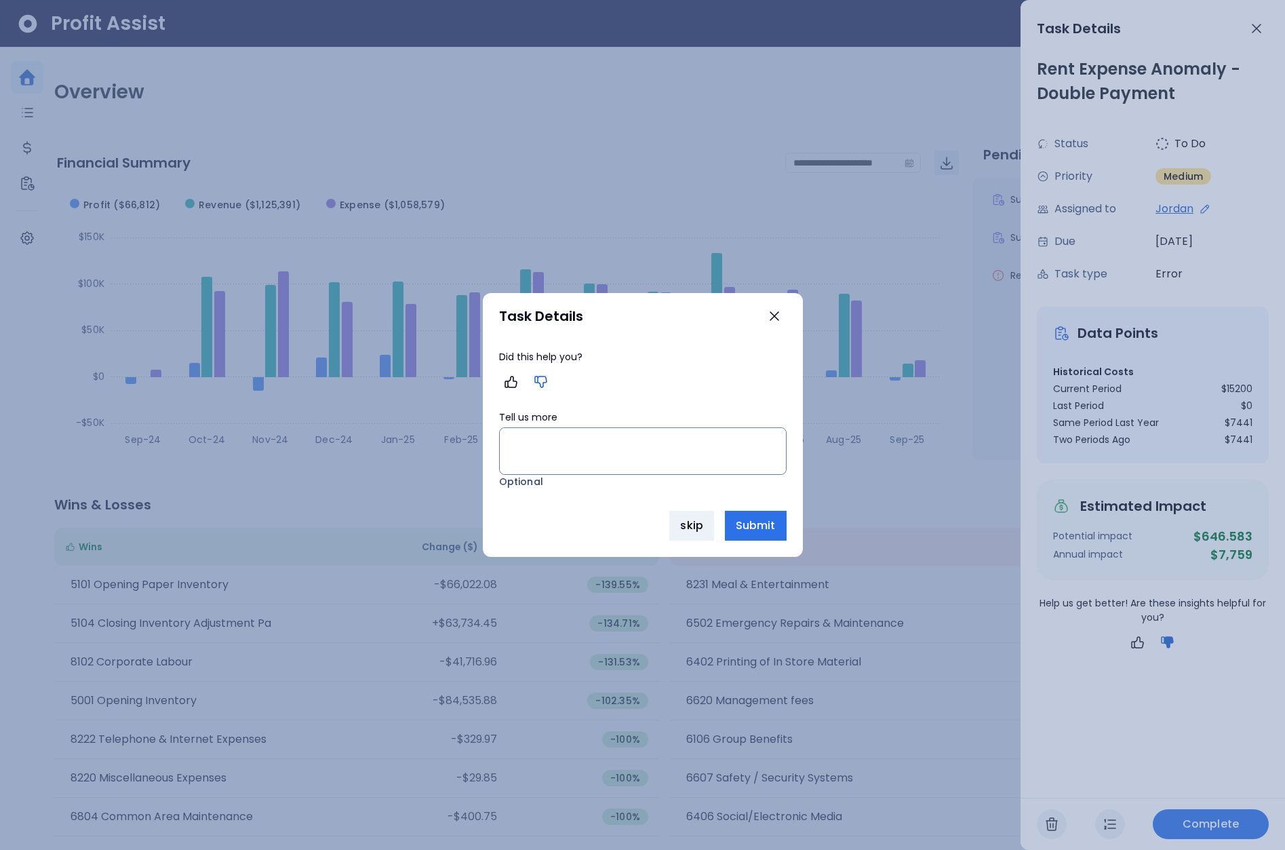
click at [551, 375] on button "button" at bounding box center [541, 382] width 24 height 24
click at [567, 451] on textarea "🙁 How can we improve future tasks?" at bounding box center [643, 451] width 286 height 46
click at [757, 313] on div "Task Details" at bounding box center [643, 316] width 320 height 46
drag, startPoint x: 772, startPoint y: 316, endPoint x: 669, endPoint y: 347, distance: 108.2
click at [704, 347] on div "Task Details Did this help you? 🙁 How can we improve future tasks? Optional ski…" at bounding box center [643, 425] width 320 height 264
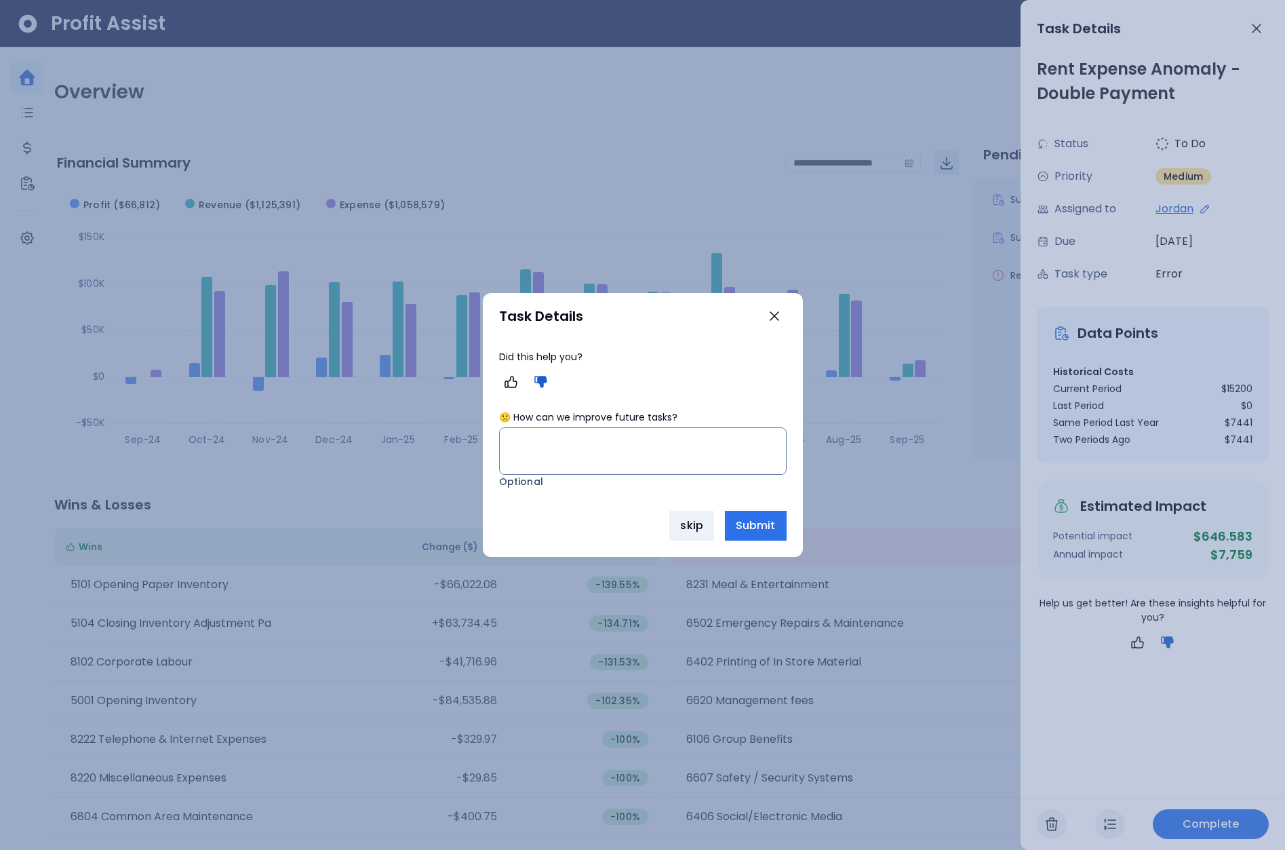
click at [544, 381] on icon "button" at bounding box center [540, 382] width 13 height 12
click at [543, 378] on icon "button" at bounding box center [540, 382] width 13 height 12
click at [536, 385] on icon "button" at bounding box center [541, 382] width 16 height 16
click at [536, 450] on textarea "🙁 How can we improve future tasks?" at bounding box center [643, 451] width 286 height 46
click at [515, 378] on icon "button" at bounding box center [511, 382] width 16 height 16
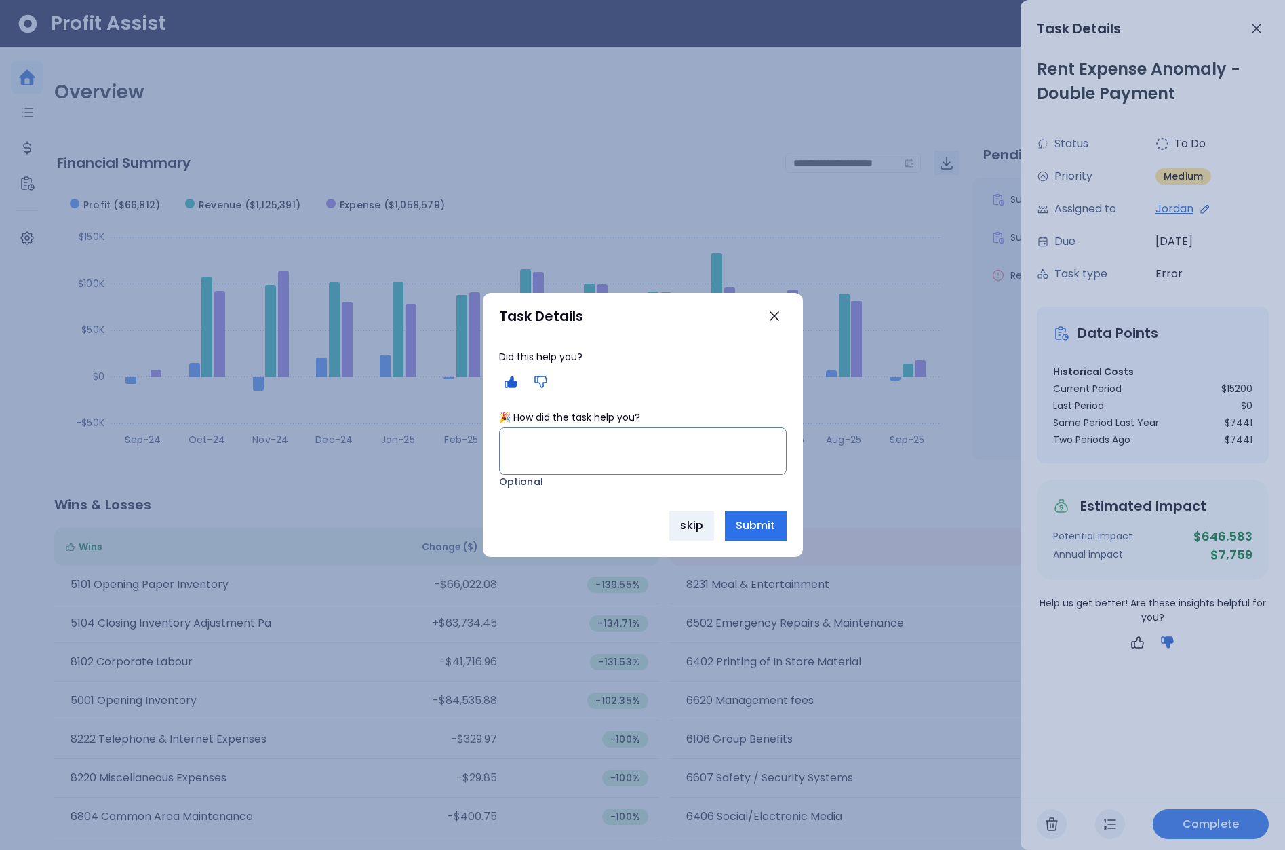
click at [543, 380] on icon "button" at bounding box center [541, 382] width 16 height 16
click at [686, 455] on textarea "🙁 How can we improve future tasks?" at bounding box center [643, 451] width 286 height 46
type textarea "**********"
click at [743, 523] on span "Submit" at bounding box center [756, 525] width 40 height 16
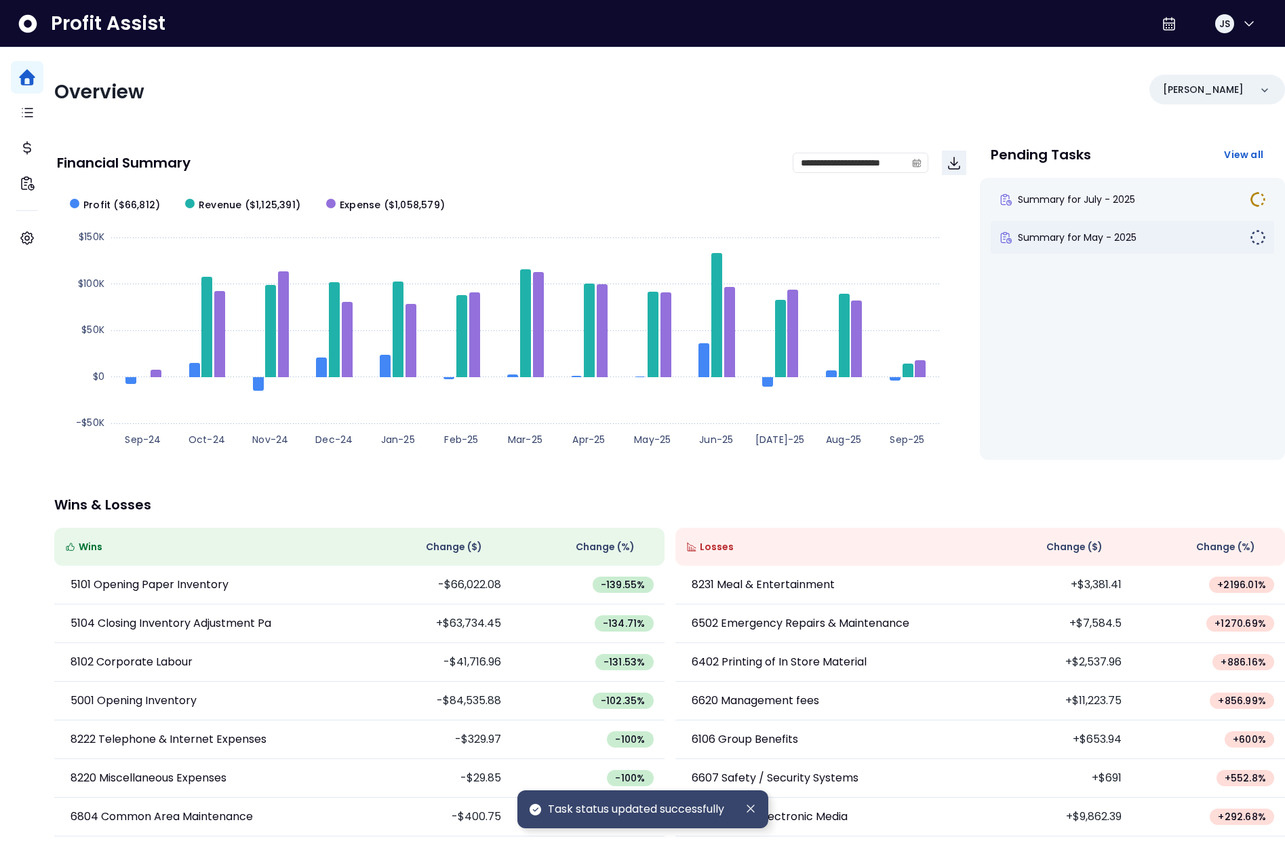
click at [1069, 239] on span "Summary for May - 2025" at bounding box center [1077, 238] width 119 height 14
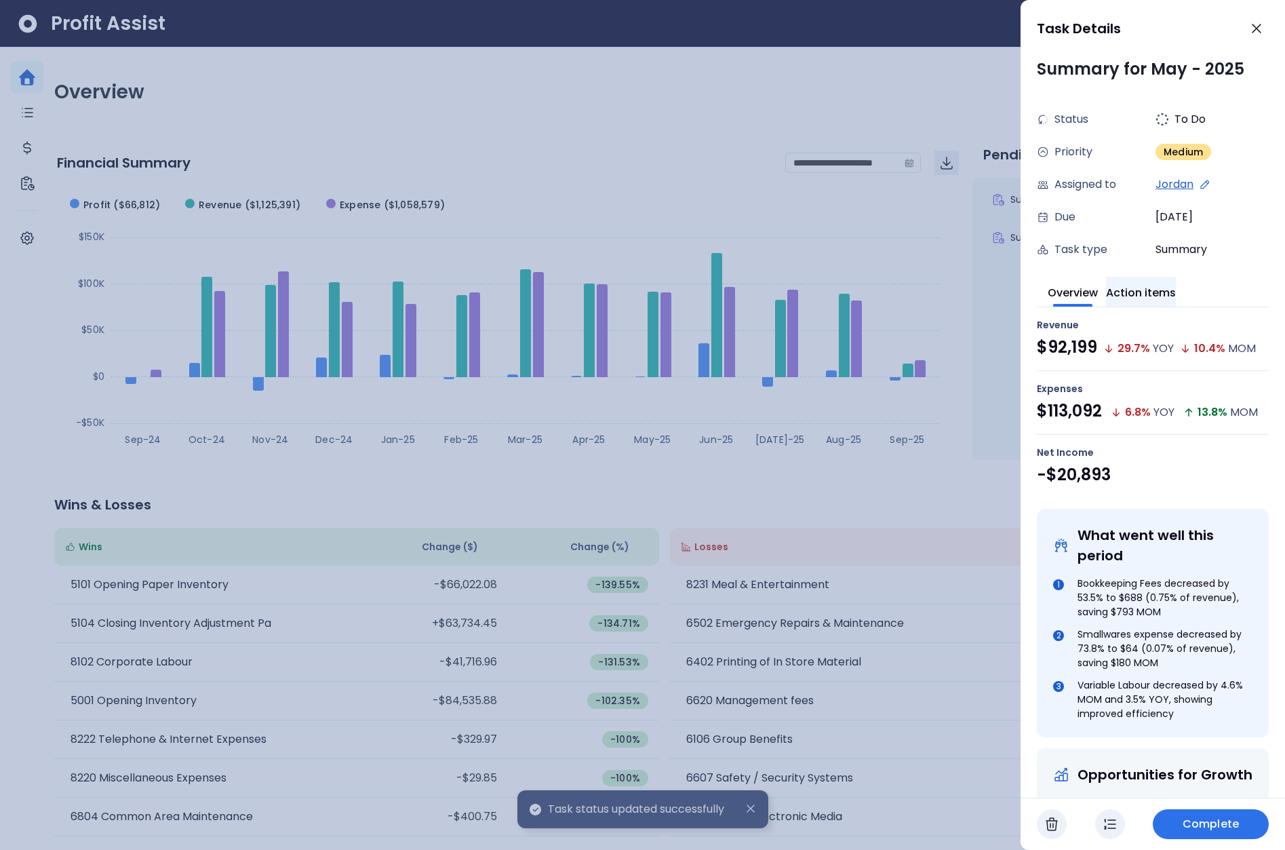
click at [1152, 281] on button "Action items" at bounding box center [1141, 292] width 70 height 30
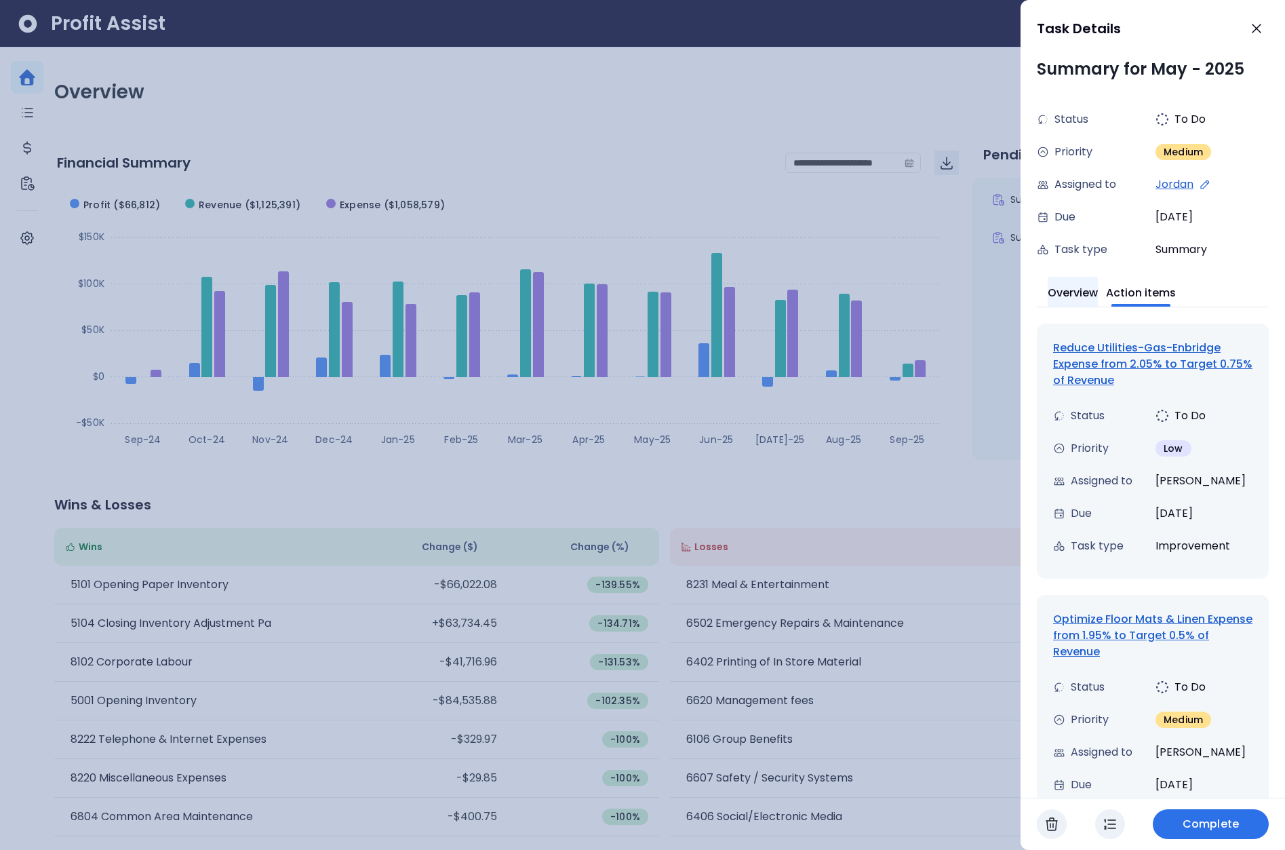
click at [1082, 294] on button "Overview" at bounding box center [1073, 292] width 50 height 30
